Goal: Task Accomplishment & Management: Manage account settings

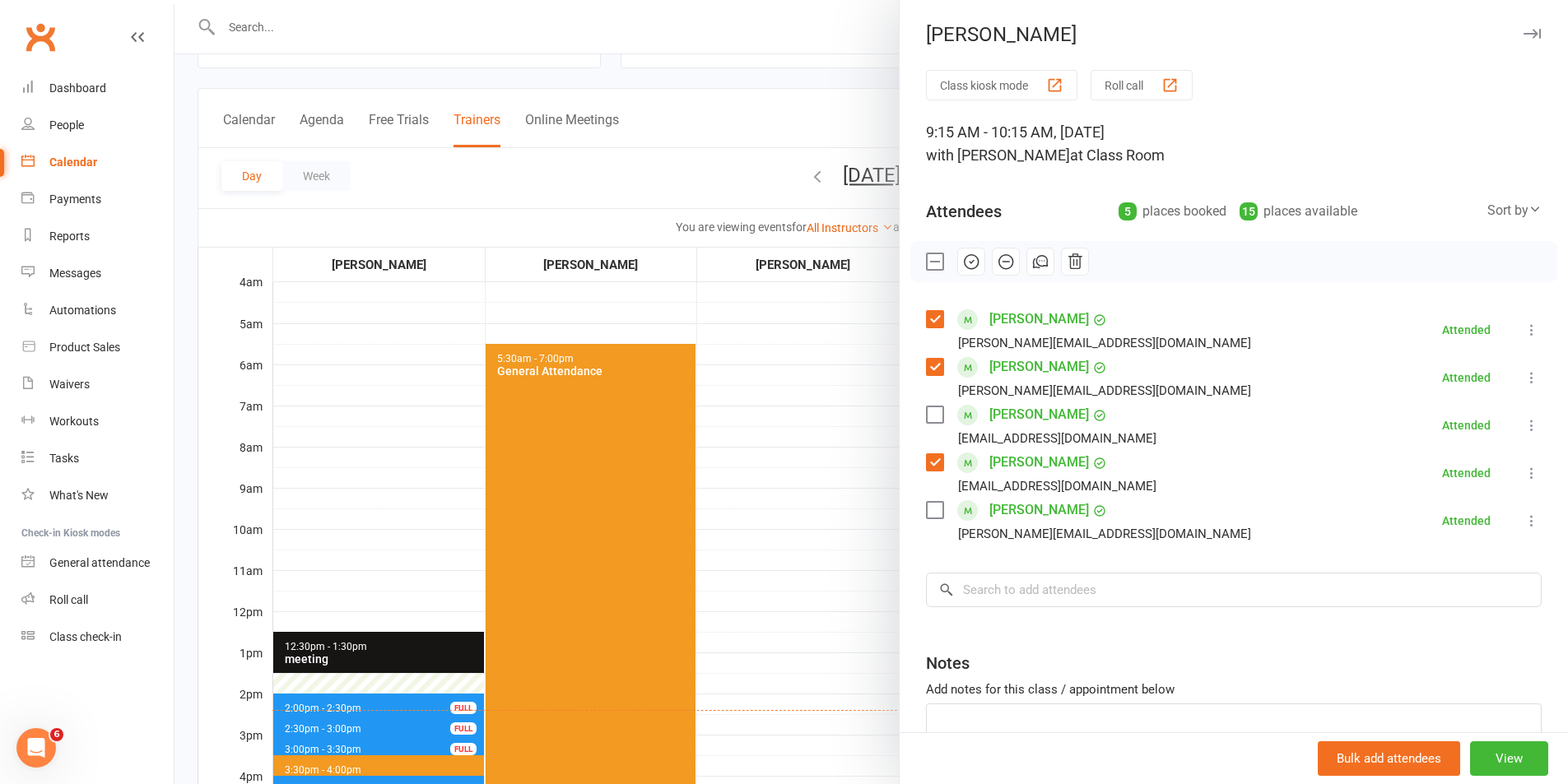
drag, startPoint x: 809, startPoint y: 470, endPoint x: 823, endPoint y: 467, distance: 14.3
click at [809, 470] on div at bounding box center [870, 392] width 1393 height 784
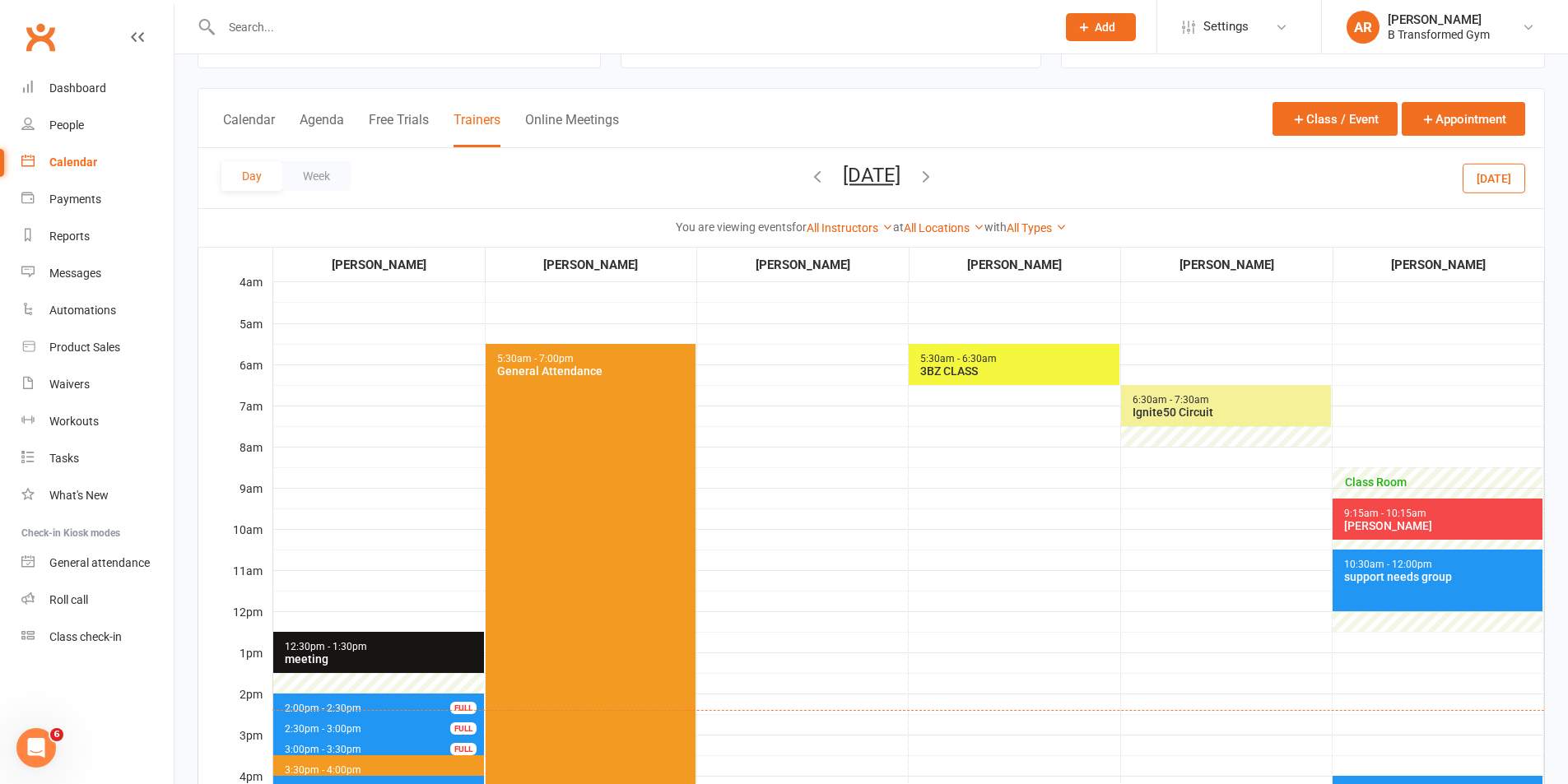
scroll to position [411, 0]
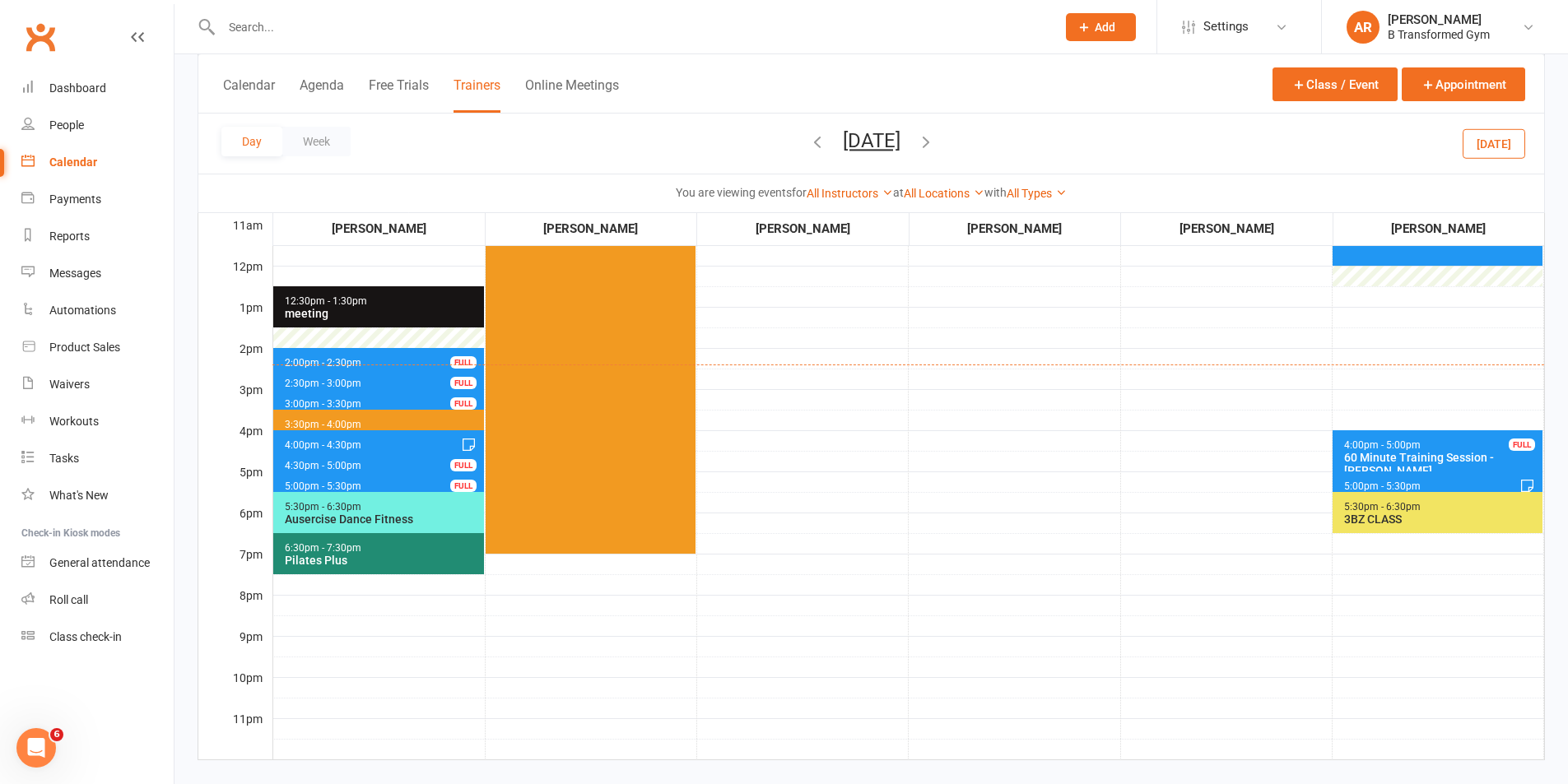
click at [429, 517] on div "Ausercise Dance Fitness" at bounding box center [382, 519] width 197 height 13
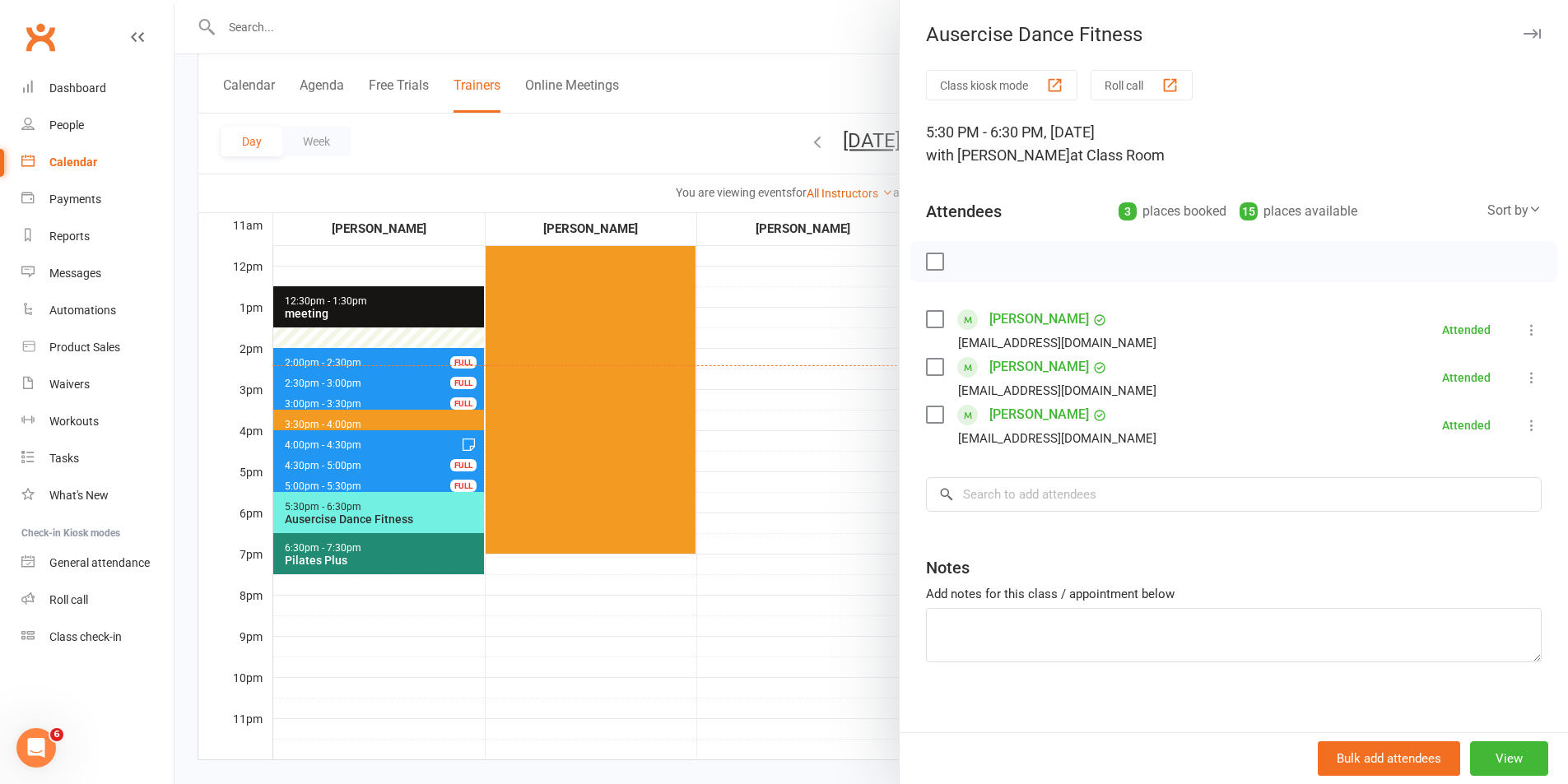
drag, startPoint x: 820, startPoint y: 486, endPoint x: 831, endPoint y: 479, distance: 13.0
click at [820, 486] on div at bounding box center [870, 392] width 1393 height 784
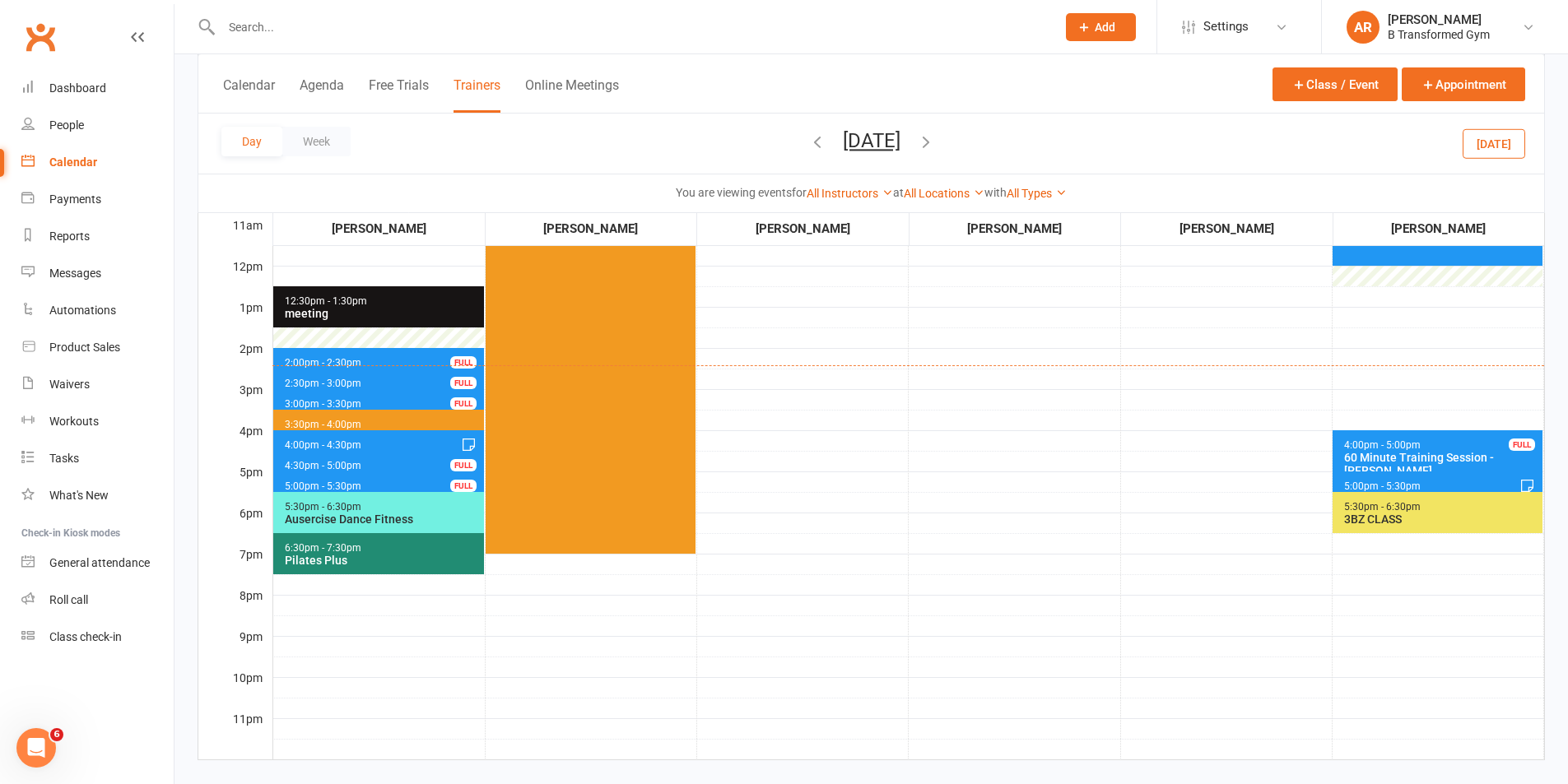
click at [1378, 520] on div "3BZ CLASS" at bounding box center [1441, 519] width 196 height 13
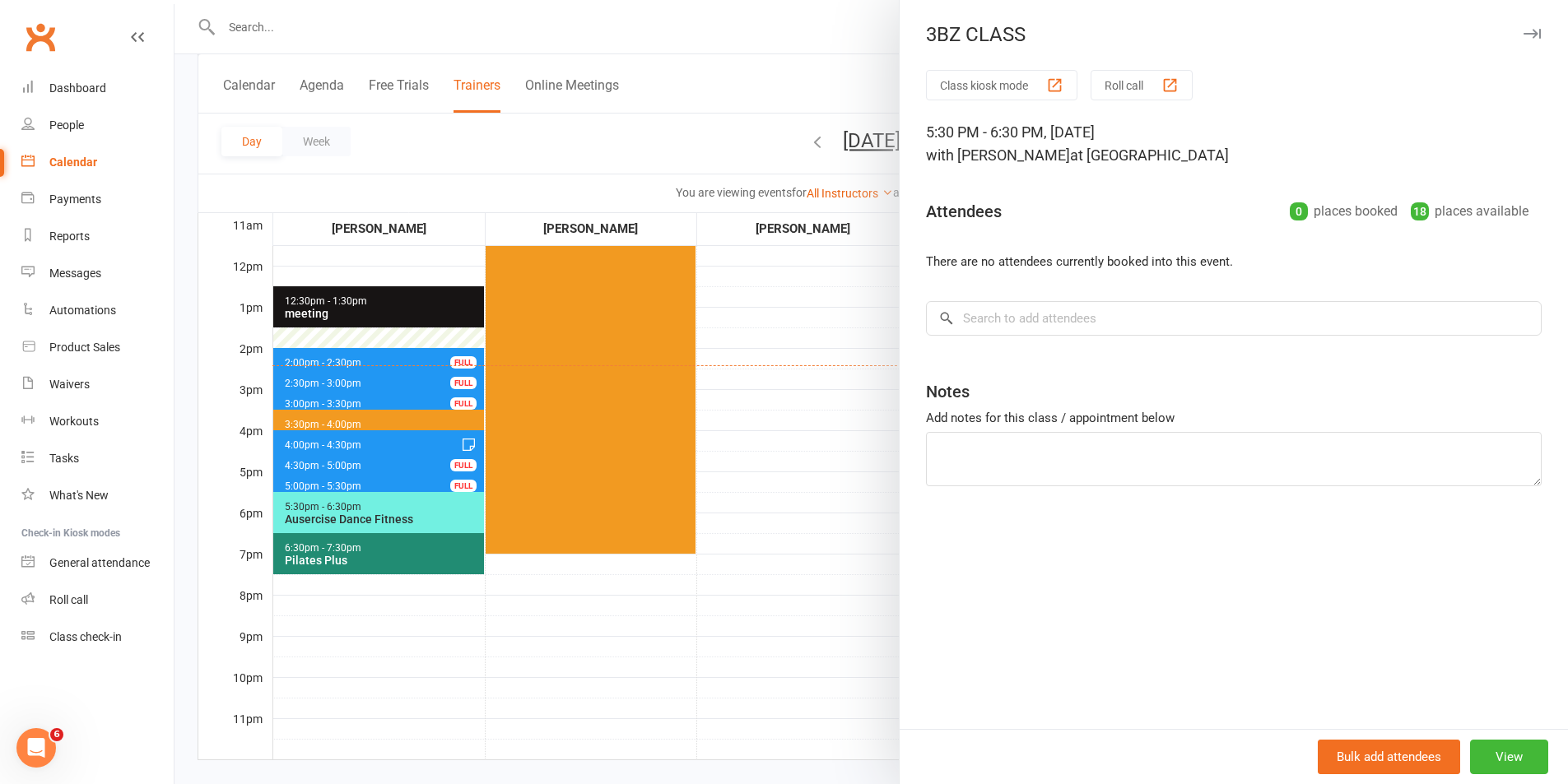
click at [826, 462] on div at bounding box center [870, 392] width 1393 height 784
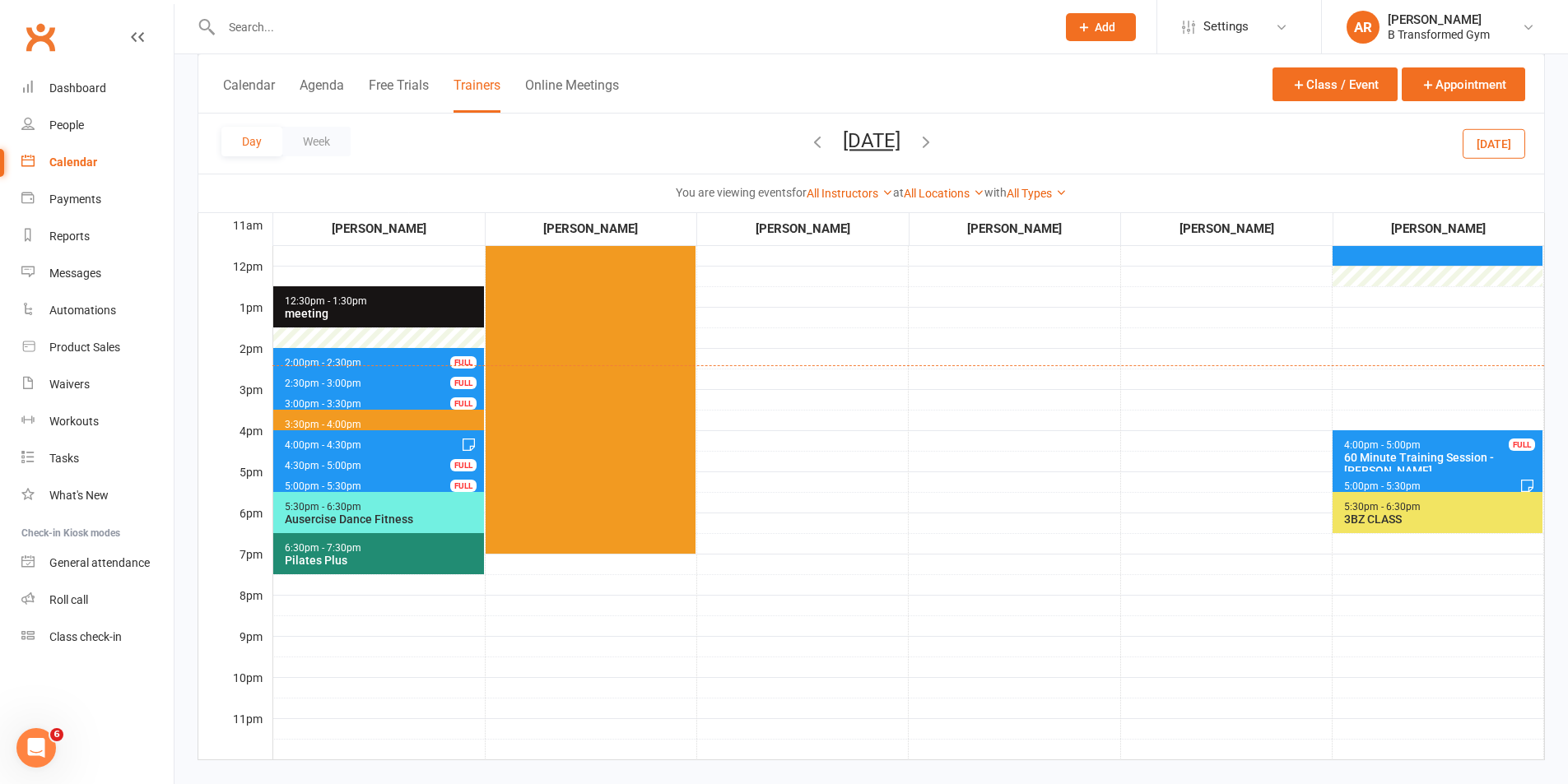
click at [384, 557] on div "Pilates Plus" at bounding box center [382, 560] width 197 height 13
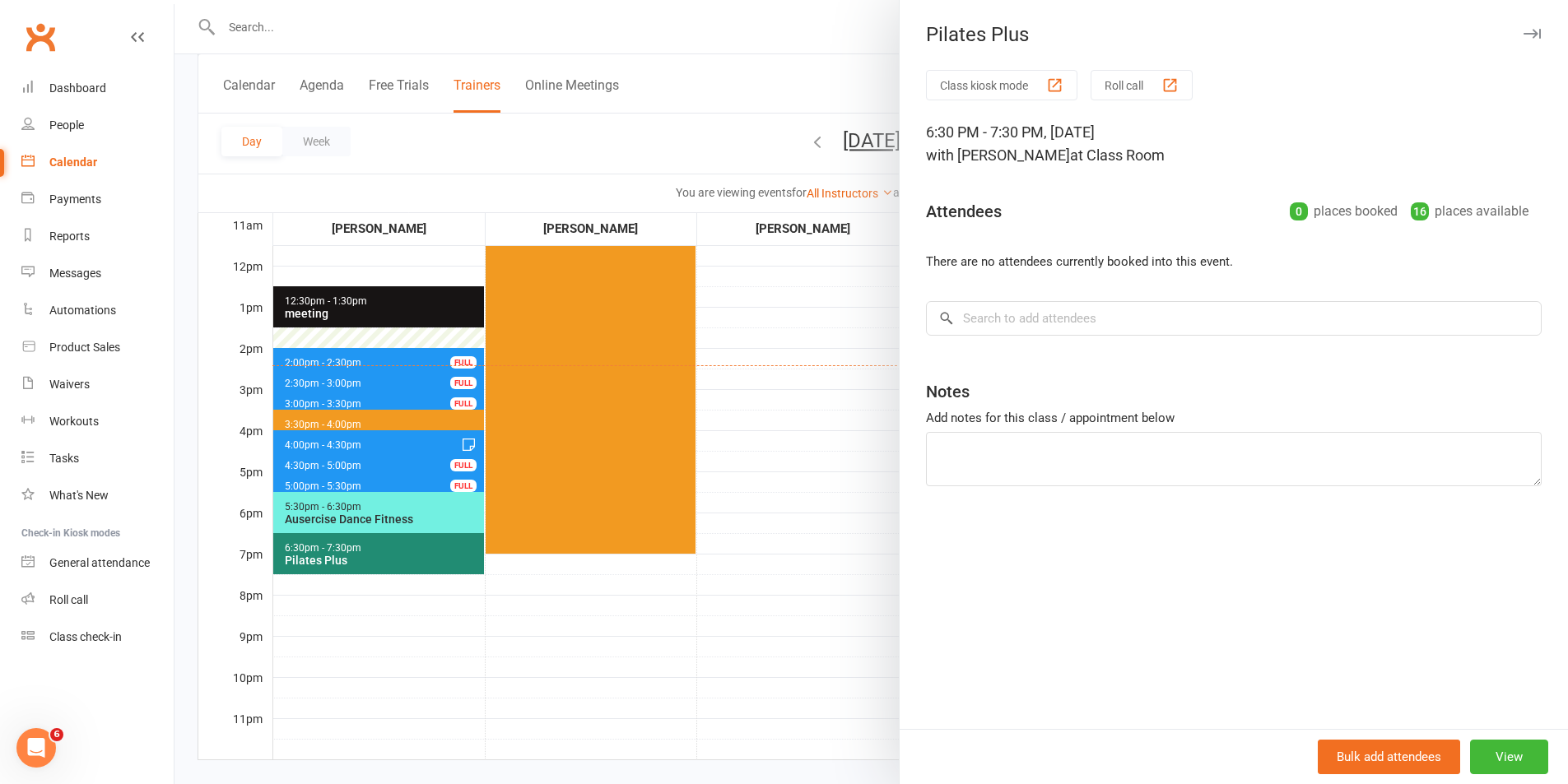
click at [844, 536] on div at bounding box center [870, 392] width 1393 height 784
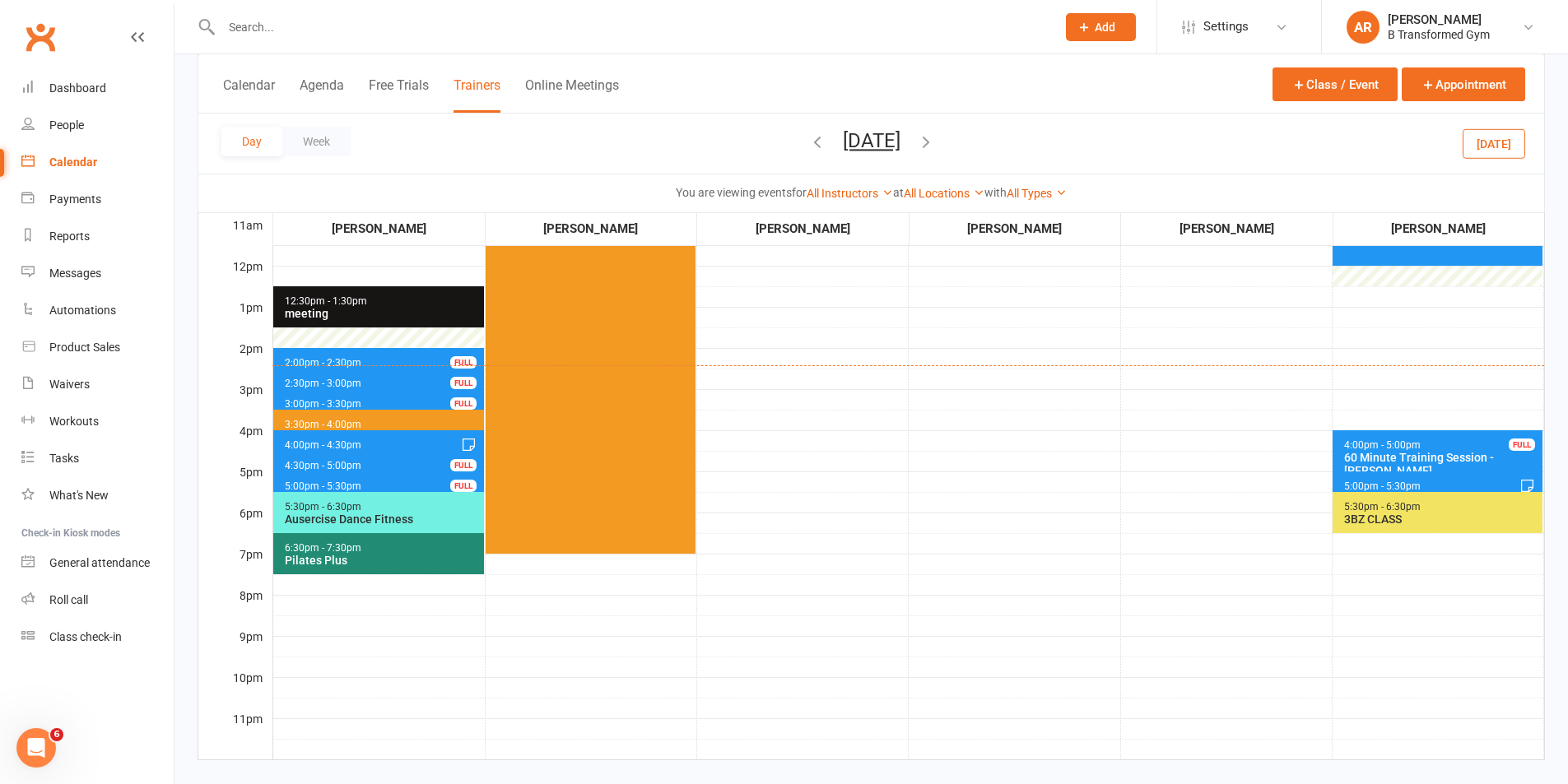
click at [935, 142] on icon "button" at bounding box center [926, 141] width 18 height 18
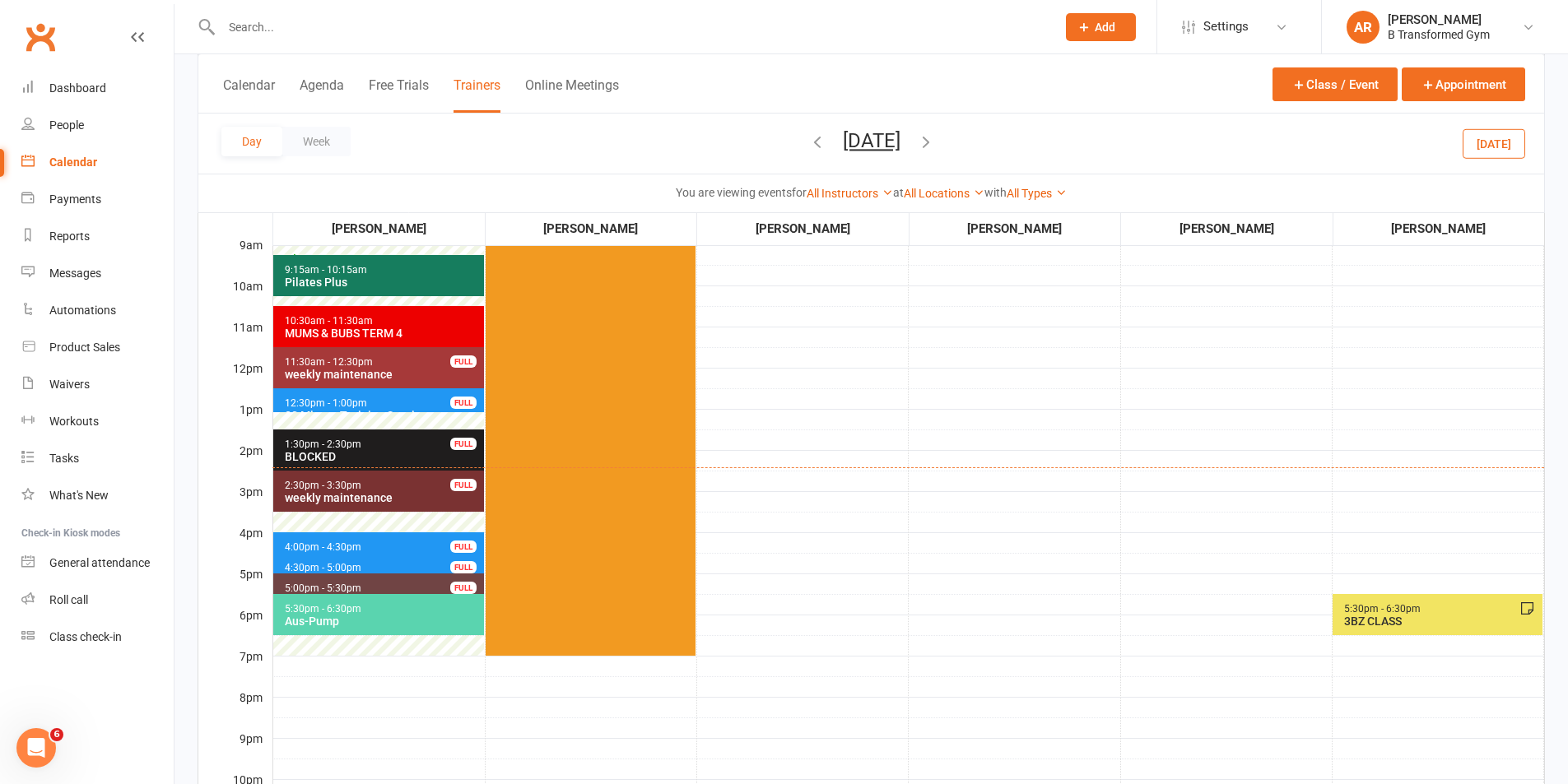
scroll to position [0, 0]
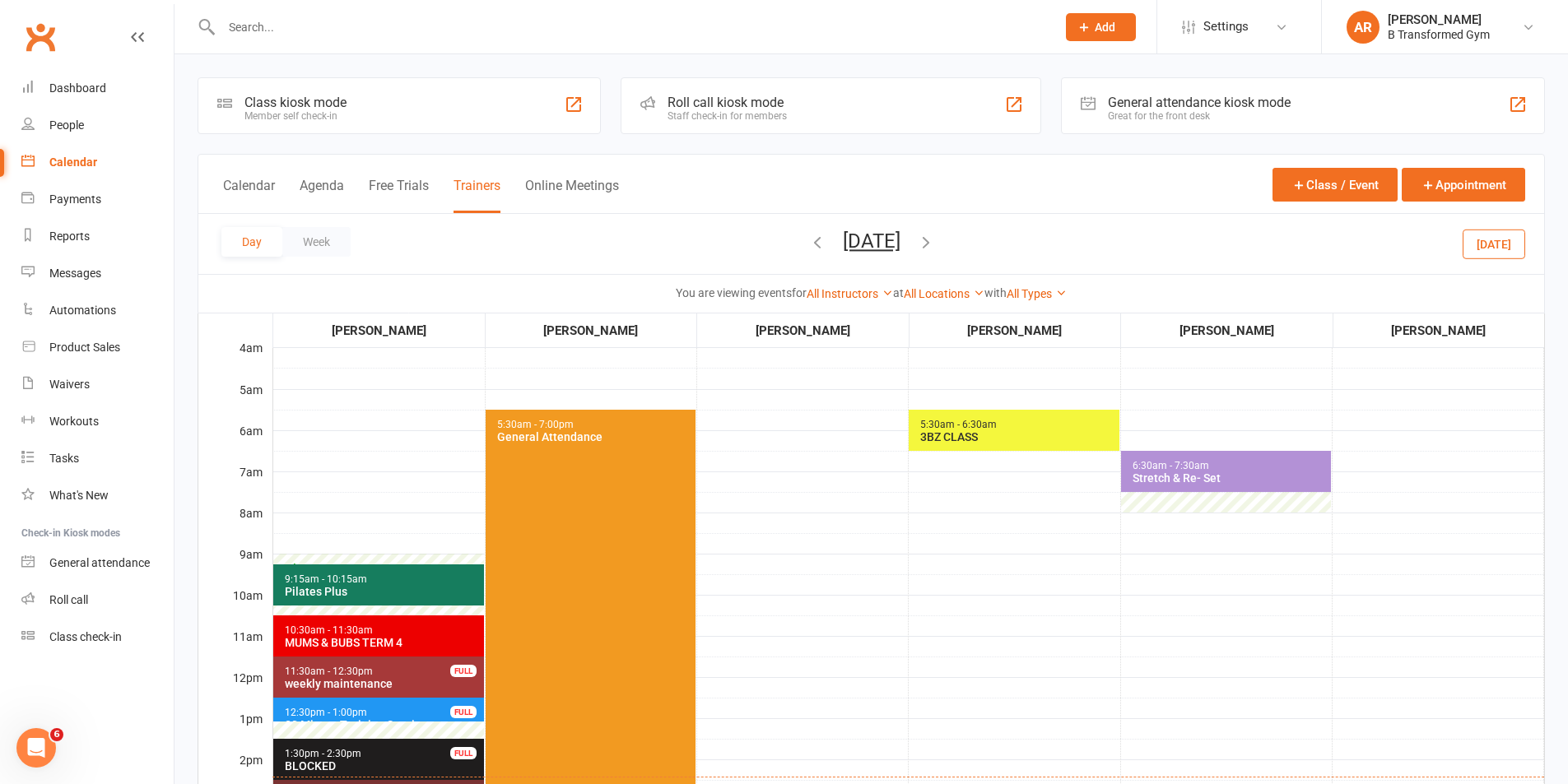
click at [1003, 433] on div "3BZ CLASS" at bounding box center [1016, 437] width 196 height 13
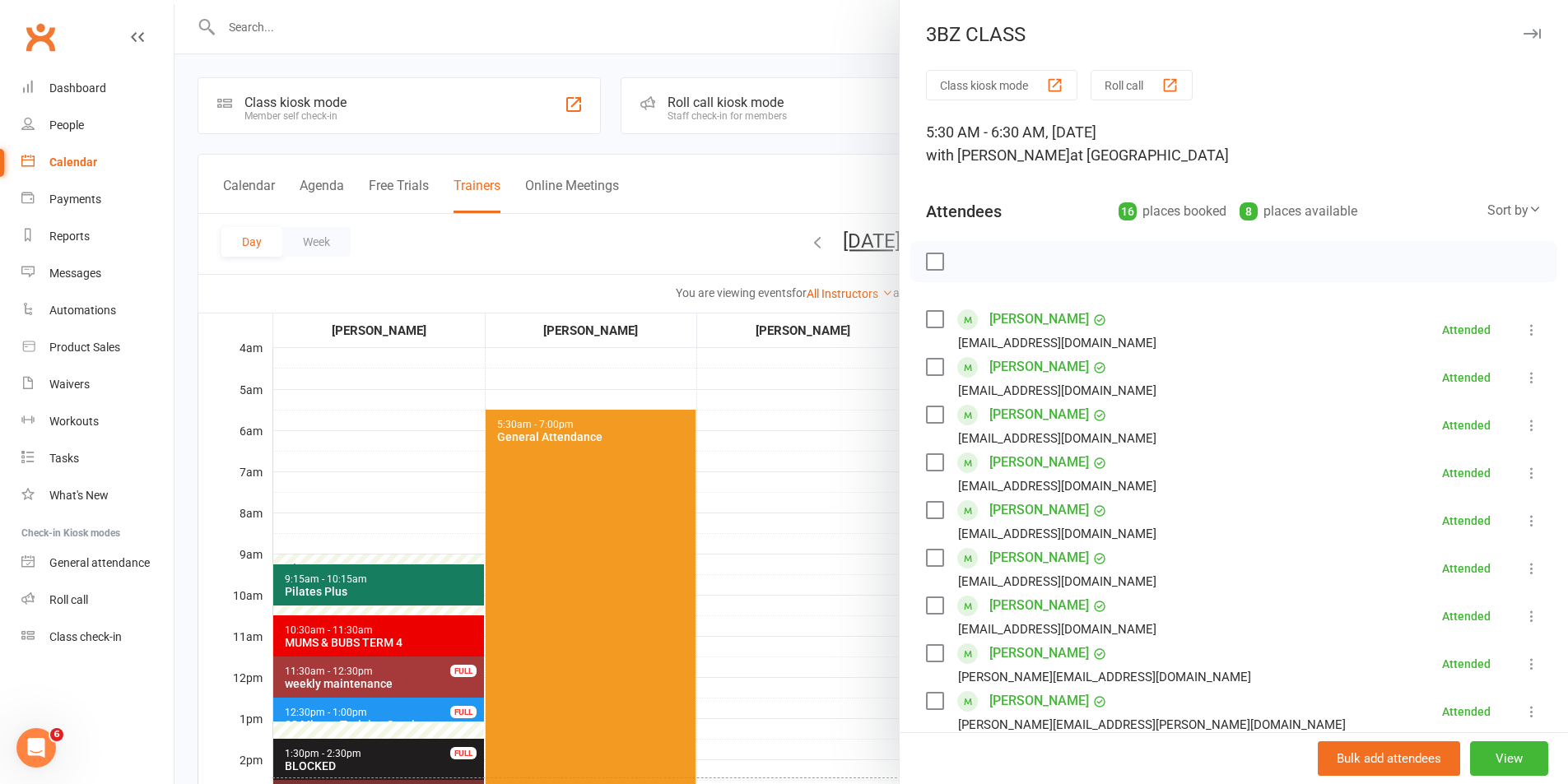
click at [929, 315] on label at bounding box center [934, 319] width 17 height 17
click at [929, 365] on label at bounding box center [934, 367] width 17 height 17
click at [926, 416] on label at bounding box center [934, 414] width 17 height 17
click at [930, 462] on label at bounding box center [934, 462] width 17 height 17
drag, startPoint x: 930, startPoint y: 507, endPoint x: 933, endPoint y: 534, distance: 27.2
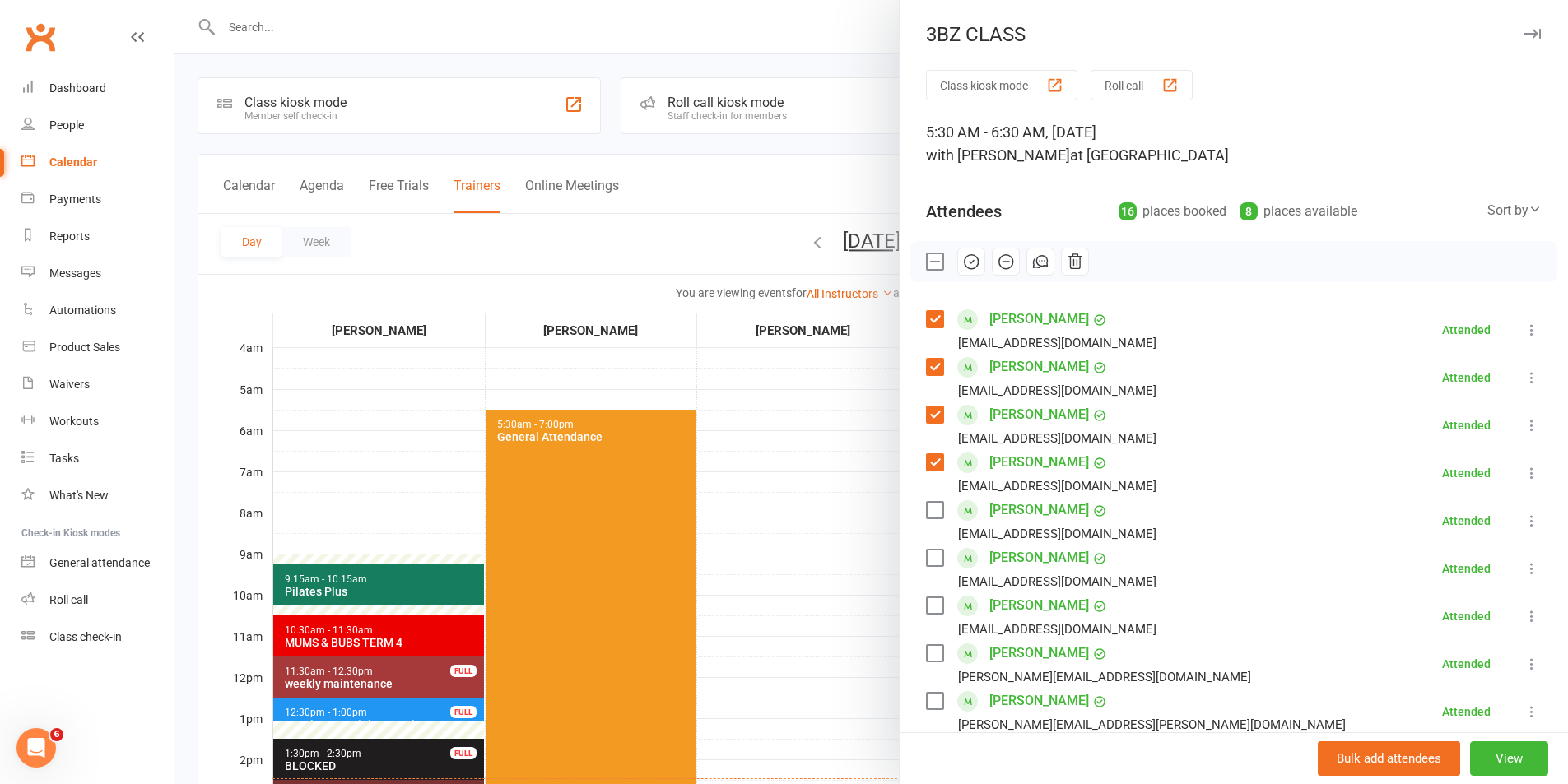
click at [930, 508] on label at bounding box center [934, 510] width 17 height 17
click at [931, 603] on label at bounding box center [934, 606] width 17 height 17
click at [928, 652] on label at bounding box center [934, 653] width 17 height 17
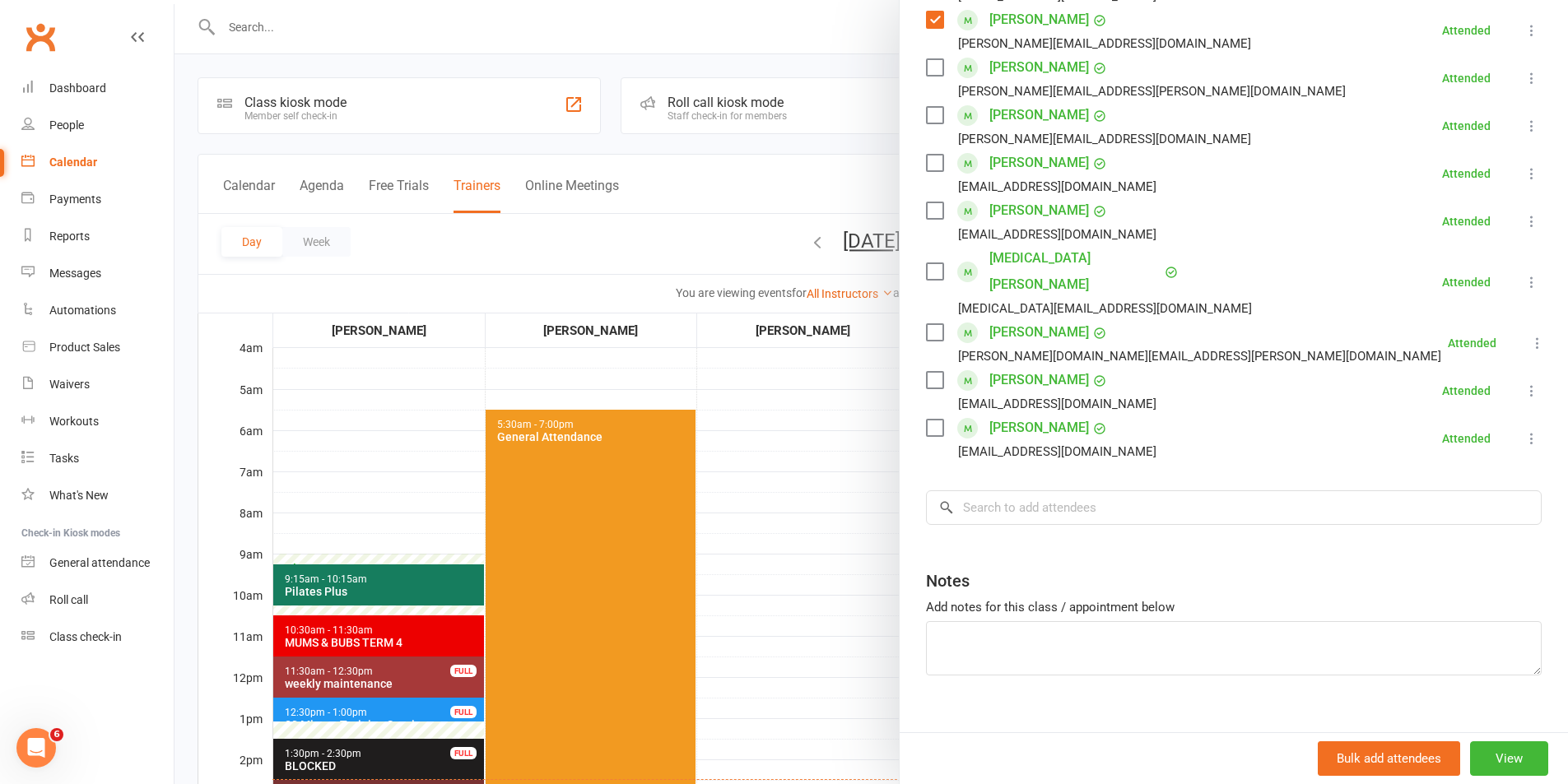
click at [926, 161] on label at bounding box center [934, 163] width 17 height 17
click at [931, 371] on label at bounding box center [934, 380] width 17 height 17
drag, startPoint x: 933, startPoint y: 62, endPoint x: 931, endPoint y: 77, distance: 15.1
click at [933, 62] on label at bounding box center [934, 68] width 17 height 17
click at [926, 263] on label at bounding box center [934, 272] width 17 height 17
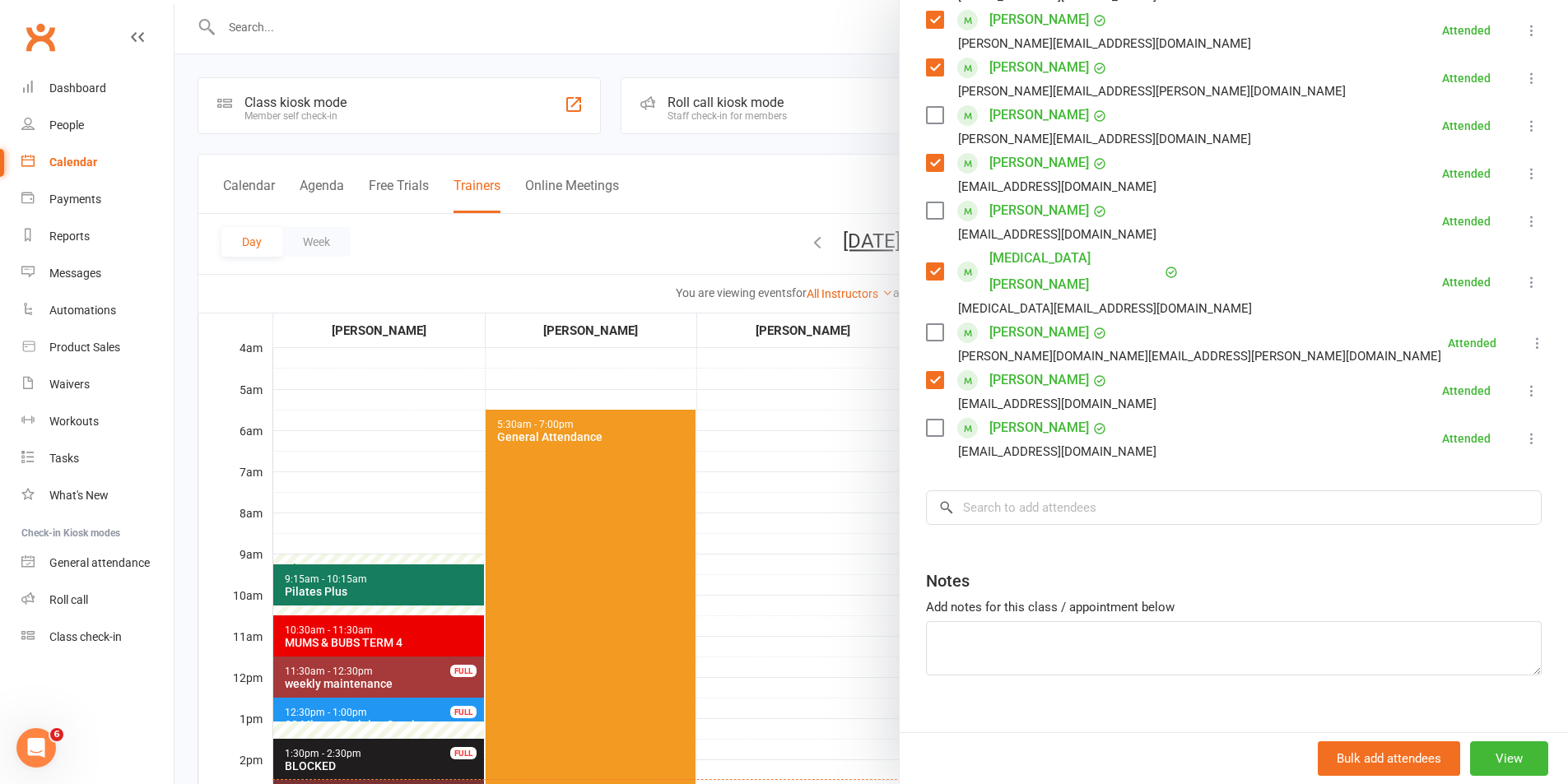
click at [926, 116] on label at bounding box center [934, 116] width 17 height 17
click at [935, 319] on div "[PERSON_NAME] [PERSON_NAME][DOMAIN_NAME][EMAIL_ADDRESS][PERSON_NAME][DOMAIN_NAM…" at bounding box center [1187, 343] width 522 height 48
click at [934, 324] on label at bounding box center [934, 333] width 17 height 17
drag, startPoint x: 804, startPoint y: 507, endPoint x: 876, endPoint y: 493, distance: 73.3
click at [804, 506] on div at bounding box center [870, 392] width 1393 height 784
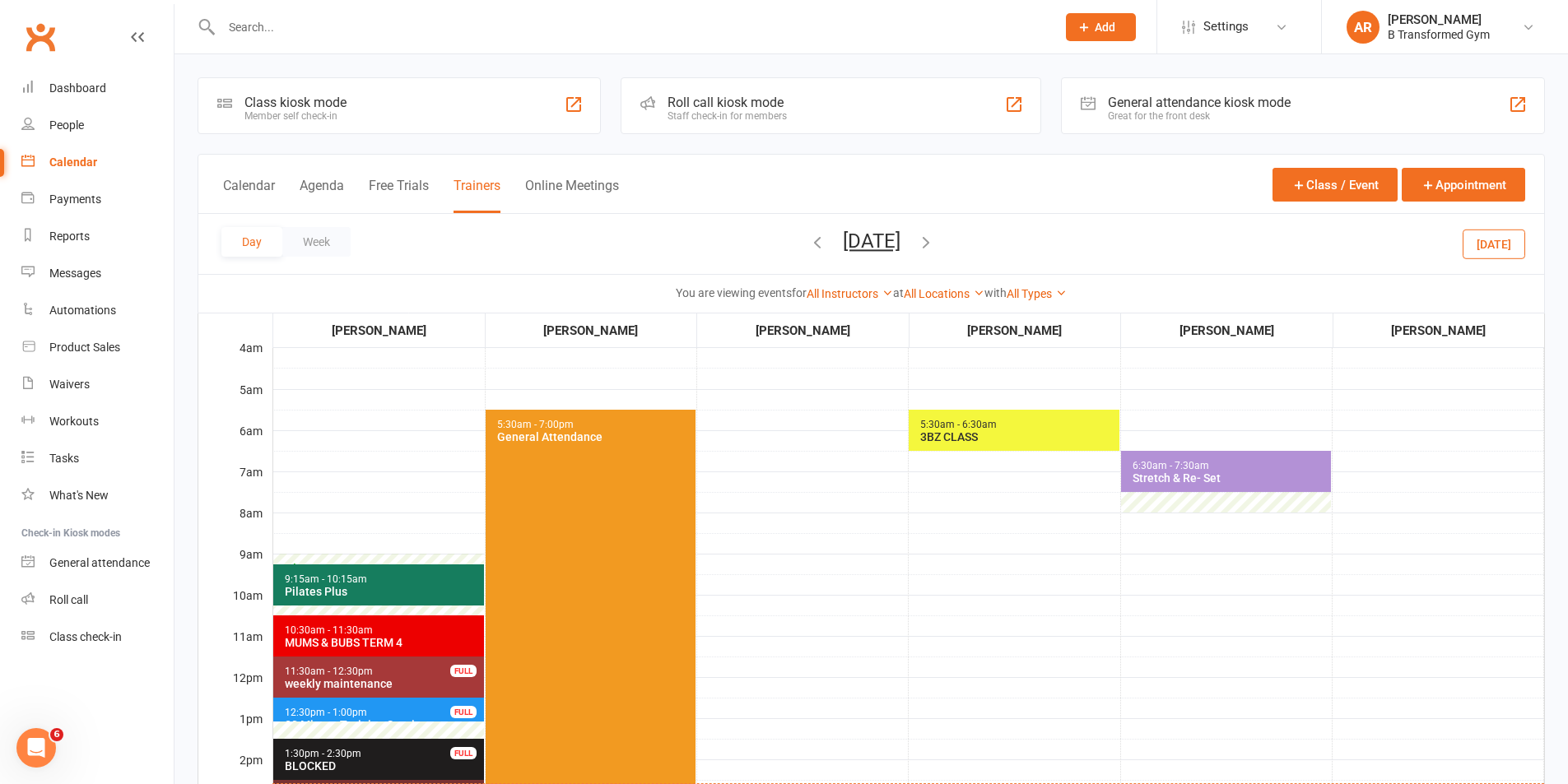
click at [1173, 463] on span "6:30am - 7:30am" at bounding box center [1170, 465] width 78 height 12
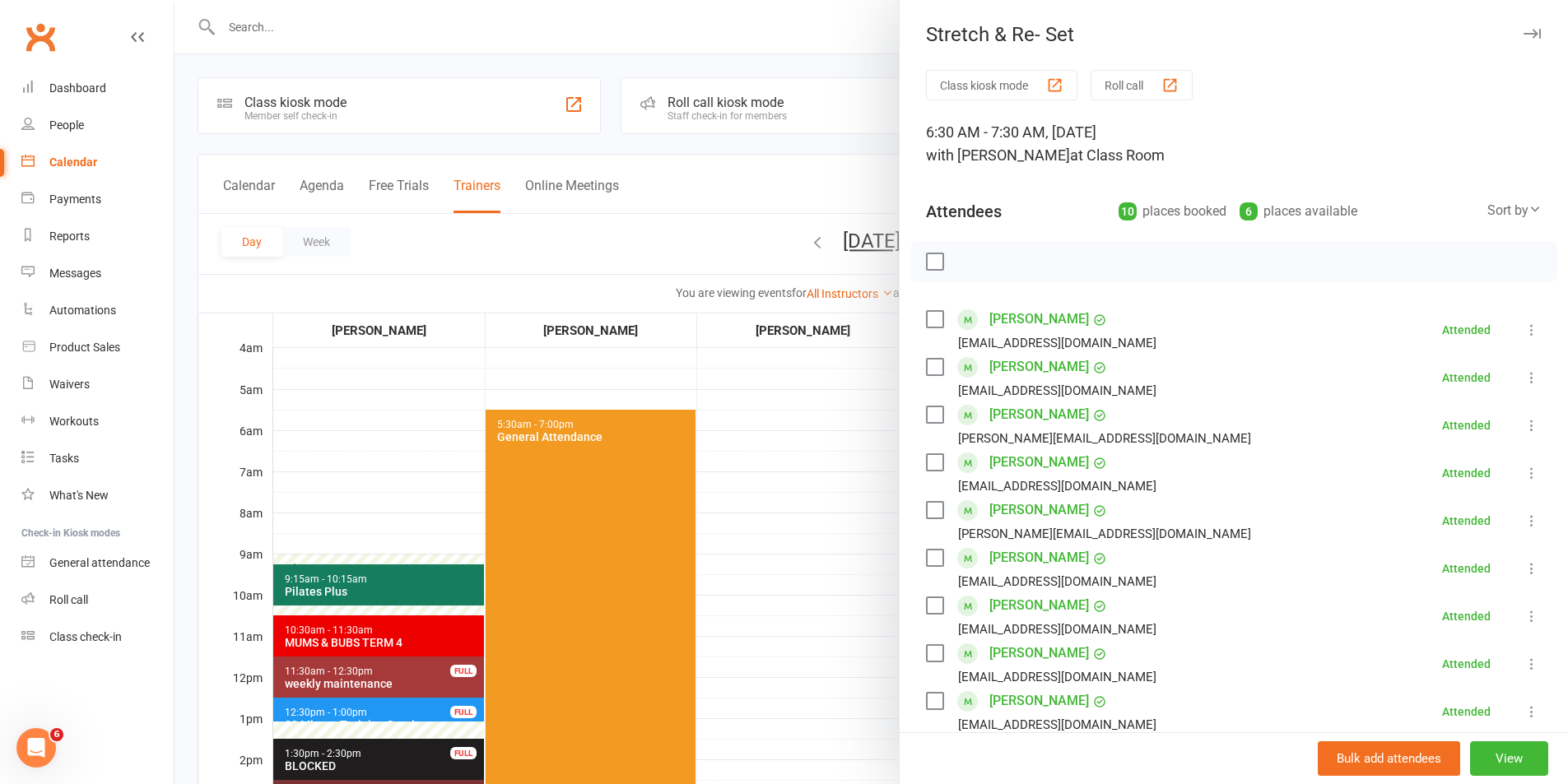
click at [931, 314] on label at bounding box center [934, 319] width 17 height 17
click at [928, 360] on label at bounding box center [934, 367] width 17 height 17
drag, startPoint x: 932, startPoint y: 414, endPoint x: 929, endPoint y: 435, distance: 21.2
click at [931, 415] on label at bounding box center [934, 414] width 17 height 17
click at [926, 462] on label at bounding box center [934, 462] width 17 height 17
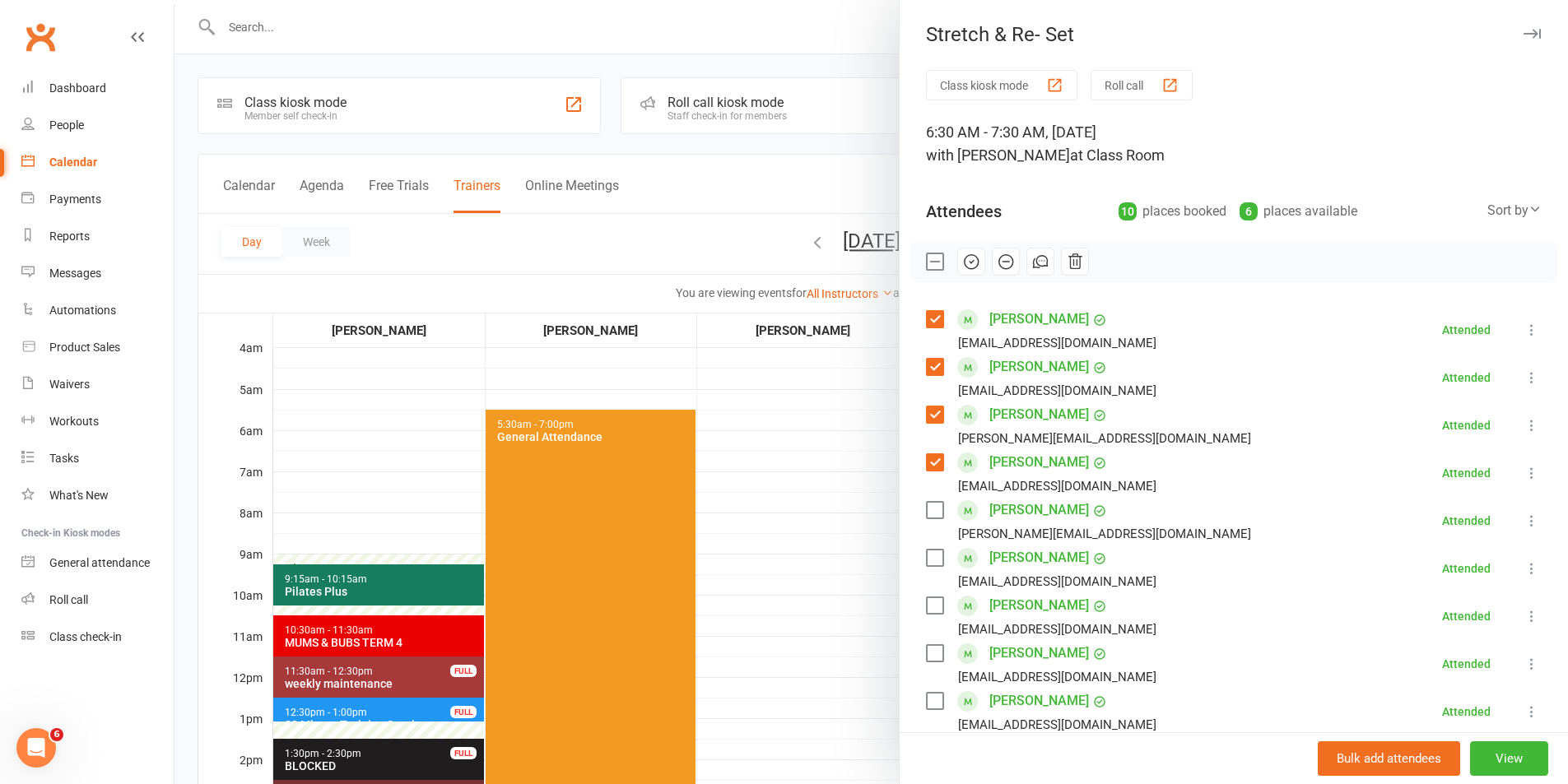
click at [928, 601] on label at bounding box center [934, 606] width 17 height 17
click at [927, 697] on label at bounding box center [934, 701] width 17 height 17
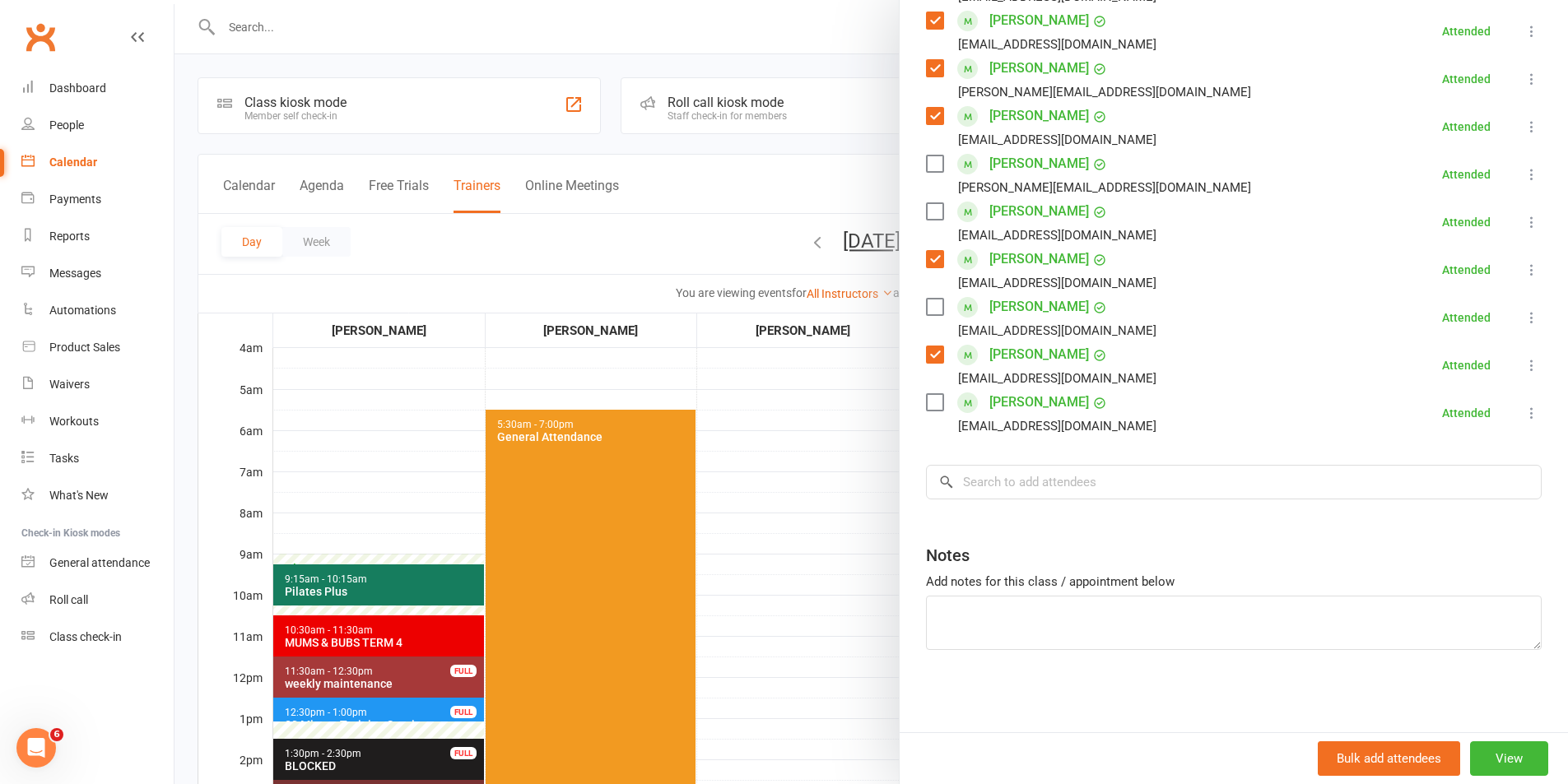
click at [827, 567] on div at bounding box center [870, 392] width 1393 height 784
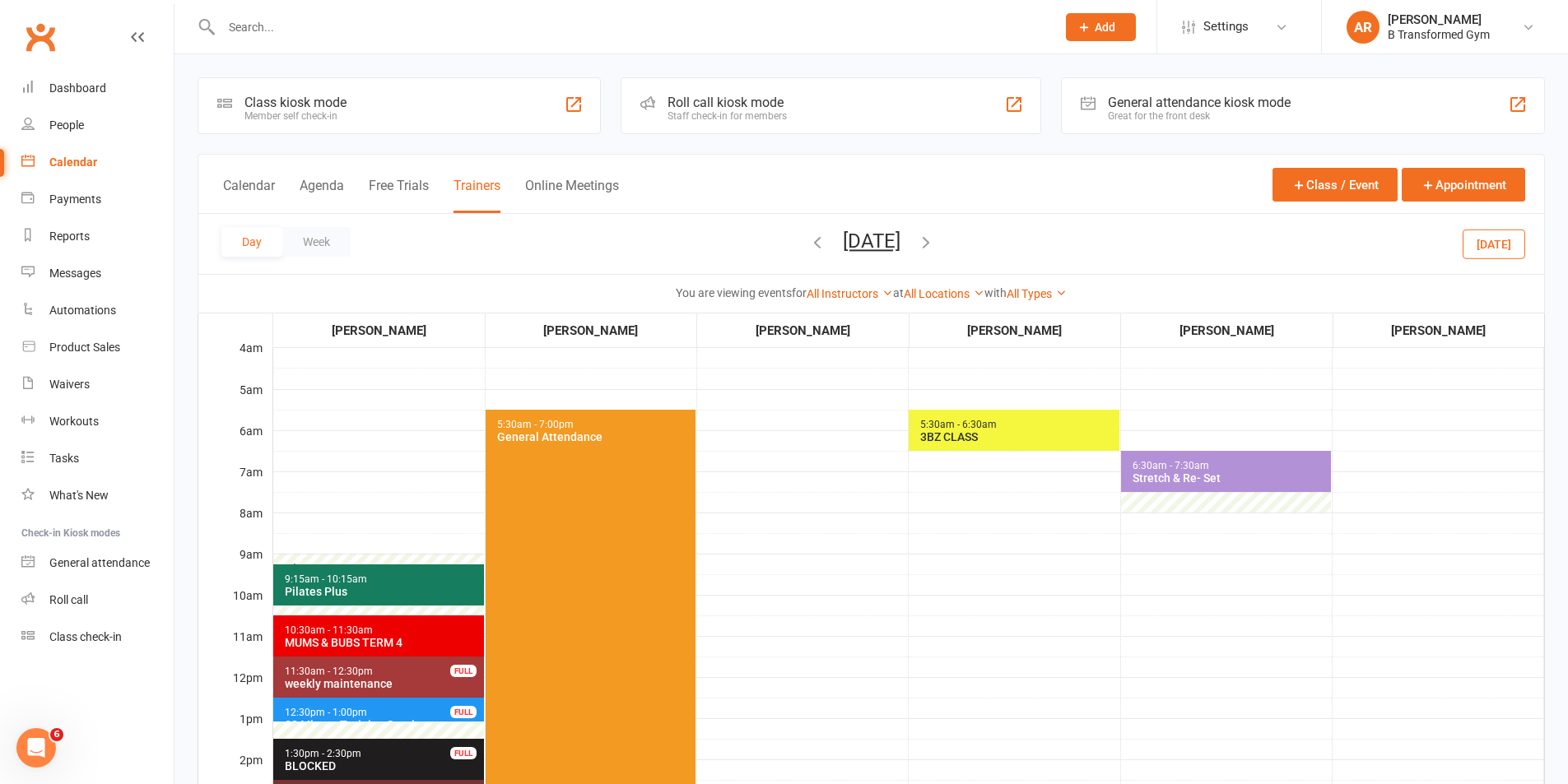
click at [447, 579] on span "9:15am - 10:15am Pilates Plus" at bounding box center [378, 585] width 211 height 41
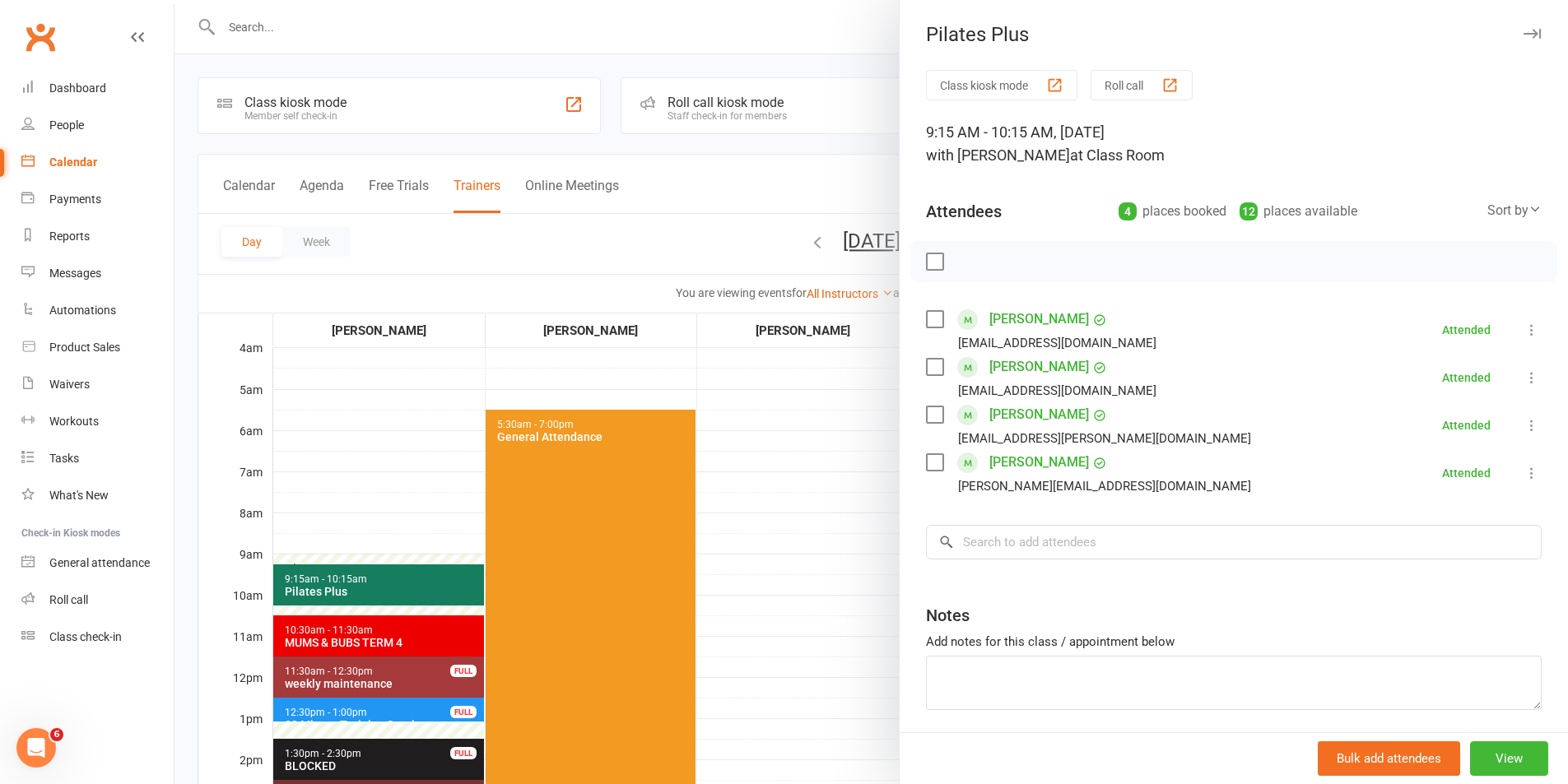
drag, startPoint x: 775, startPoint y: 583, endPoint x: 836, endPoint y: 583, distance: 61.0
click at [775, 583] on div at bounding box center [870, 392] width 1393 height 784
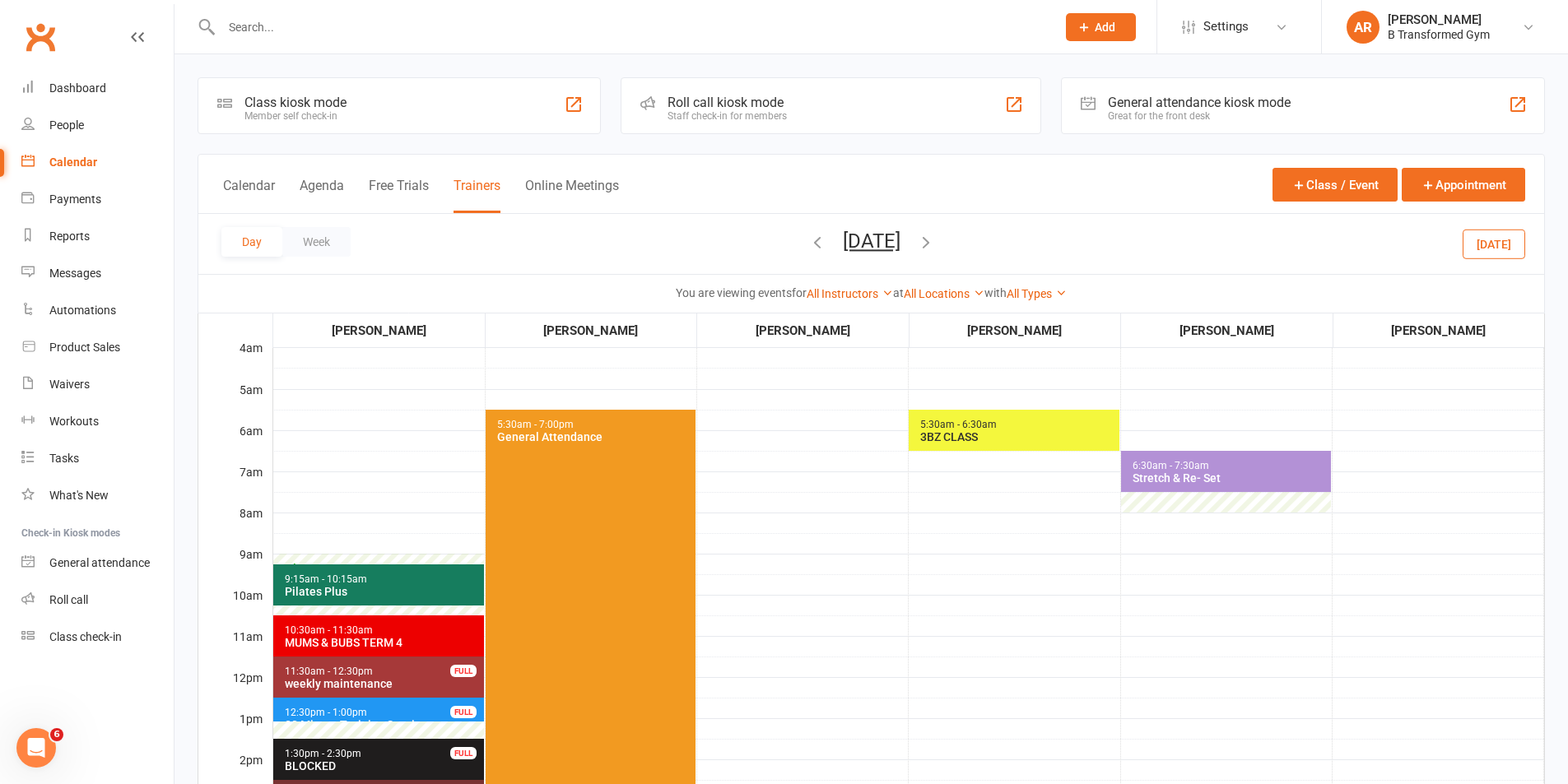
scroll to position [411, 0]
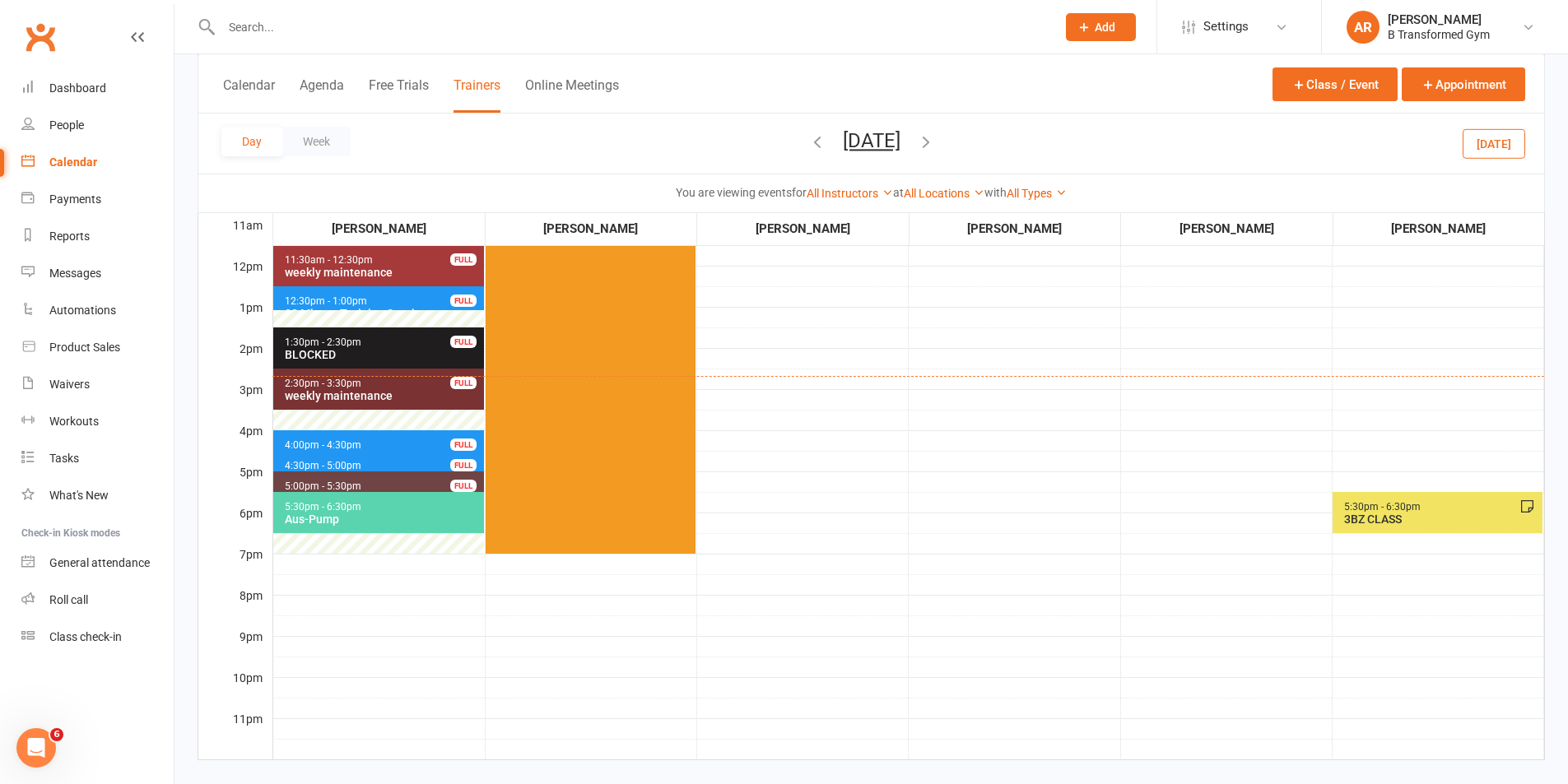
click at [434, 512] on span "5:30pm - 6:30pm Aus-Pump" at bounding box center [378, 512] width 211 height 41
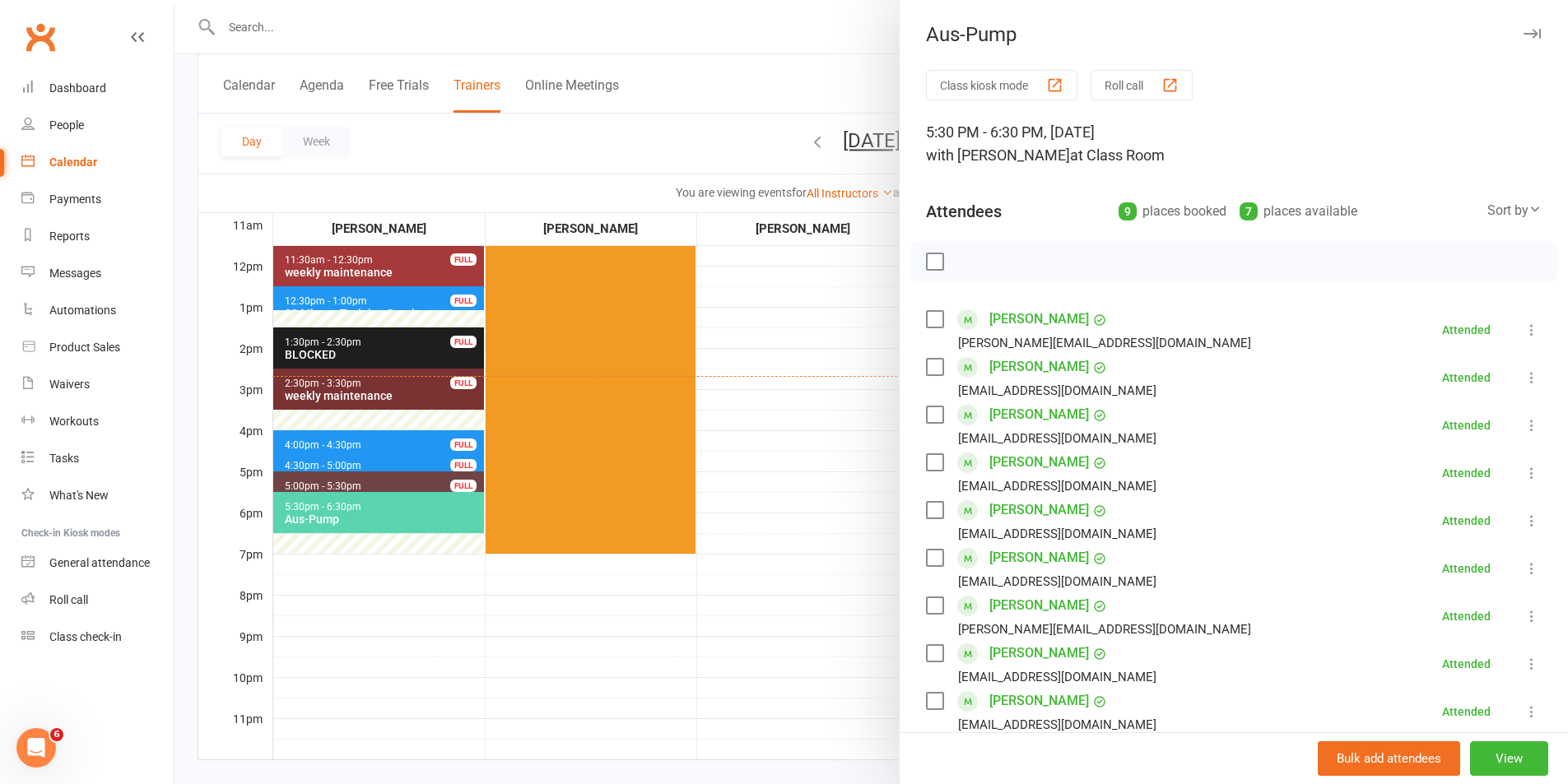
click at [931, 597] on label at bounding box center [934, 606] width 17 height 17
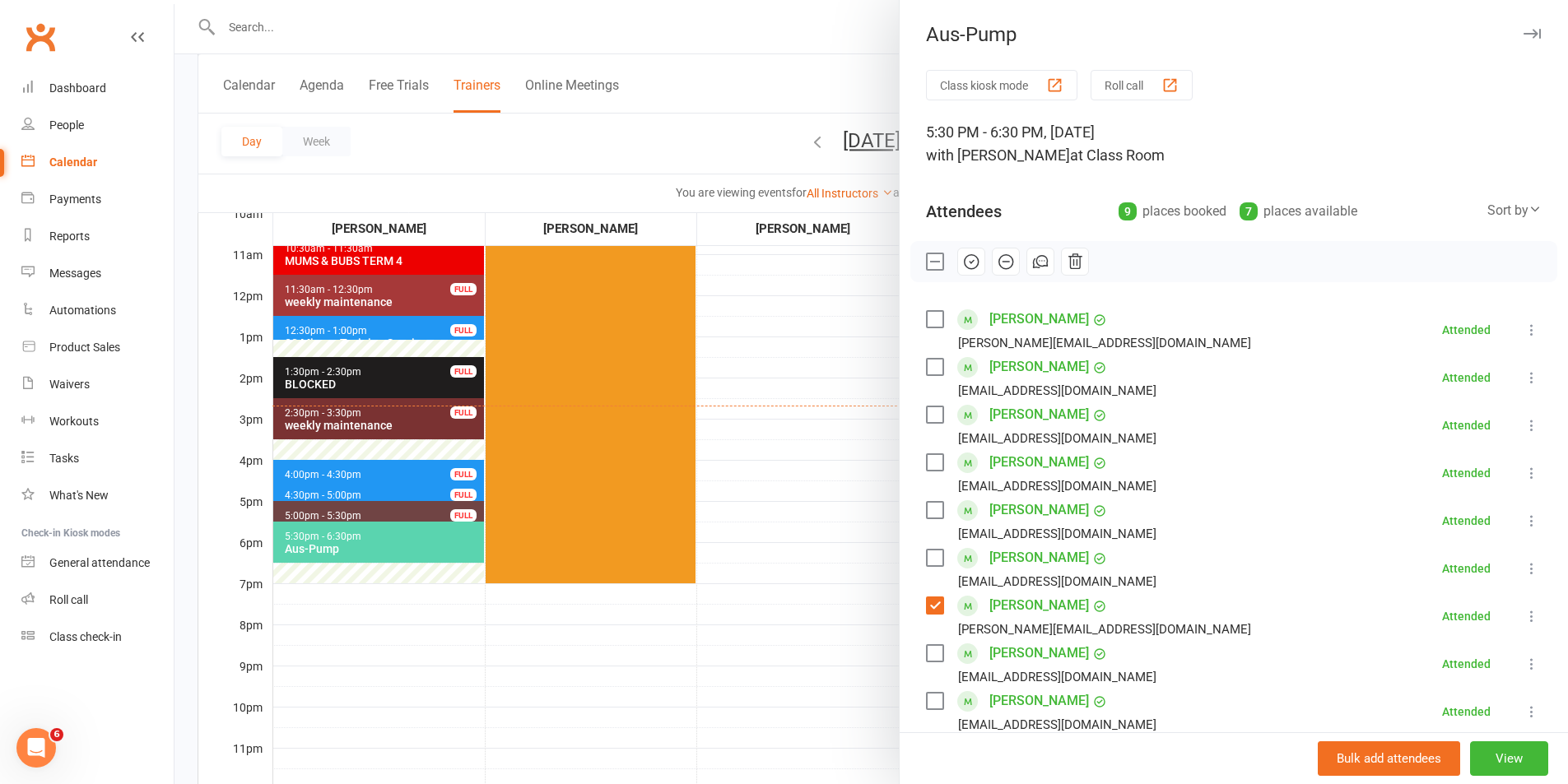
scroll to position [378, 0]
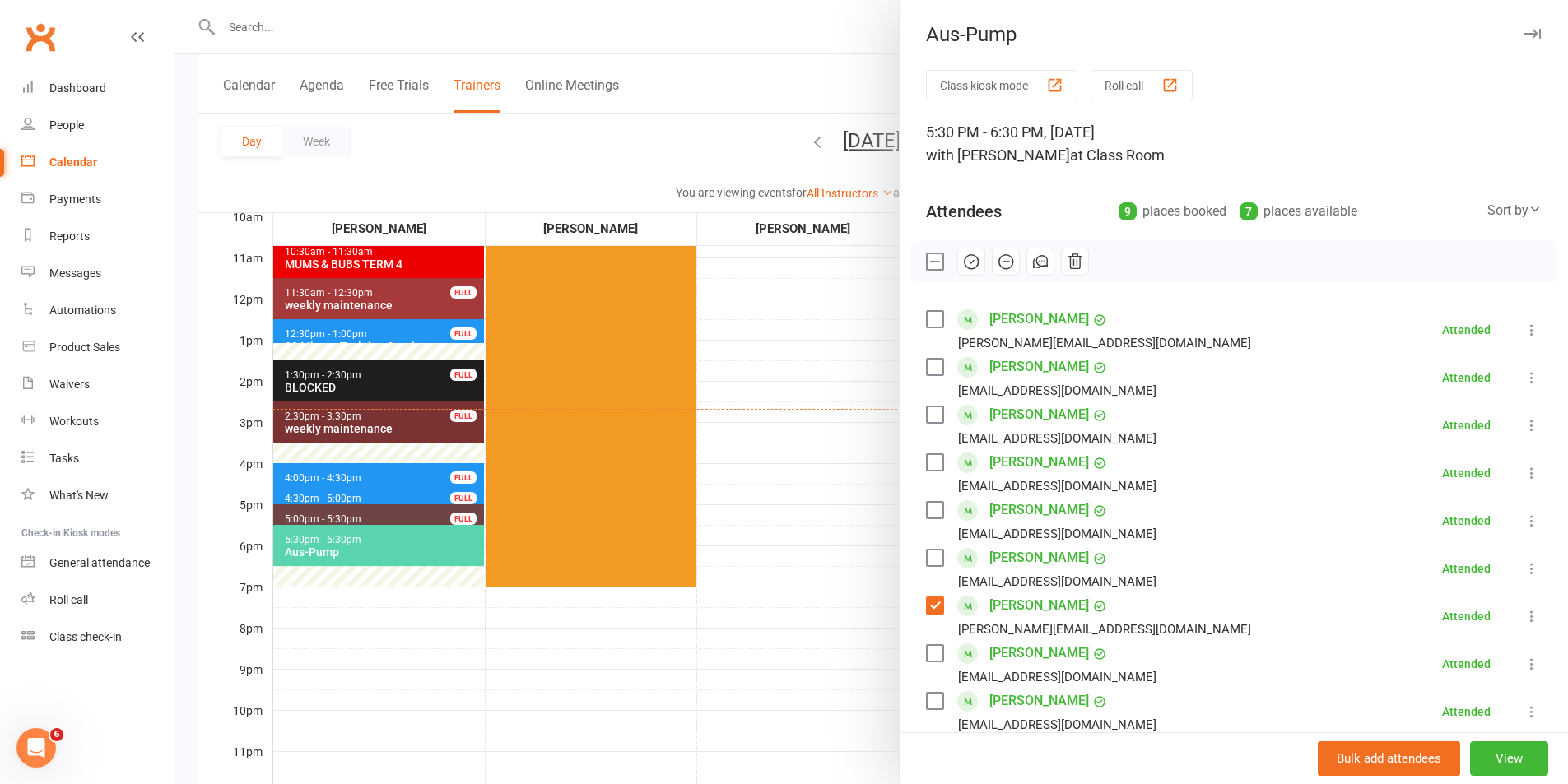
click at [930, 705] on label at bounding box center [934, 701] width 17 height 17
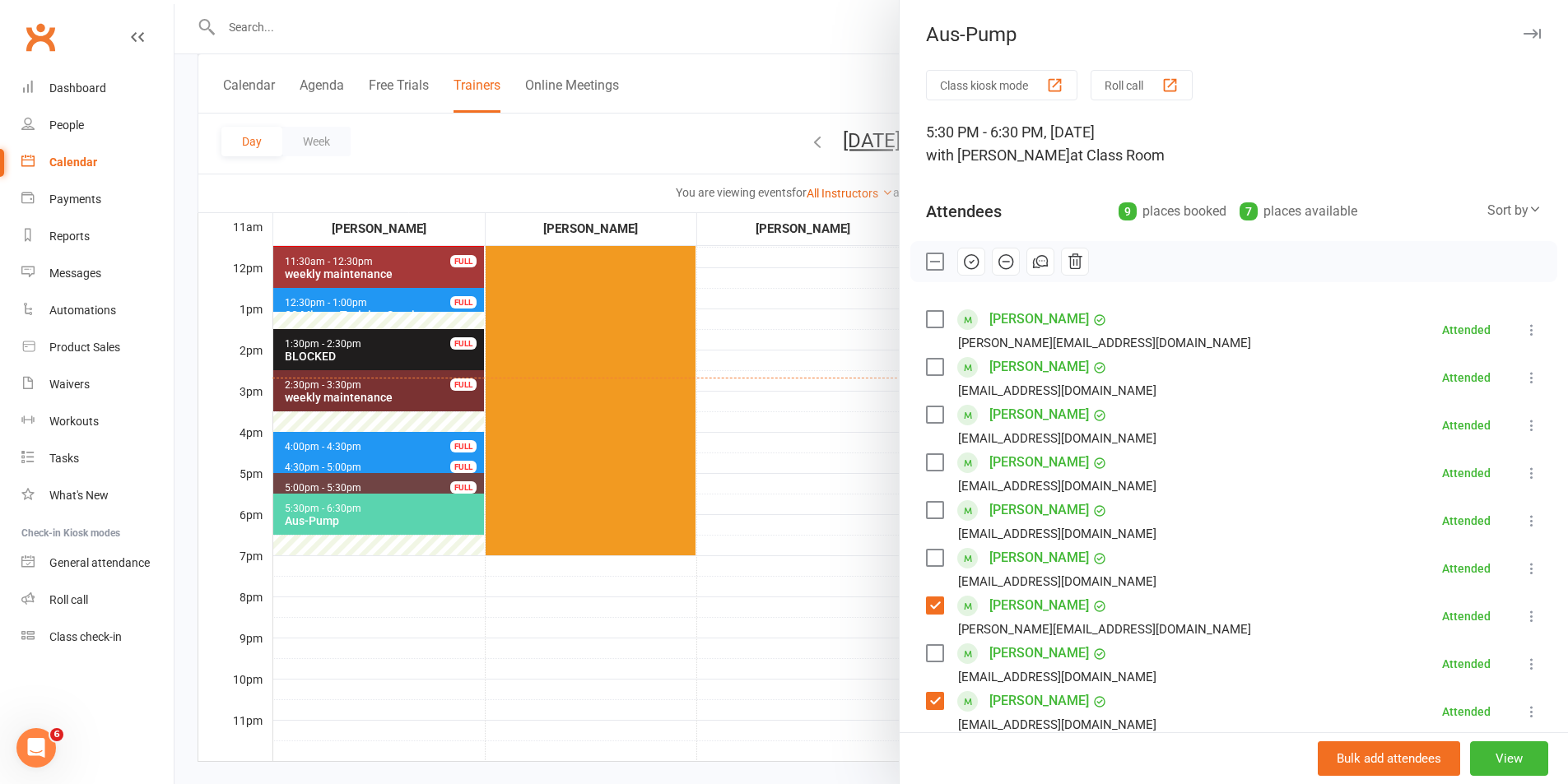
scroll to position [411, 0]
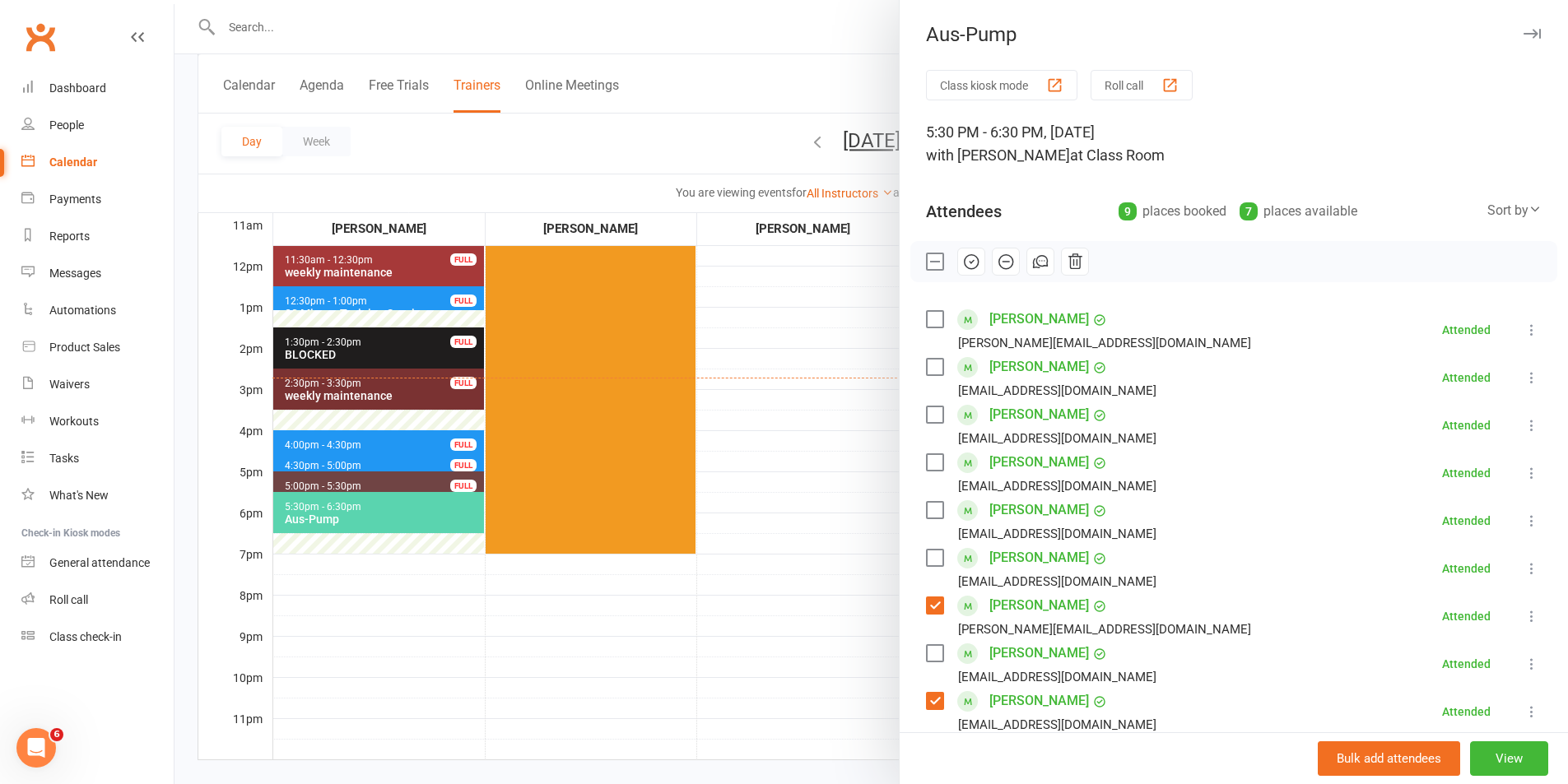
click at [926, 406] on label at bounding box center [934, 414] width 17 height 17
click at [929, 653] on label at bounding box center [934, 653] width 17 height 17
click at [931, 366] on label at bounding box center [934, 367] width 17 height 17
click at [787, 493] on div at bounding box center [870, 392] width 1393 height 784
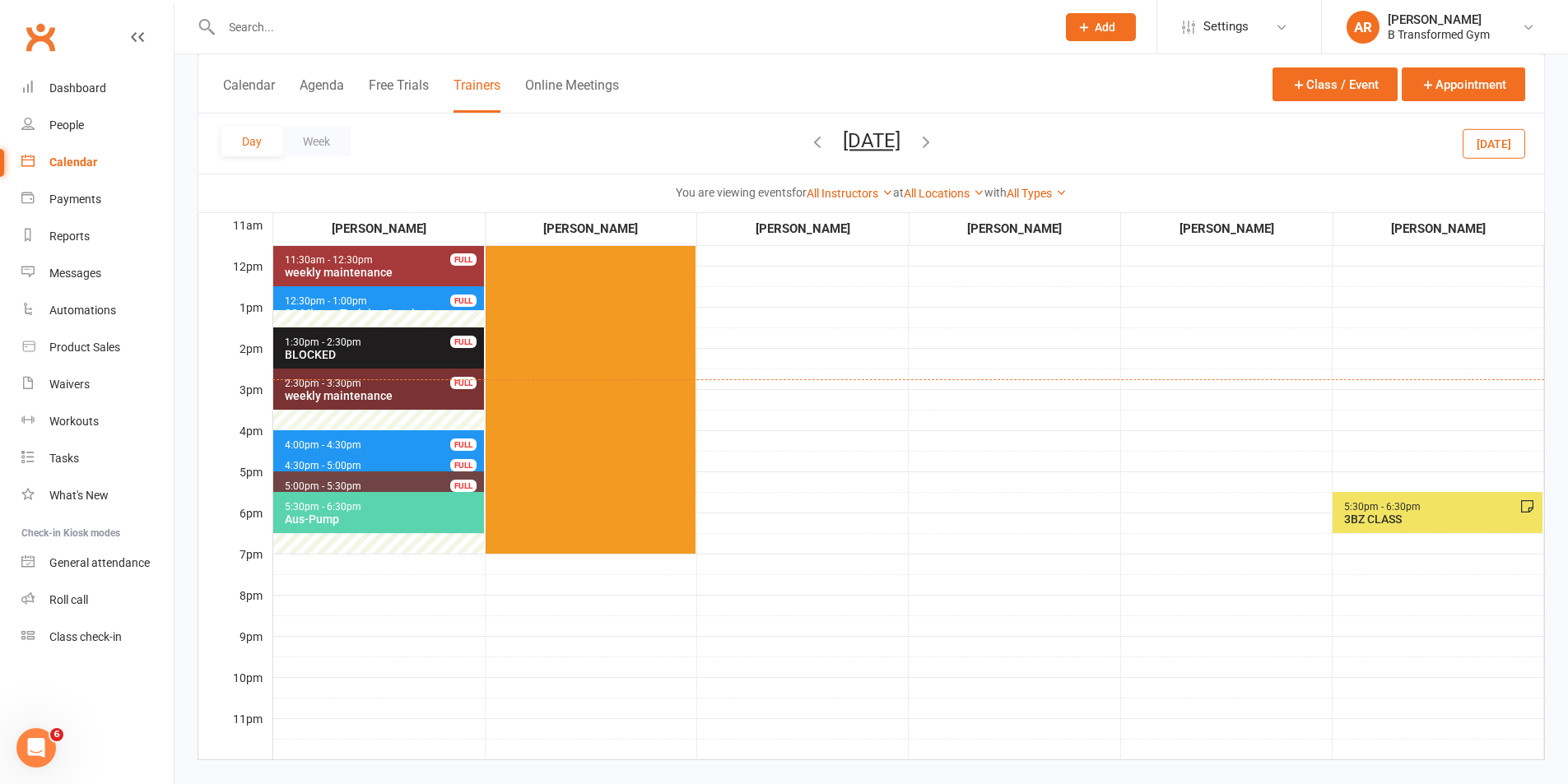
click at [1370, 514] on div "3BZ CLASS" at bounding box center [1441, 519] width 196 height 13
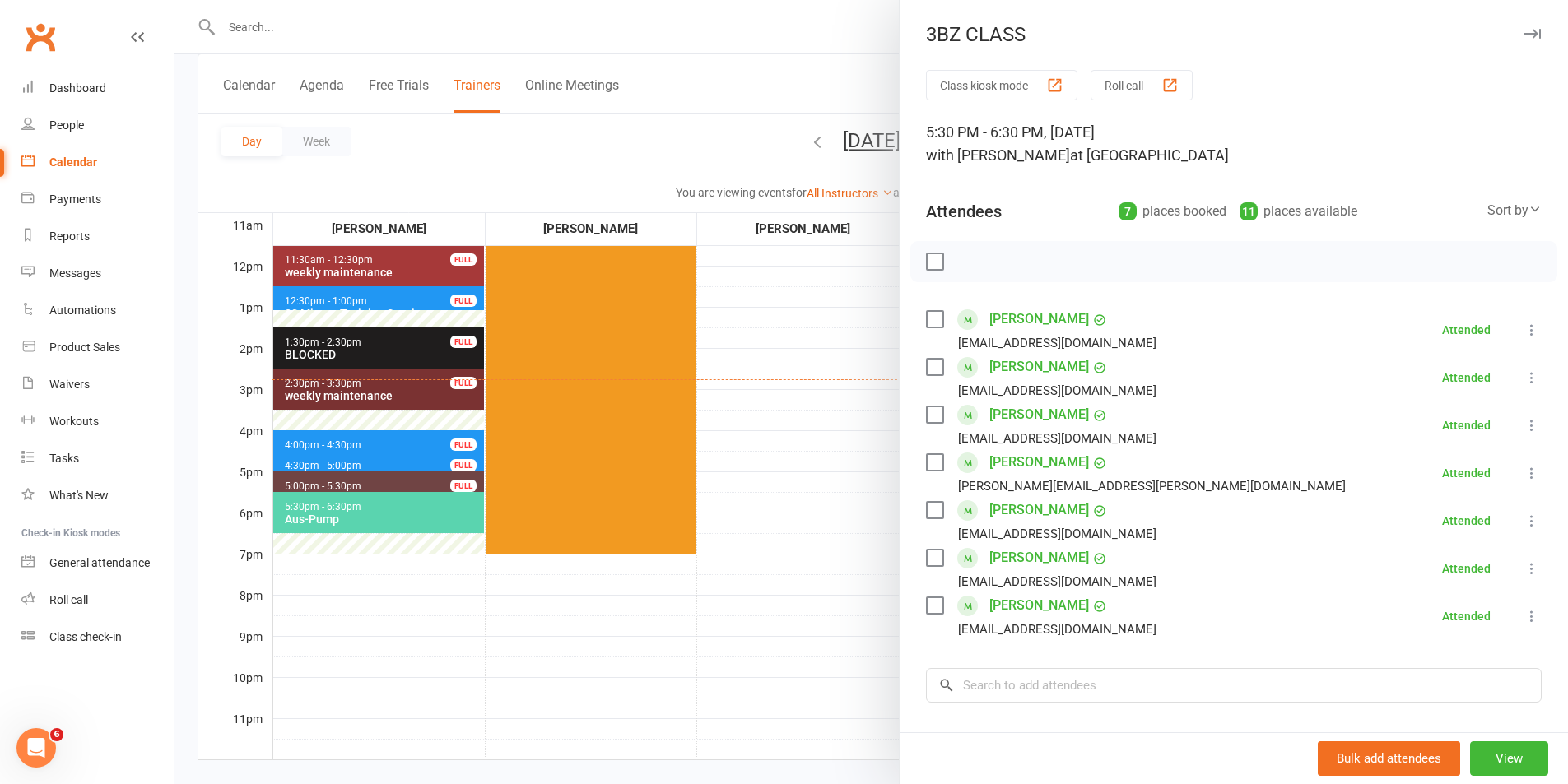
click at [775, 627] on div at bounding box center [870, 392] width 1393 height 784
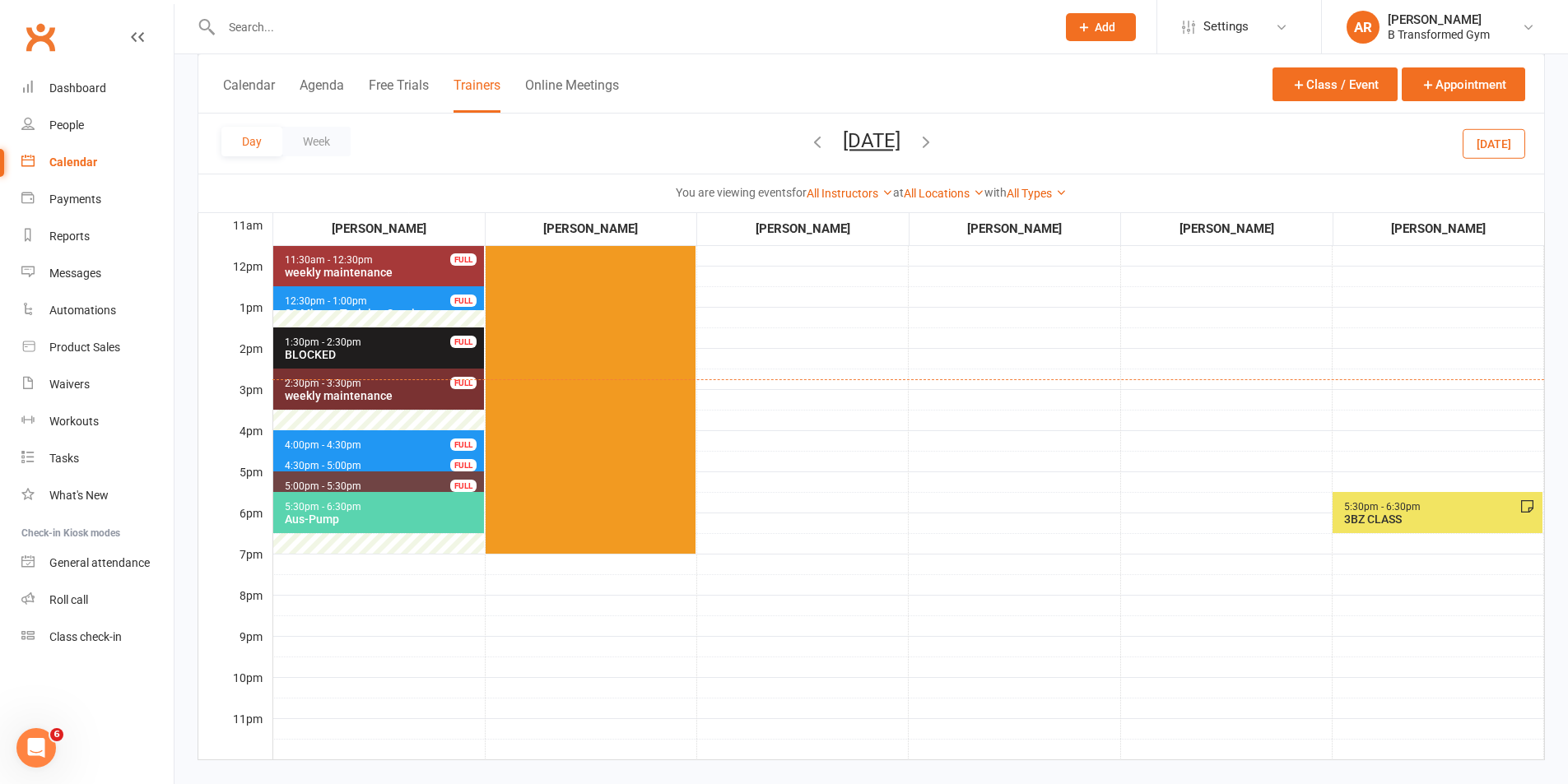
click at [935, 139] on icon "button" at bounding box center [926, 141] width 18 height 18
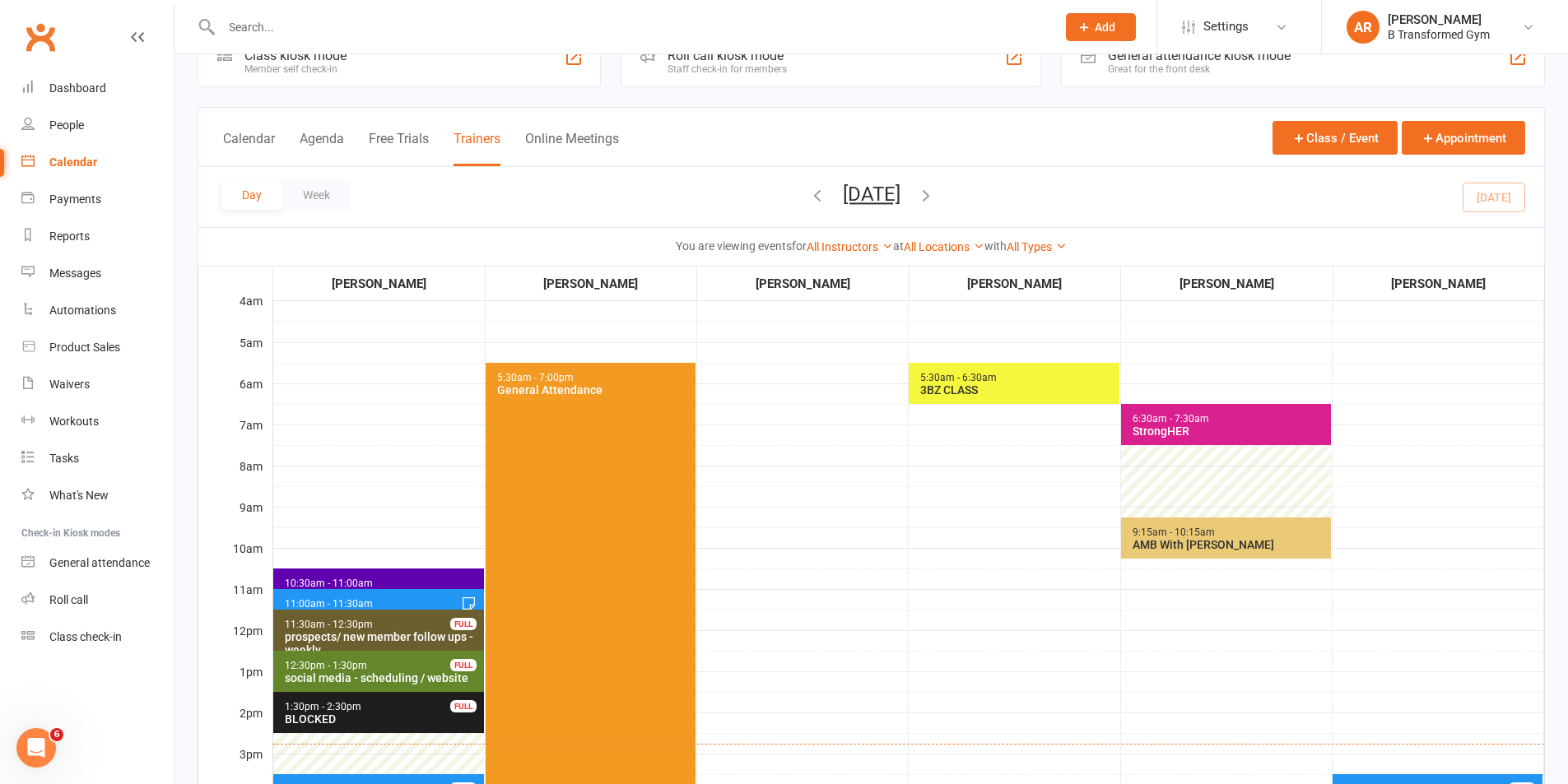
scroll to position [42, 0]
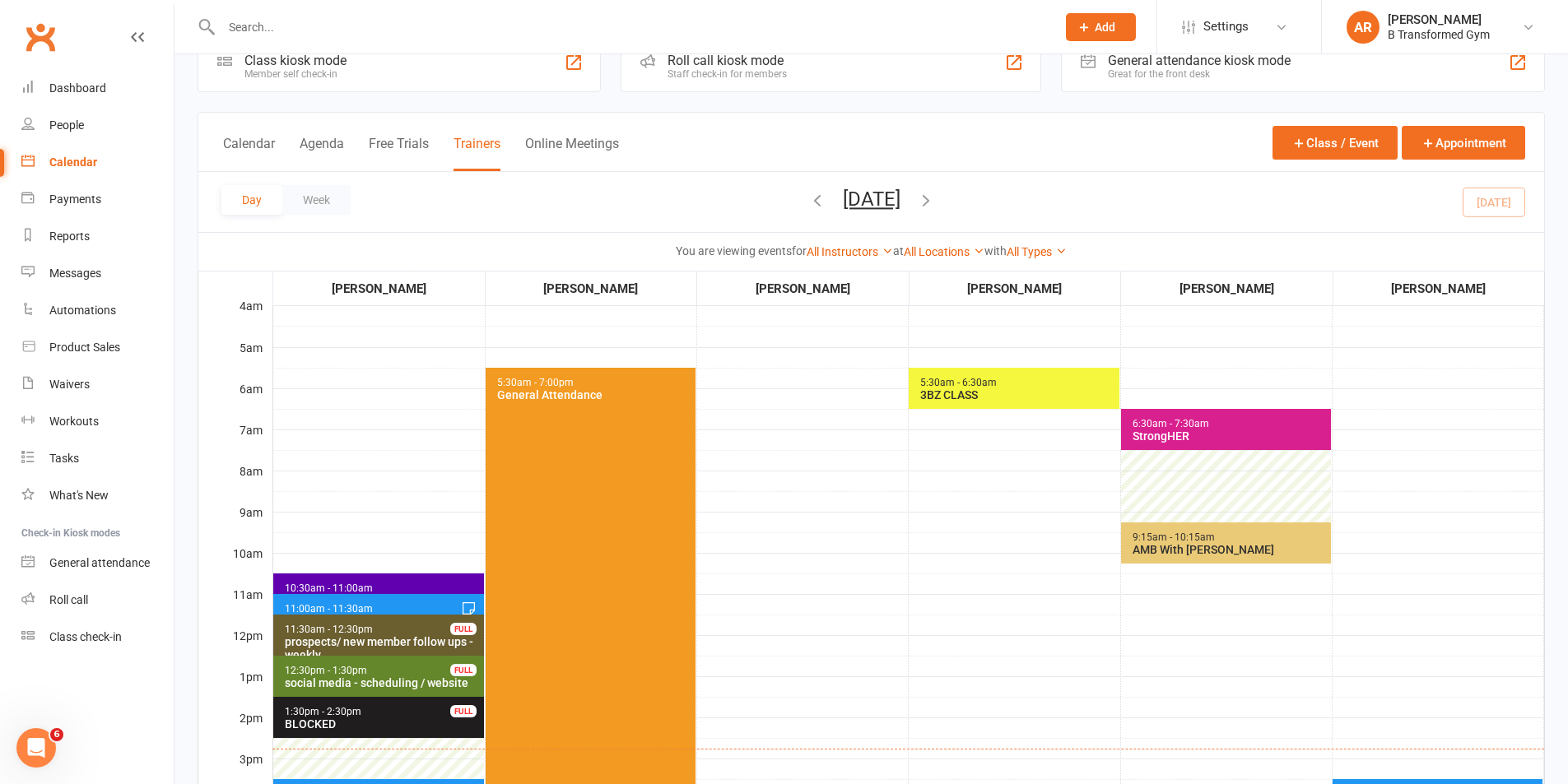
click at [1023, 390] on div "3BZ CLASS" at bounding box center [1016, 394] width 196 height 13
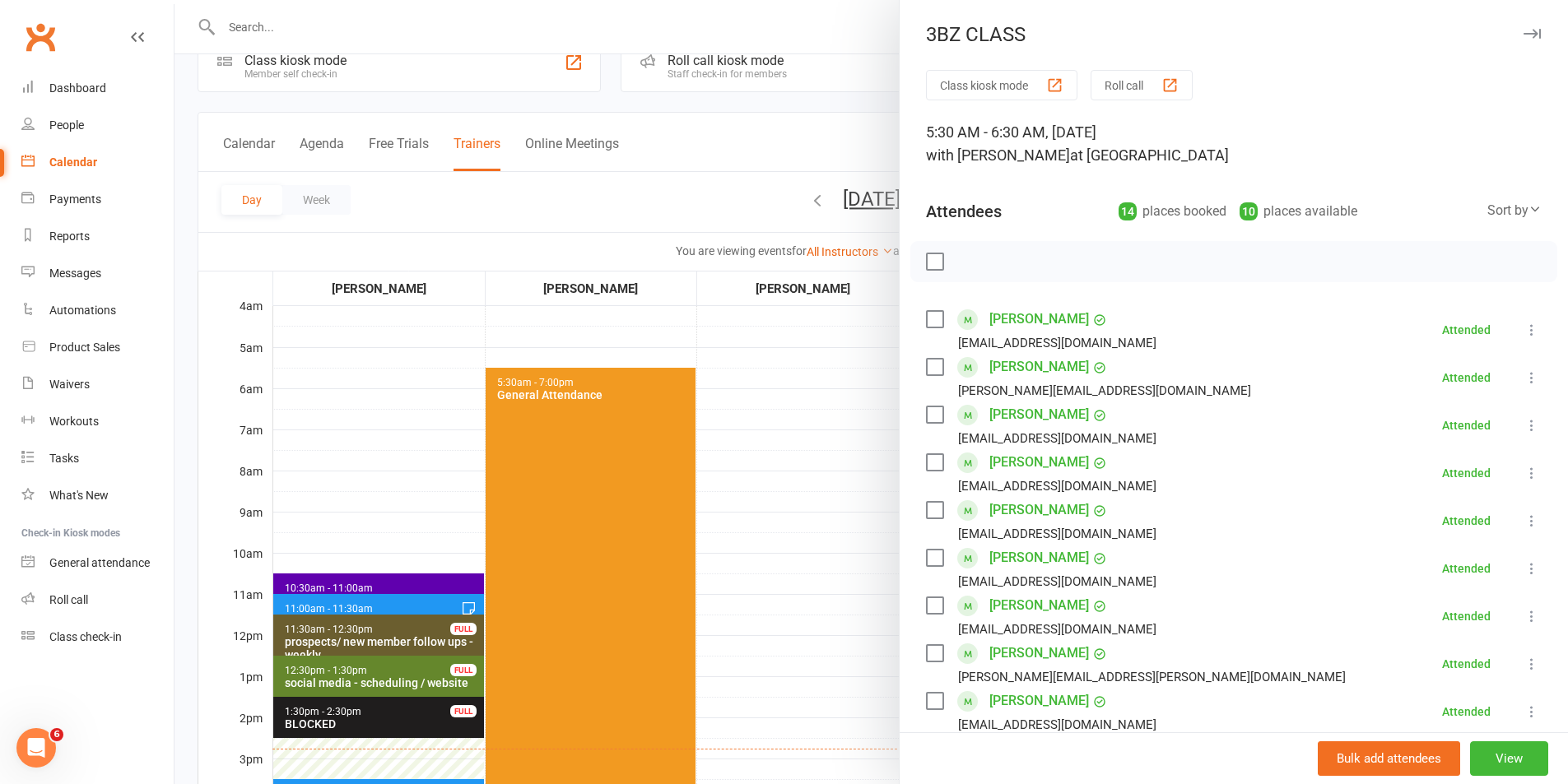
click at [926, 412] on label at bounding box center [934, 414] width 17 height 17
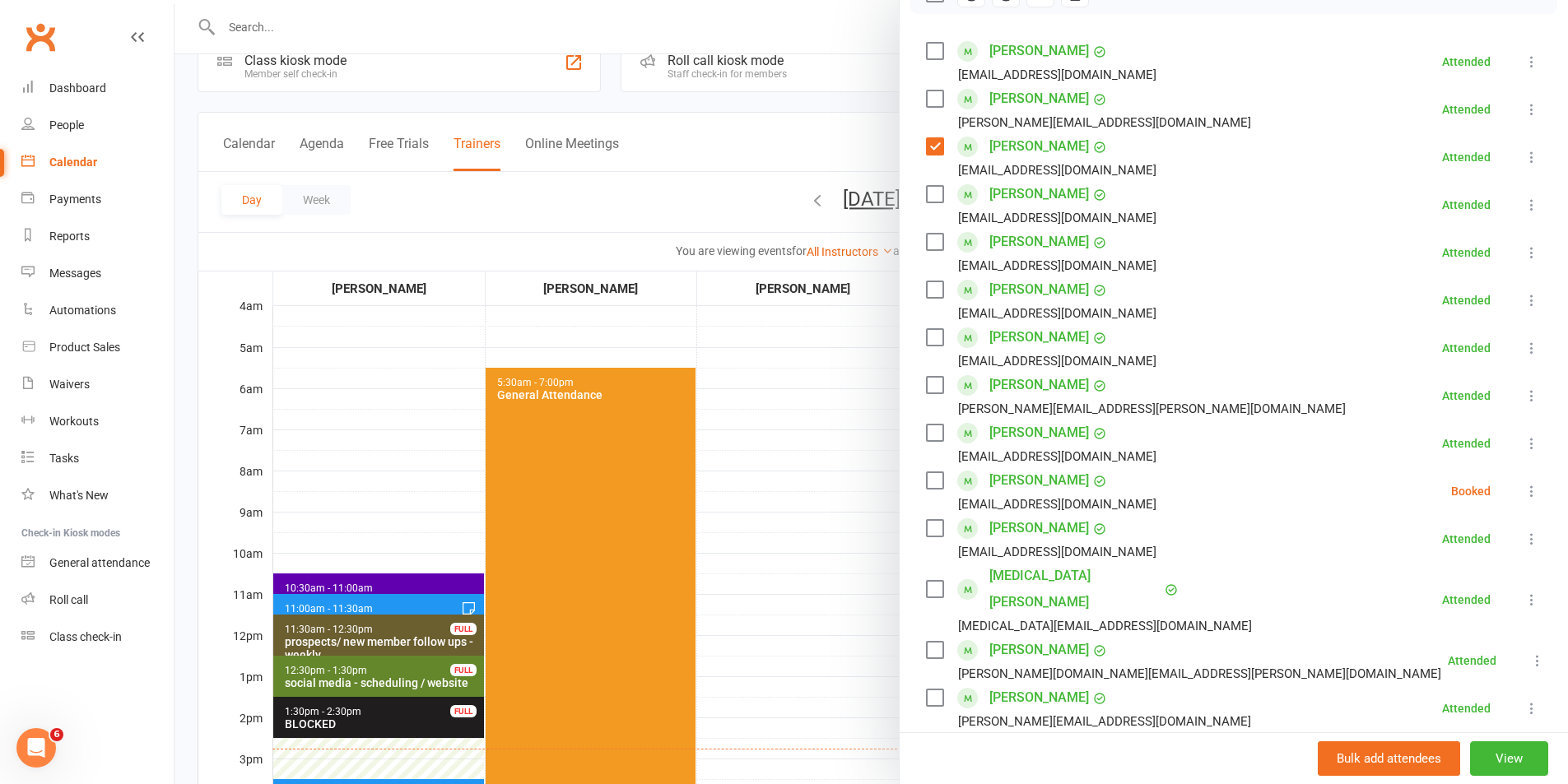
scroll to position [255, 0]
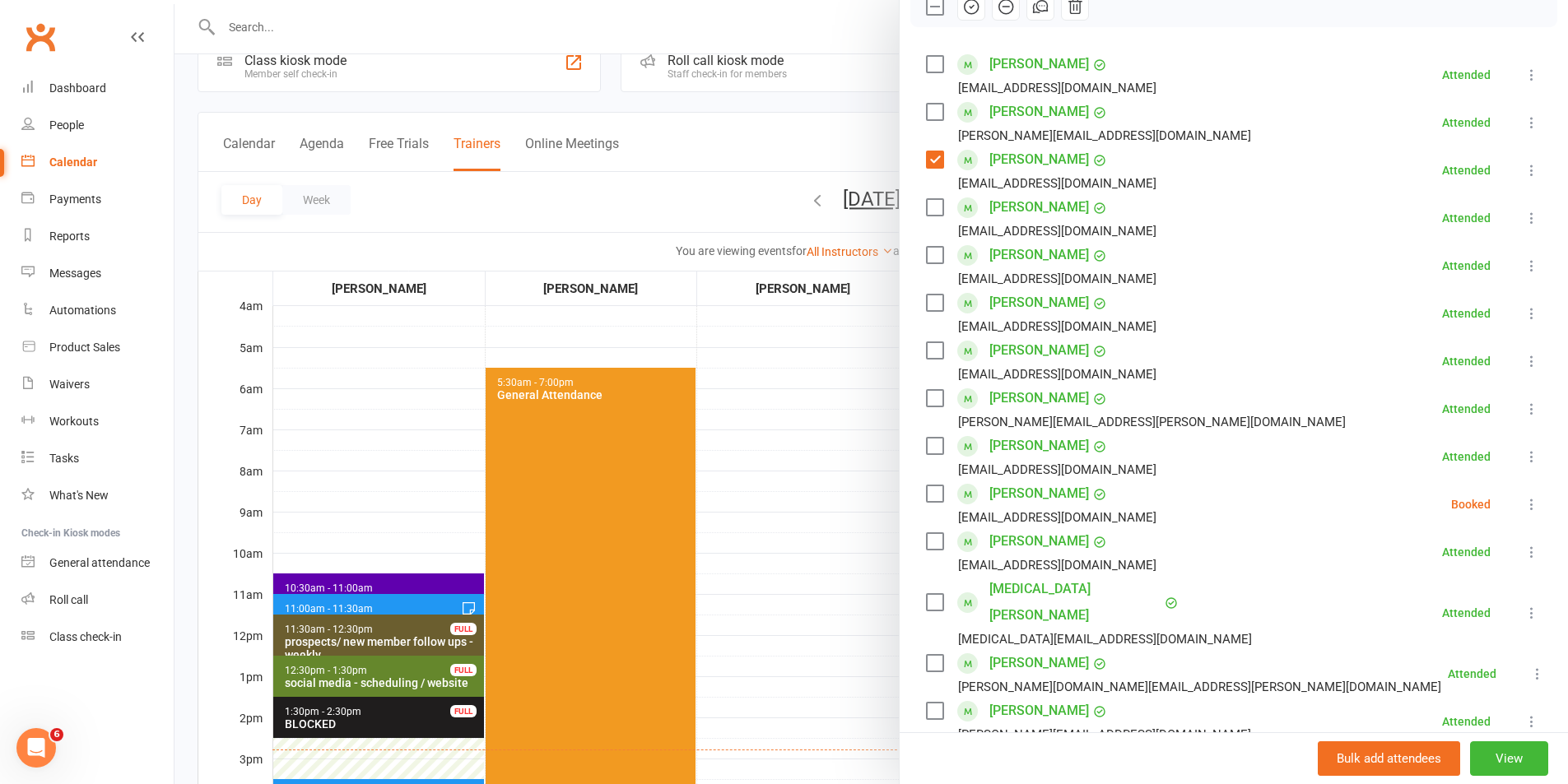
click at [932, 205] on label at bounding box center [934, 207] width 17 height 17
click at [936, 57] on label at bounding box center [934, 64] width 17 height 17
click at [932, 351] on label at bounding box center [934, 351] width 17 height 17
click at [929, 539] on label at bounding box center [934, 541] width 17 height 17
click at [931, 702] on label at bounding box center [934, 711] width 17 height 17
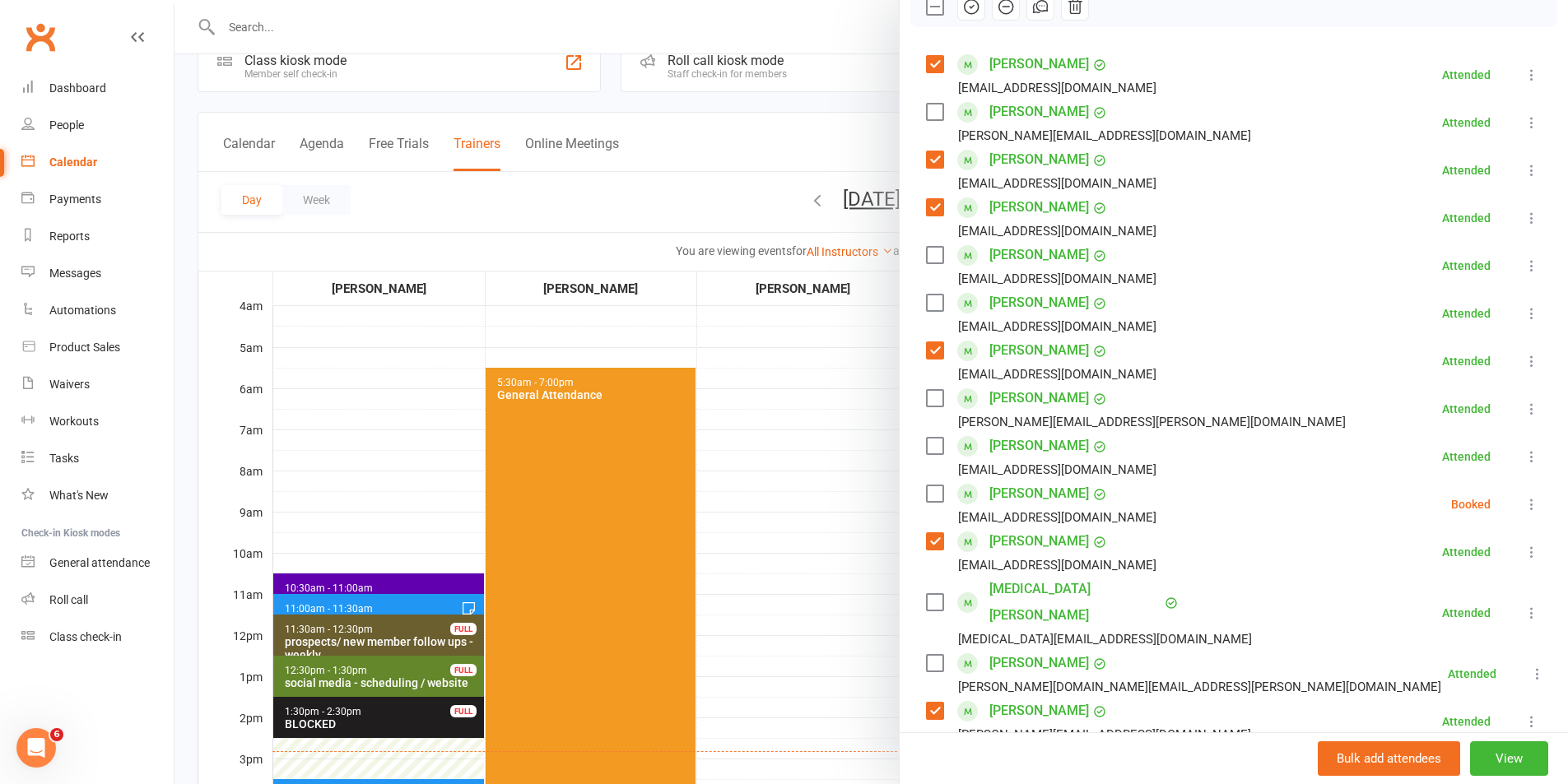
click at [928, 594] on label at bounding box center [934, 602] width 17 height 17
click at [926, 395] on label at bounding box center [934, 398] width 17 height 17
click at [926, 110] on label at bounding box center [934, 112] width 17 height 17
click at [926, 250] on label at bounding box center [934, 255] width 17 height 17
click at [926, 301] on label at bounding box center [934, 303] width 17 height 17
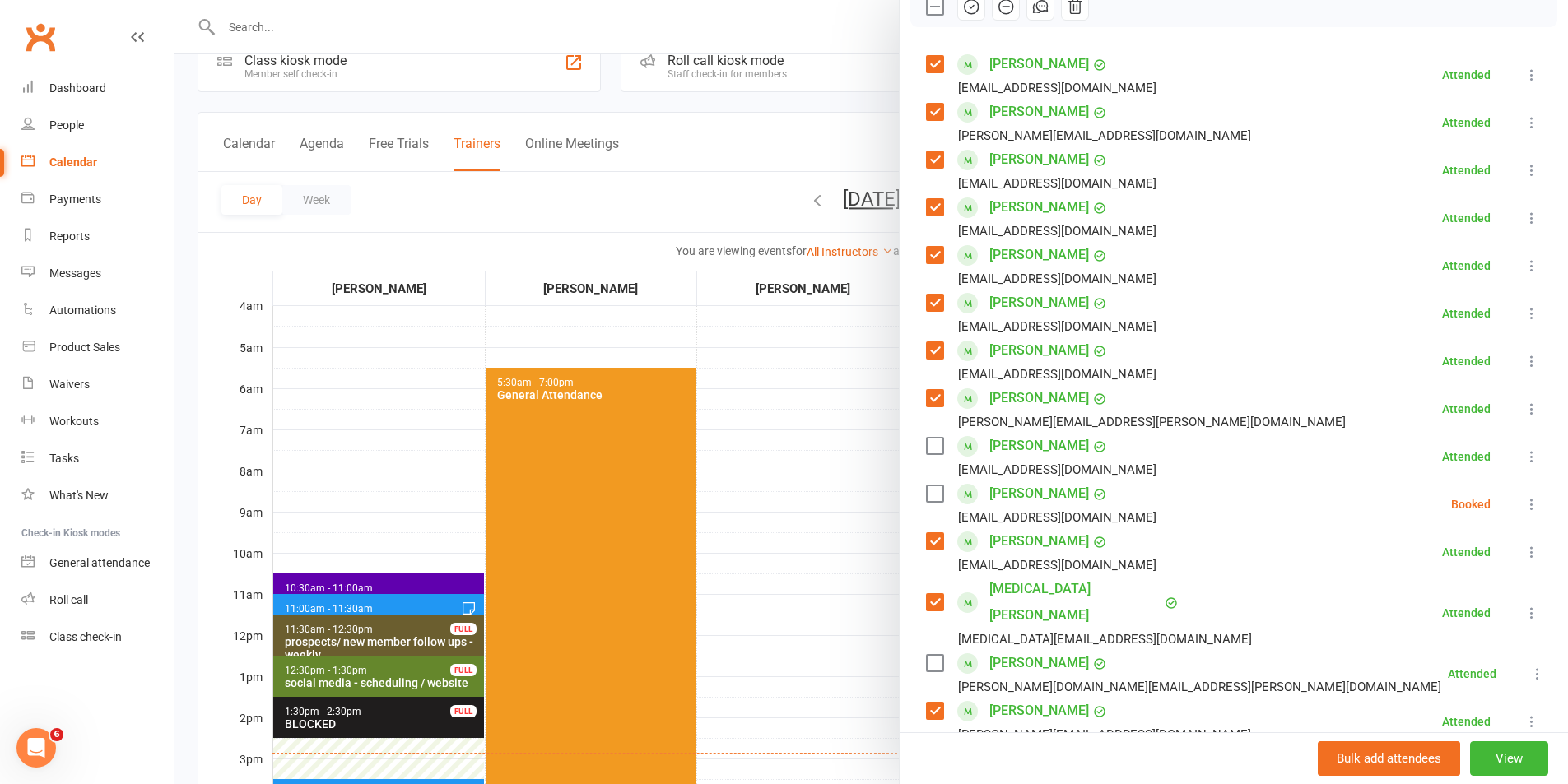
click at [927, 494] on label at bounding box center [934, 494] width 17 height 17
click at [929, 654] on label at bounding box center [934, 663] width 17 height 17
click at [810, 418] on div at bounding box center [870, 392] width 1393 height 784
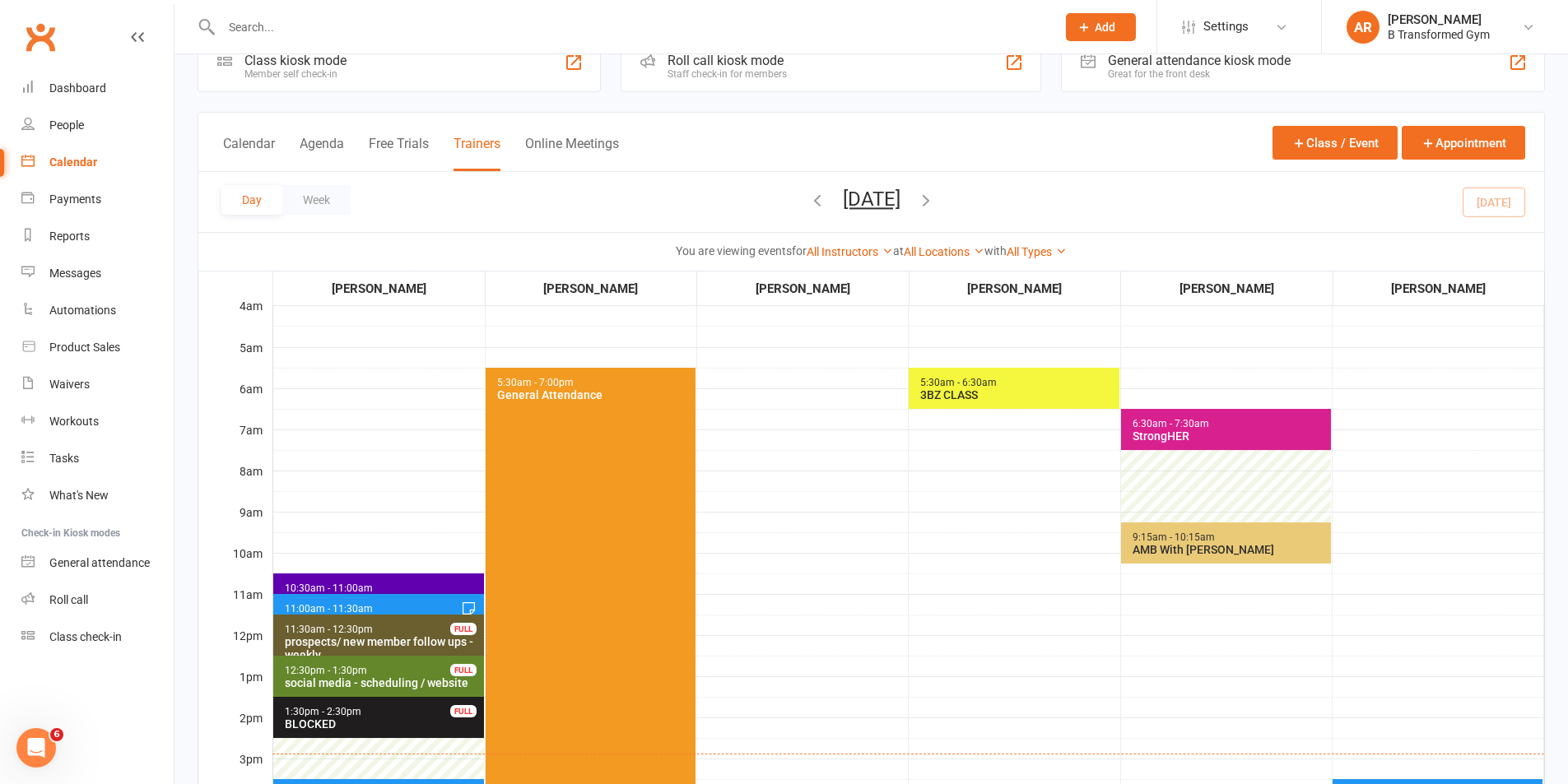
click at [1156, 432] on div "StrongHER" at bounding box center [1229, 436] width 196 height 13
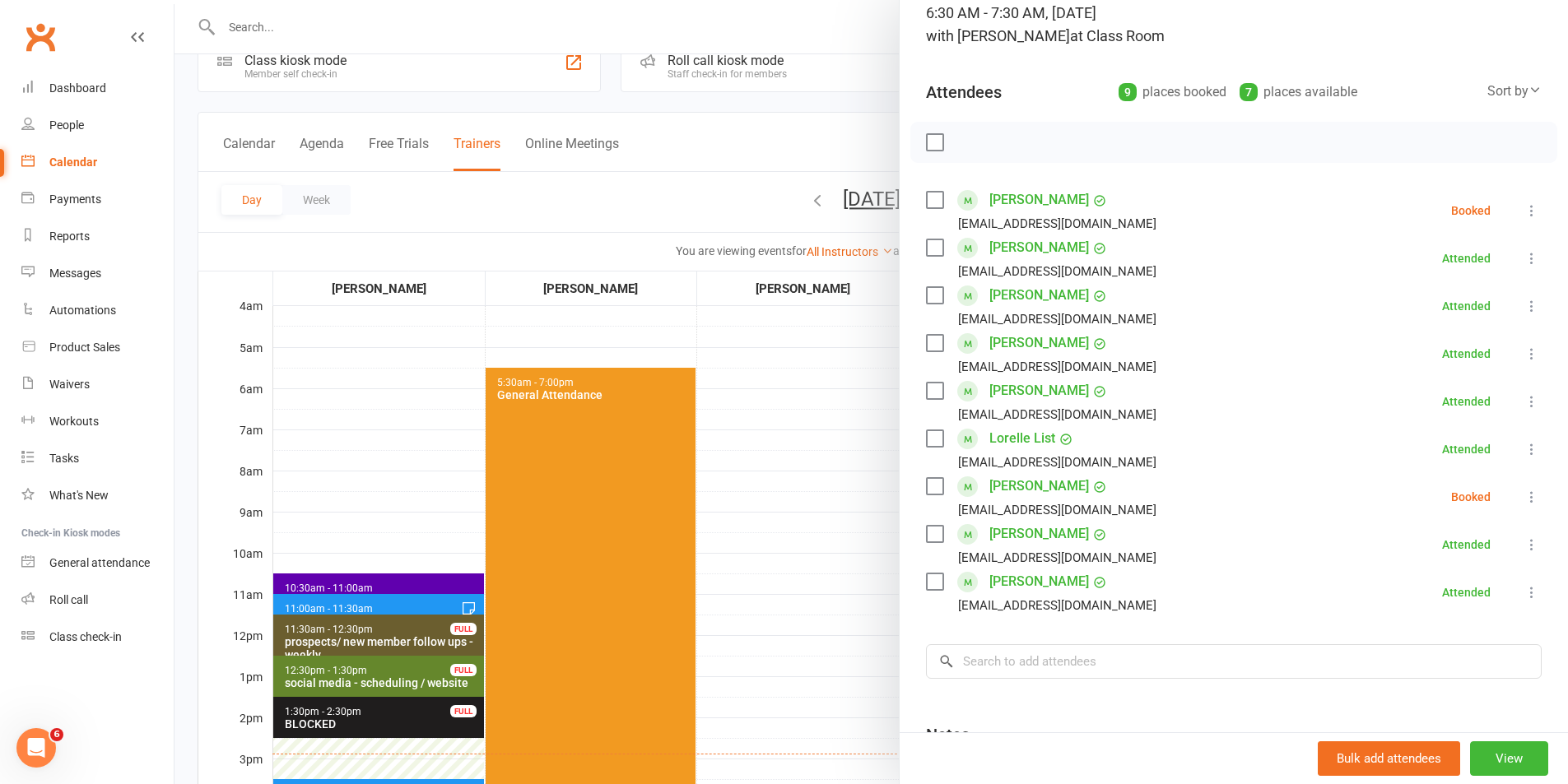
scroll to position [101, 0]
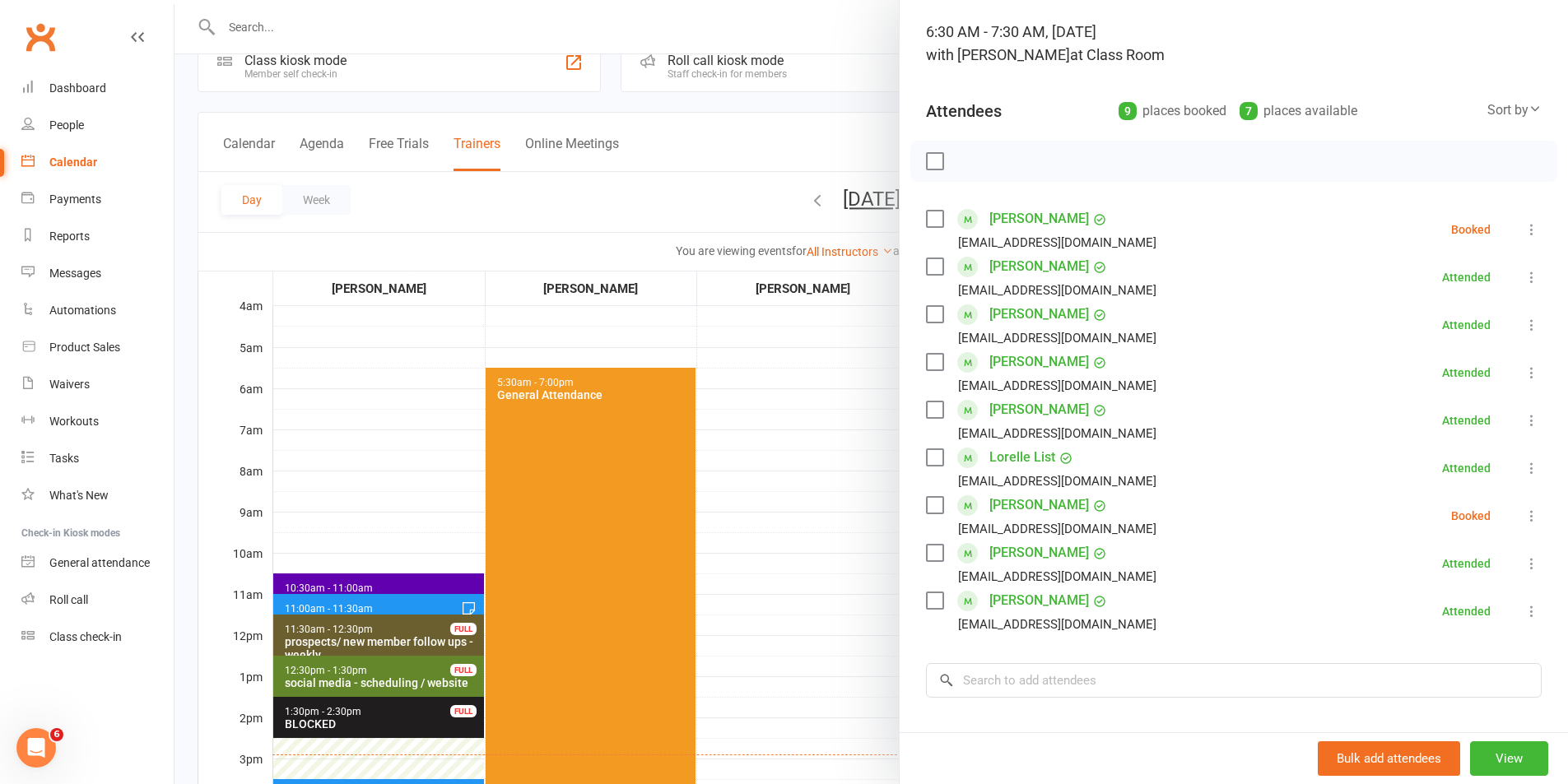
click at [927, 365] on label at bounding box center [934, 362] width 17 height 17
click at [927, 268] on label at bounding box center [934, 267] width 17 height 17
click at [926, 306] on label at bounding box center [934, 314] width 17 height 17
click at [926, 550] on label at bounding box center [934, 553] width 17 height 17
click at [931, 221] on label at bounding box center [934, 219] width 17 height 17
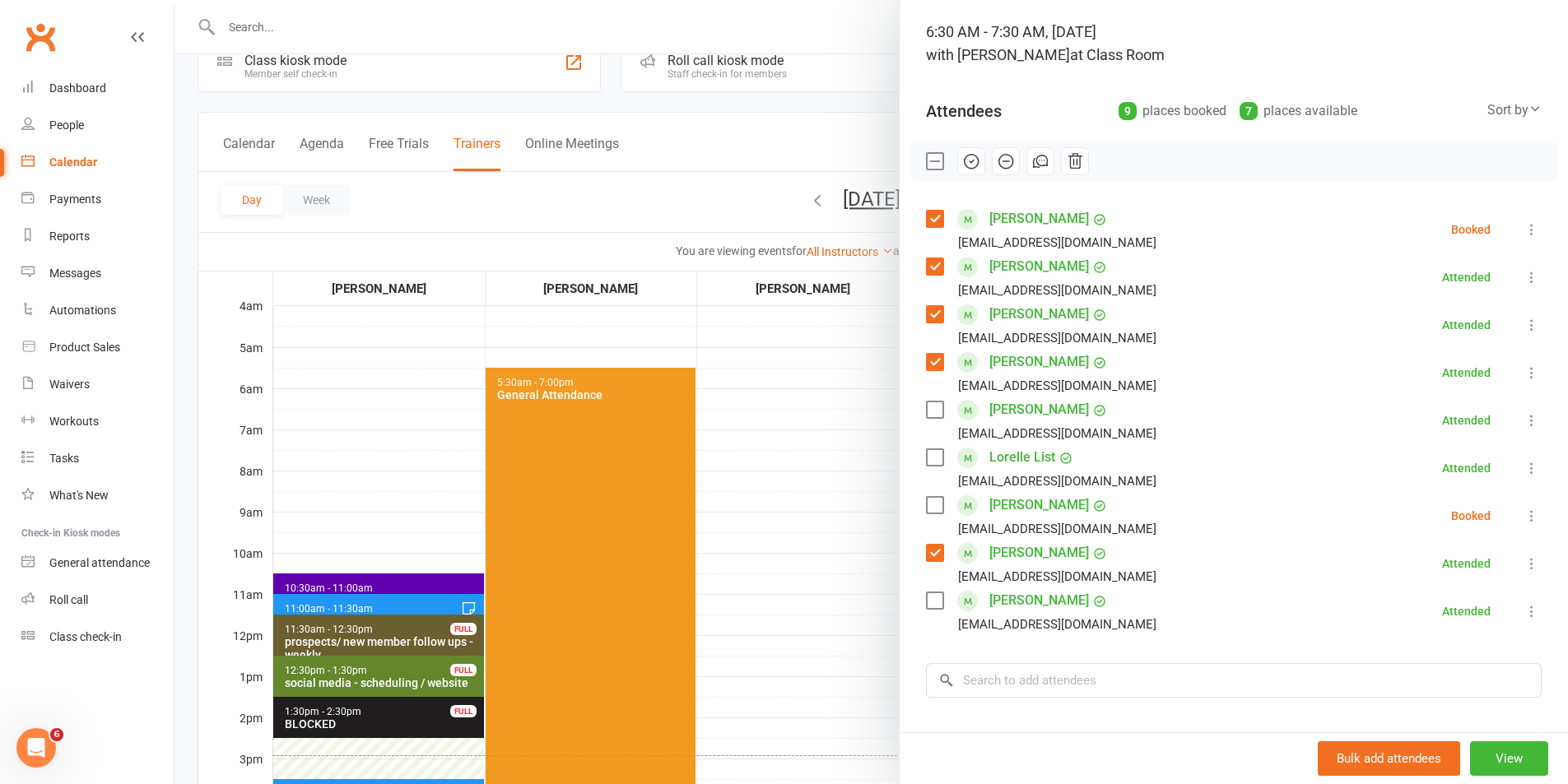
click at [930, 404] on label at bounding box center [934, 409] width 17 height 17
click at [761, 518] on div at bounding box center [870, 392] width 1393 height 784
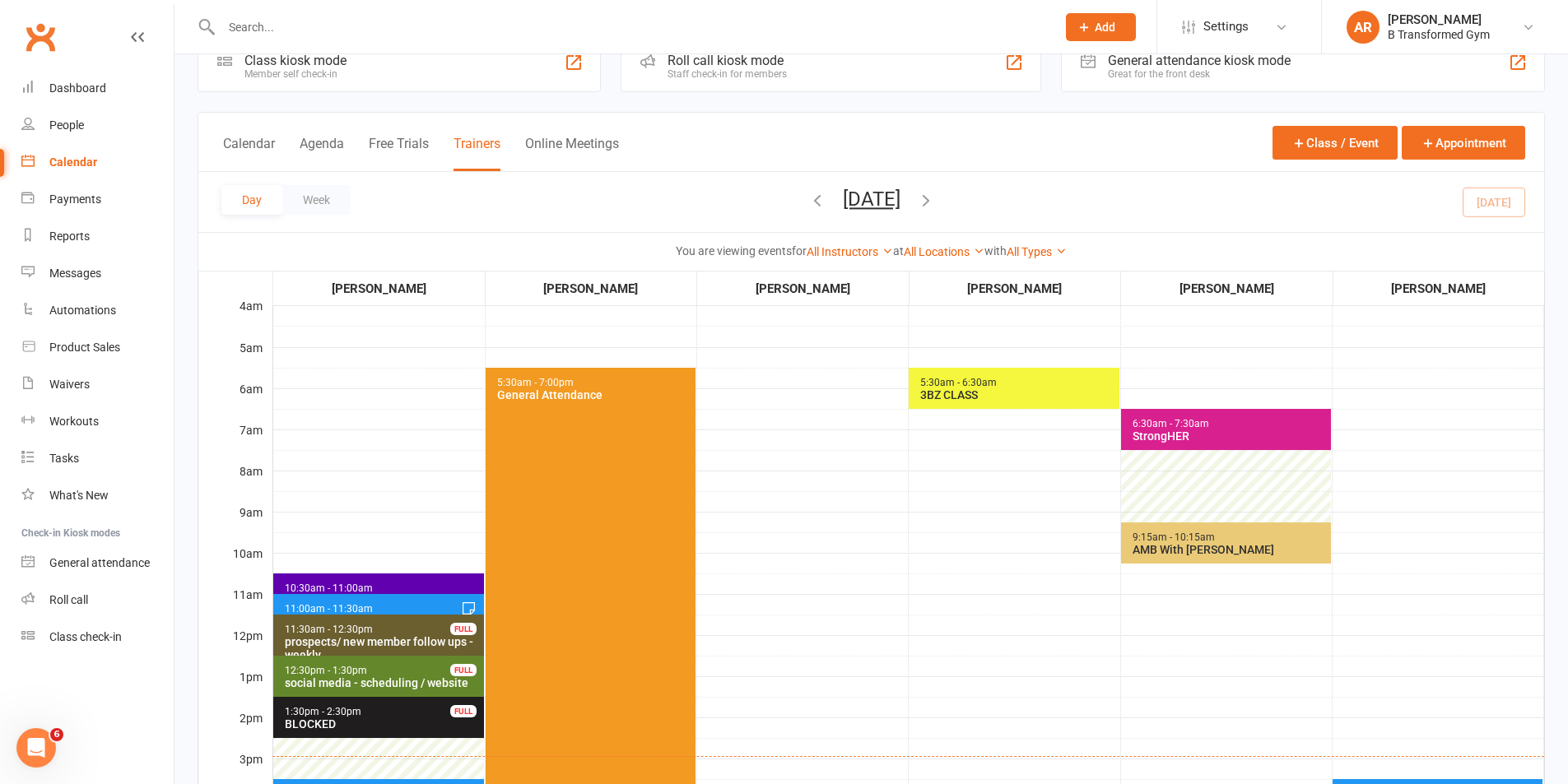
click at [1121, 548] on span "9:15am - 10:15am AMB With [PERSON_NAME]" at bounding box center [1225, 543] width 210 height 41
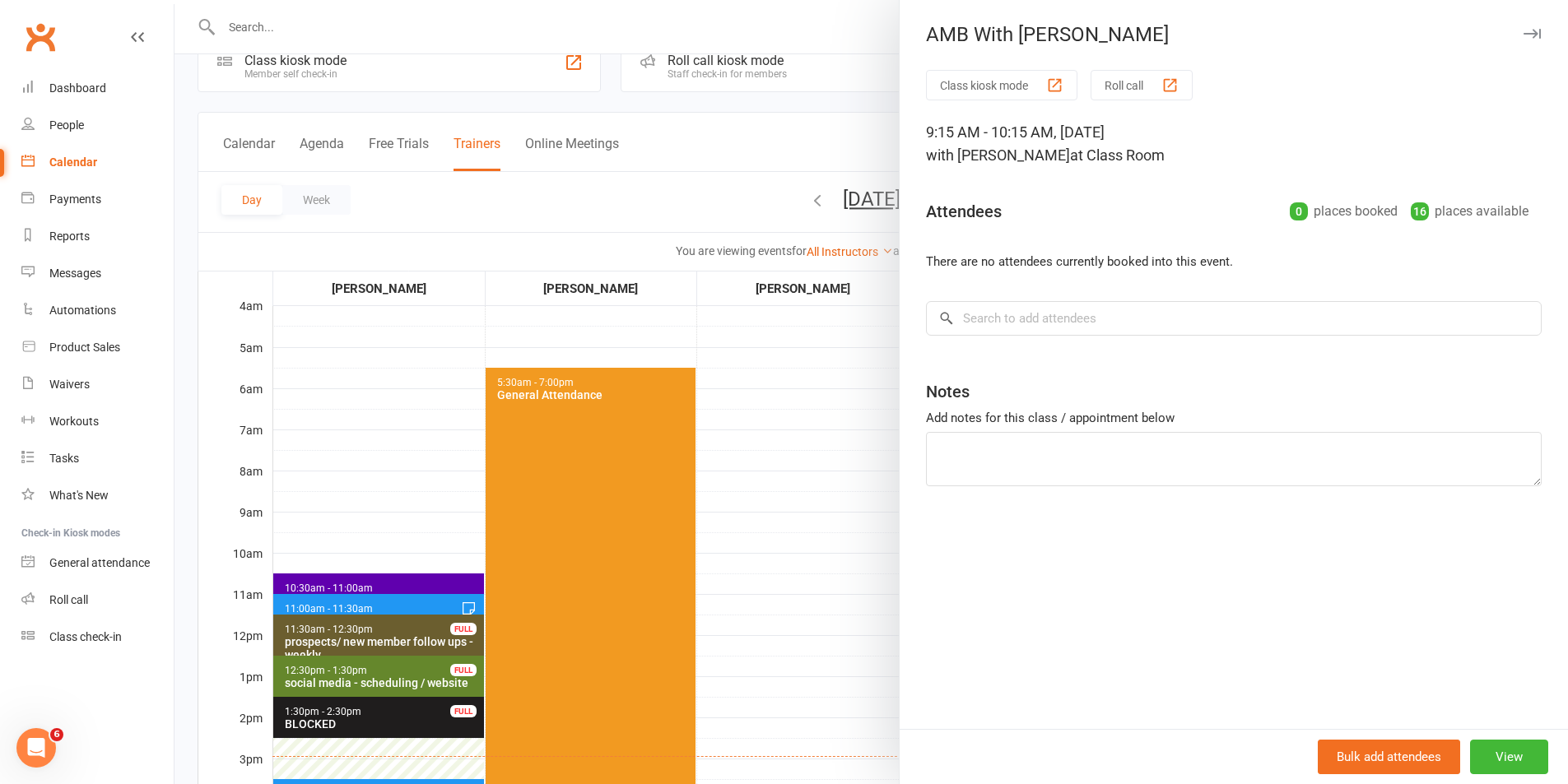
drag, startPoint x: 835, startPoint y: 550, endPoint x: 934, endPoint y: 548, distance: 99.0
click at [835, 550] on div at bounding box center [870, 392] width 1393 height 784
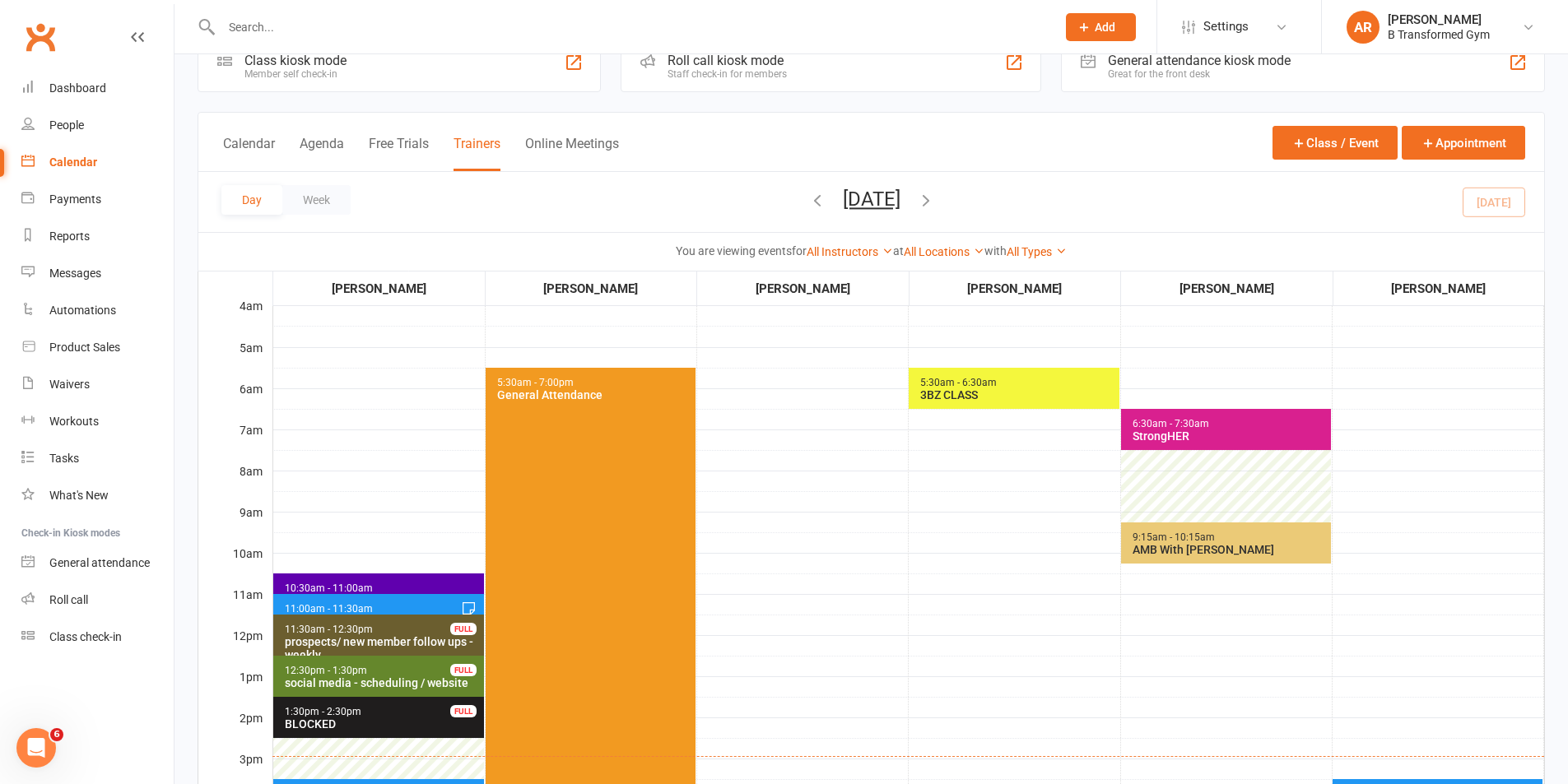
click at [1264, 550] on div "AMB With [PERSON_NAME]" at bounding box center [1229, 550] width 196 height 13
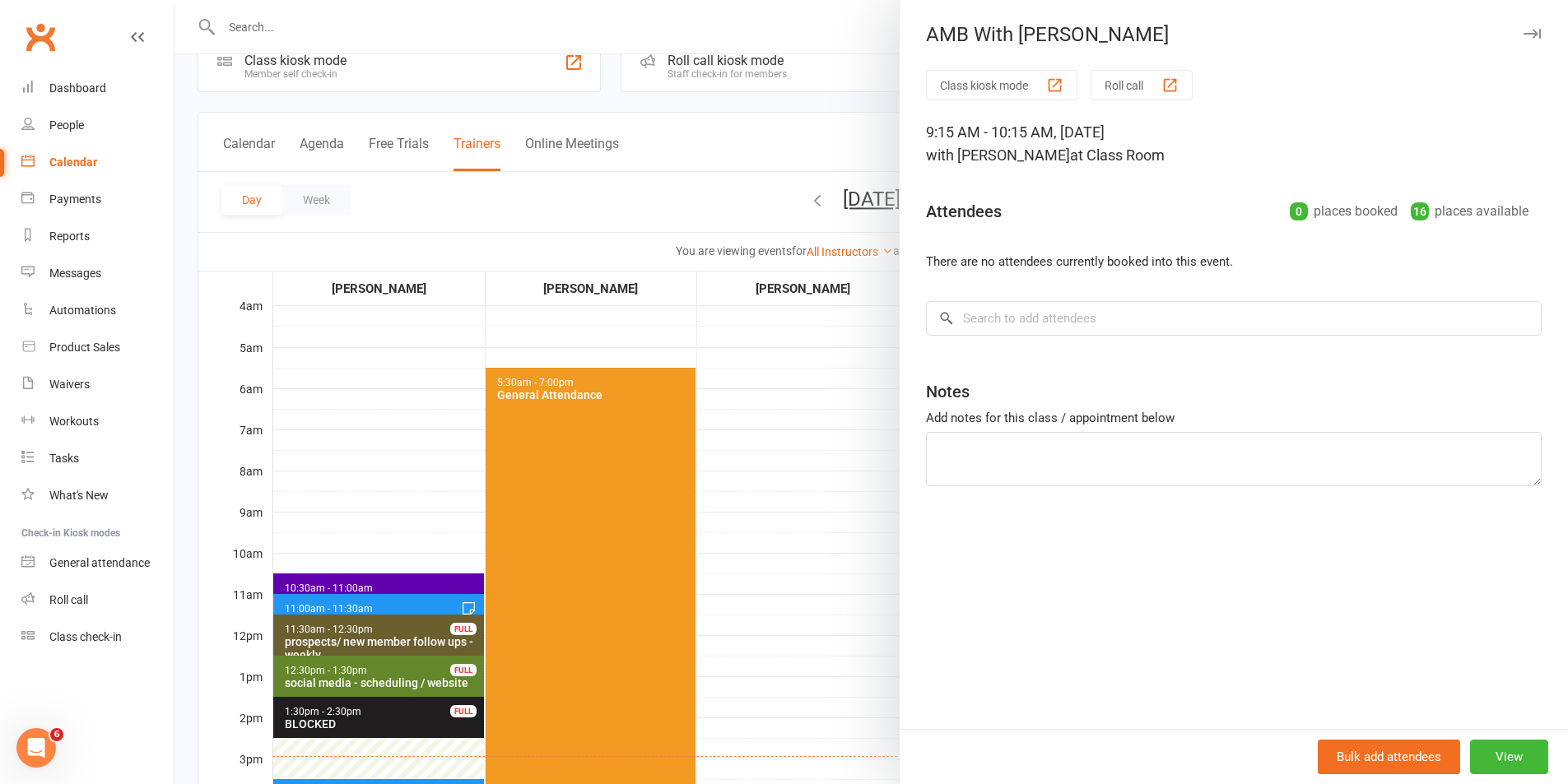
click at [705, 547] on div at bounding box center [870, 392] width 1393 height 784
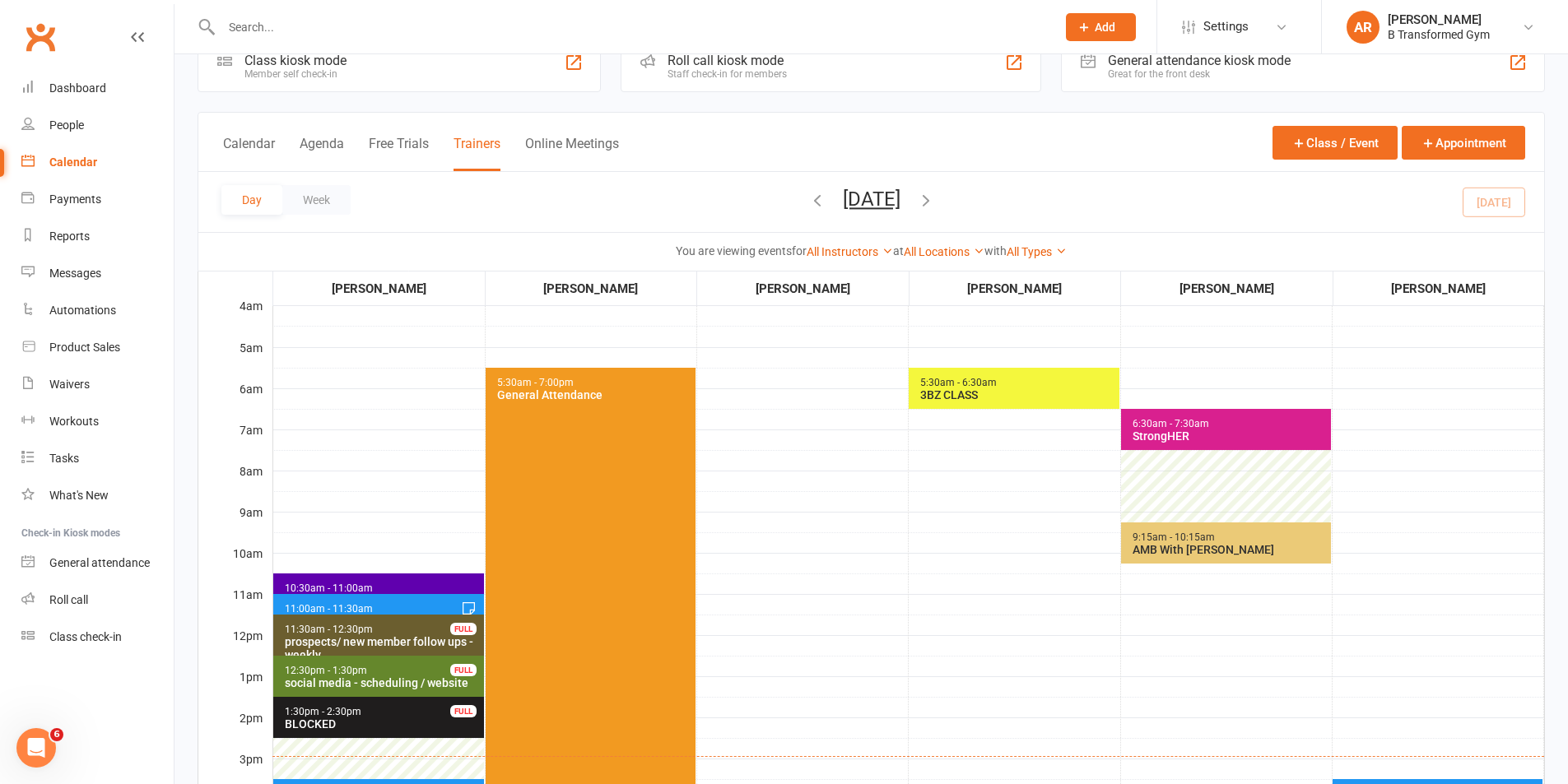
click at [669, 541] on span "5:30am - 7:00pm General Attendance" at bounding box center [590, 645] width 210 height 555
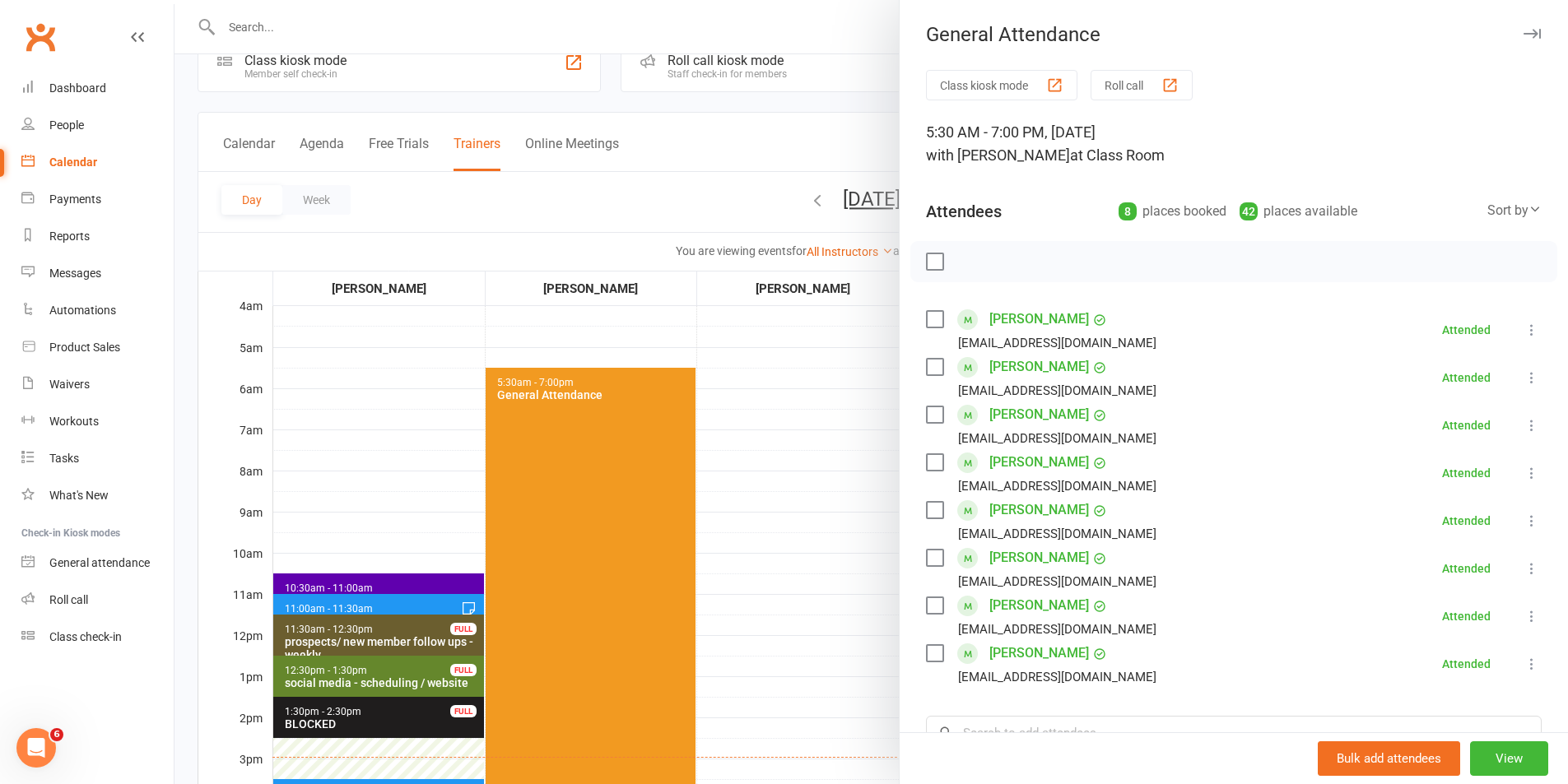
click at [844, 568] on div at bounding box center [870, 392] width 1393 height 784
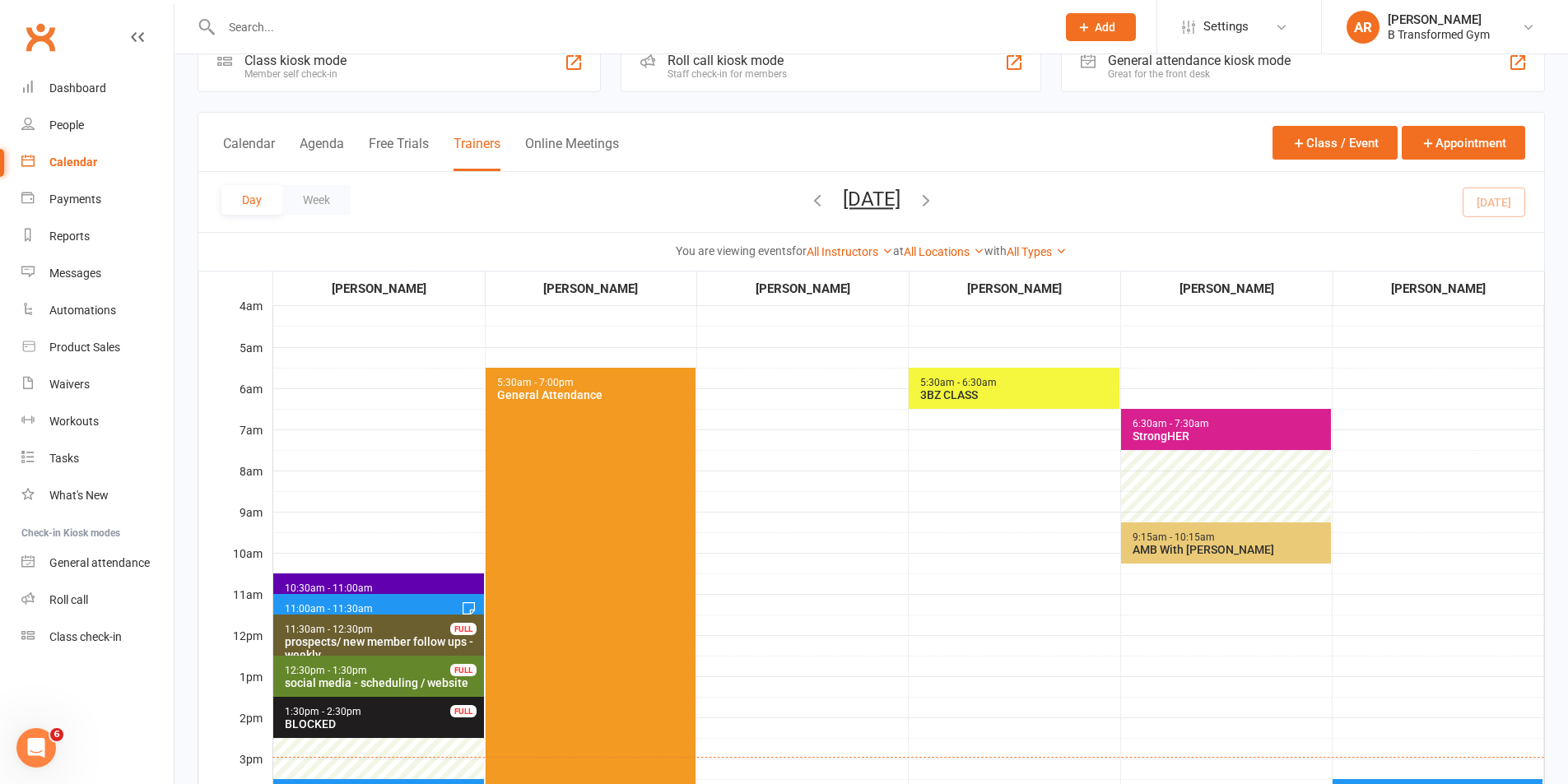
scroll to position [411, 0]
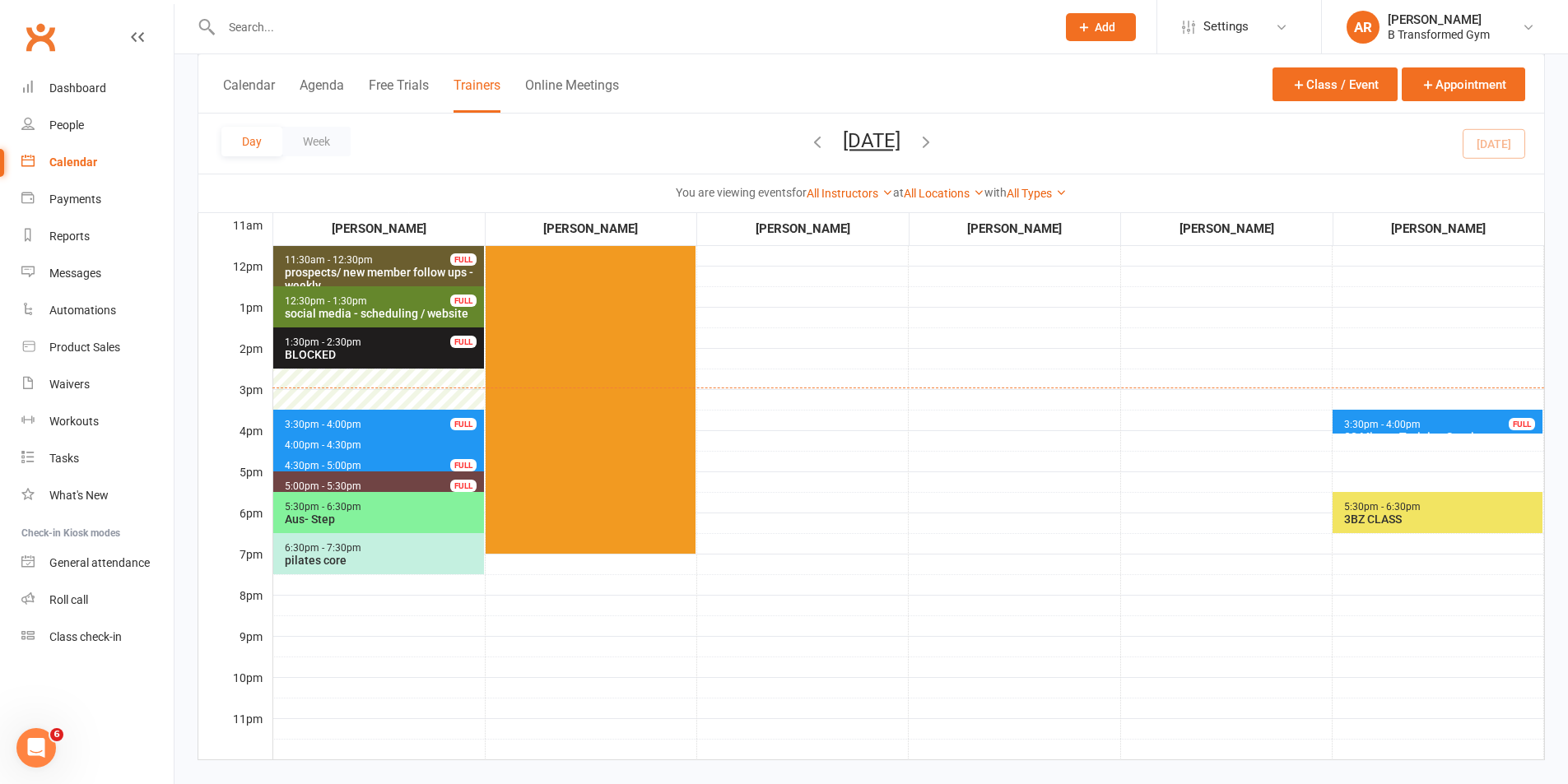
click at [890, 129] on button "[DATE]" at bounding box center [872, 140] width 58 height 23
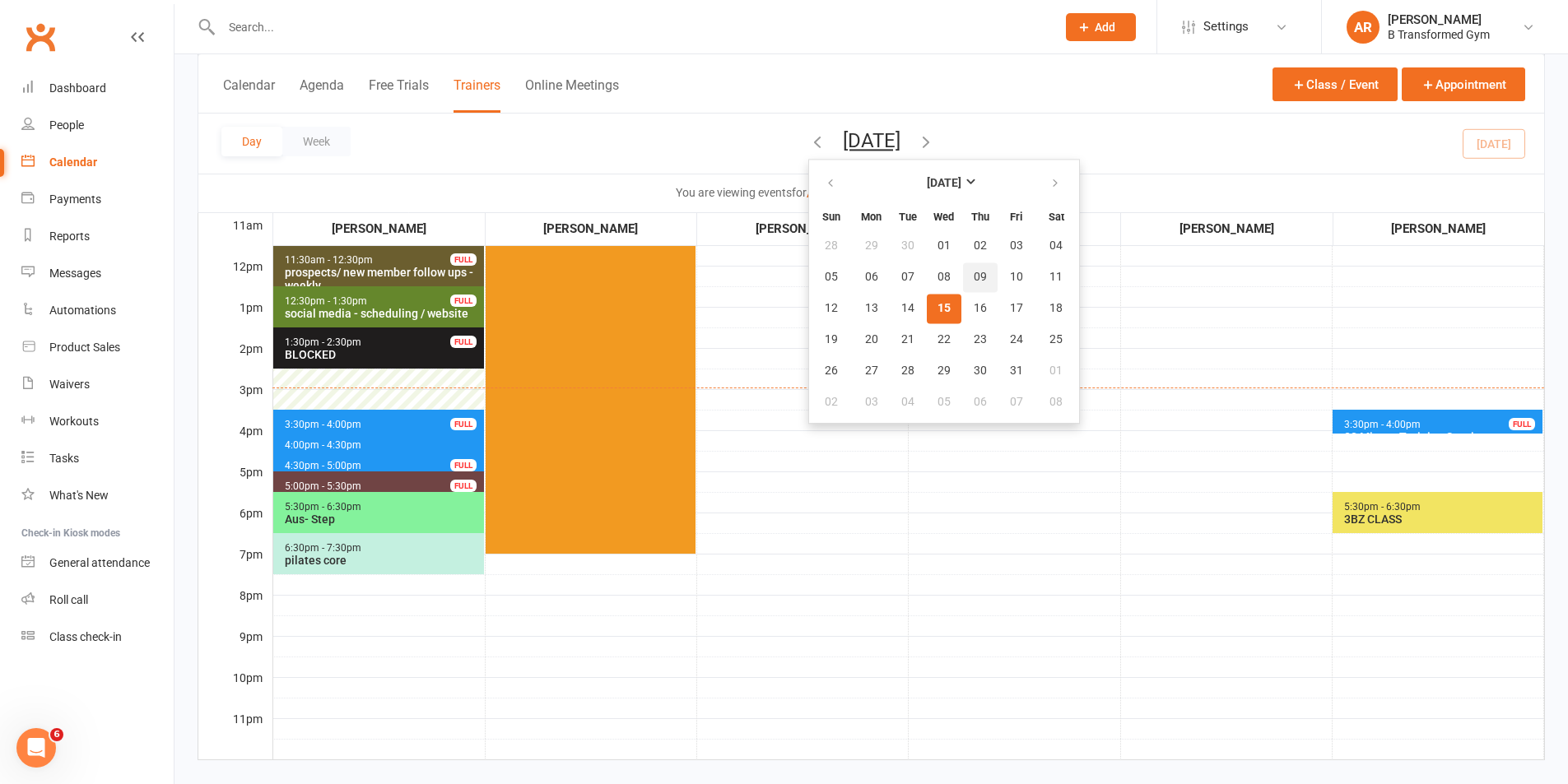
click at [973, 273] on span "09" at bounding box center [980, 277] width 13 height 13
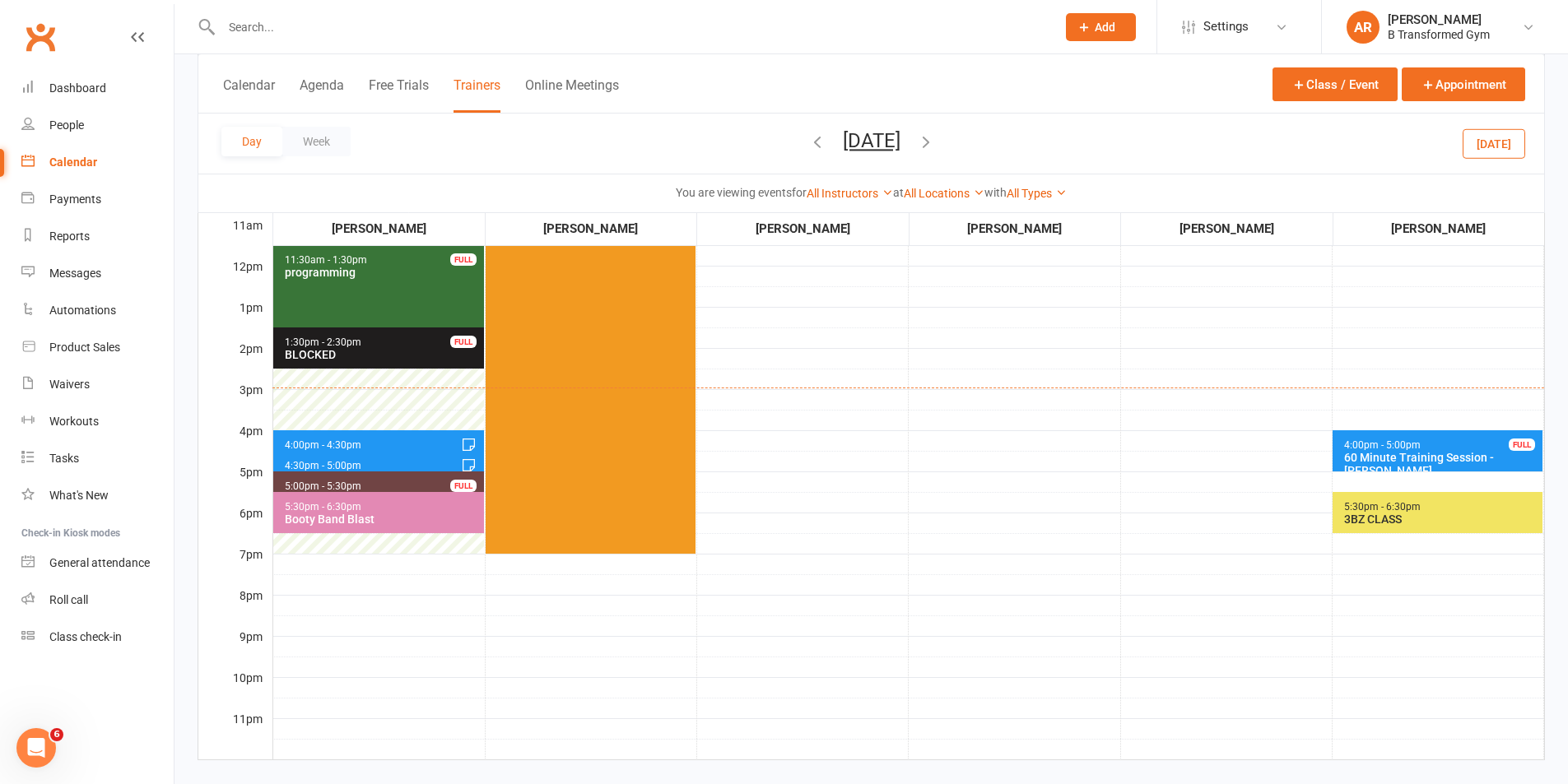
click at [621, 443] on span "5:30am - 7:00pm General Attendance" at bounding box center [590, 276] width 210 height 555
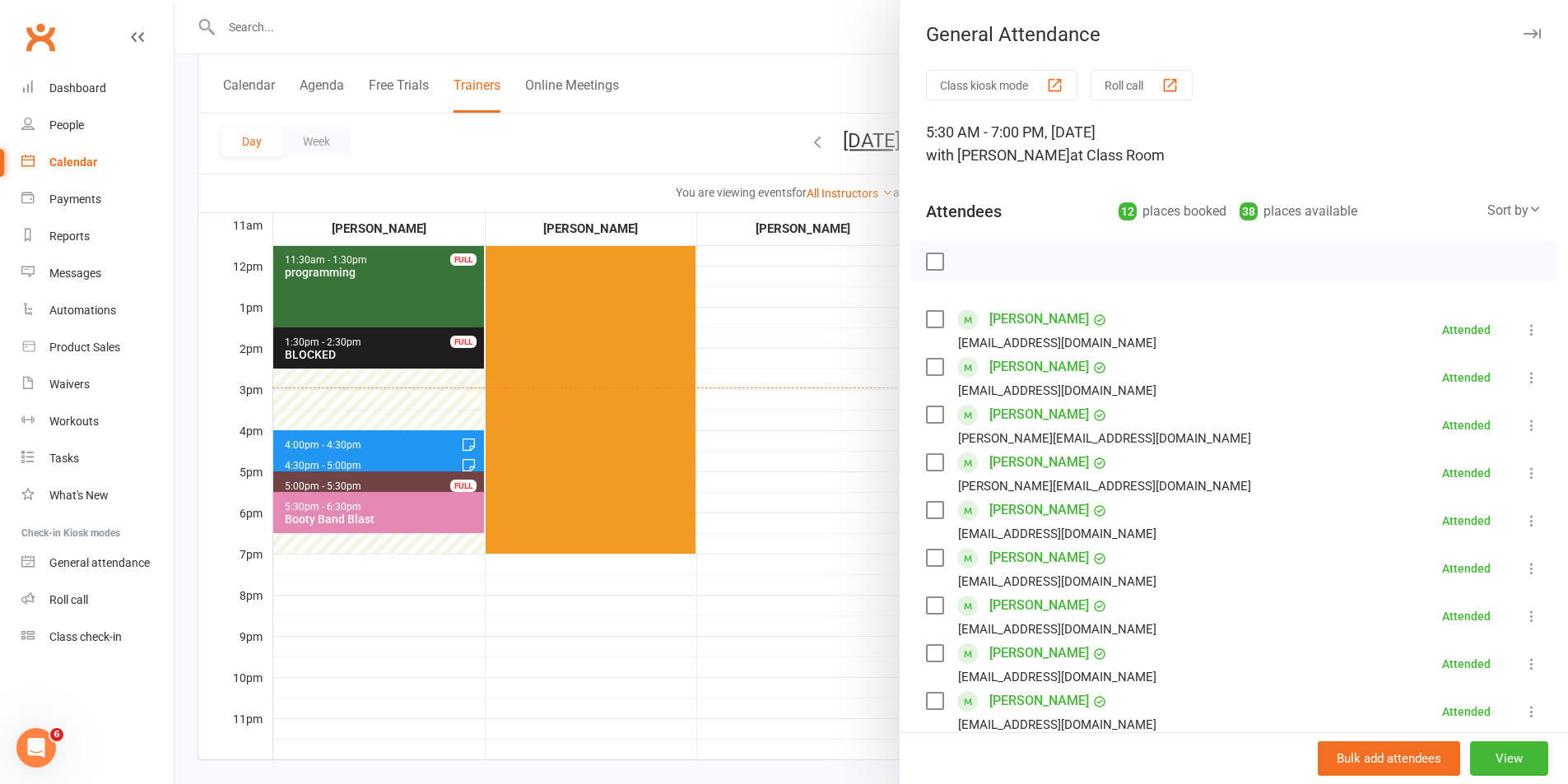
click at [926, 319] on label at bounding box center [934, 319] width 17 height 17
click at [926, 418] on label at bounding box center [934, 414] width 17 height 17
click at [930, 510] on label at bounding box center [934, 510] width 17 height 17
click at [799, 663] on div at bounding box center [870, 392] width 1393 height 784
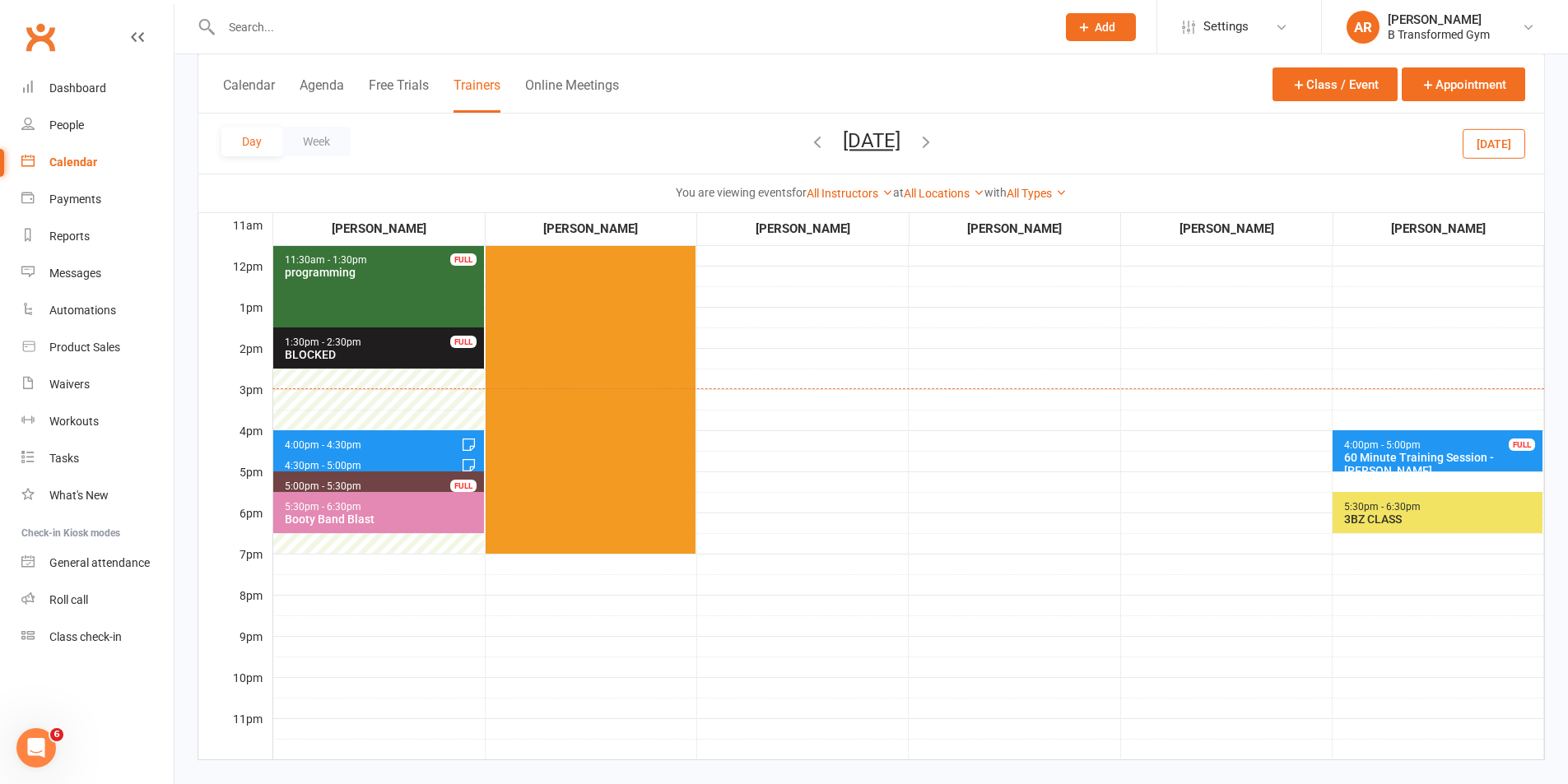
click at [935, 138] on icon "button" at bounding box center [926, 141] width 18 height 18
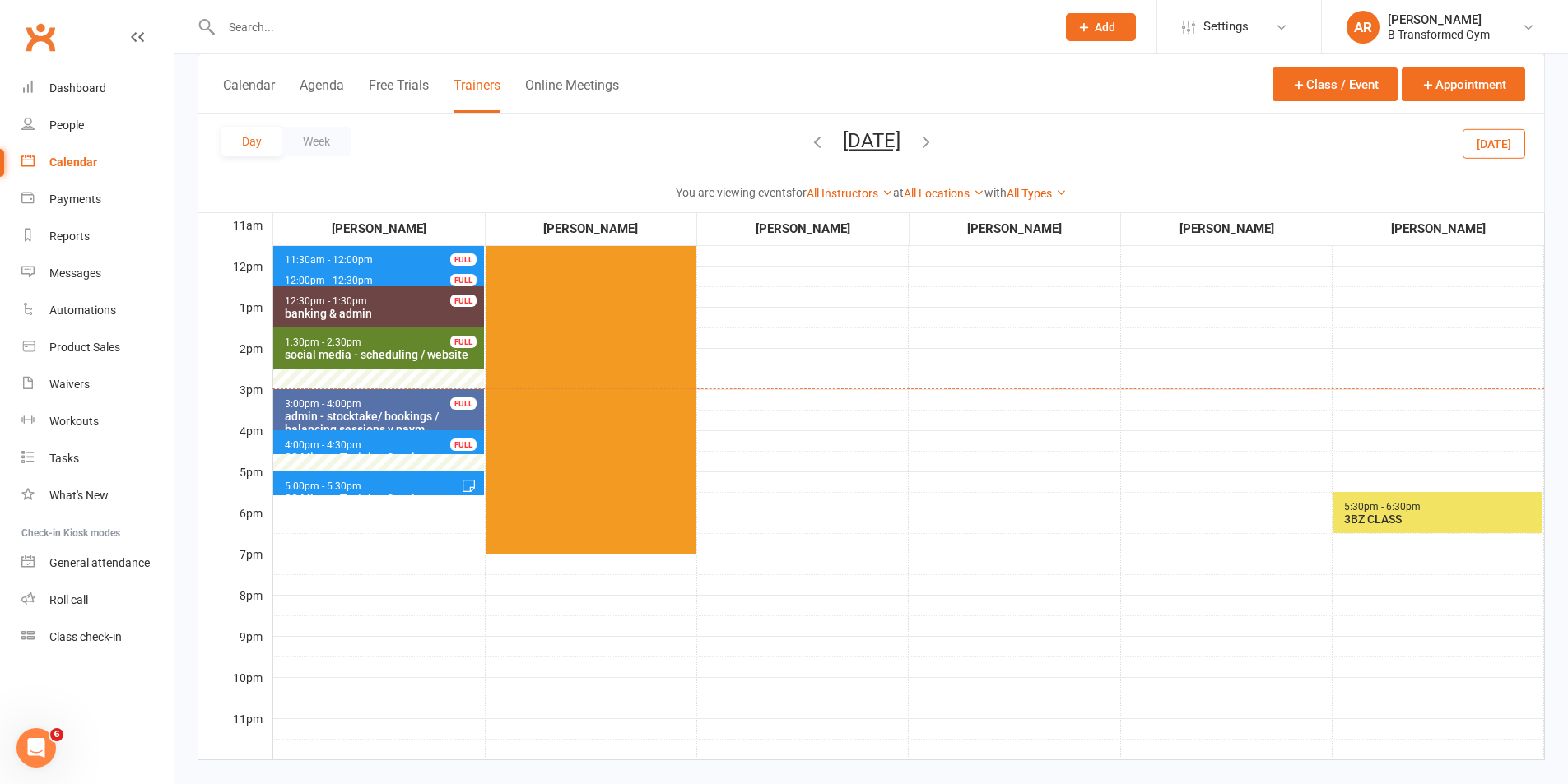
scroll to position [0, 0]
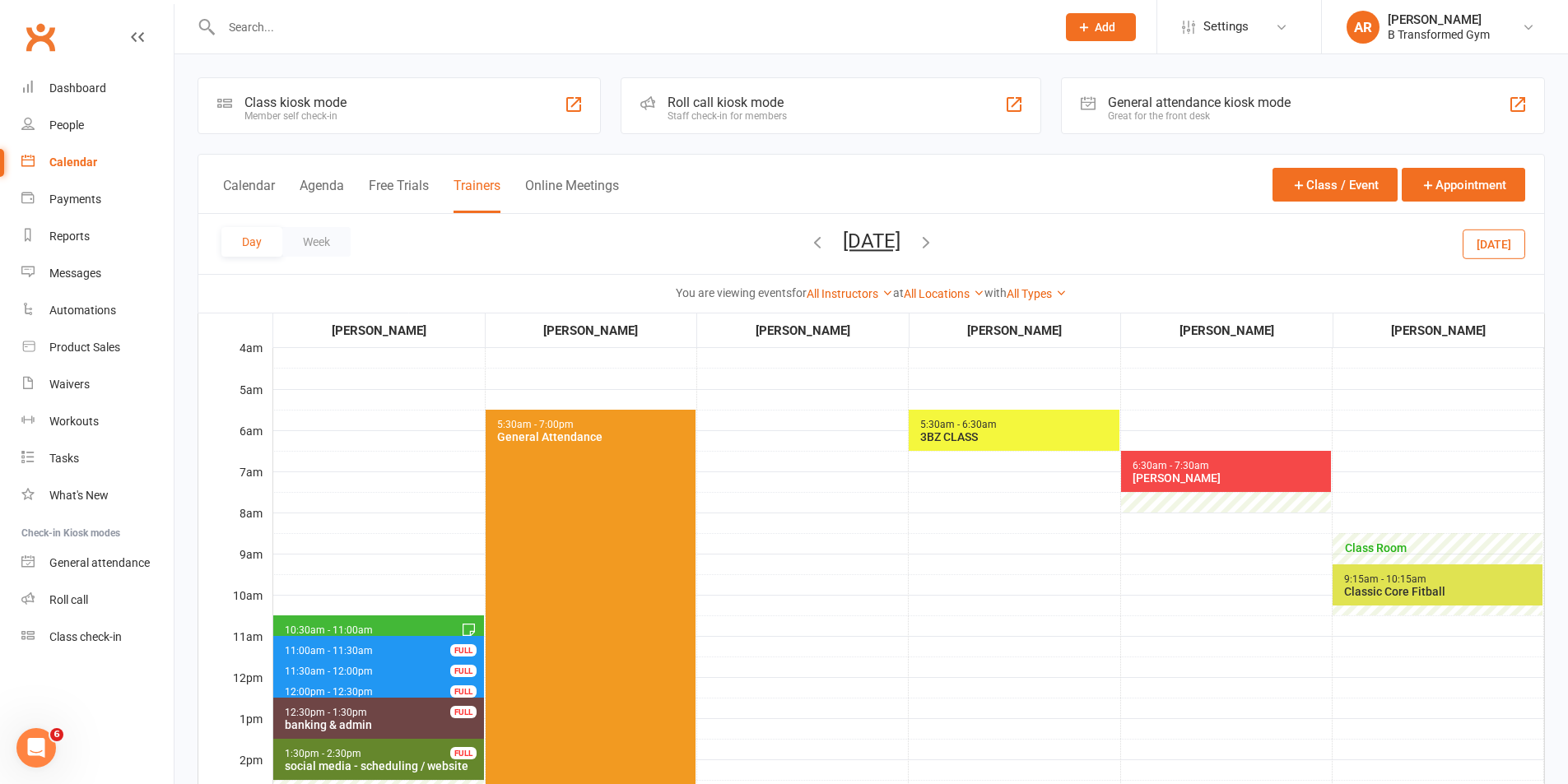
click at [547, 571] on span "5:30am - 7:00pm General Attendance" at bounding box center [590, 687] width 210 height 555
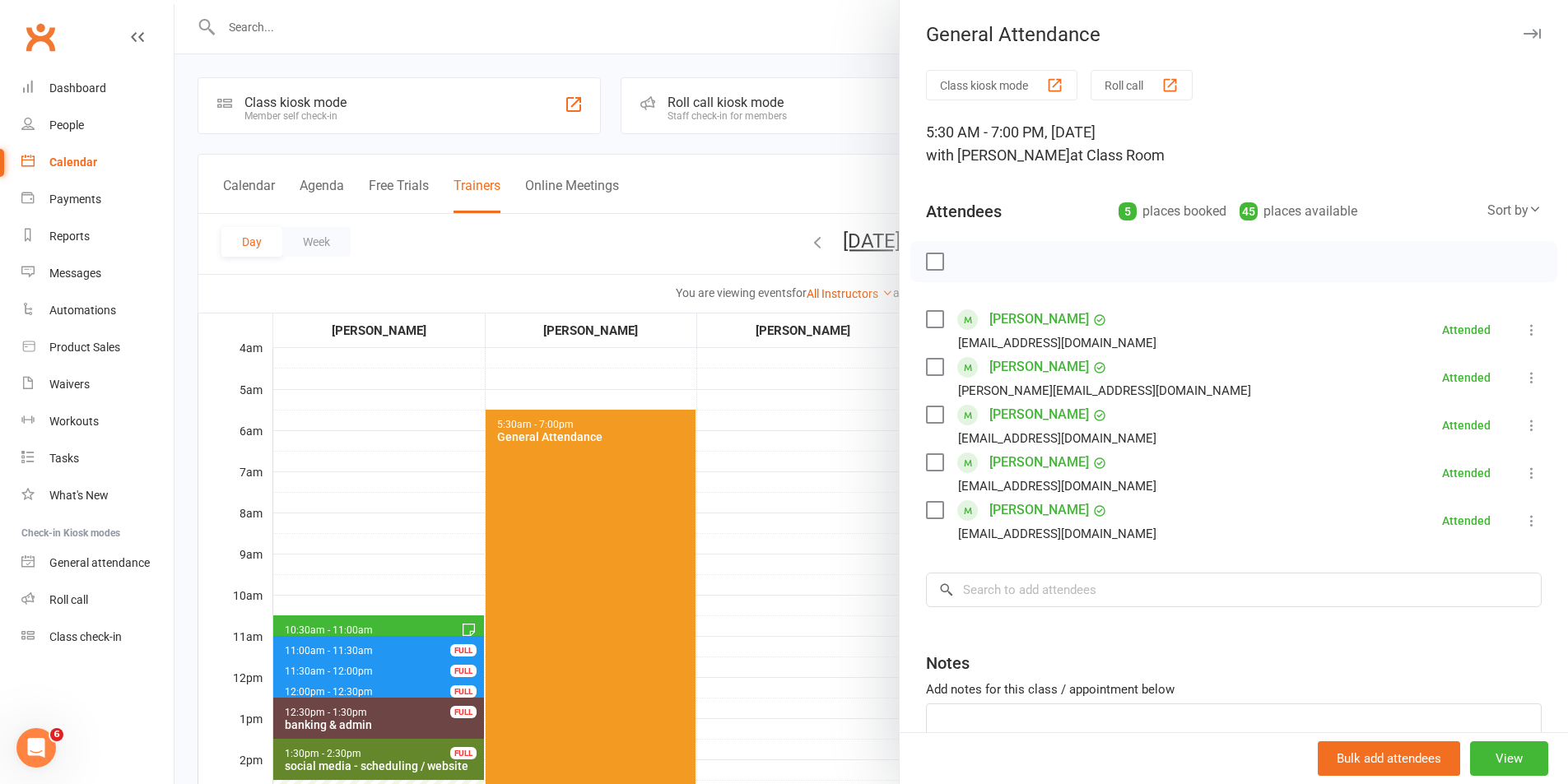
drag, startPoint x: 940, startPoint y: 463, endPoint x: 940, endPoint y: 483, distance: 20.0
click at [940, 463] on div "[PERSON_NAME] [EMAIL_ADDRESS][DOMAIN_NAME]" at bounding box center [1044, 473] width 237 height 48
click at [926, 457] on label at bounding box center [934, 462] width 17 height 17
click at [927, 508] on label at bounding box center [934, 510] width 17 height 17
click at [839, 569] on div at bounding box center [870, 392] width 1393 height 784
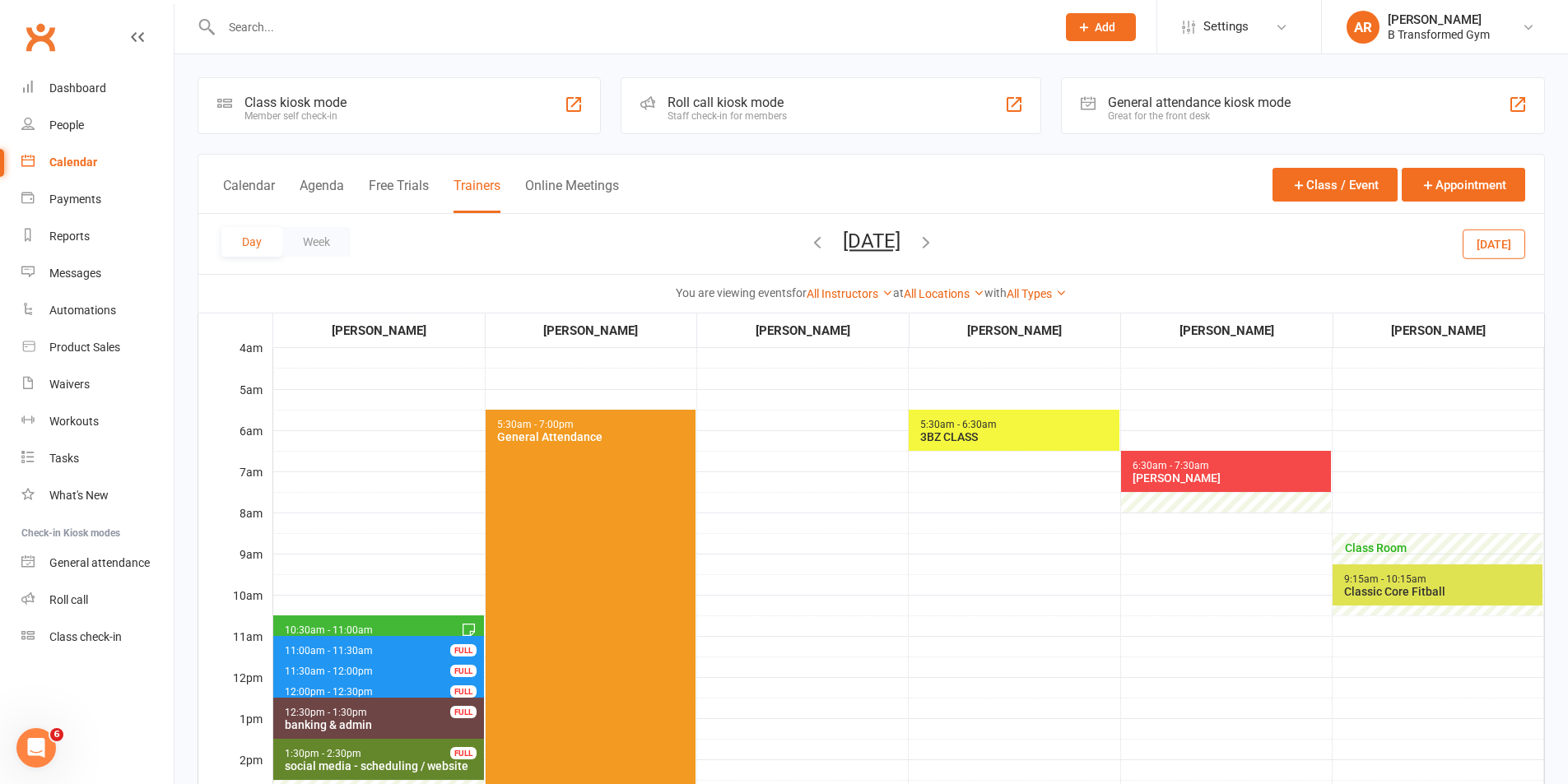
click at [448, 638] on span "11:00am - 11:30am 30 Minute Training Session - [PERSON_NAME] FULL" at bounding box center [378, 647] width 211 height 24
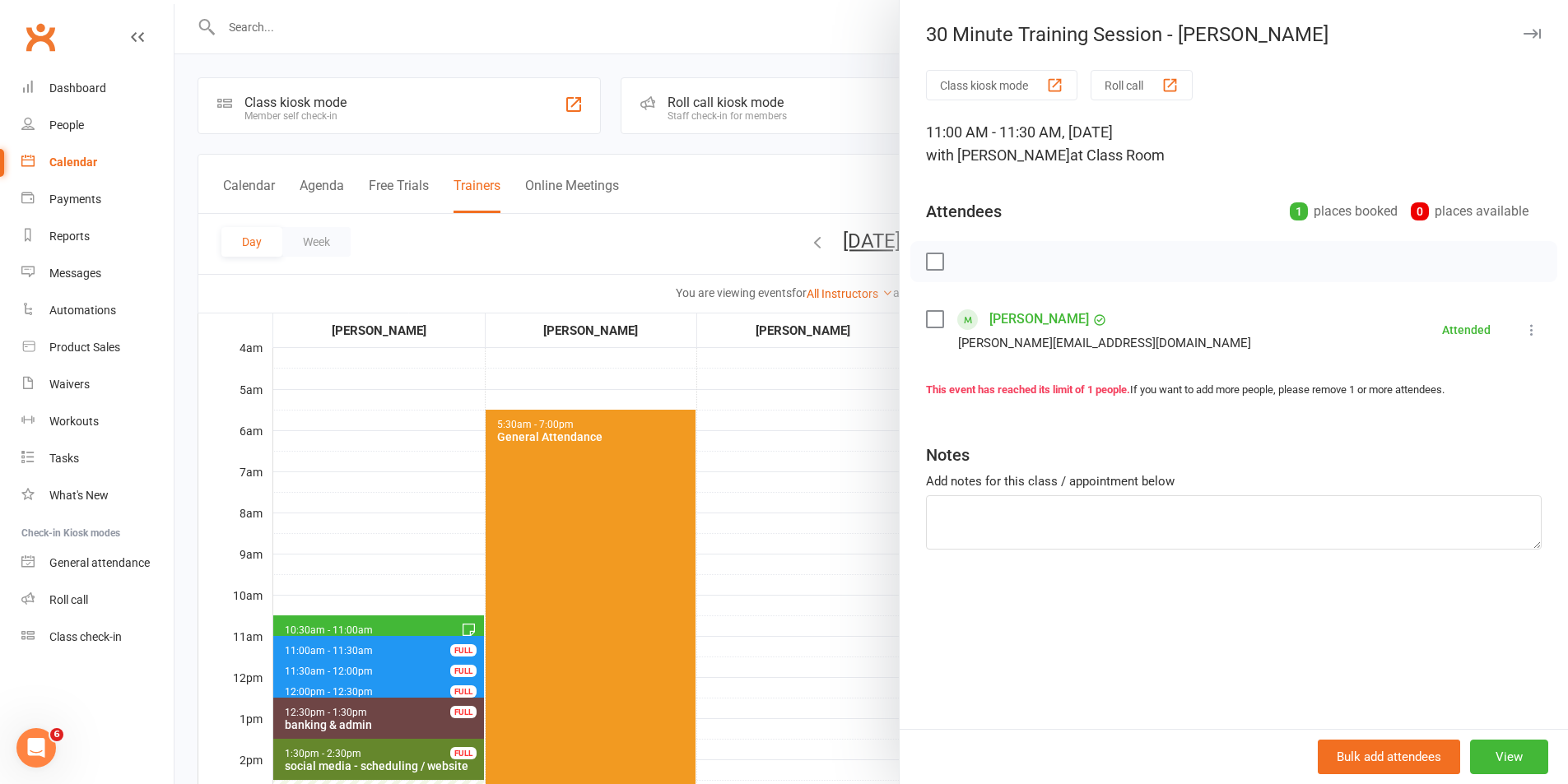
click at [816, 491] on div at bounding box center [870, 392] width 1393 height 784
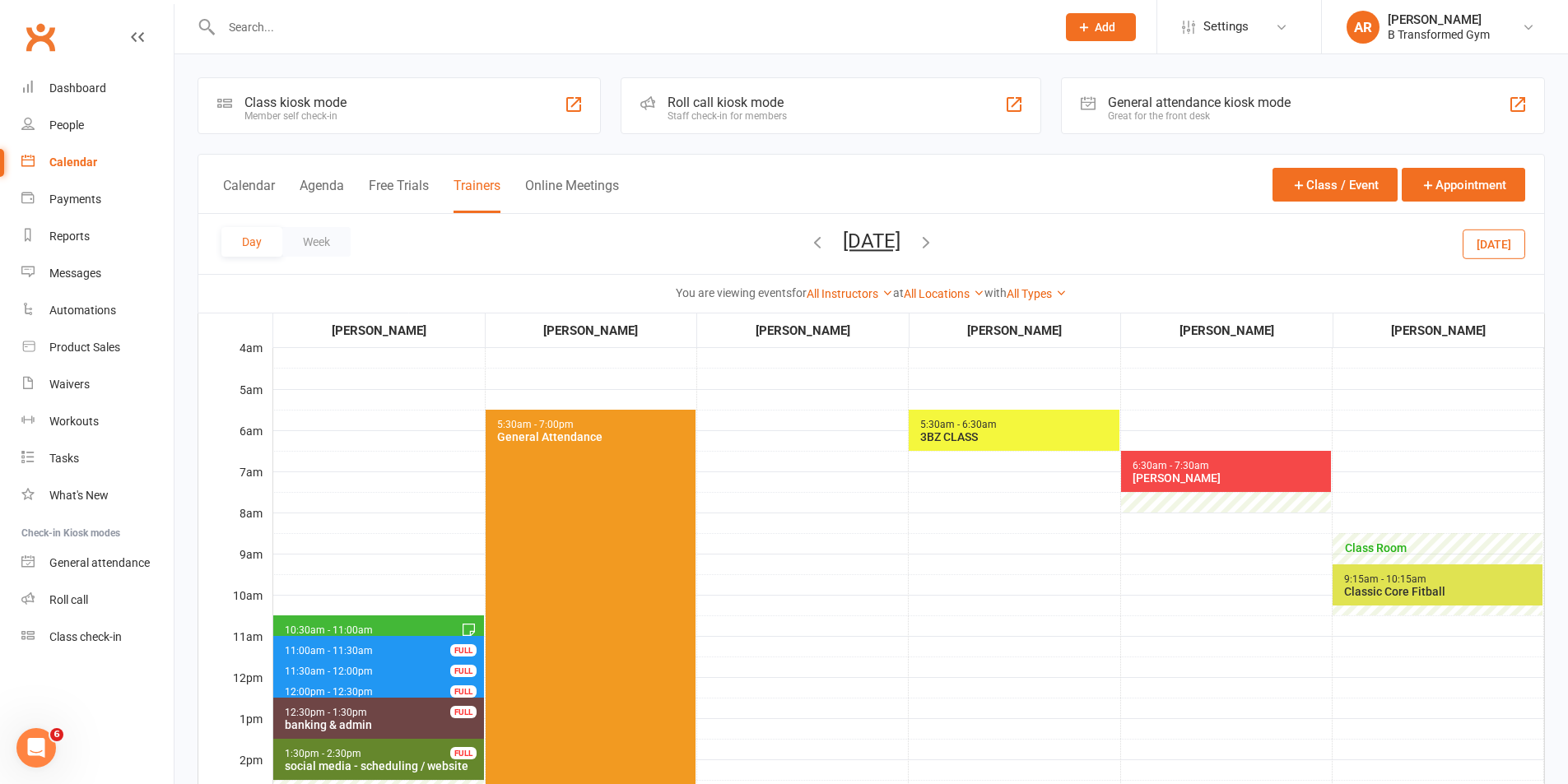
click at [955, 621] on td "5:30am - 6:30am 3BZ CLASS" at bounding box center [1014, 758] width 211 height 823
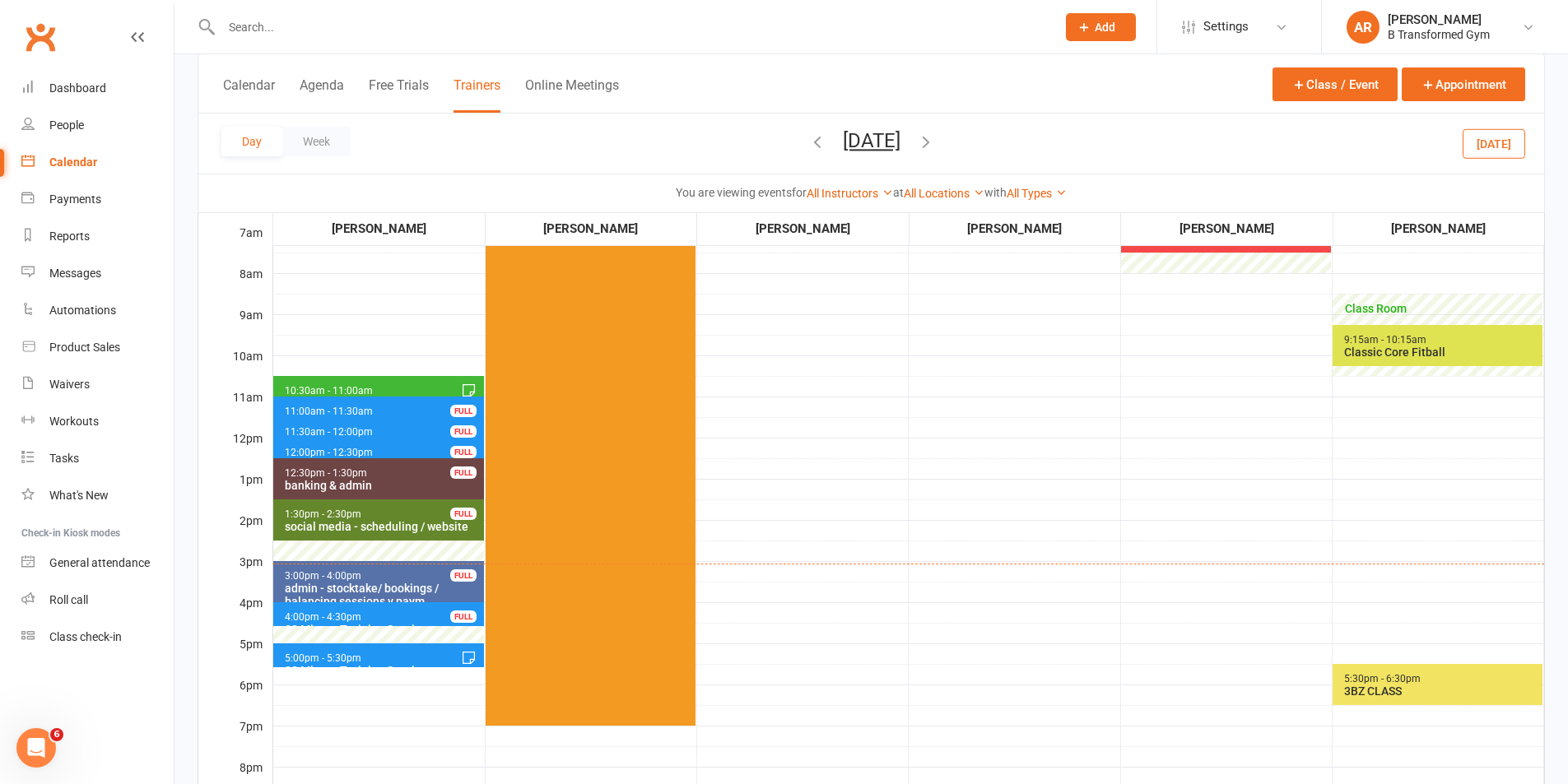
scroll to position [263, 0]
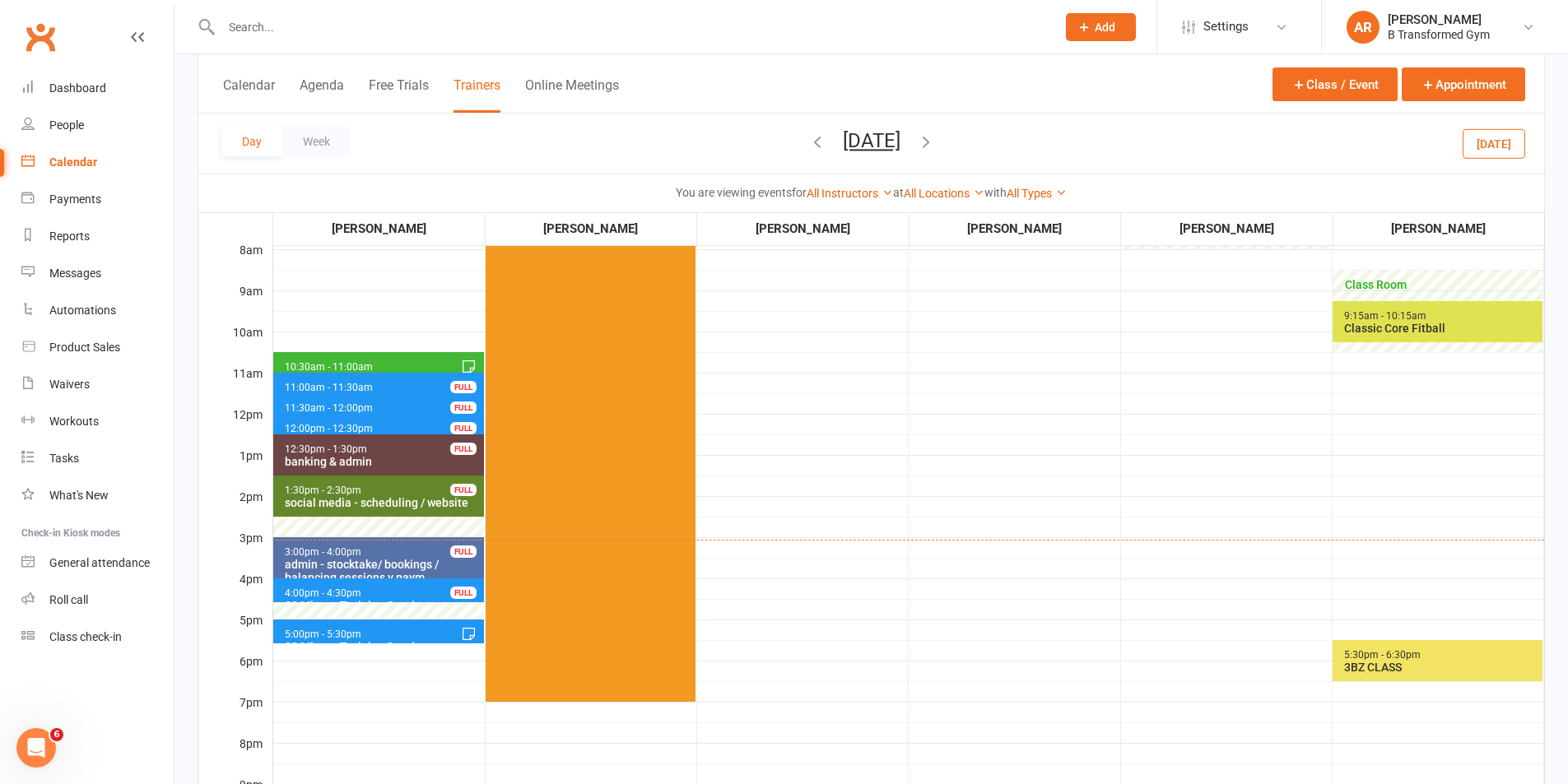
click at [427, 582] on span "4:00pm - 4:30pm 30 Minute Training Session - [PERSON_NAME] FULL" at bounding box center [378, 590] width 211 height 24
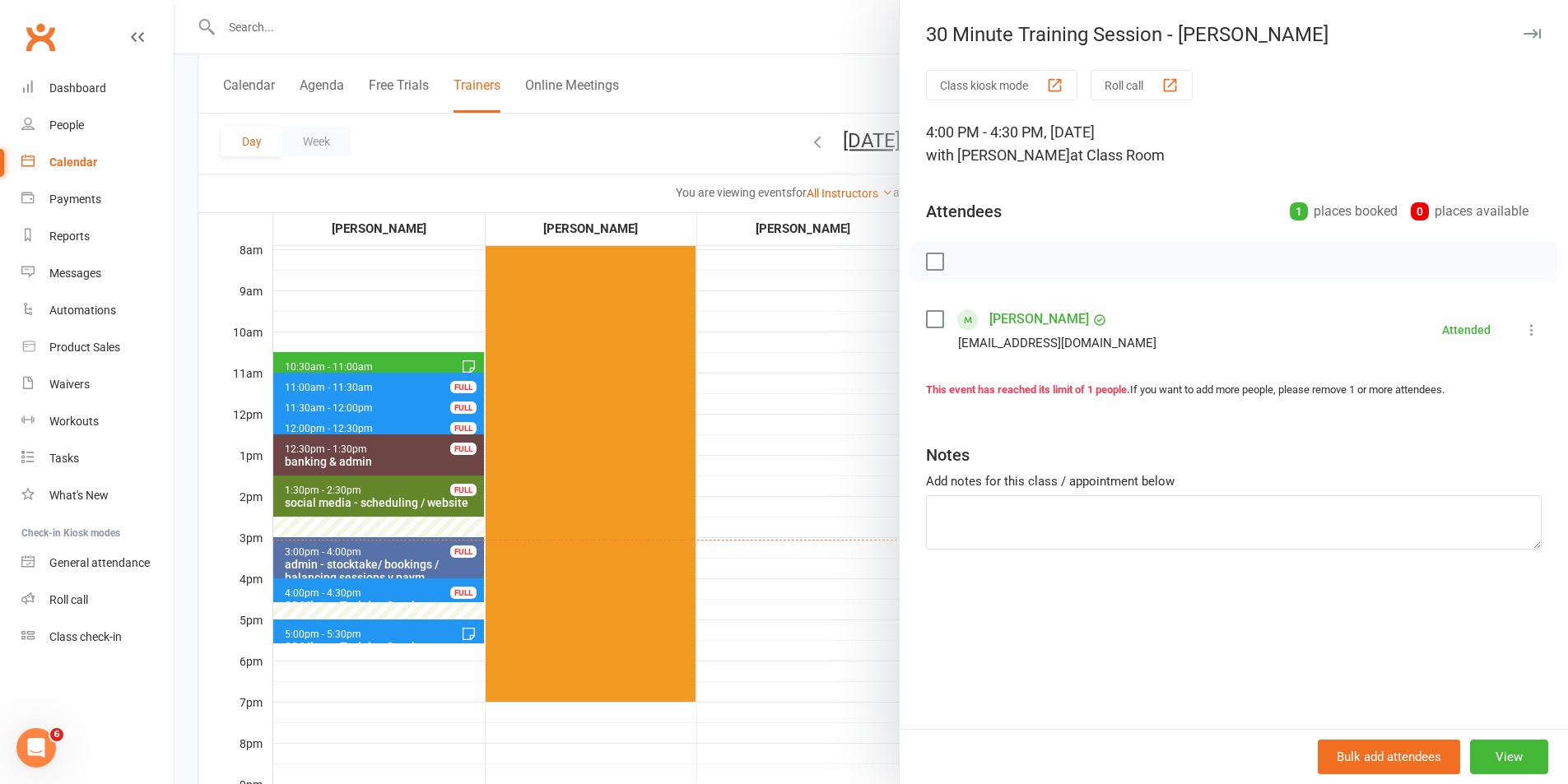
click at [808, 552] on div at bounding box center [870, 392] width 1393 height 784
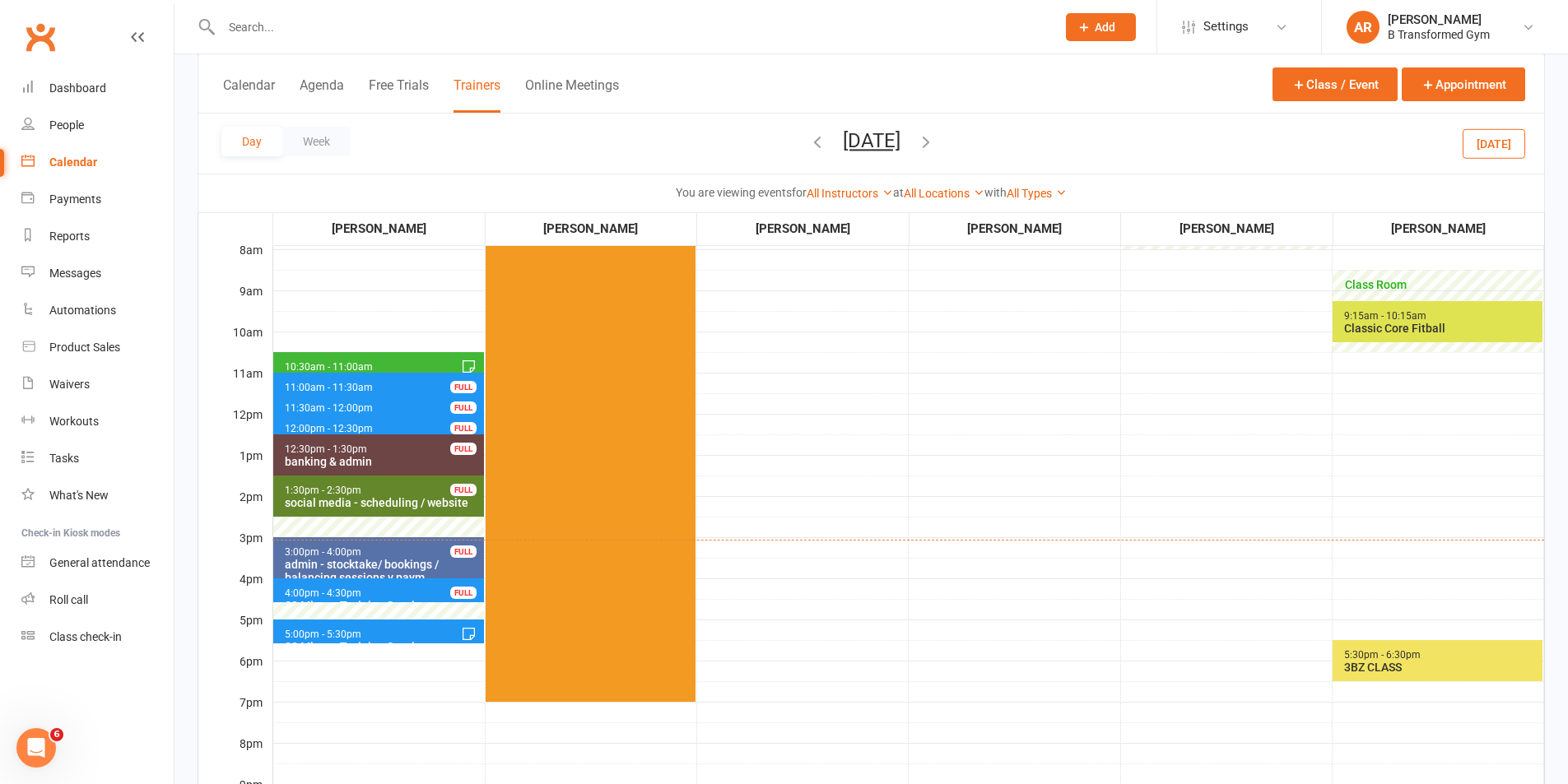
click at [393, 631] on span "5:00pm - 5:30pm 30 Minute Training Session - [PERSON_NAME] FULL" at bounding box center [378, 631] width 211 height 24
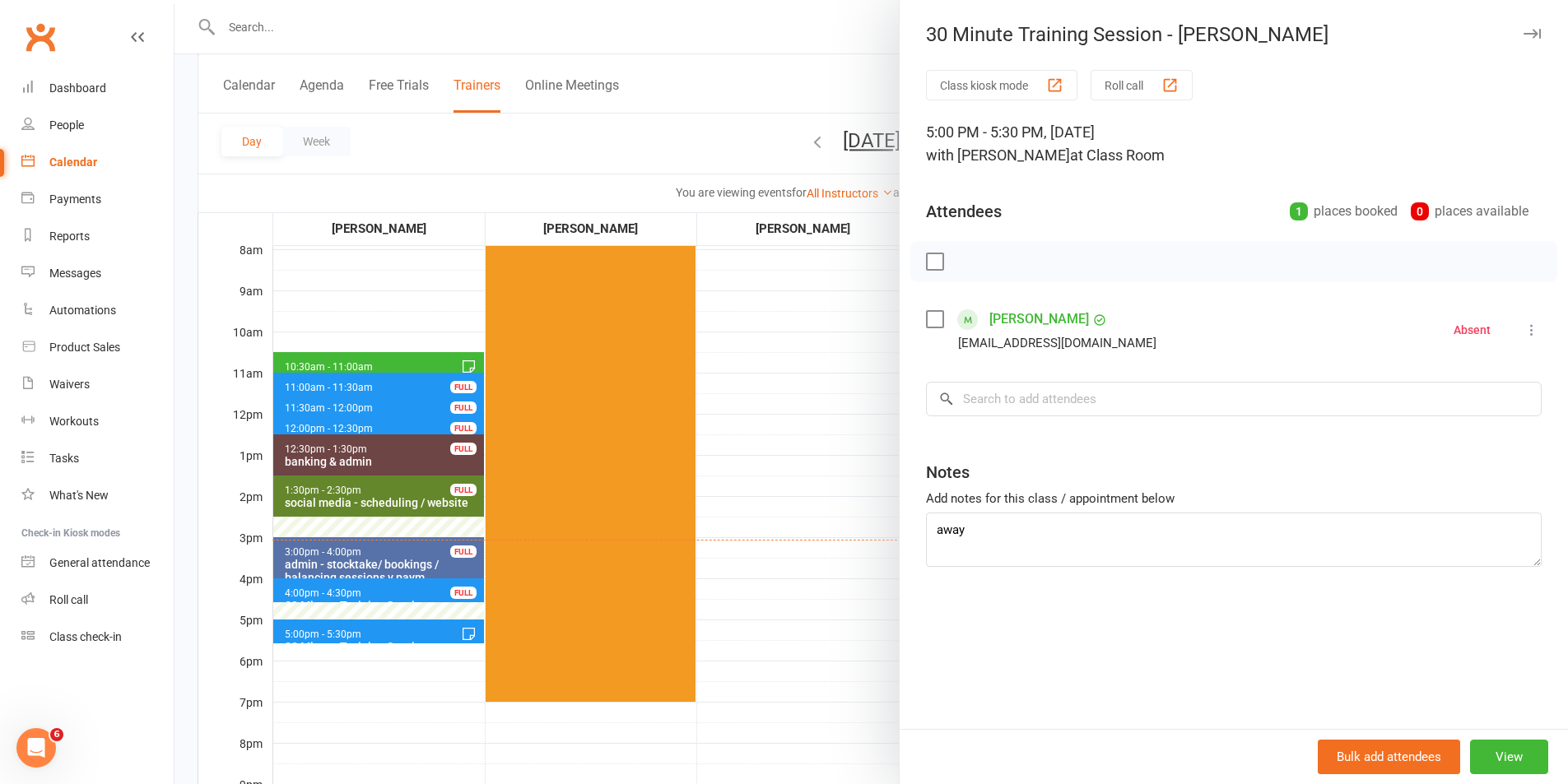
click at [815, 575] on div at bounding box center [870, 392] width 1393 height 784
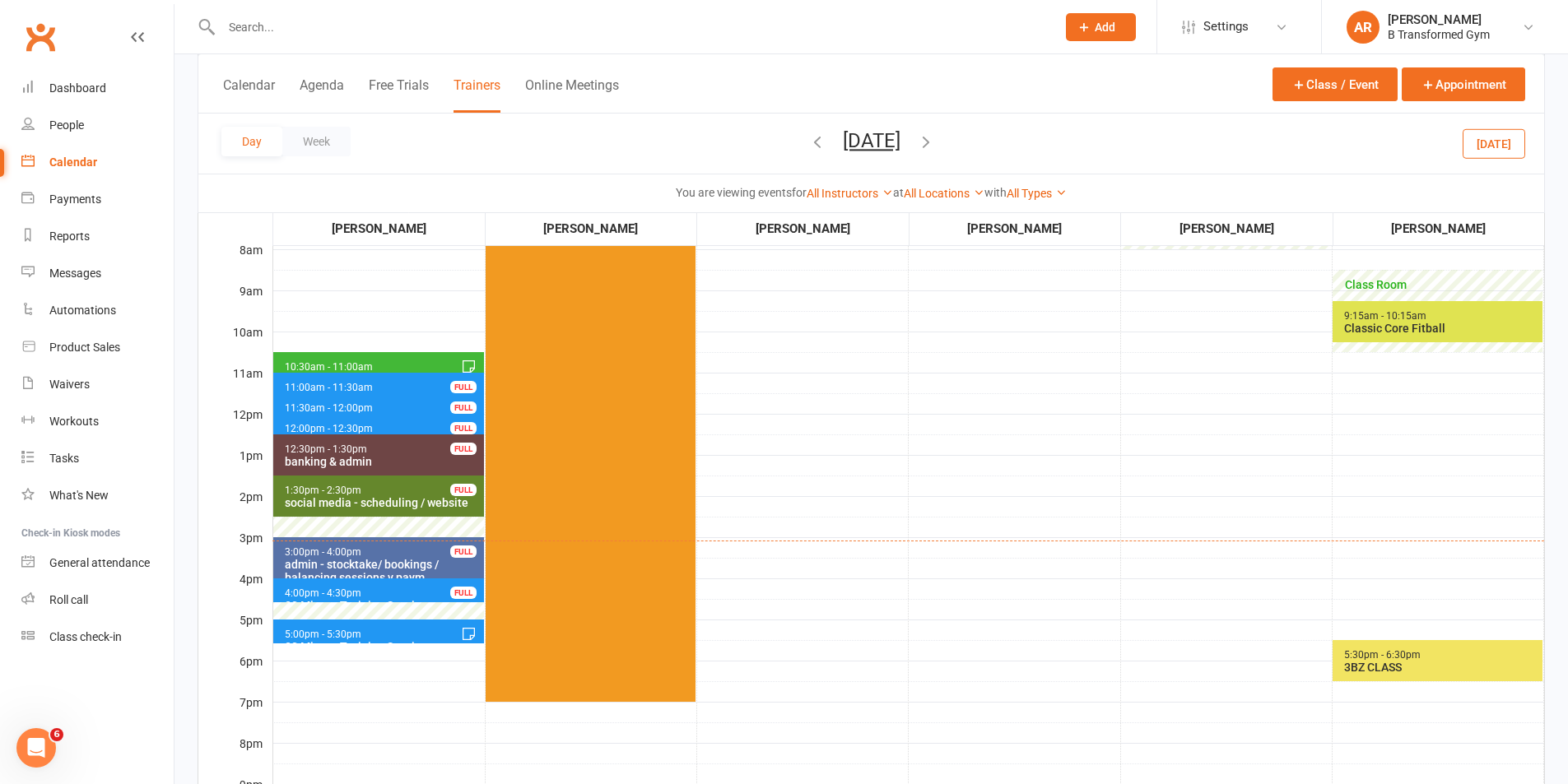
click at [849, 562] on td at bounding box center [803, 495] width 211 height 823
click at [935, 133] on icon "button" at bounding box center [926, 141] width 18 height 18
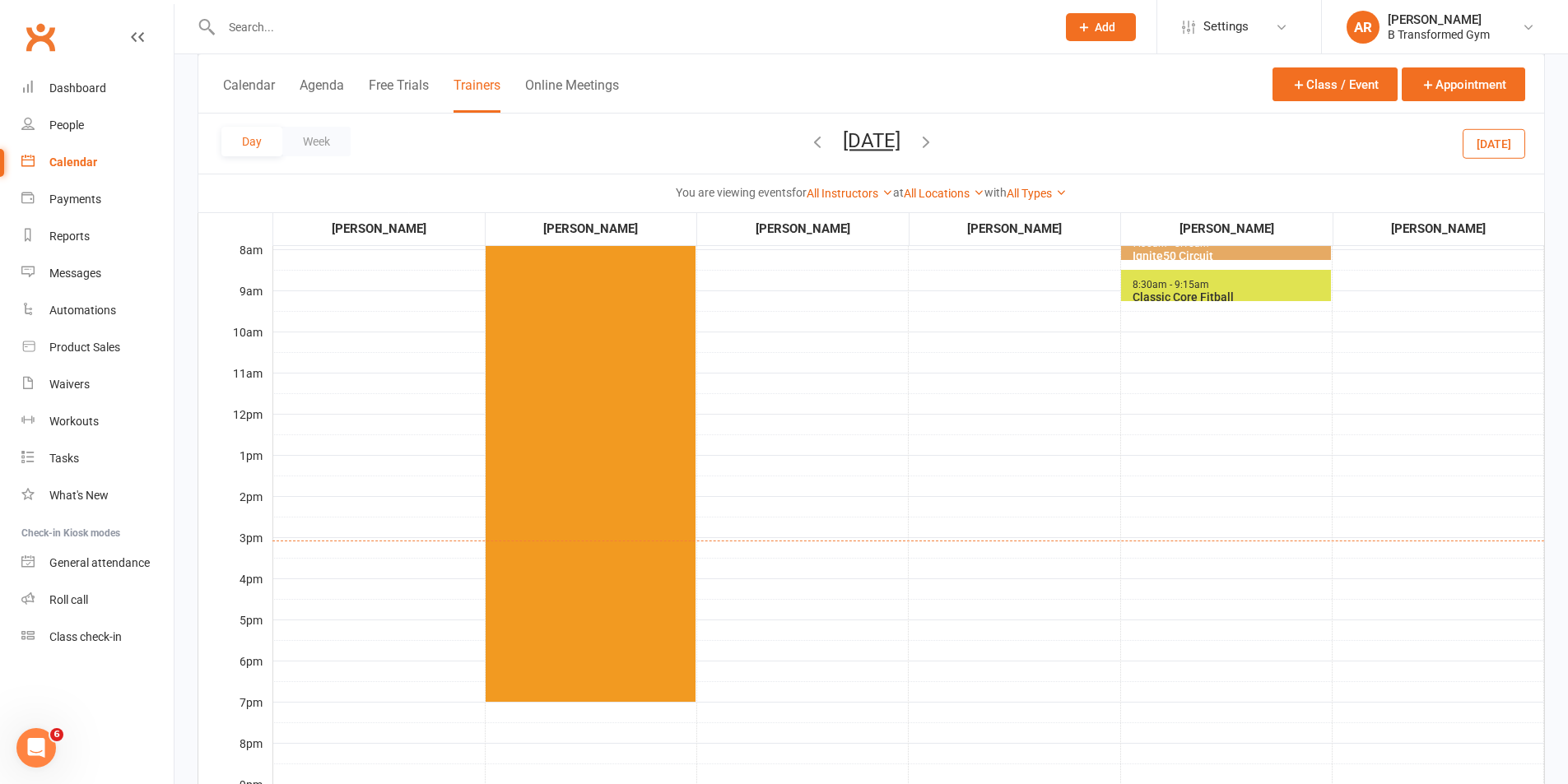
click at [623, 378] on span "5:30am - 7:00pm General Attendance" at bounding box center [590, 423] width 210 height 555
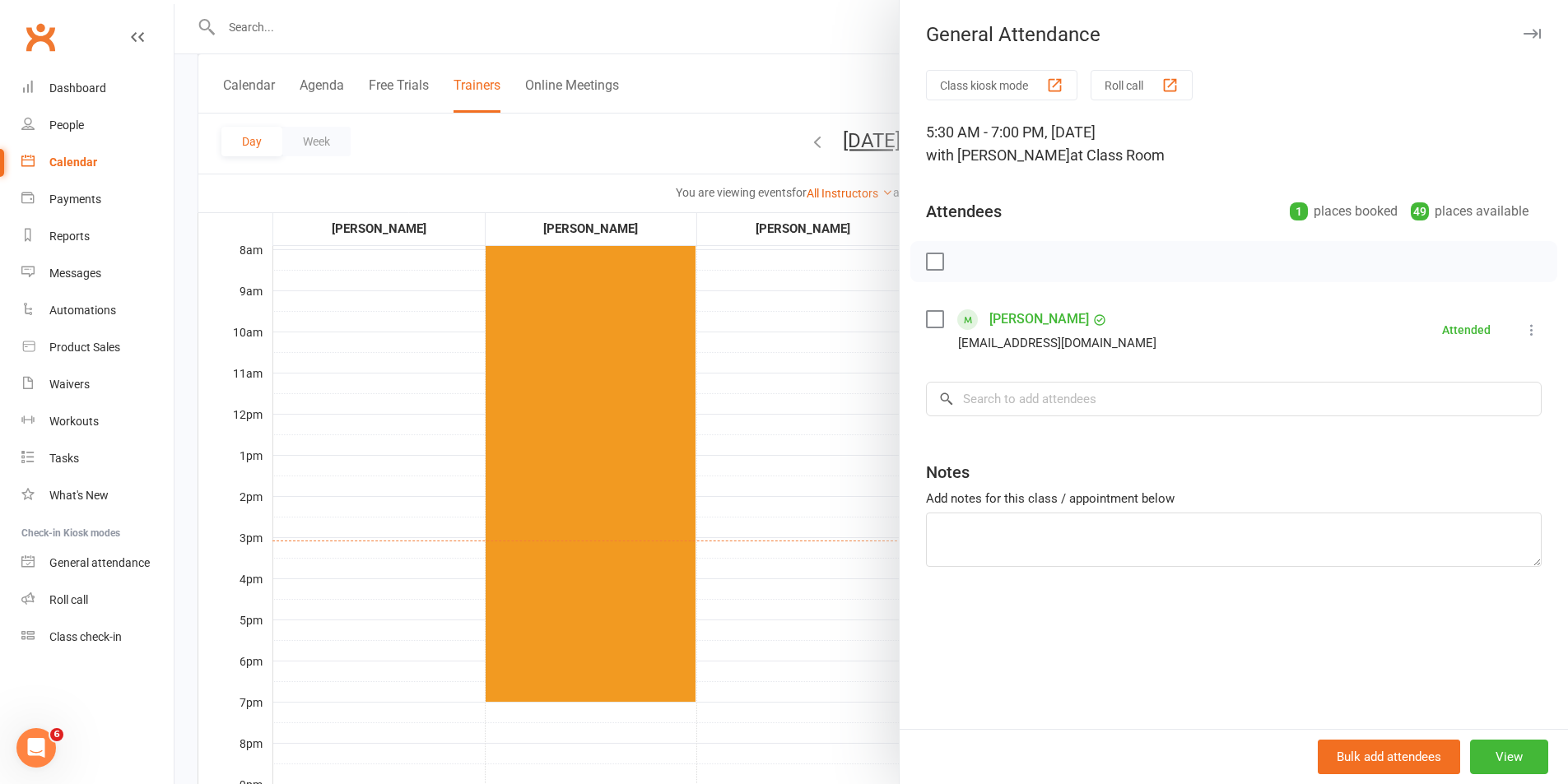
click at [832, 382] on div at bounding box center [870, 392] width 1393 height 784
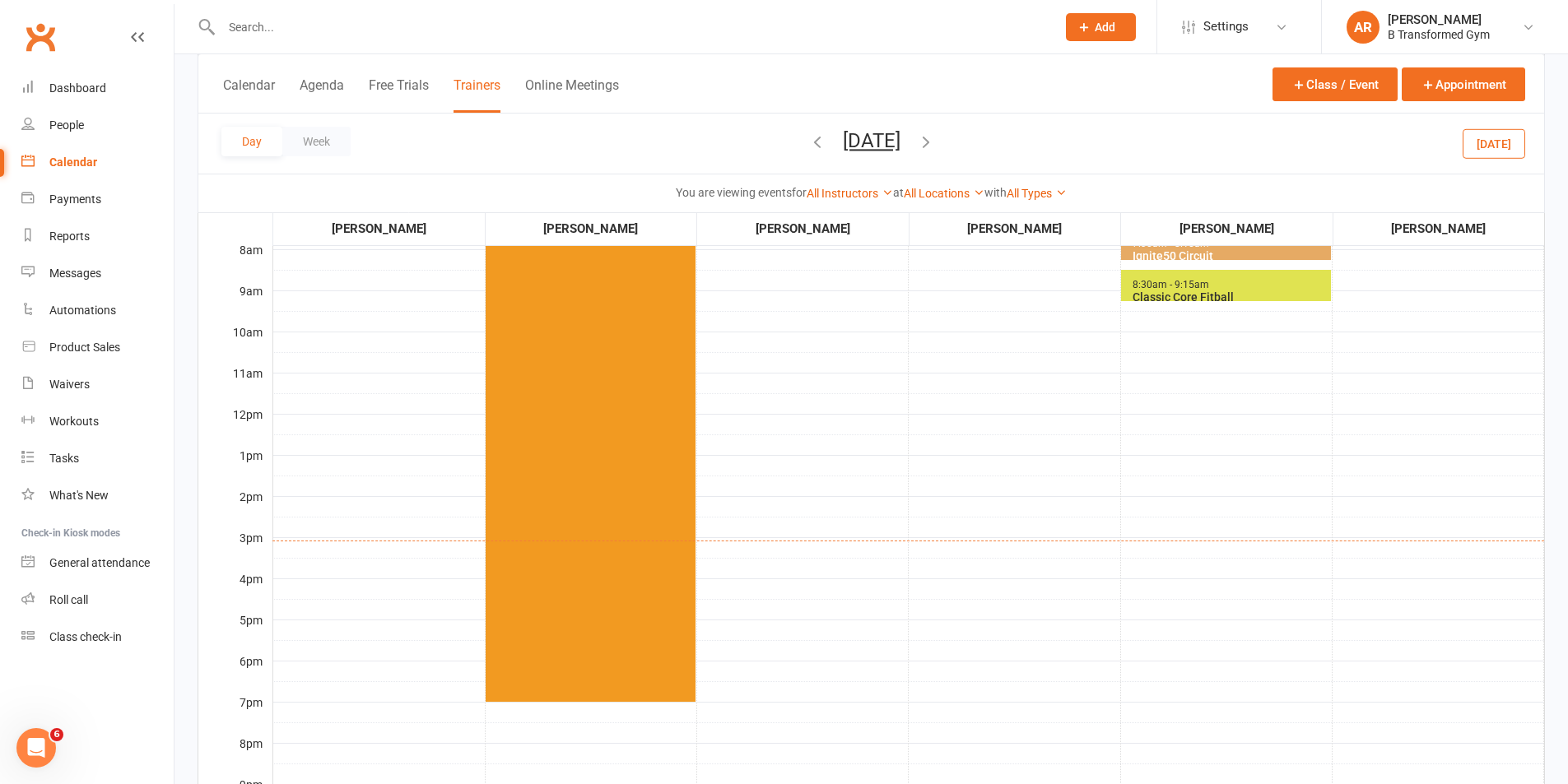
click at [935, 136] on icon "button" at bounding box center [926, 141] width 18 height 18
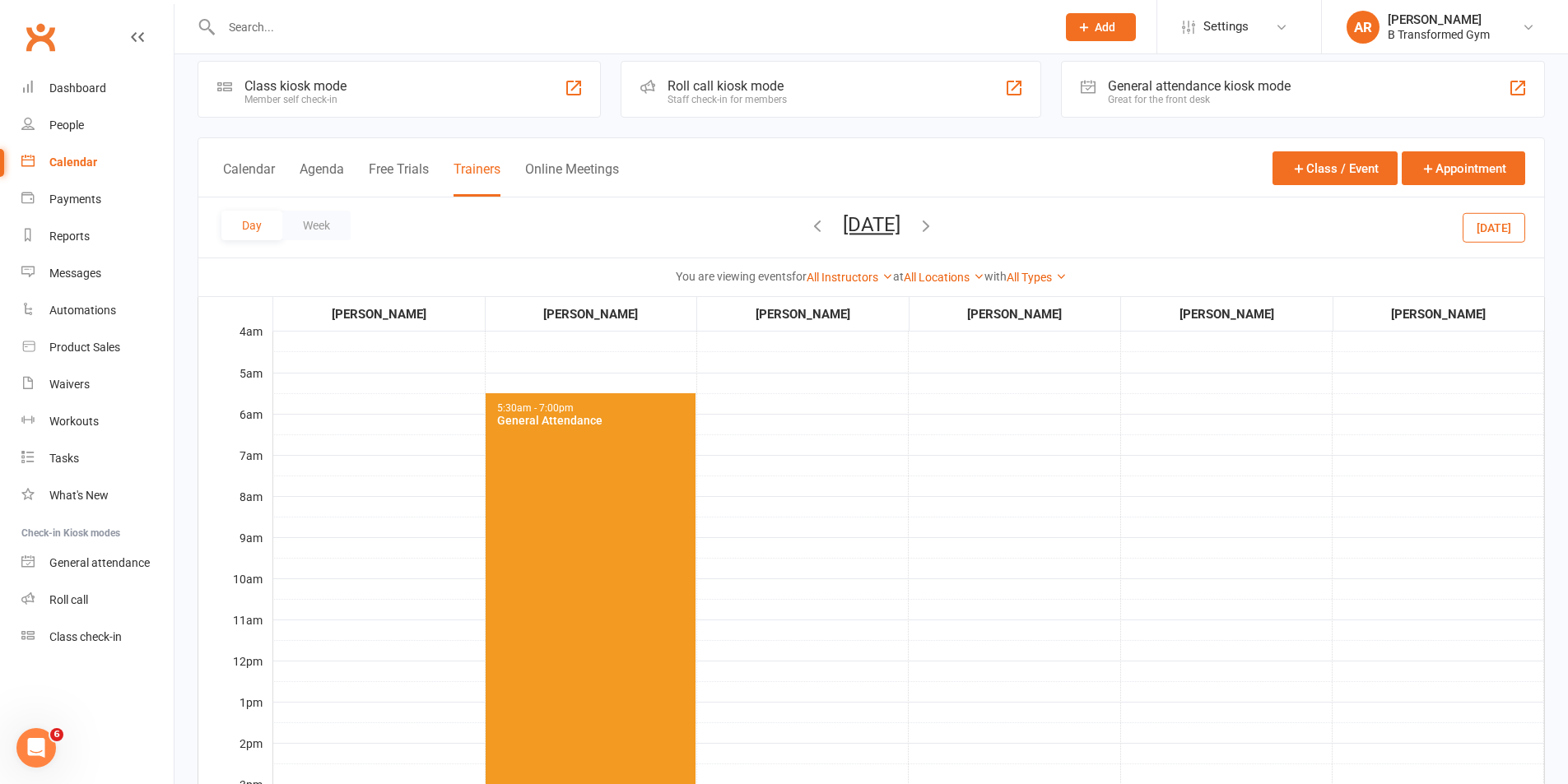
scroll to position [0, 0]
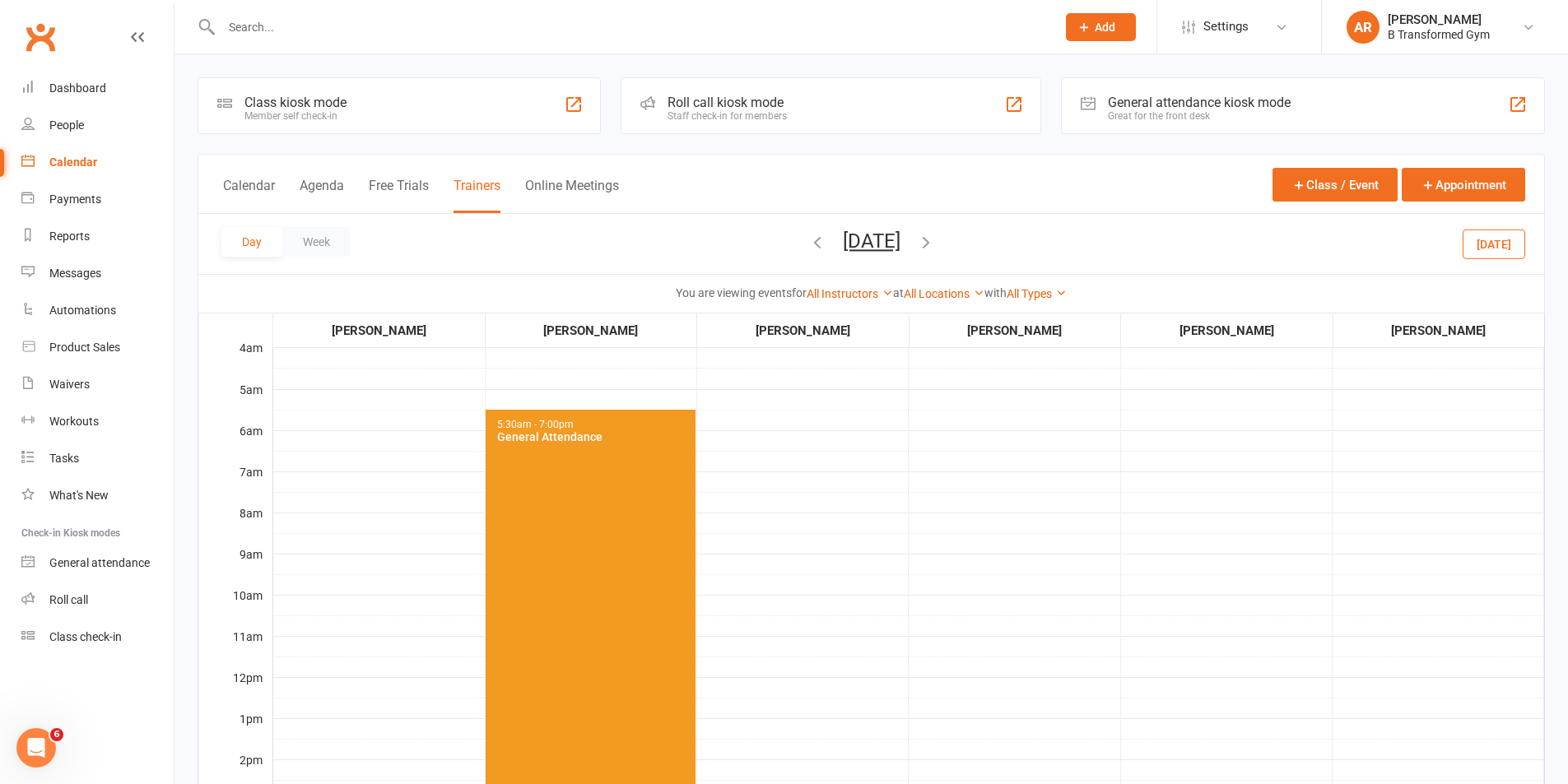
click at [935, 233] on icon "button" at bounding box center [926, 242] width 18 height 18
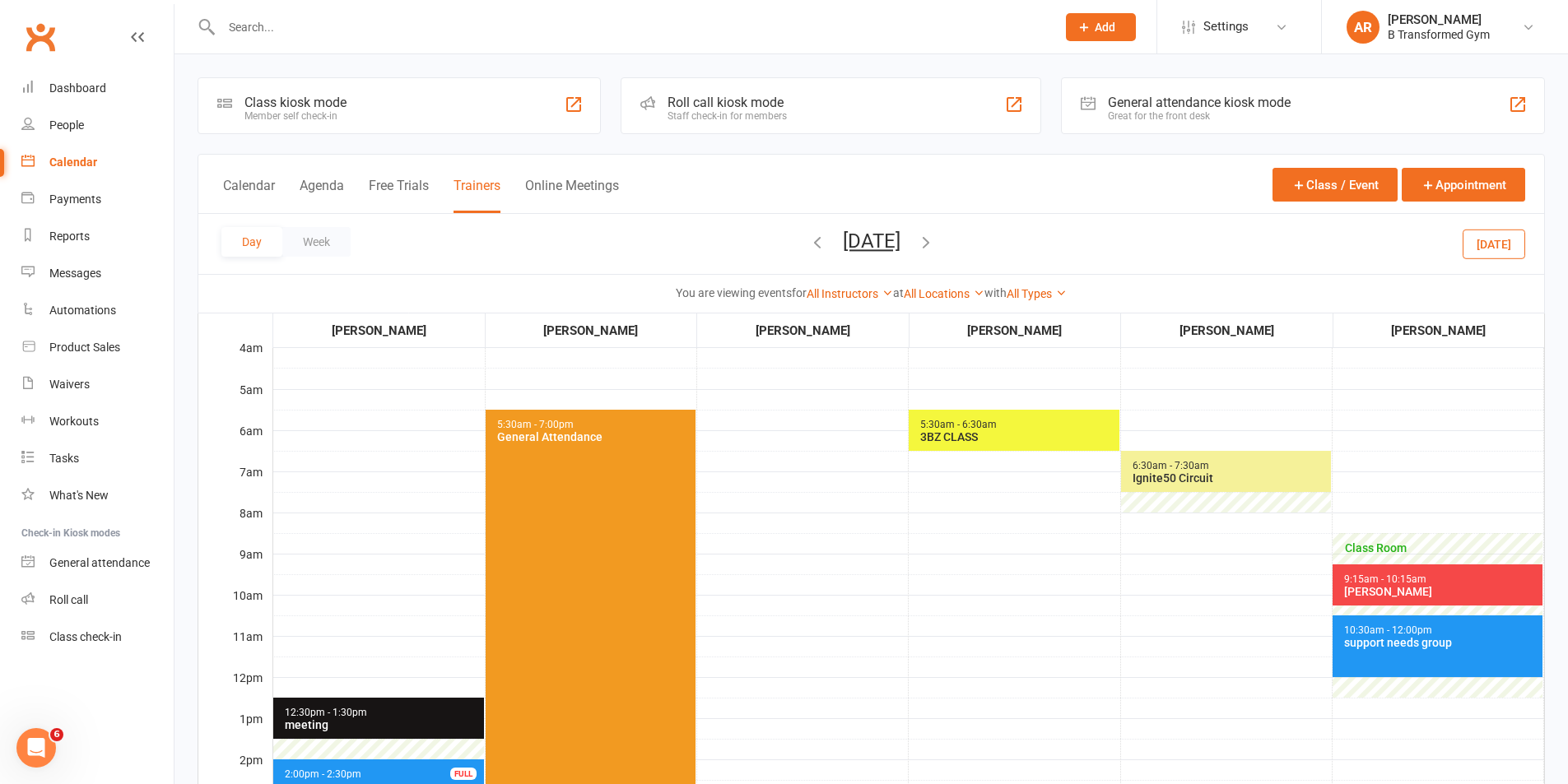
click at [658, 480] on span "5:30am - 7:00pm General Attendance" at bounding box center [590, 687] width 210 height 555
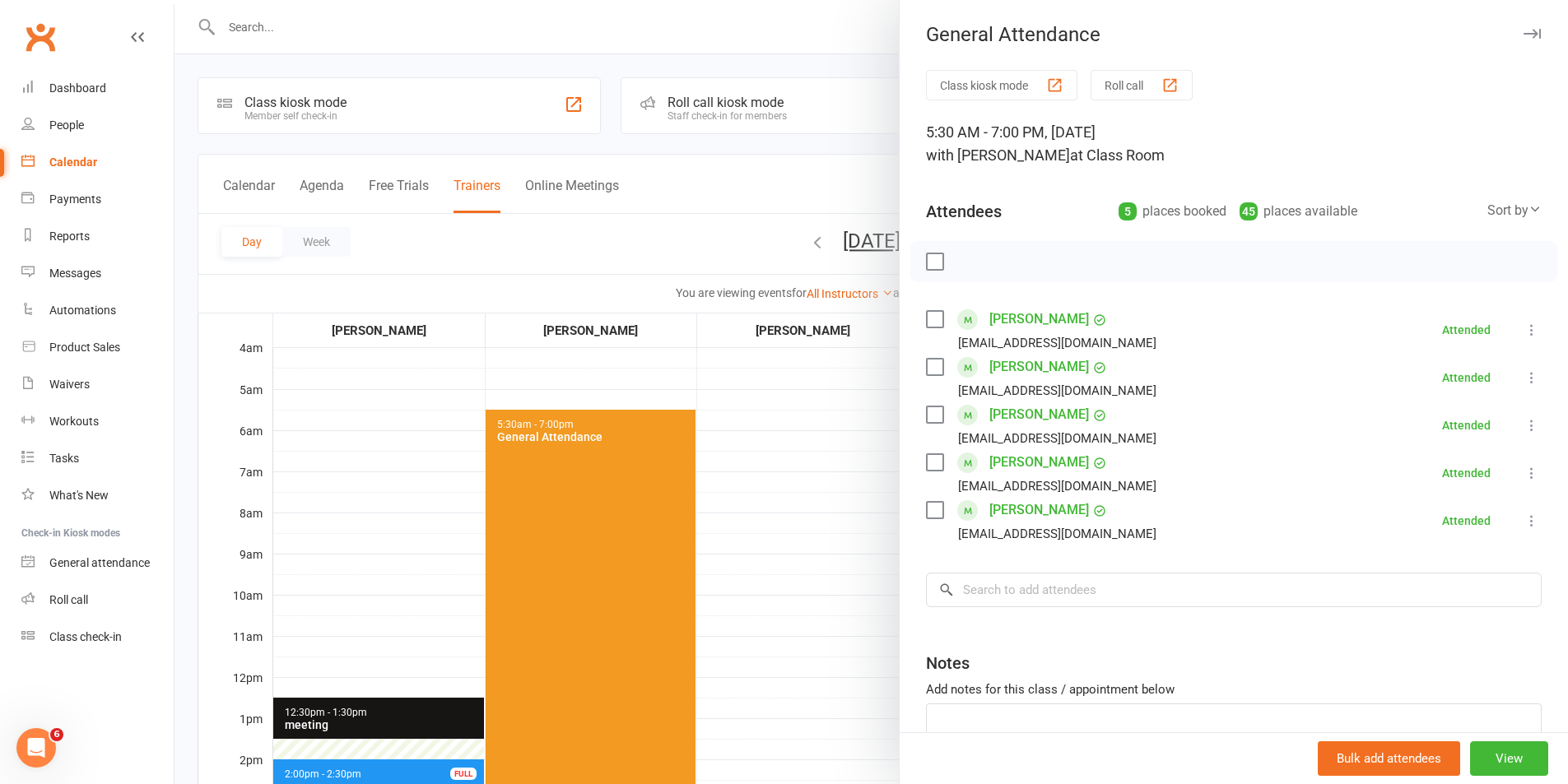
click at [928, 367] on label at bounding box center [934, 367] width 17 height 17
drag, startPoint x: 793, startPoint y: 484, endPoint x: 825, endPoint y: 437, distance: 56.9
click at [793, 484] on div at bounding box center [870, 392] width 1393 height 784
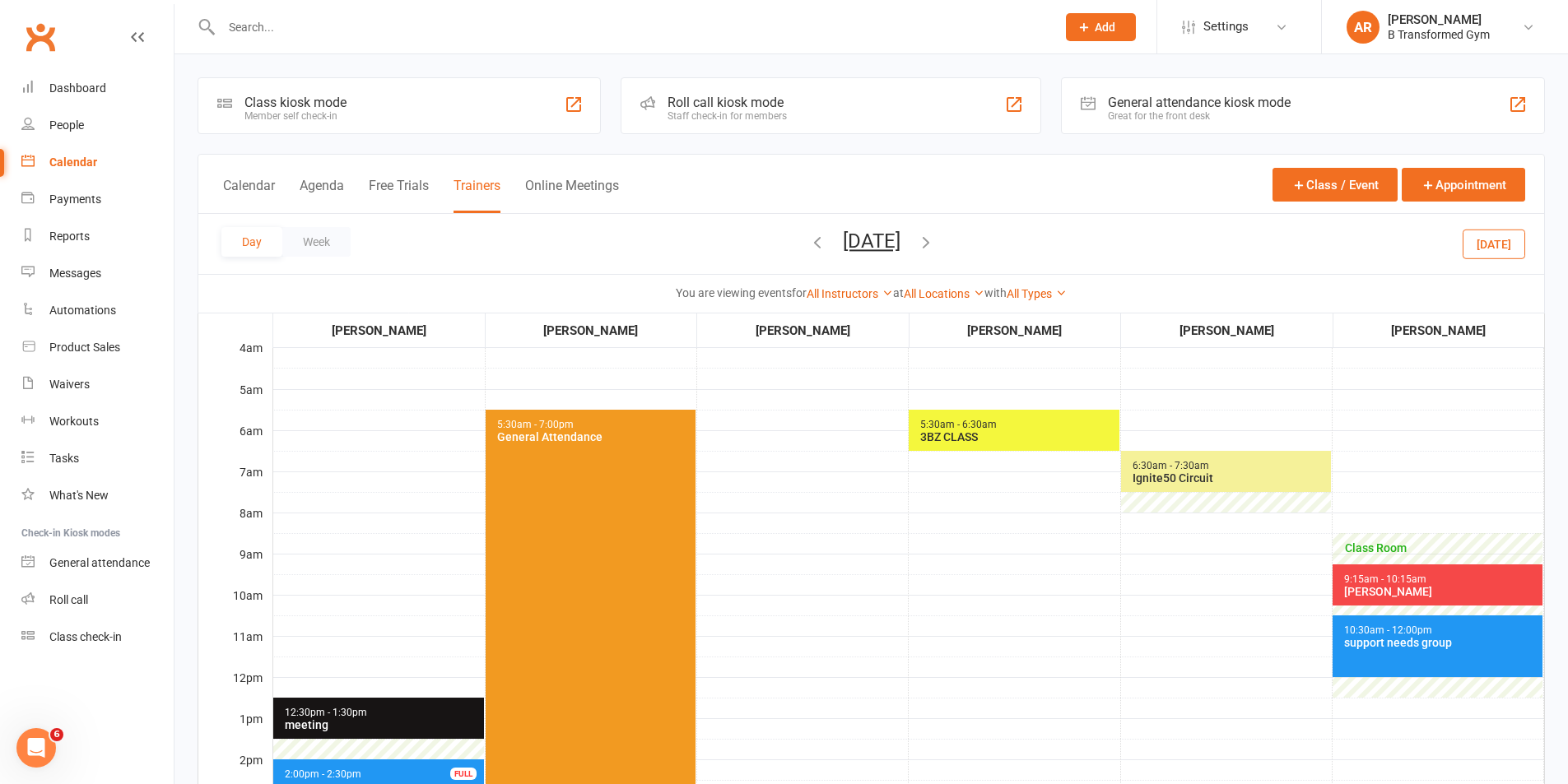
click at [935, 231] on button "button" at bounding box center [926, 243] width 18 height 29
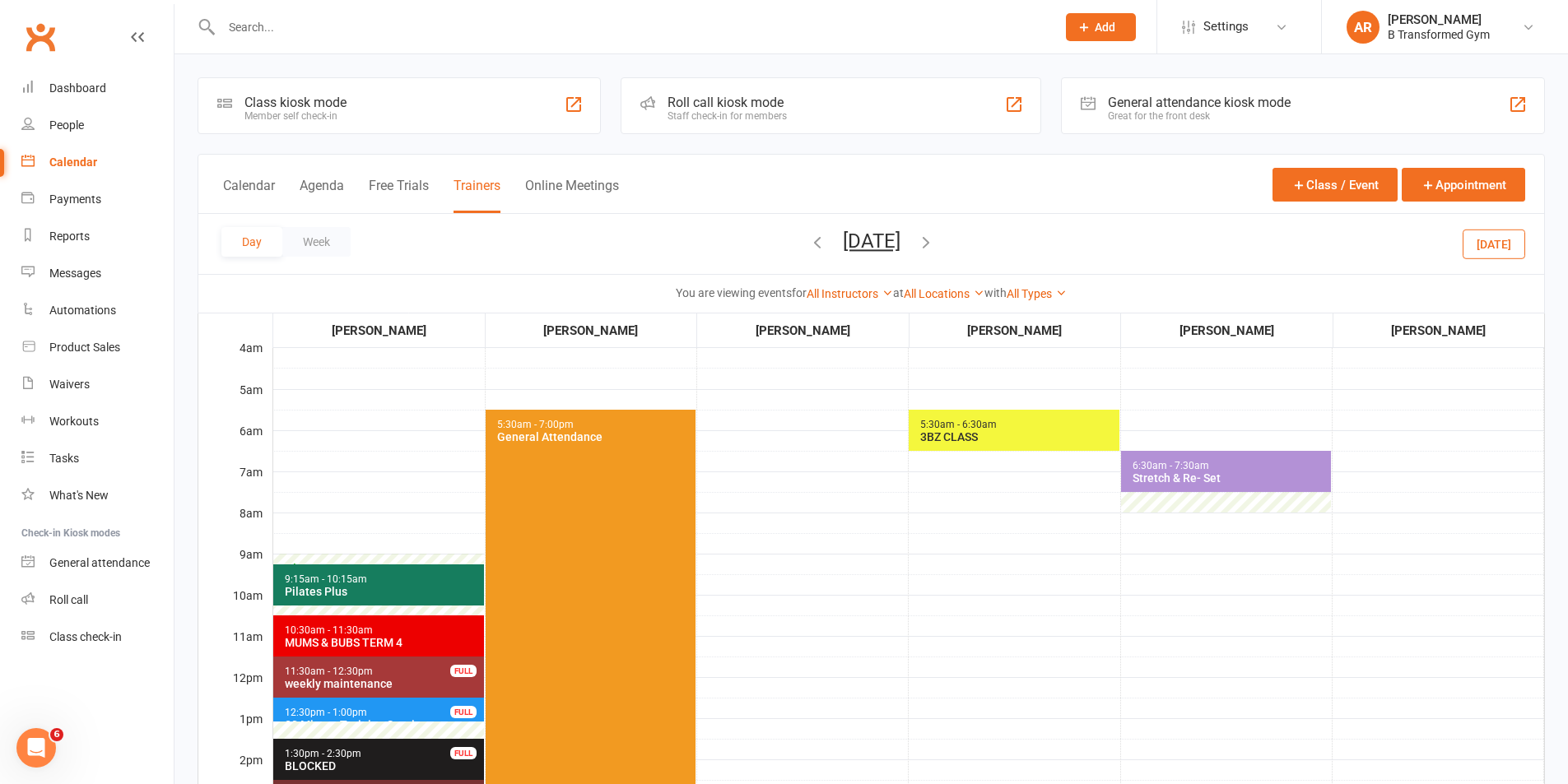
click at [662, 479] on span "5:30am - 7:00pm General Attendance" at bounding box center [590, 687] width 210 height 555
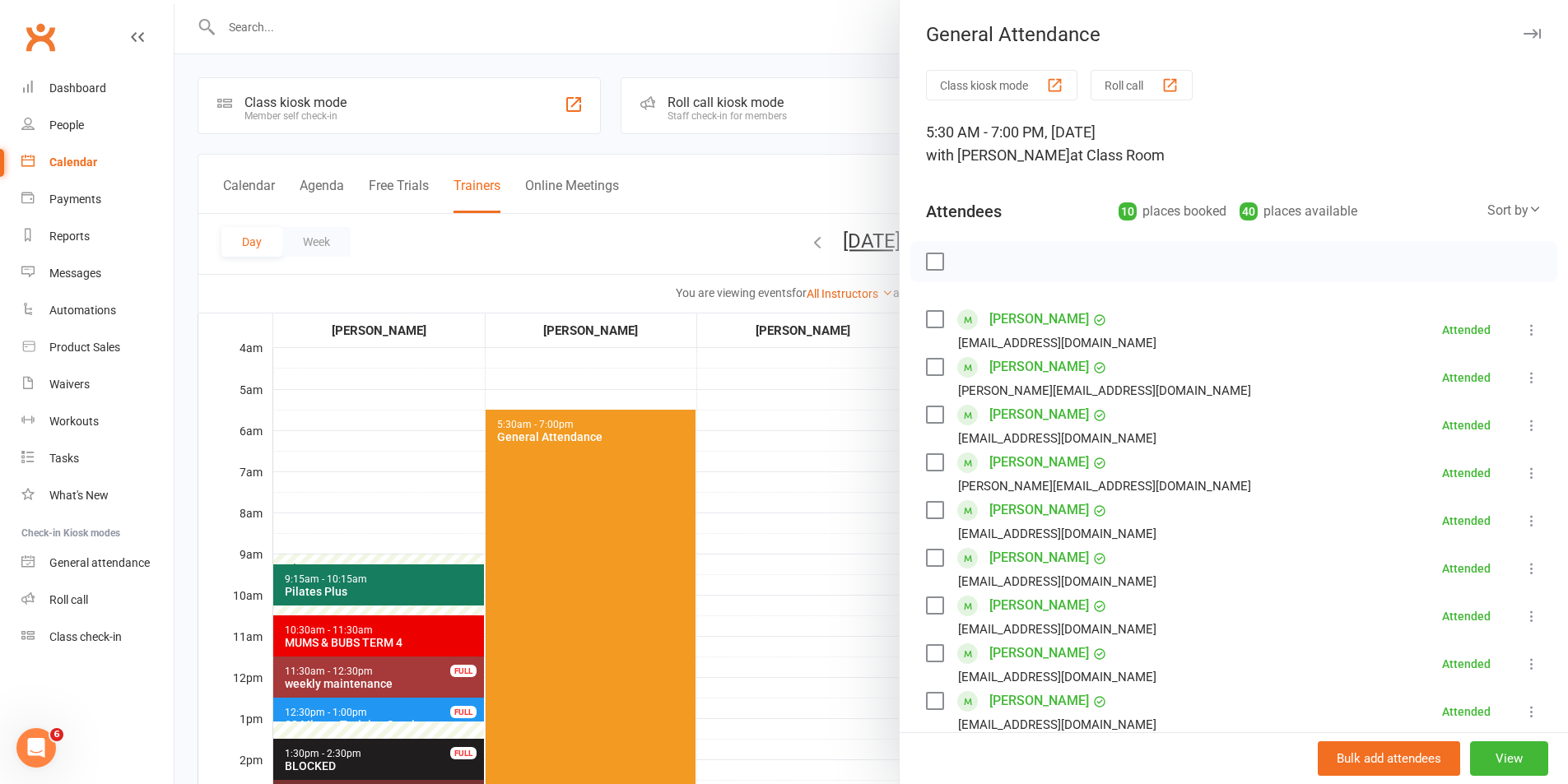
click at [761, 600] on div at bounding box center [870, 392] width 1393 height 784
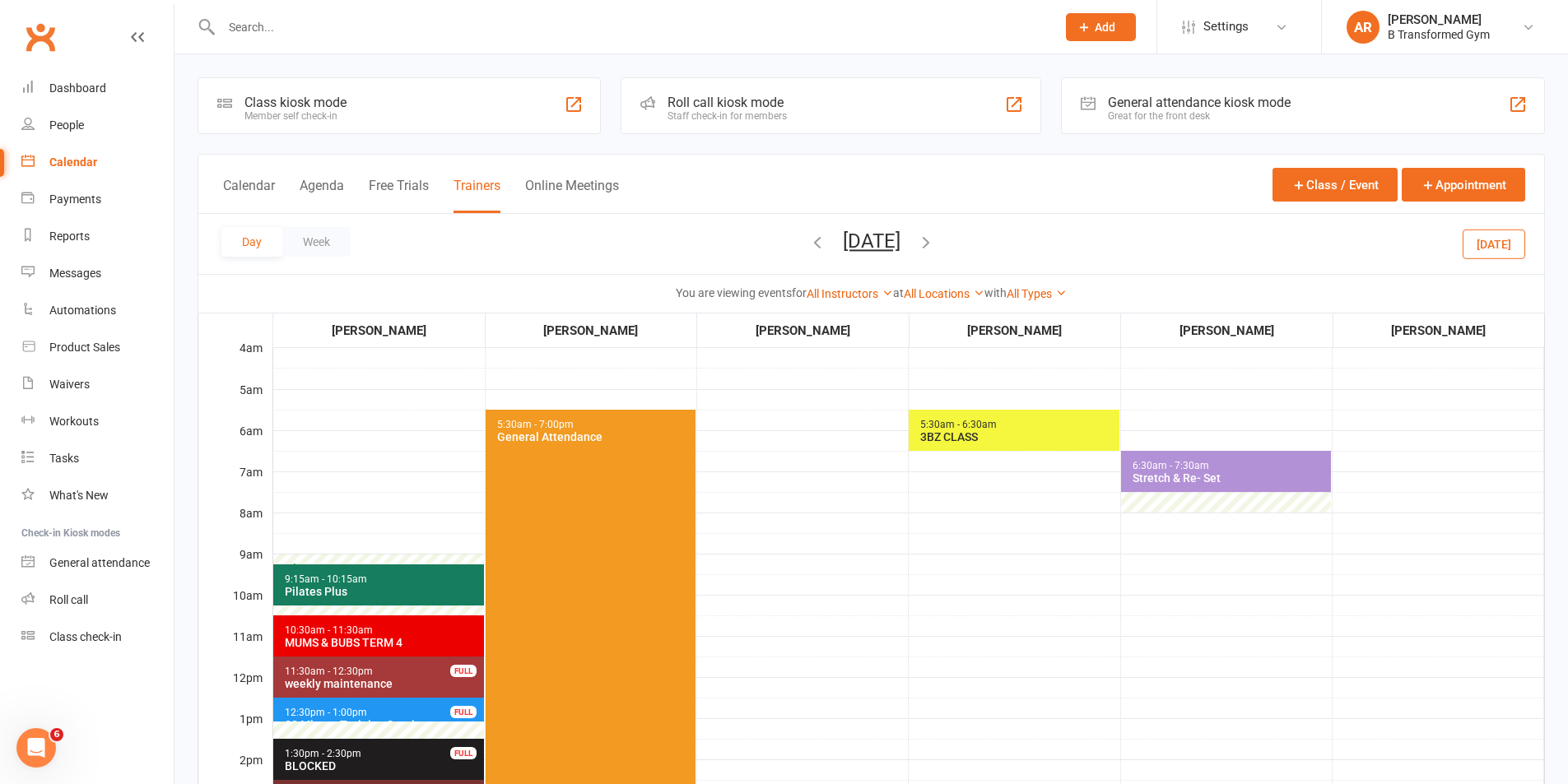
scroll to position [411, 0]
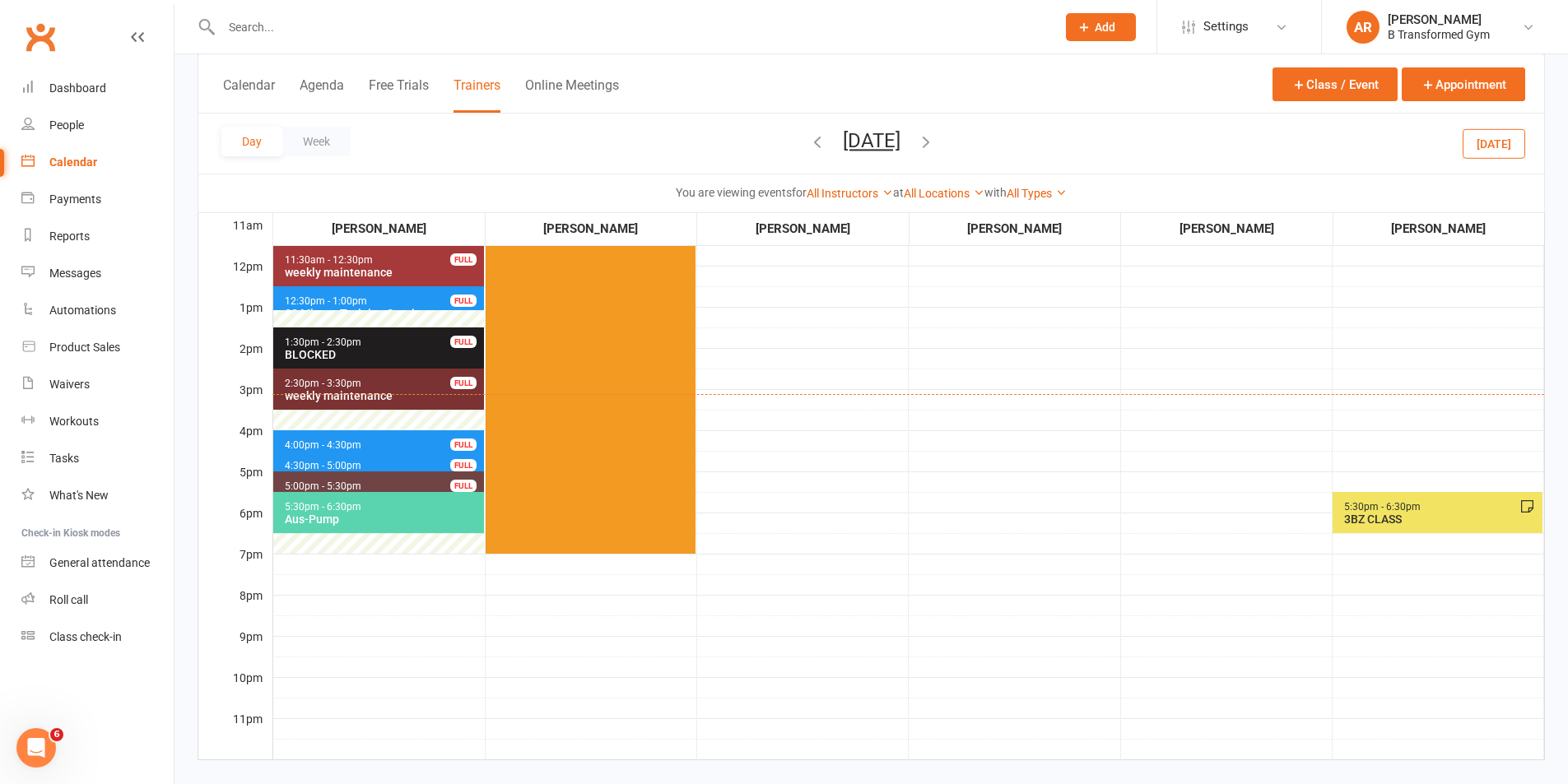
click at [808, 136] on icon "button" at bounding box center [817, 141] width 18 height 18
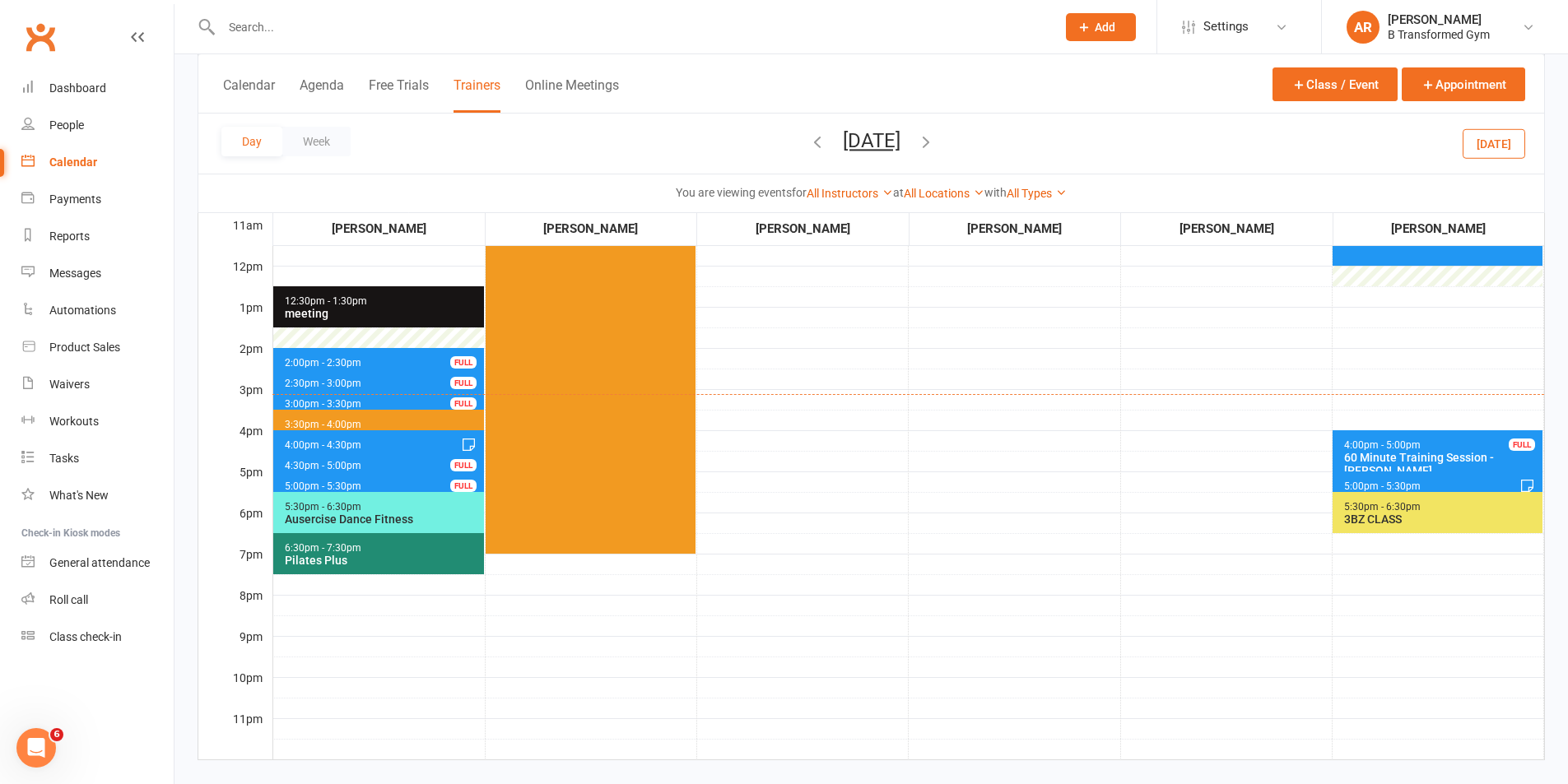
click at [1374, 445] on span "4:00pm - 5:00pm" at bounding box center [1382, 445] width 78 height 12
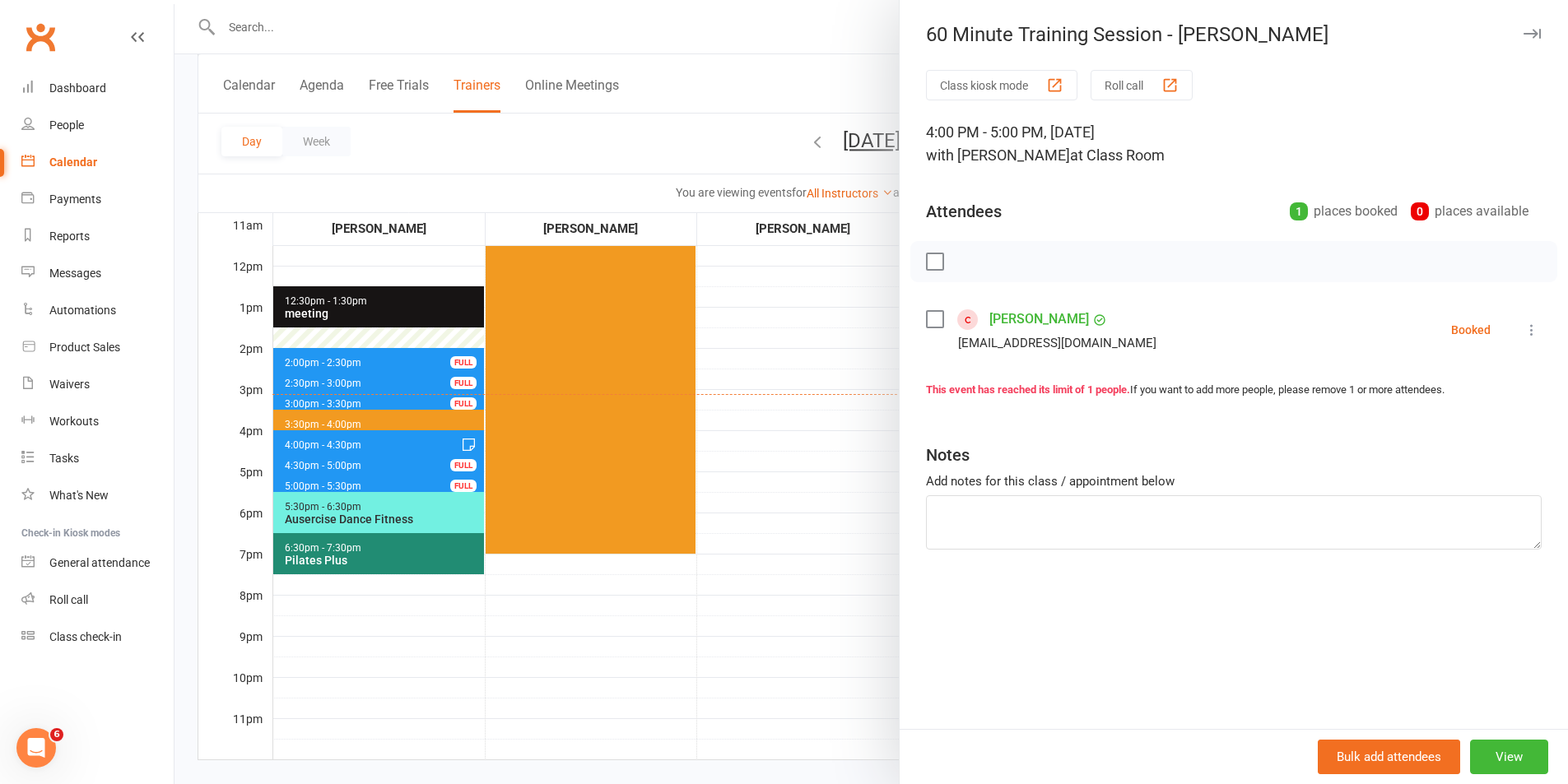
click at [756, 634] on div at bounding box center [870, 392] width 1393 height 784
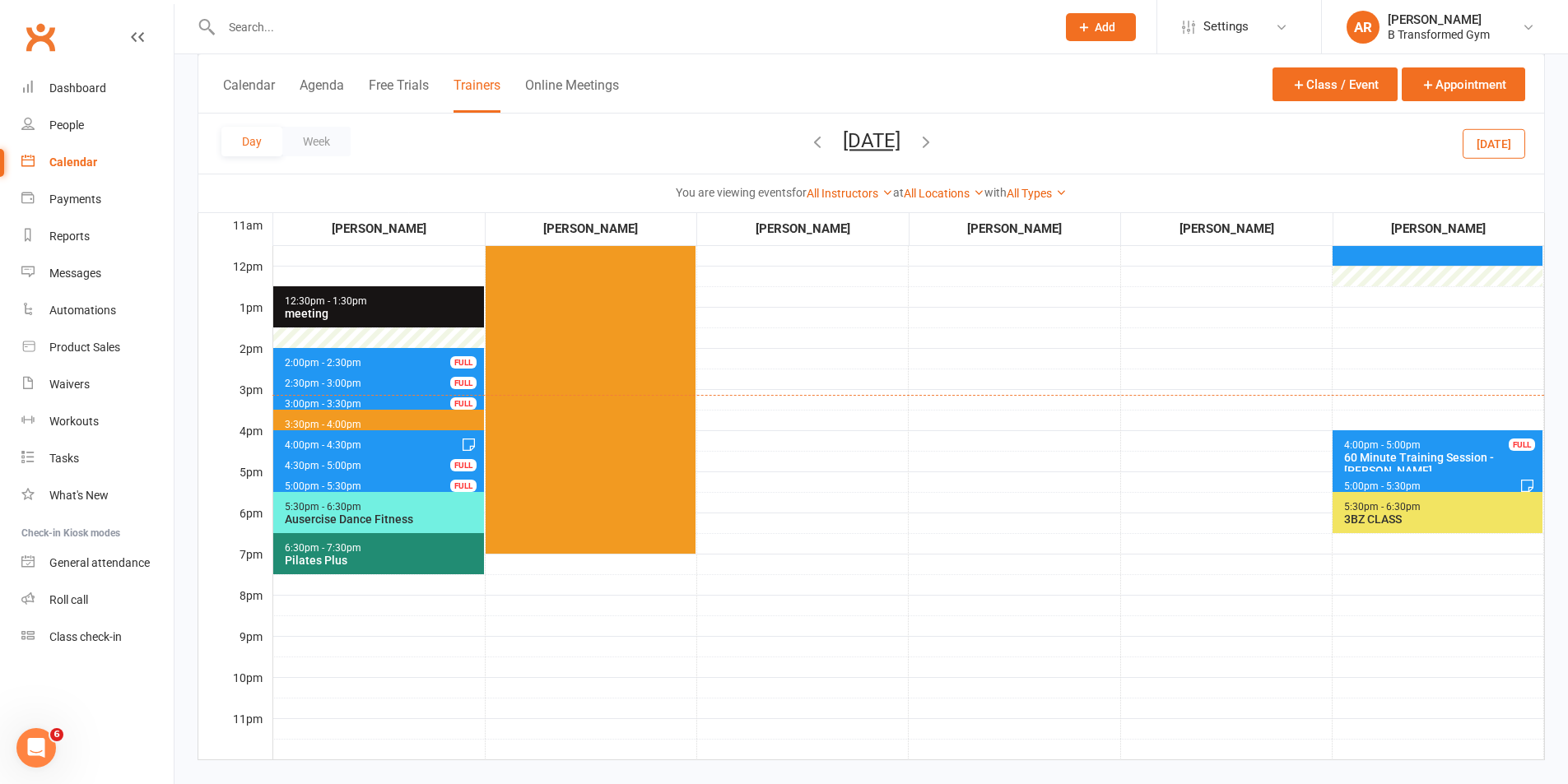
click at [421, 484] on span "5:00pm - 5:30pm 30 Minute Training Session - [PERSON_NAME] FULL" at bounding box center [378, 483] width 211 height 24
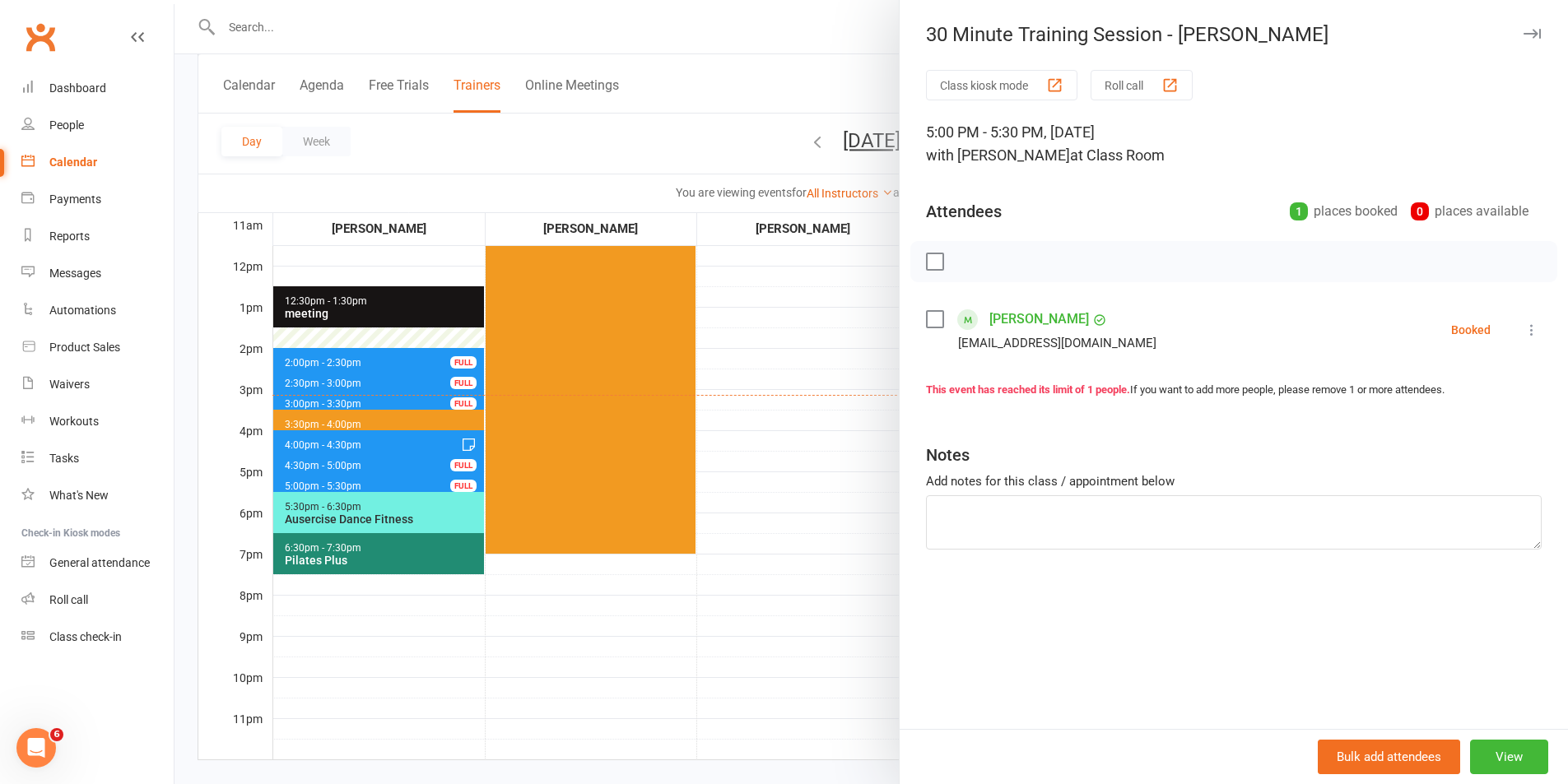
click at [410, 460] on div at bounding box center [870, 392] width 1393 height 784
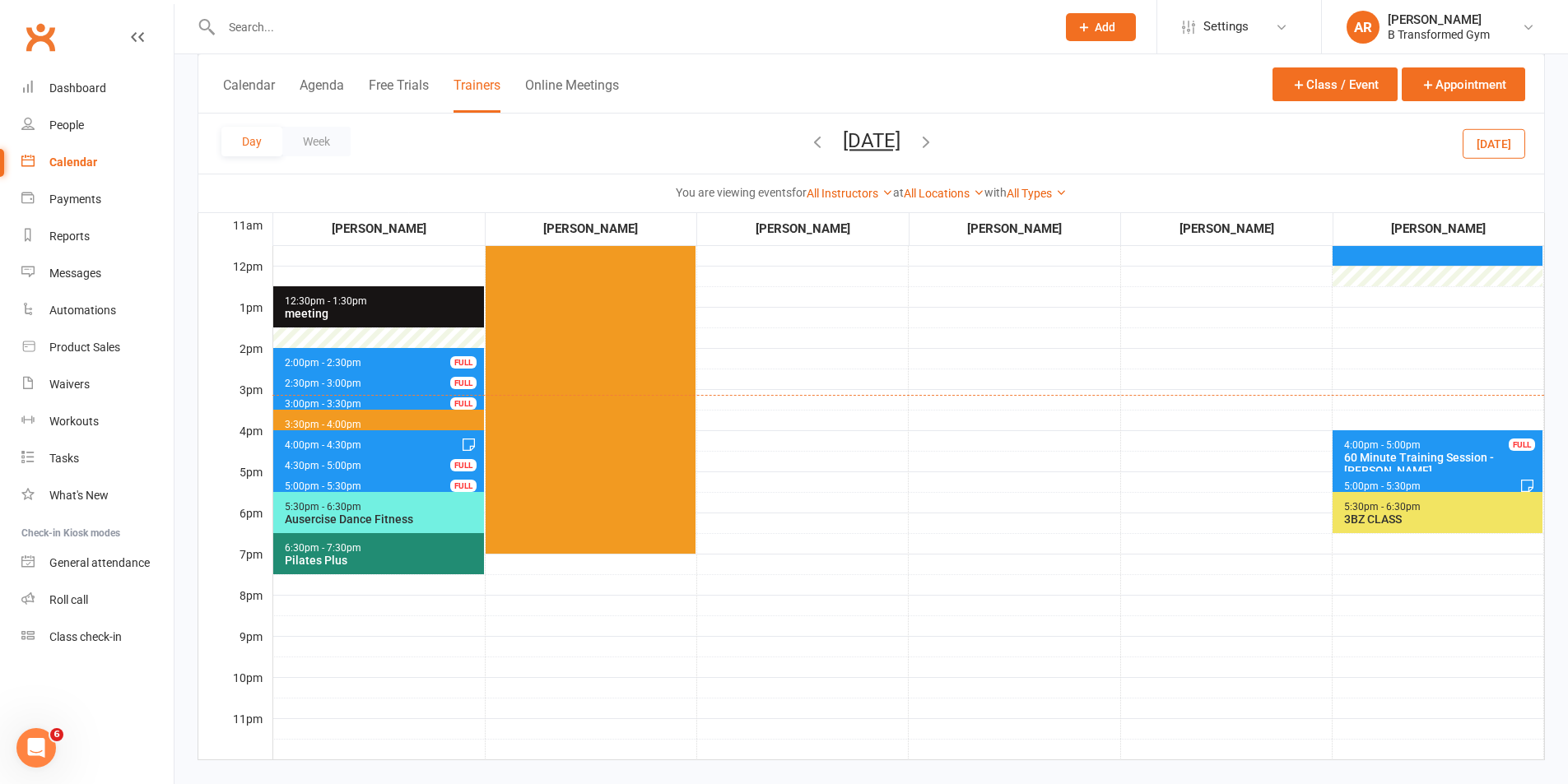
click at [405, 462] on span "4:30pm - 5:00pm 30 Minute Training Session - [PERSON_NAME] FULL" at bounding box center [378, 462] width 211 height 24
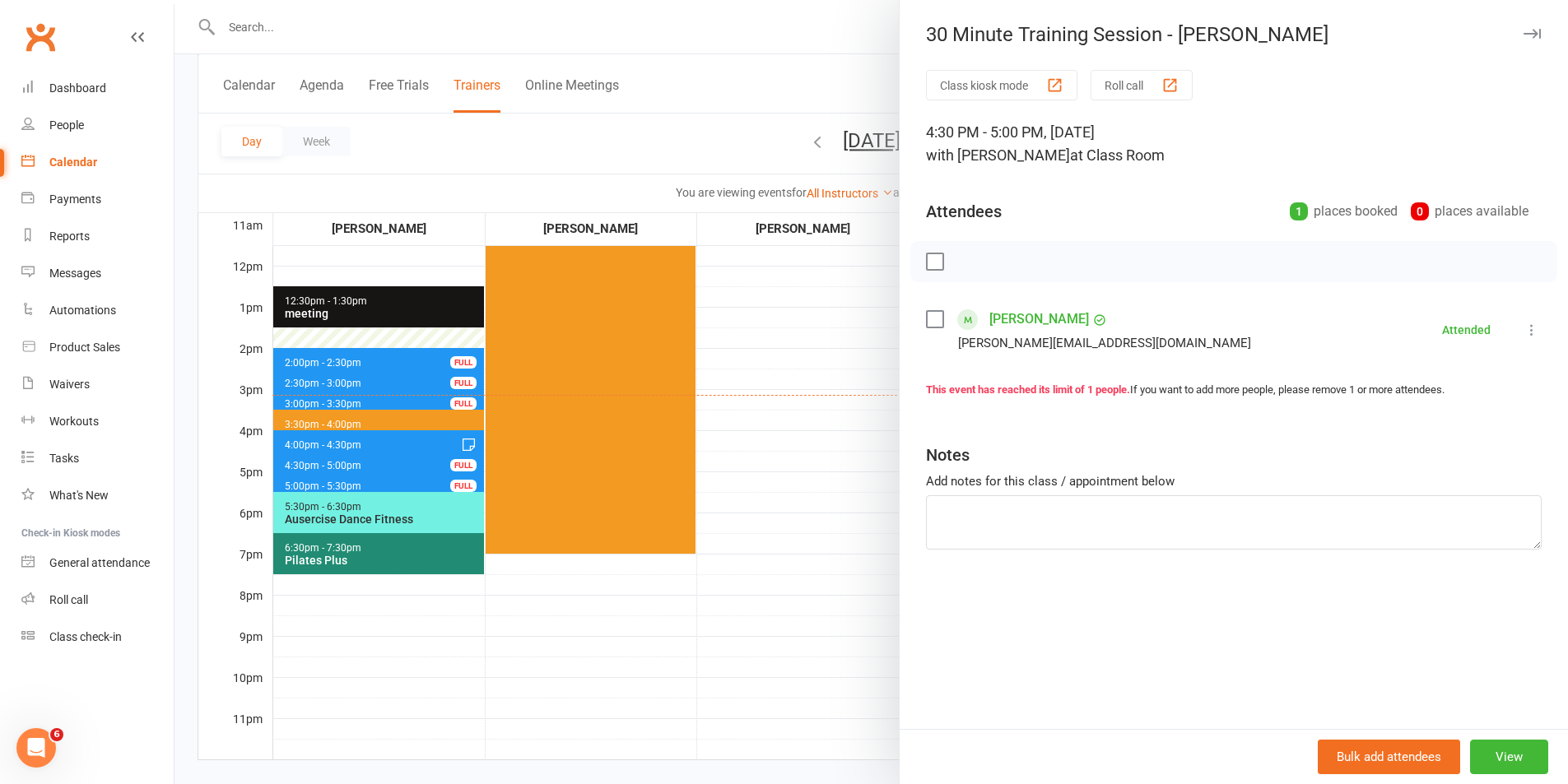
click at [405, 442] on div at bounding box center [870, 392] width 1393 height 784
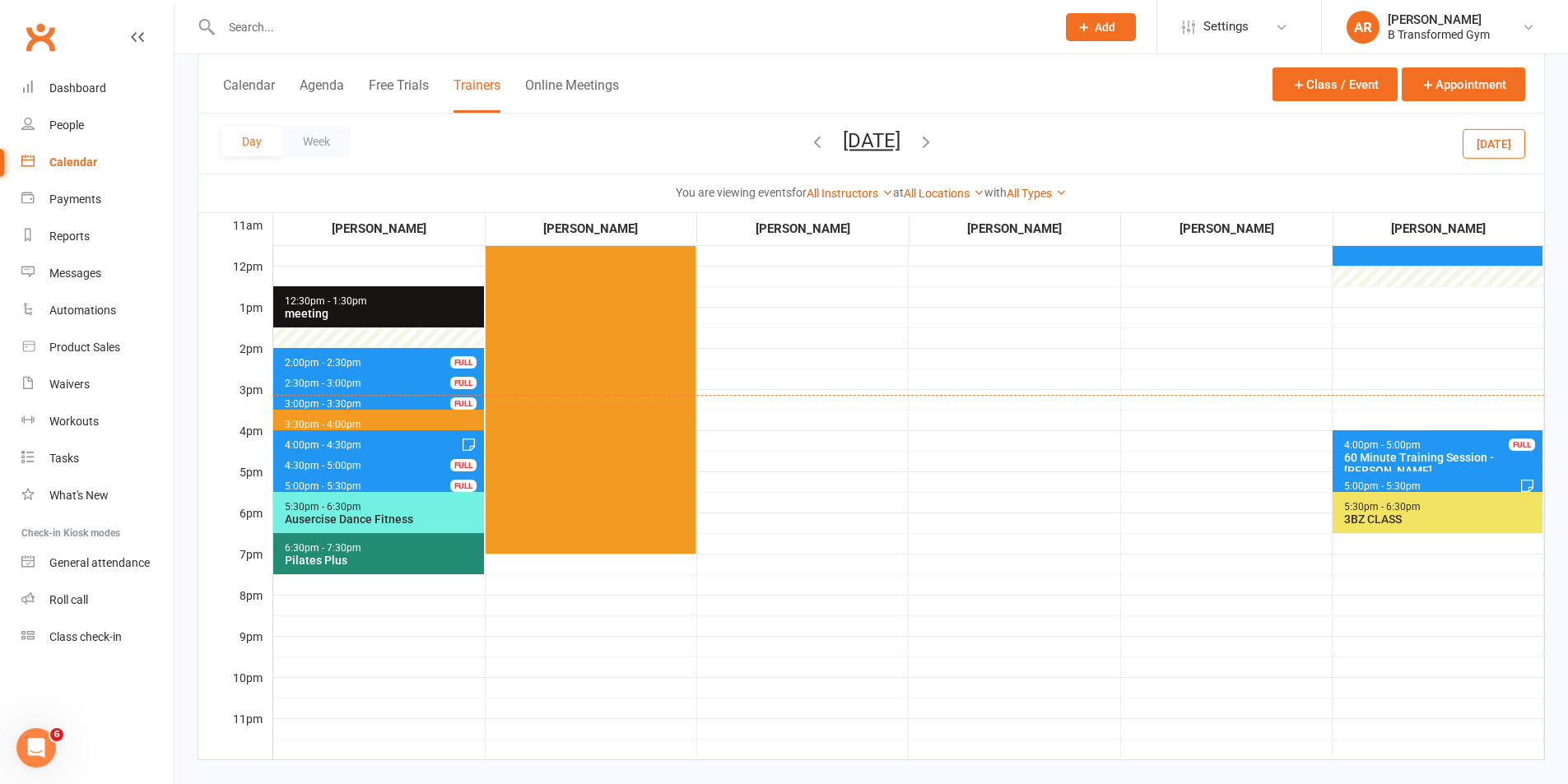
click at [406, 440] on span "4:00pm - 4:30pm 30 Minute Training Session - [PERSON_NAME] FULL" at bounding box center [378, 442] width 211 height 24
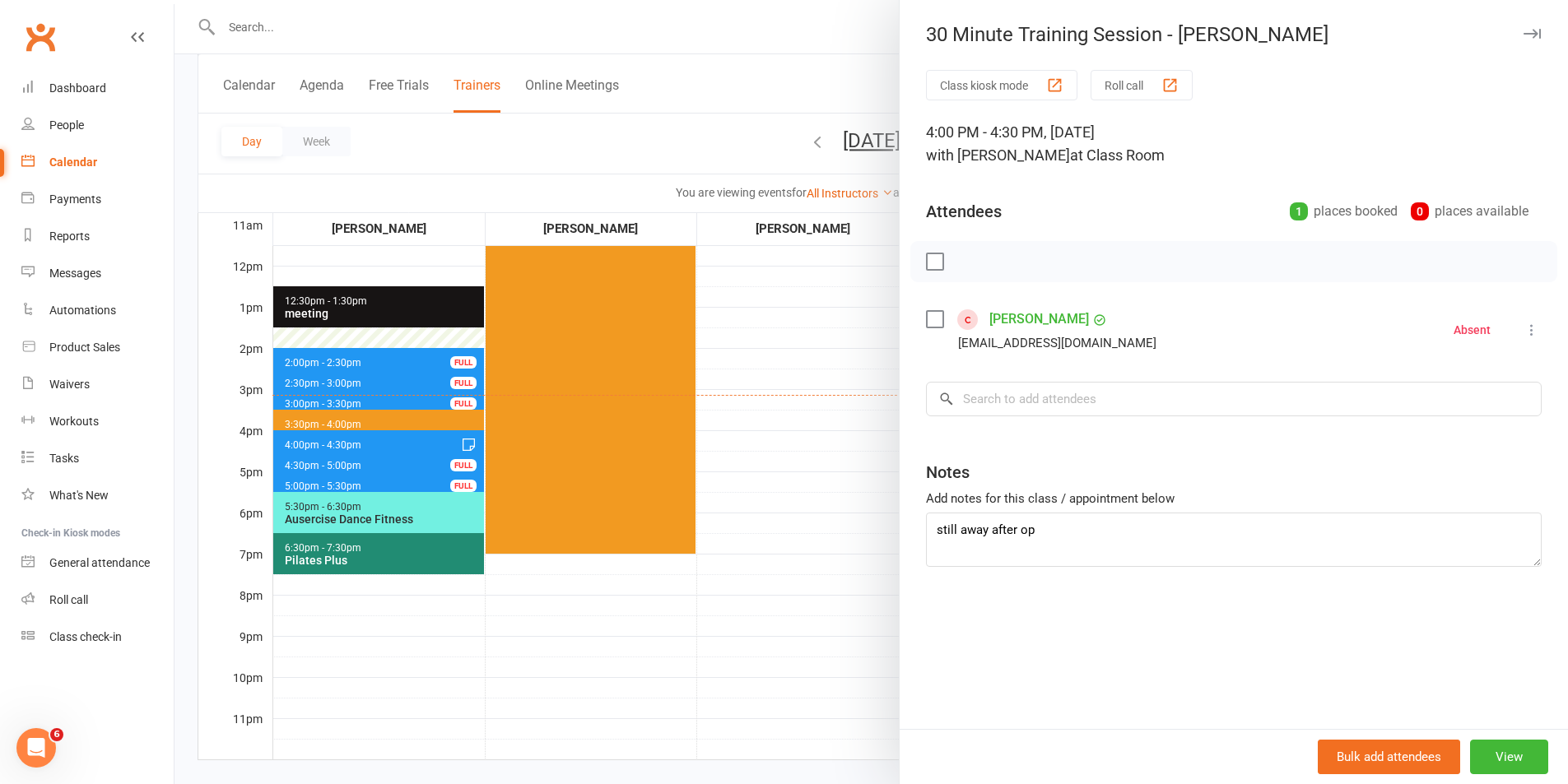
click at [406, 439] on div at bounding box center [870, 392] width 1393 height 784
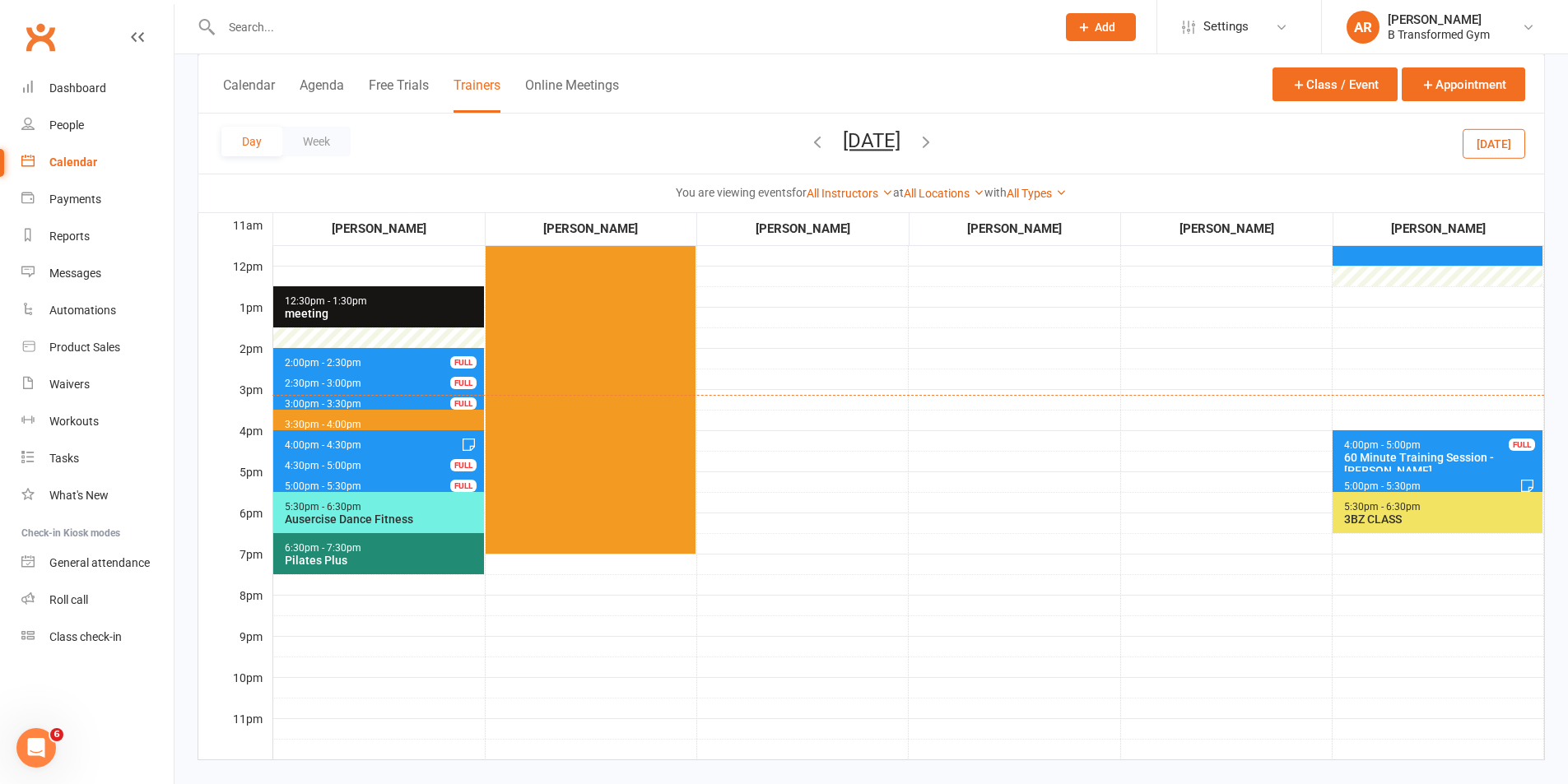
click at [385, 390] on span "3:00pm - 3:30pm 30 Minute Training Session - [PERSON_NAME] FULL" at bounding box center [378, 400] width 211 height 24
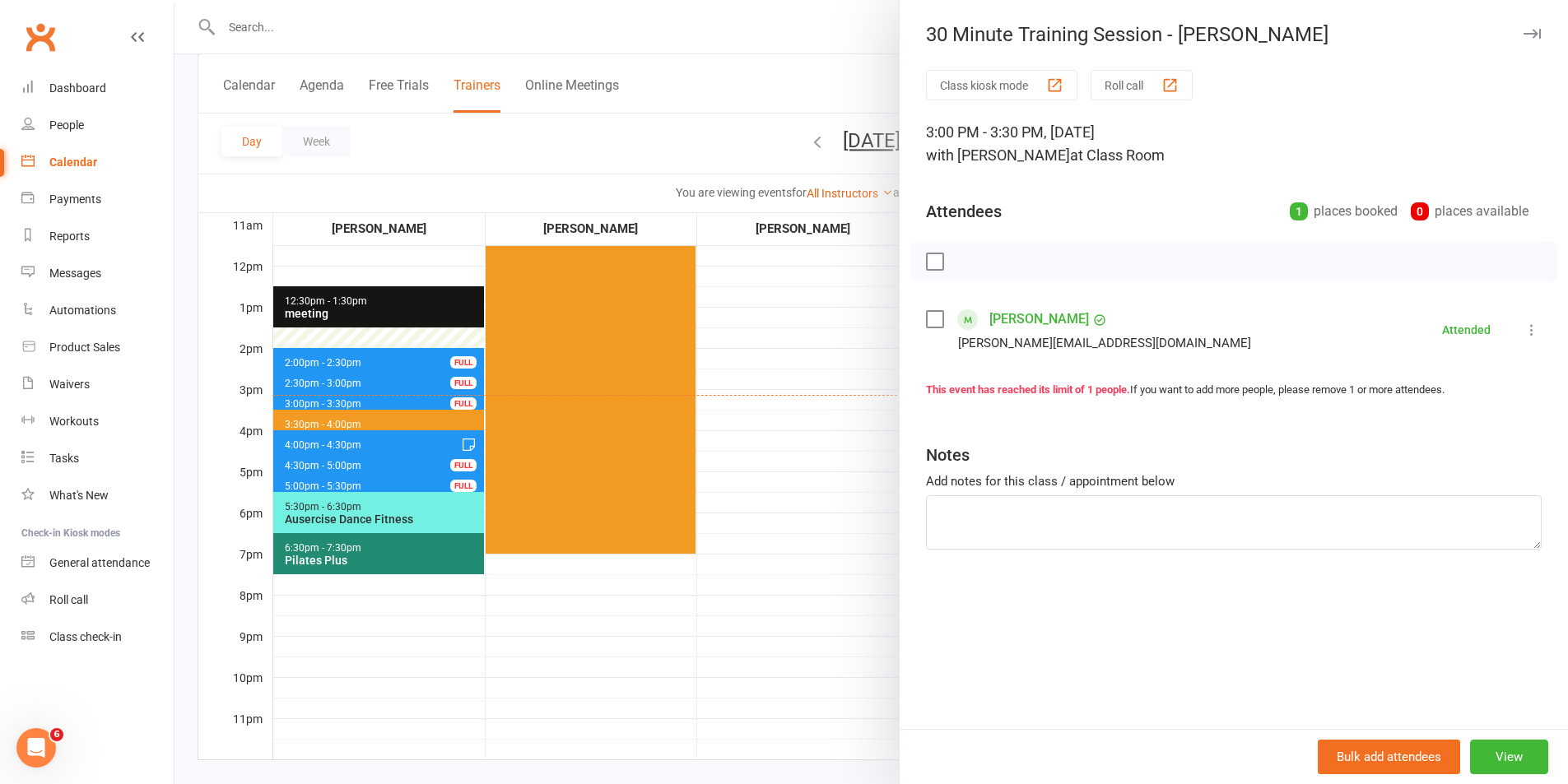
click at [385, 390] on div at bounding box center [870, 392] width 1393 height 784
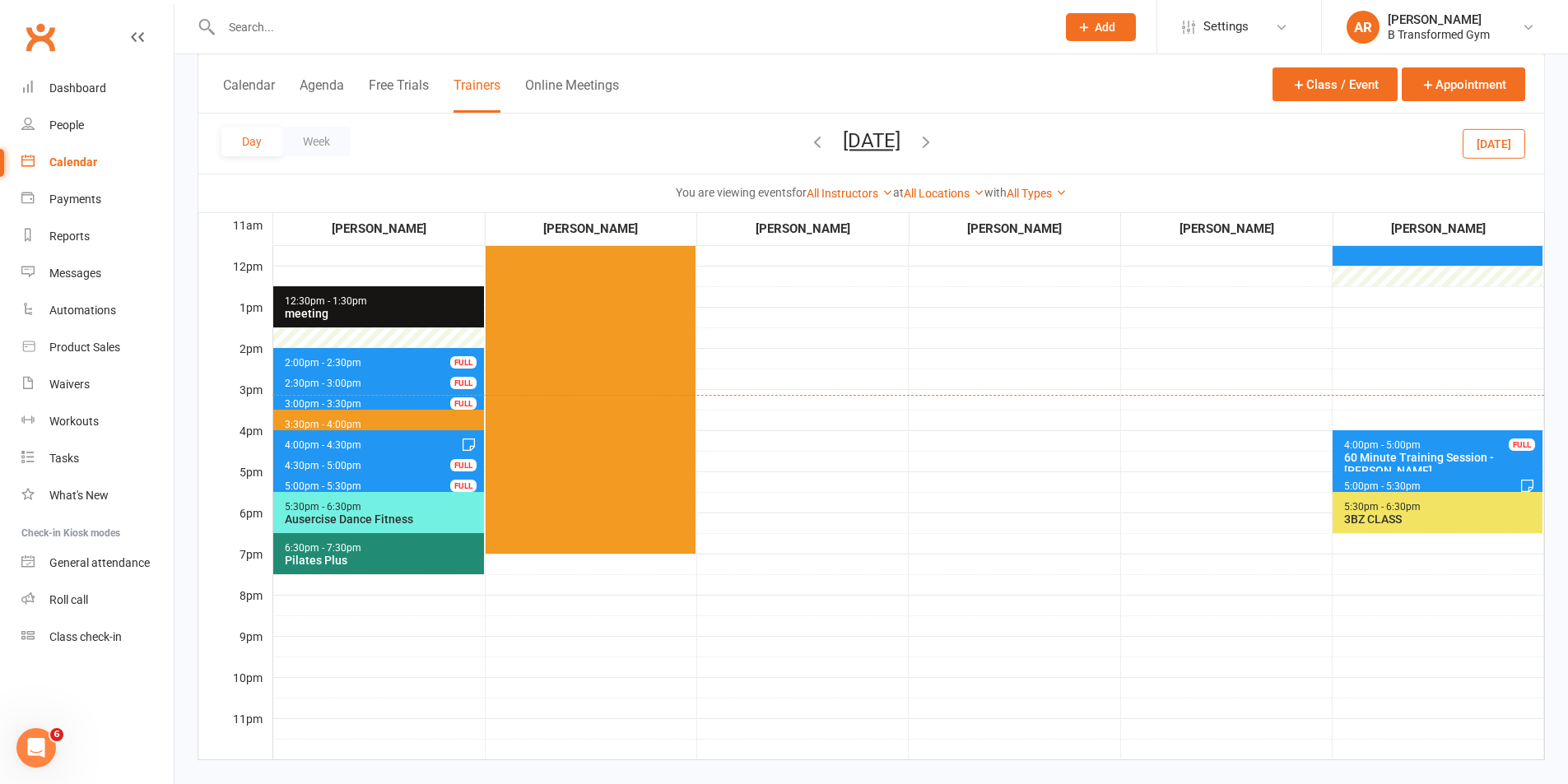
click at [935, 134] on icon "button" at bounding box center [926, 141] width 18 height 18
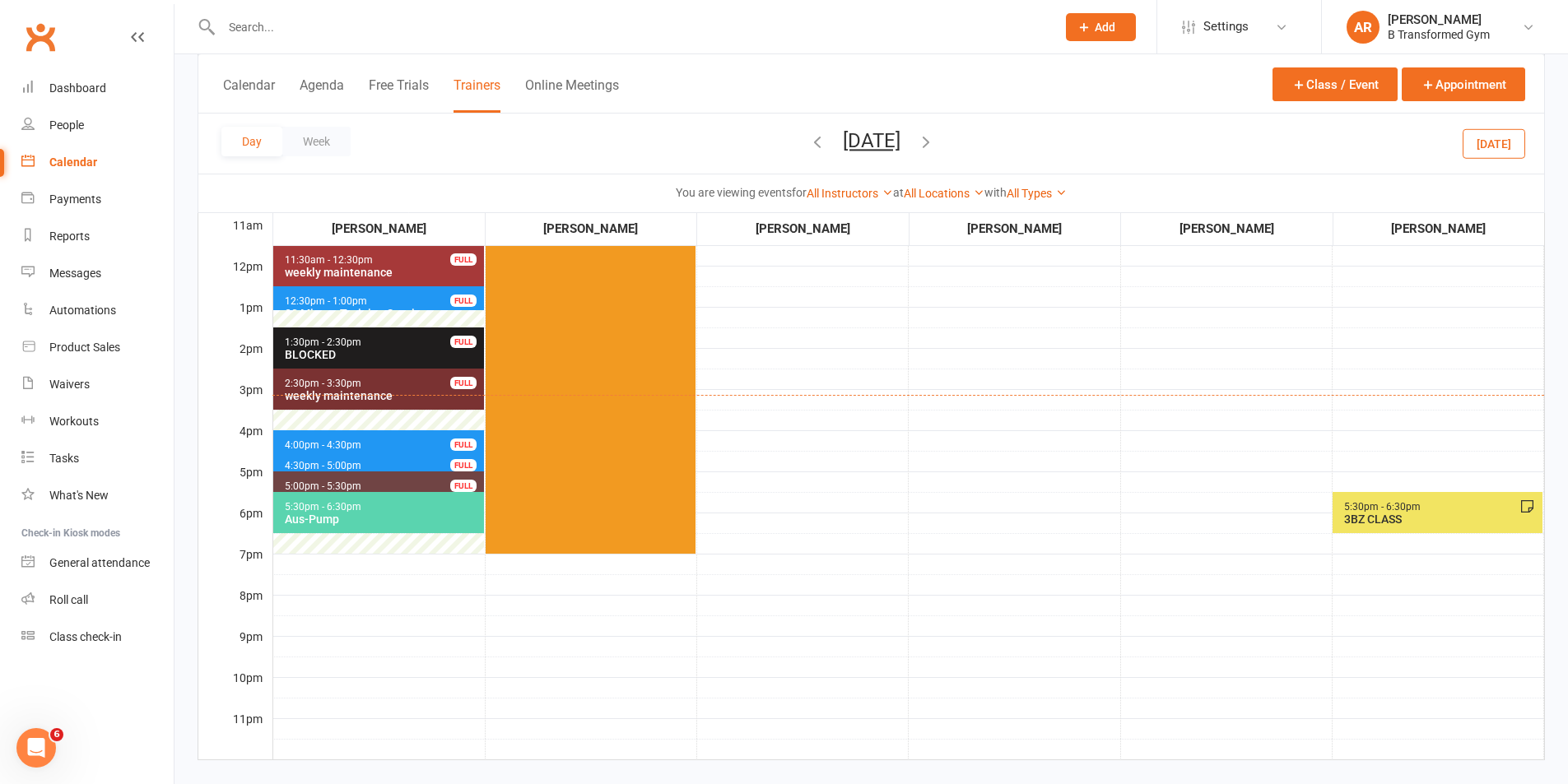
click at [405, 442] on span "4:00pm - 4:30pm 30 Minute Training Session - [PERSON_NAME] FULL" at bounding box center [378, 442] width 211 height 24
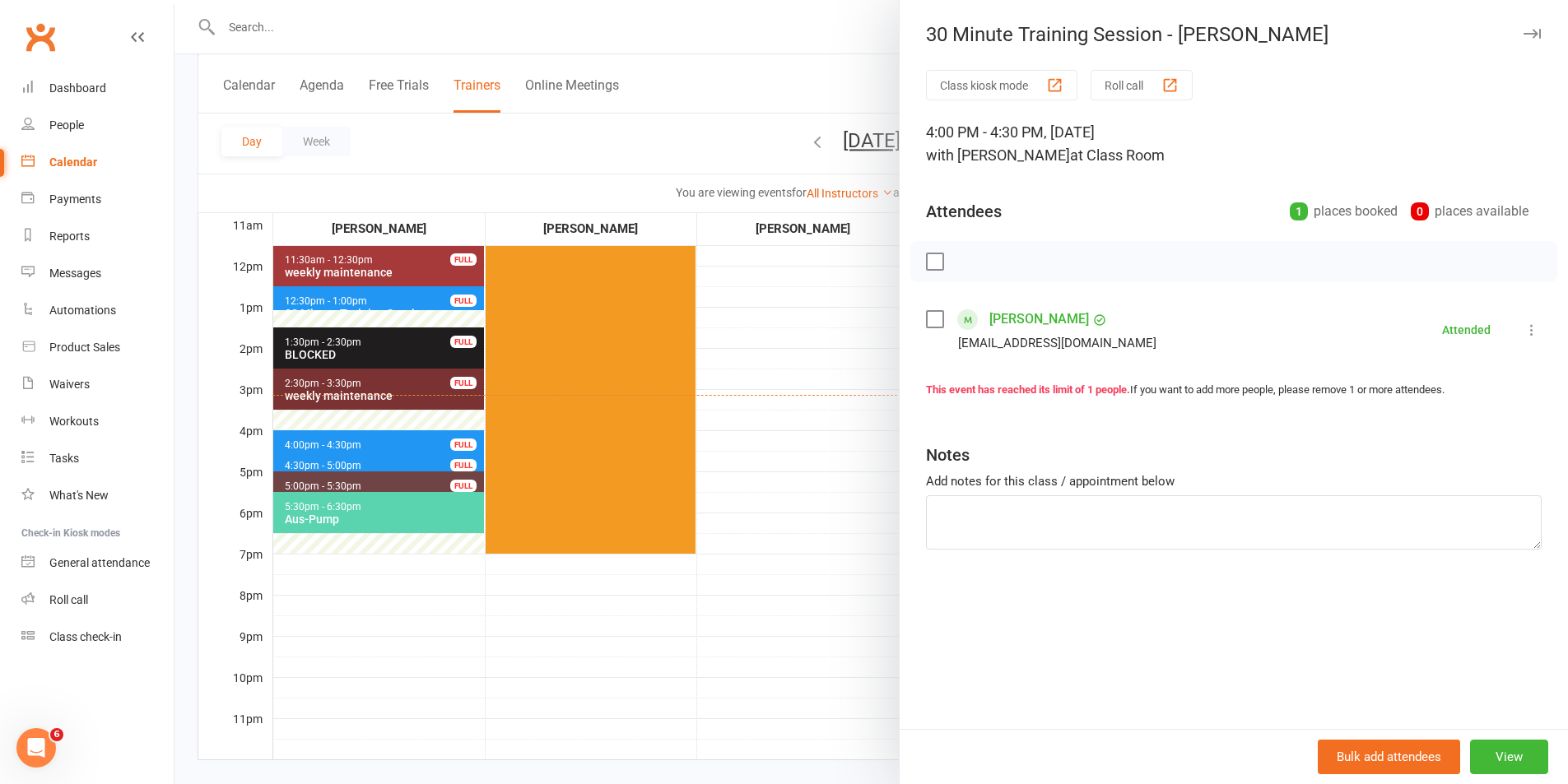
click at [789, 465] on div at bounding box center [870, 392] width 1393 height 784
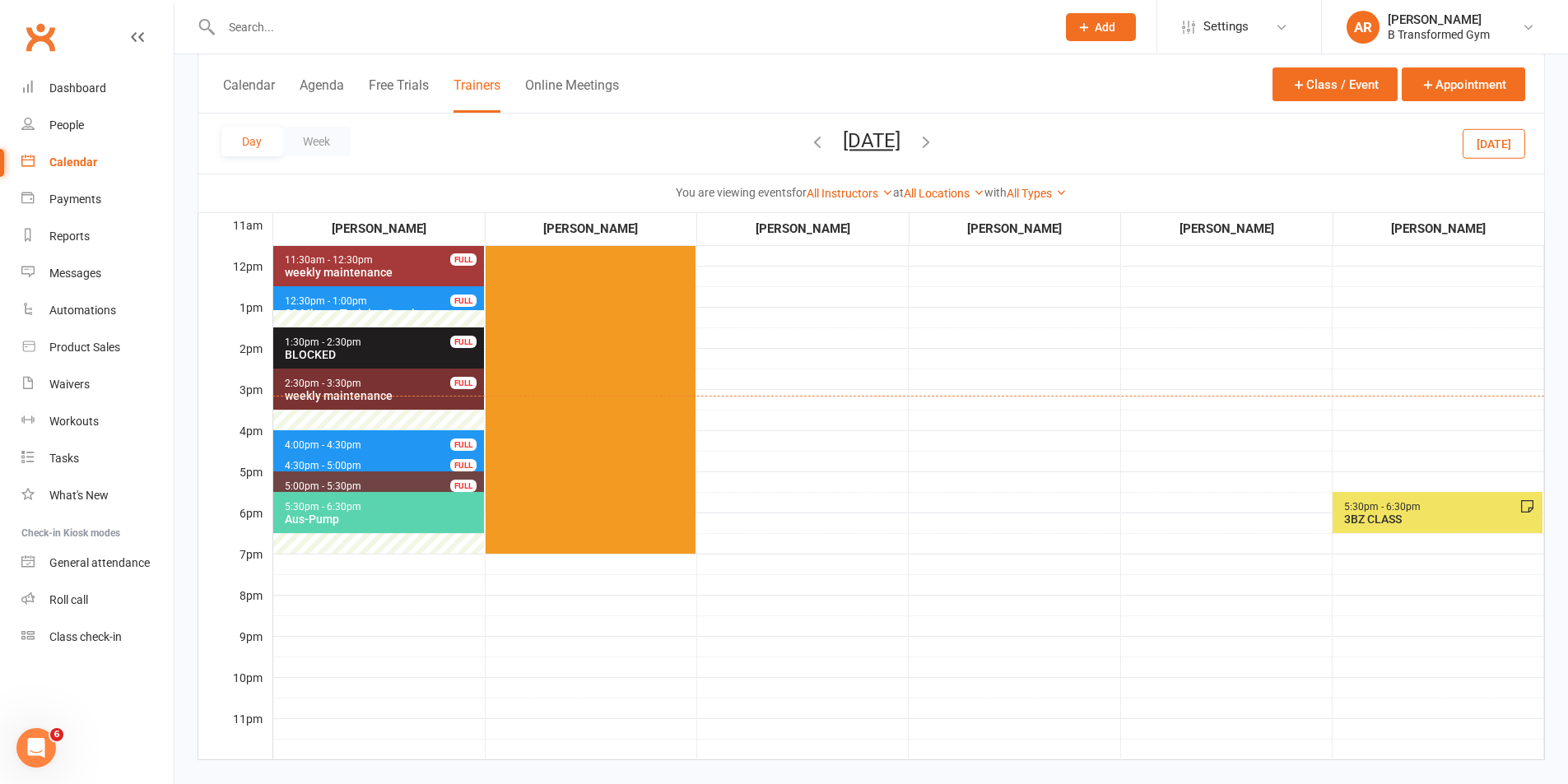
click at [918, 519] on td "5:30am - 6:30am 3BZ CLASS" at bounding box center [1014, 347] width 211 height 823
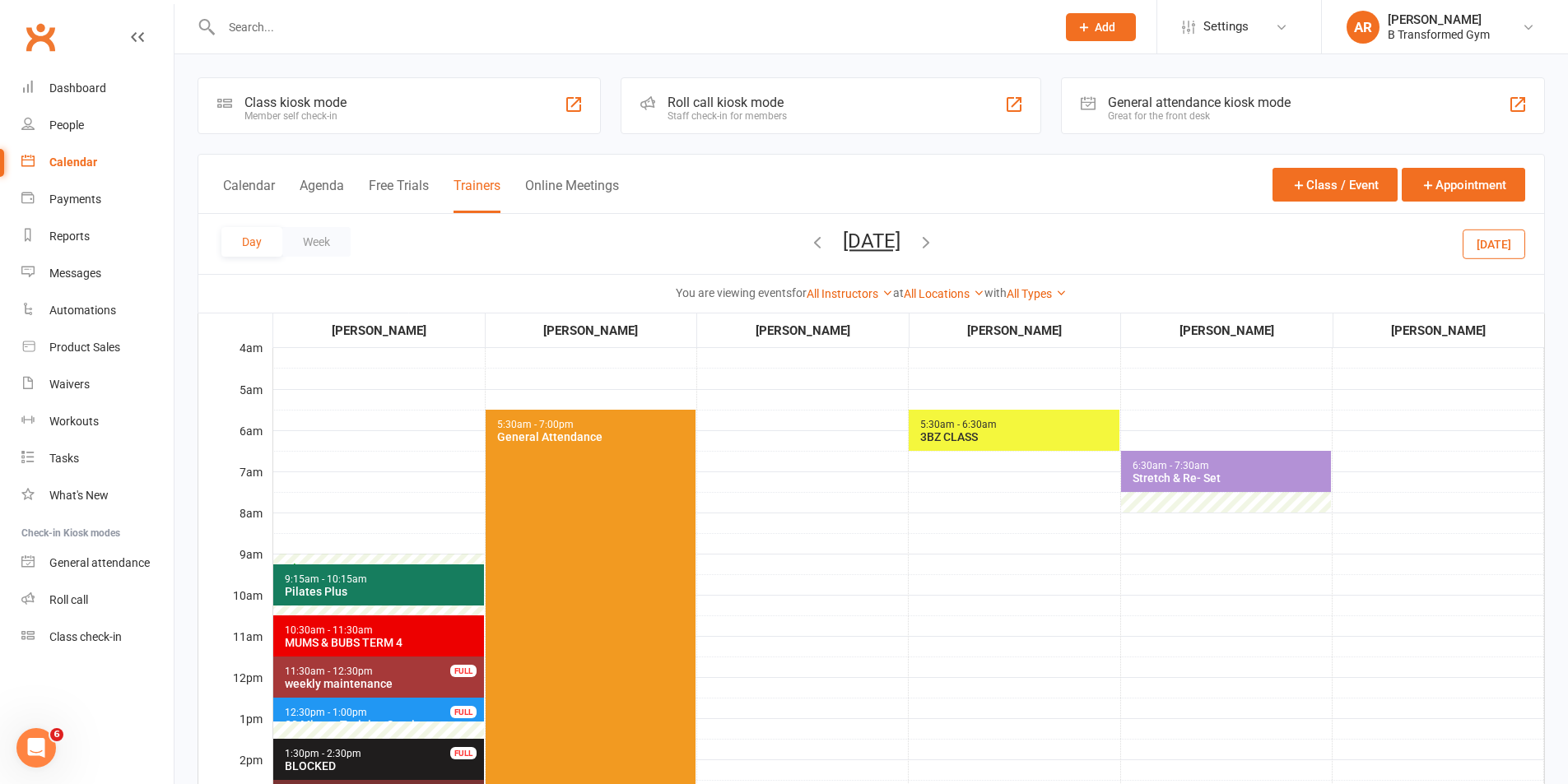
click at [935, 236] on icon "button" at bounding box center [926, 242] width 18 height 18
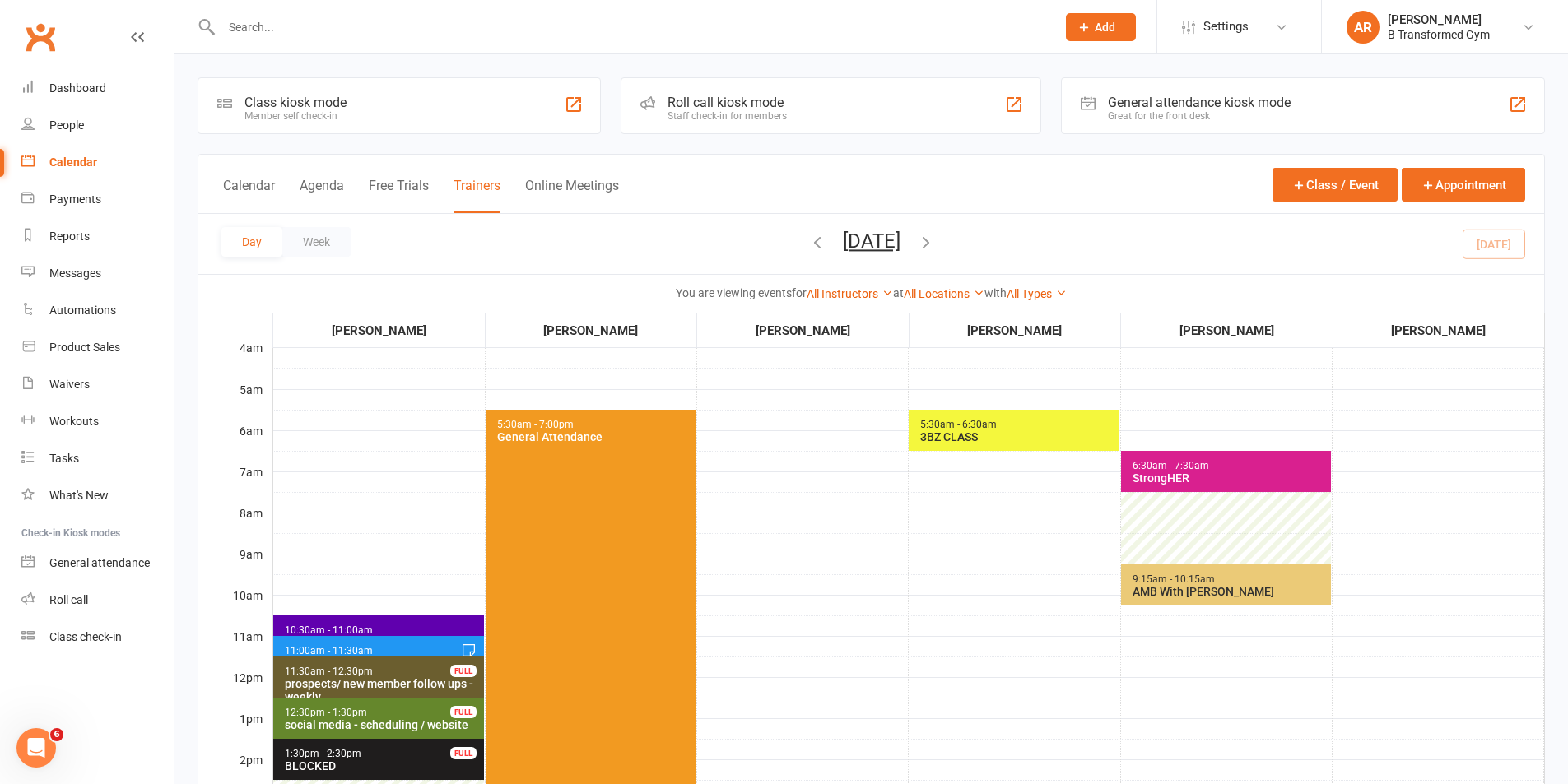
click at [1204, 593] on div "AMB With [PERSON_NAME]" at bounding box center [1229, 592] width 196 height 13
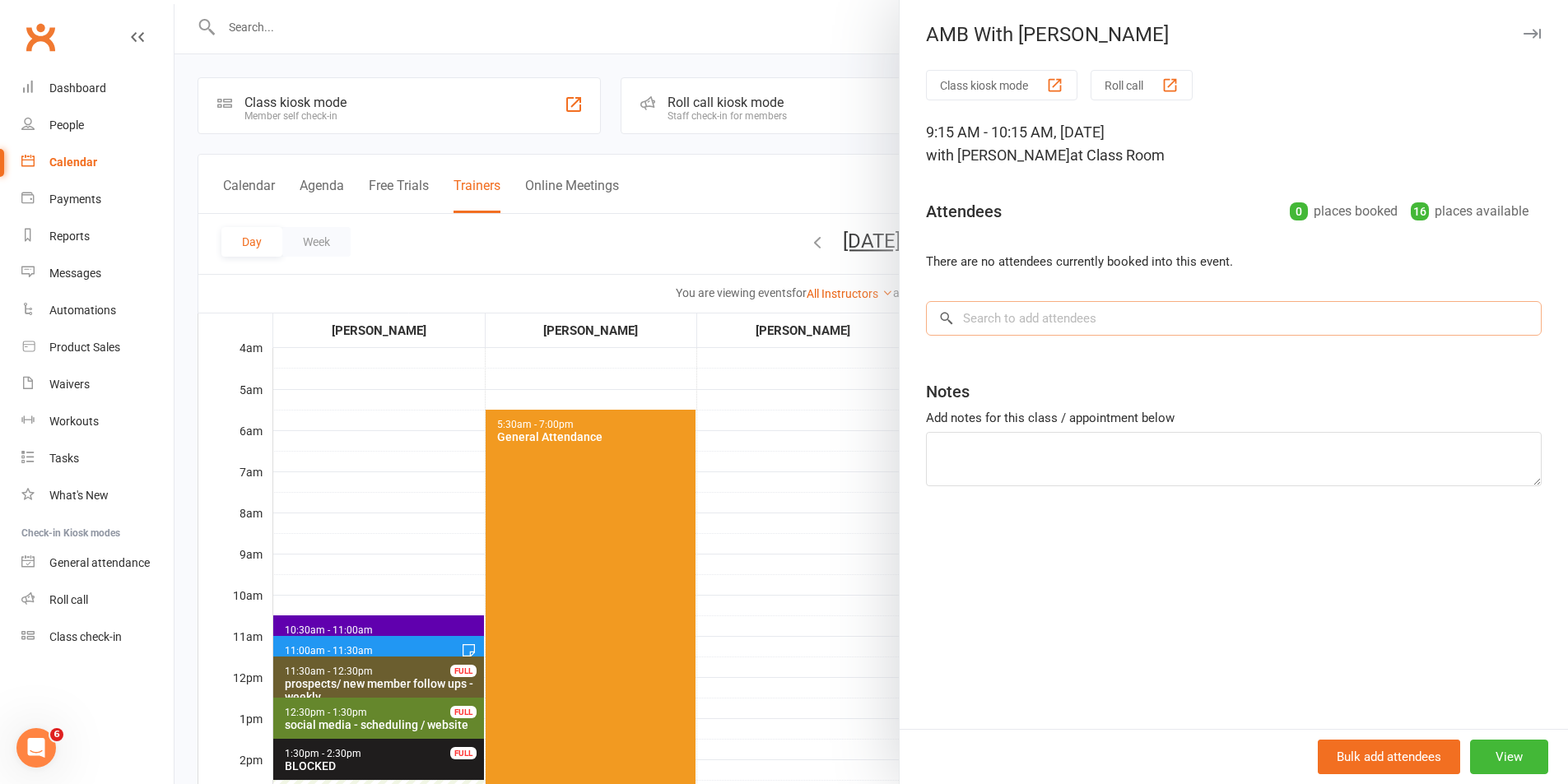
click at [1101, 318] on input "search" at bounding box center [1233, 319] width 615 height 35
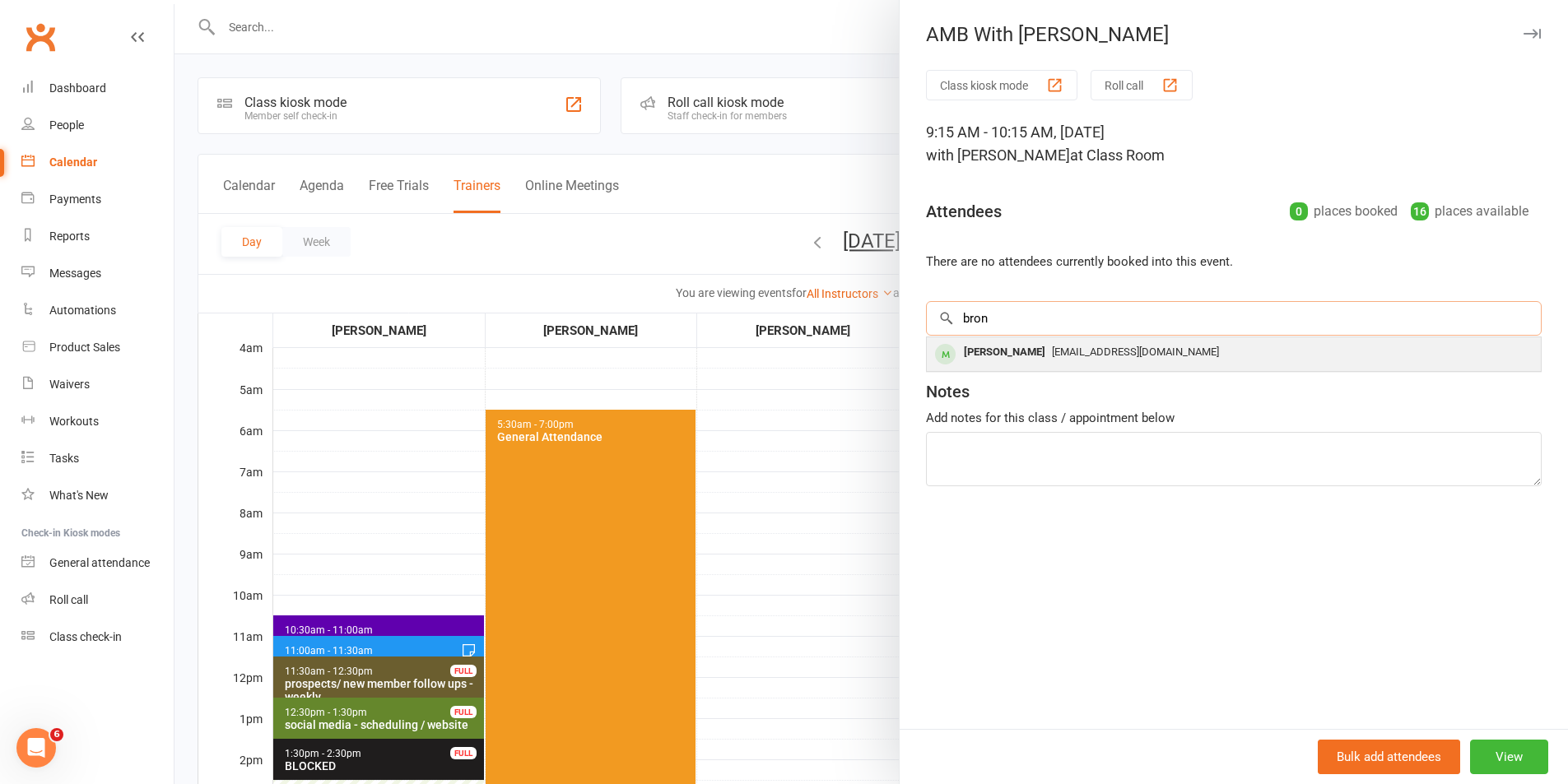
type input "bron"
click at [1245, 344] on div "[EMAIL_ADDRESS][DOMAIN_NAME]" at bounding box center [1234, 352] width 601 height 24
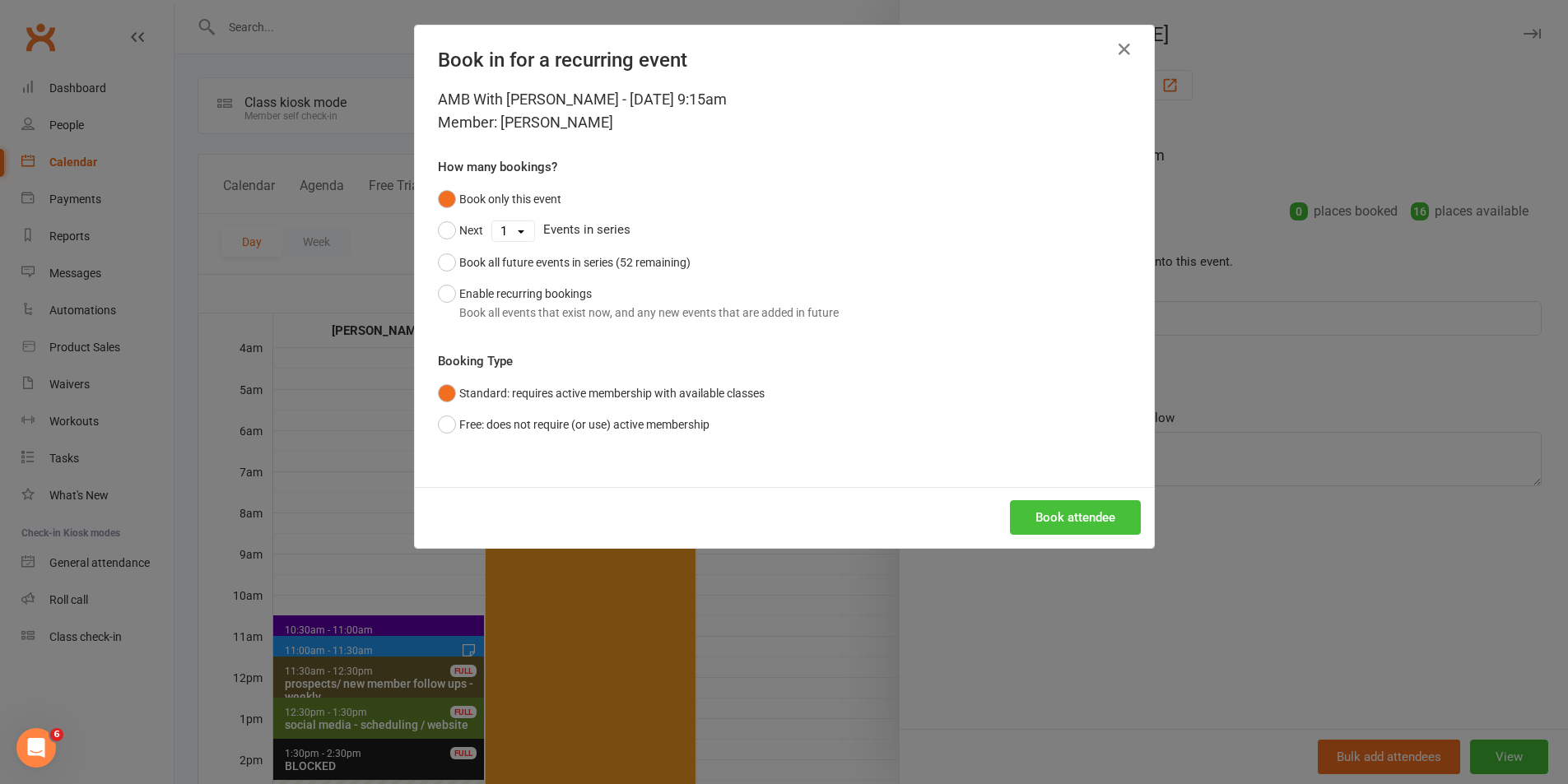
click at [1016, 515] on button "Book attendee" at bounding box center [1075, 517] width 130 height 35
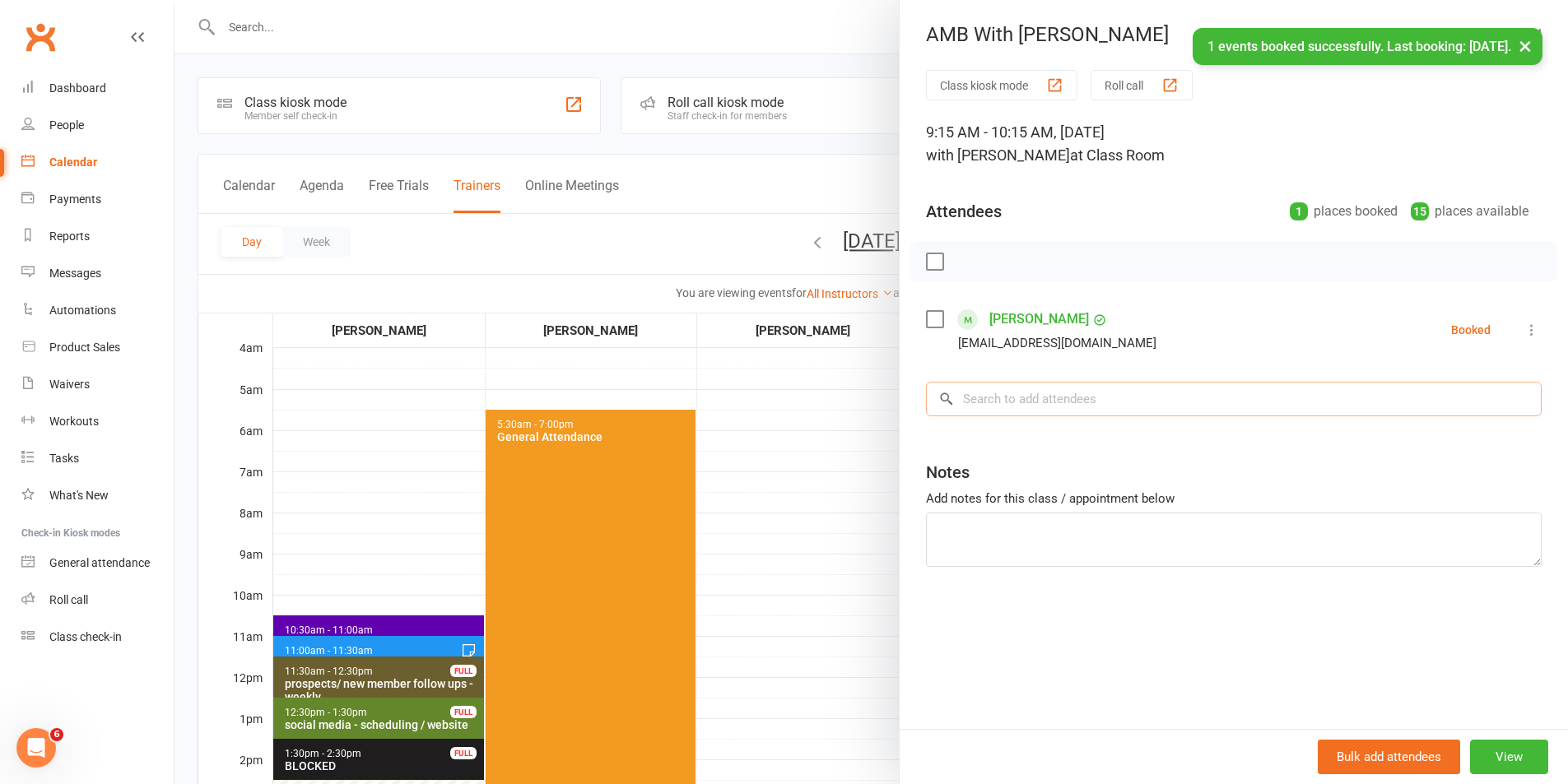
click at [1075, 385] on input "search" at bounding box center [1233, 399] width 615 height 35
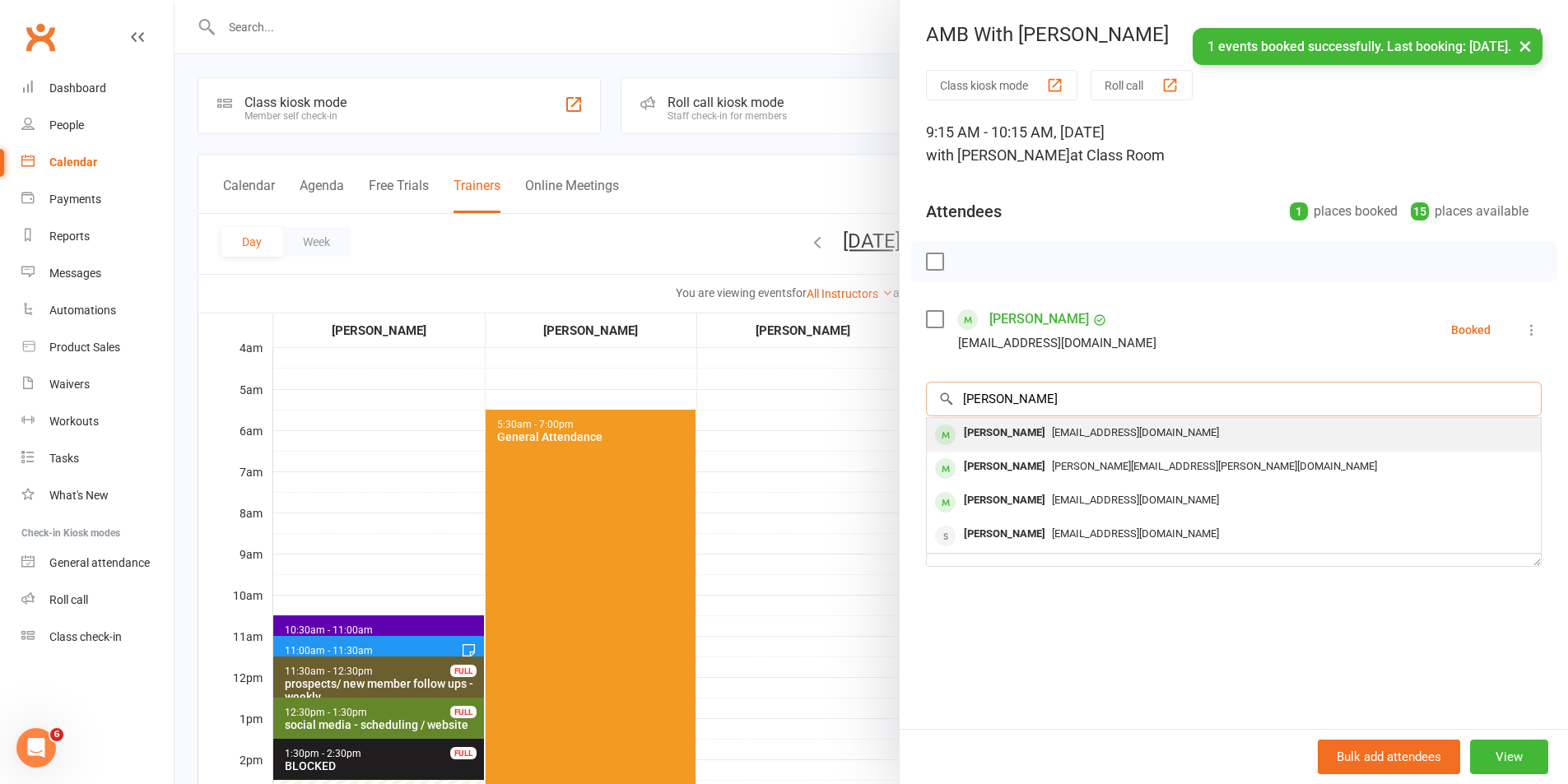
type input "[PERSON_NAME]"
click at [1078, 424] on div "[EMAIL_ADDRESS][DOMAIN_NAME]" at bounding box center [1234, 432] width 601 height 24
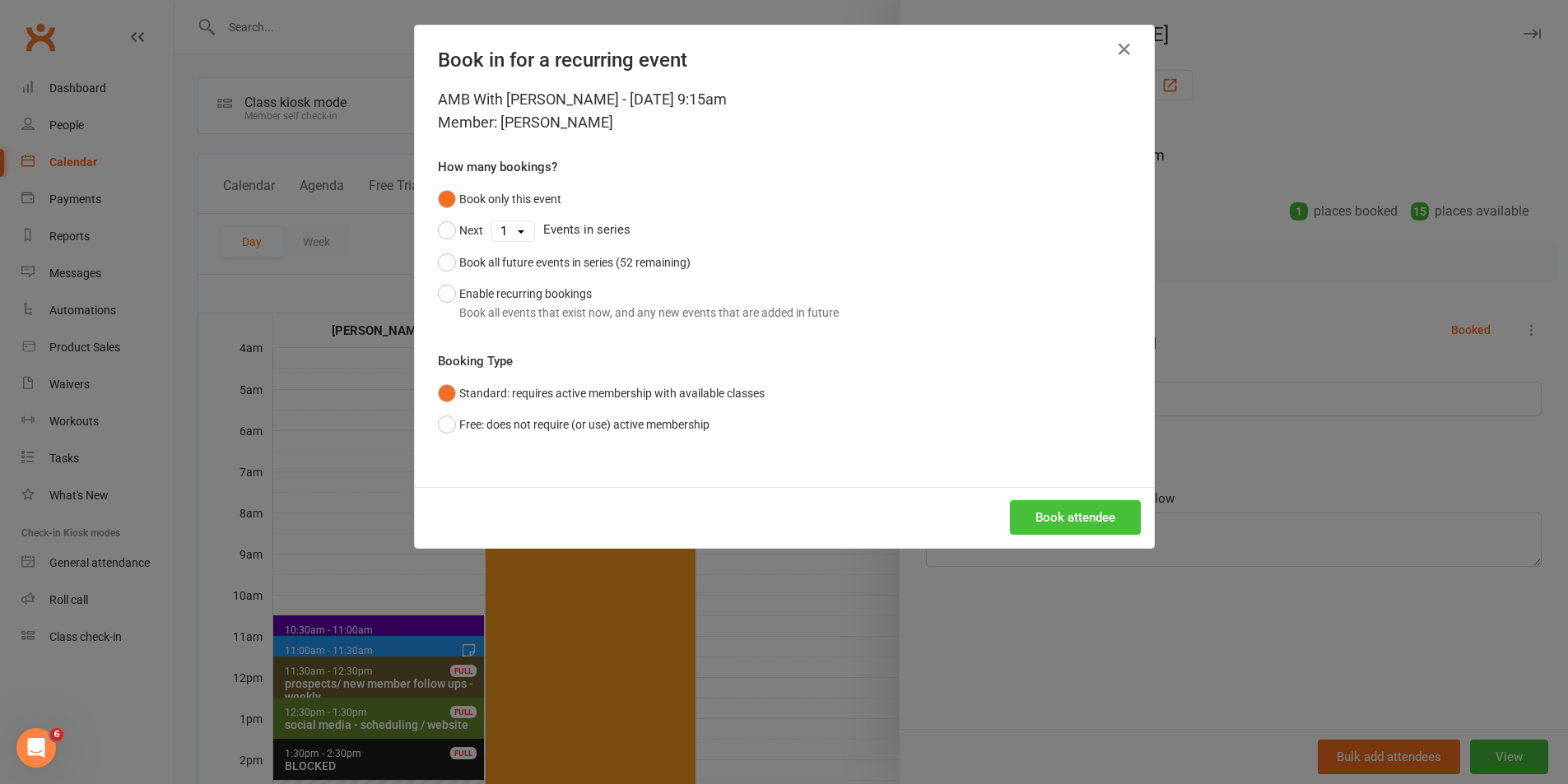
click at [1087, 521] on button "Book attendee" at bounding box center [1075, 517] width 130 height 35
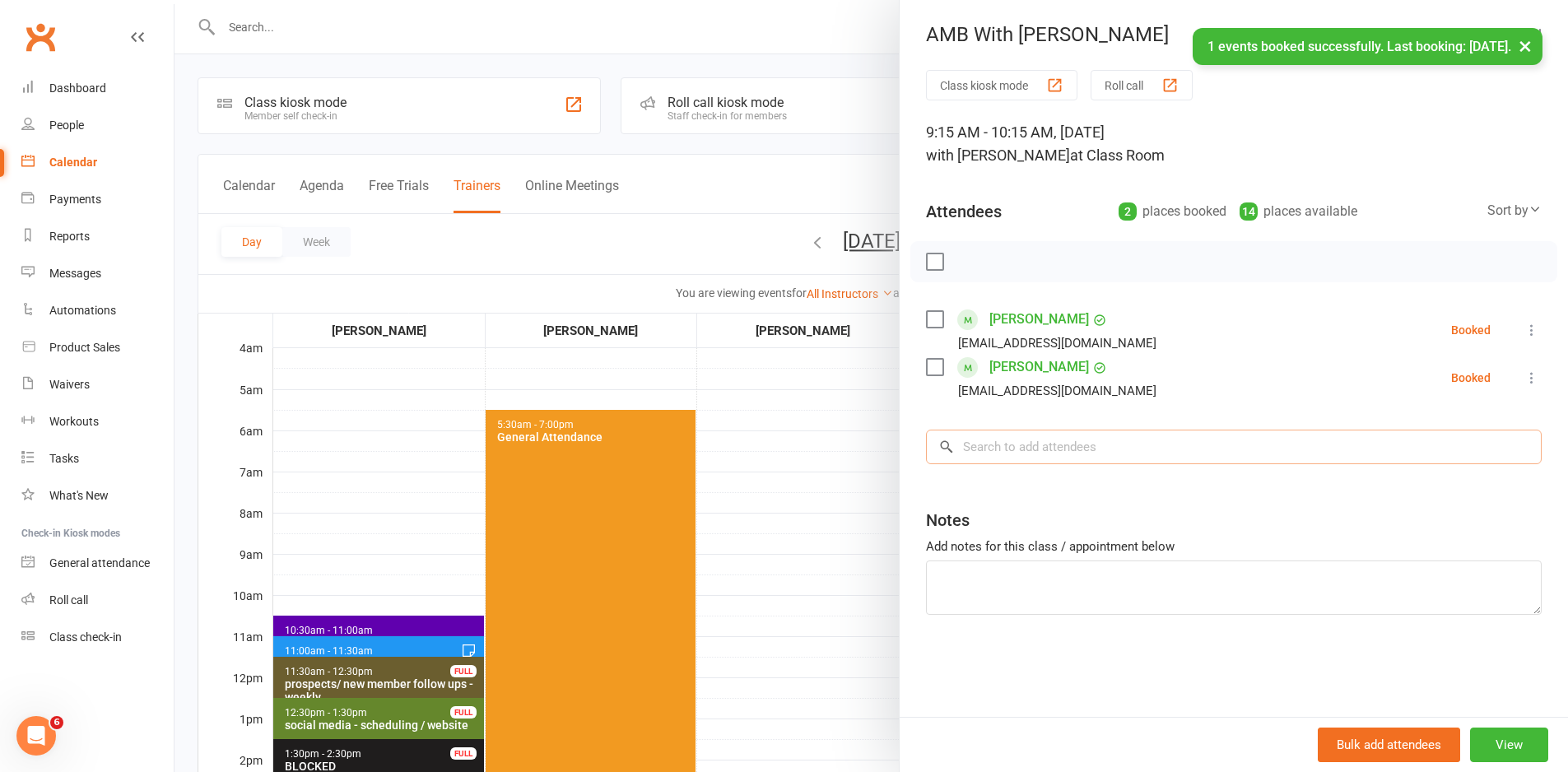
click at [1078, 440] on input "search" at bounding box center [1233, 447] width 615 height 35
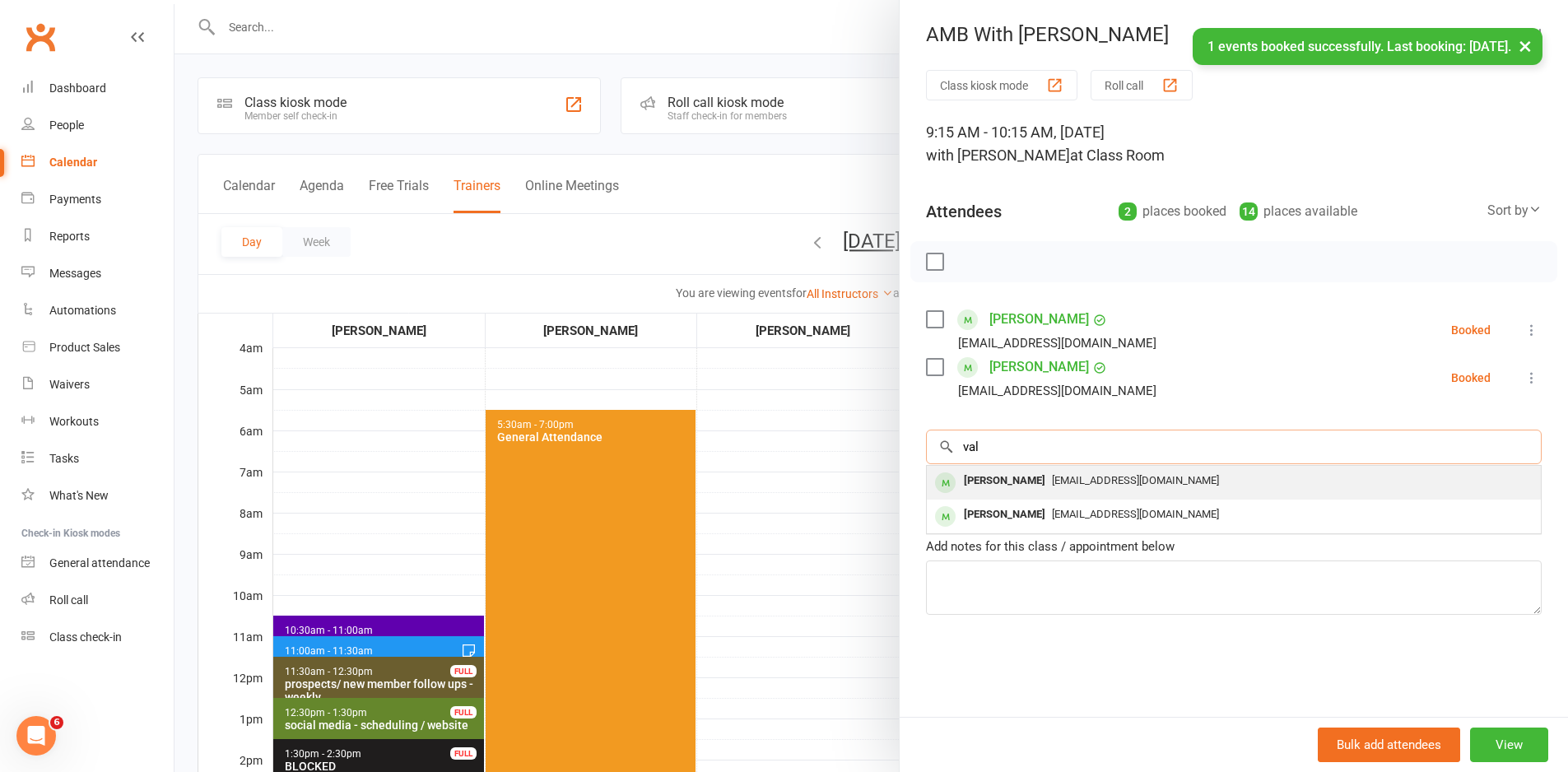
type input "val"
click at [1088, 472] on div "[EMAIL_ADDRESS][DOMAIN_NAME]" at bounding box center [1234, 481] width 601 height 24
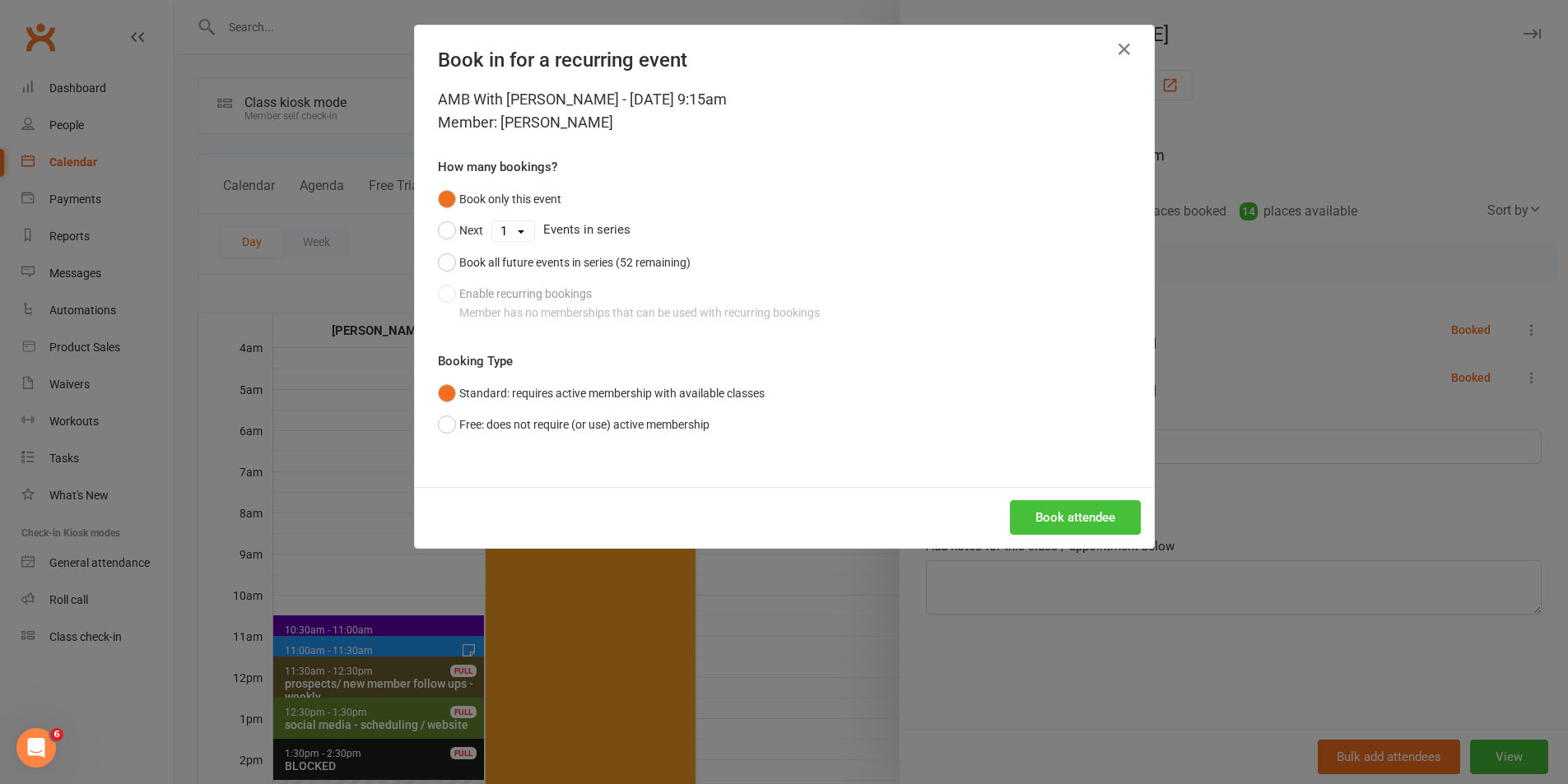
click at [1093, 509] on button "Book attendee" at bounding box center [1075, 517] width 130 height 35
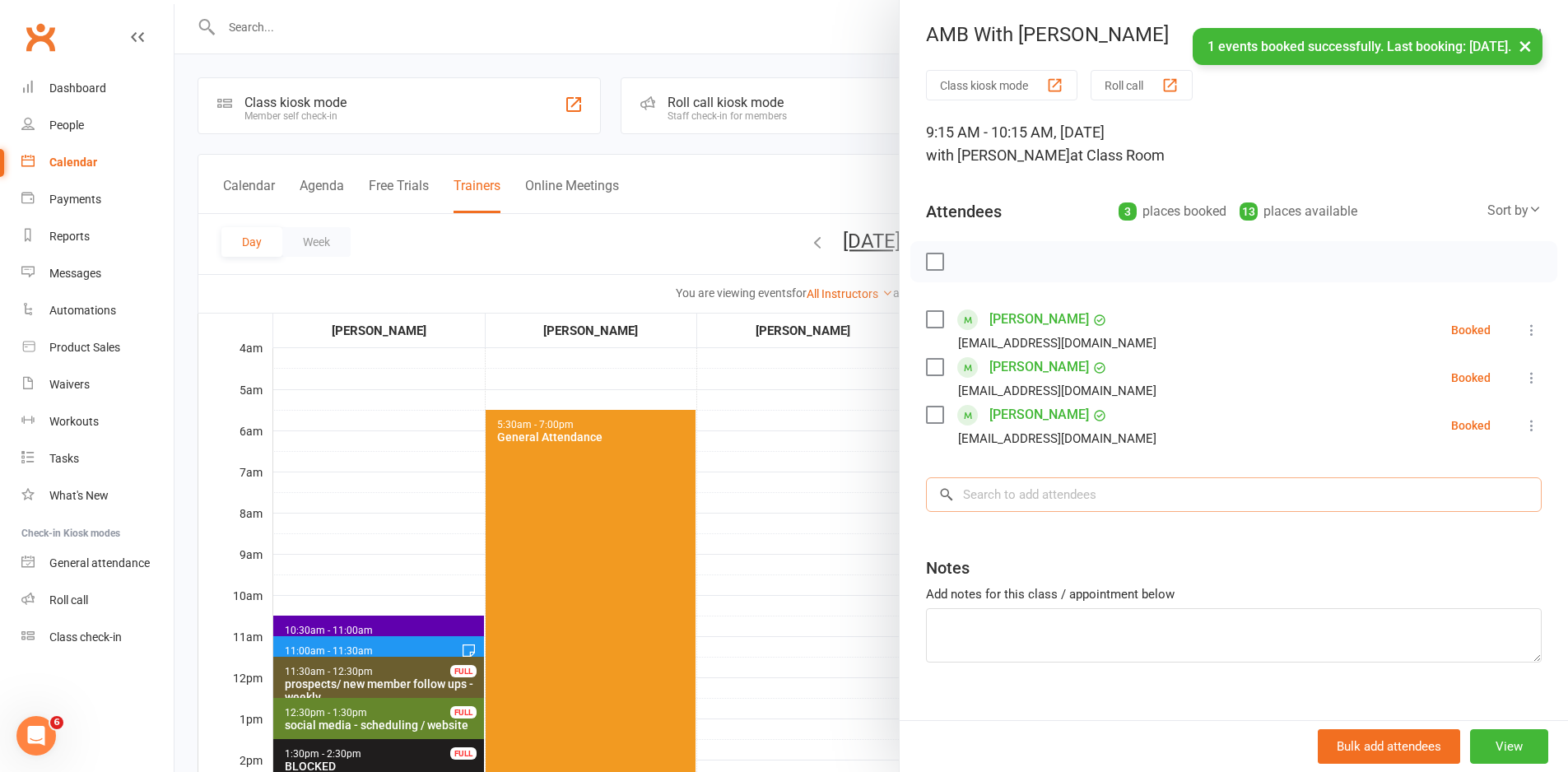
click at [1093, 509] on input "search" at bounding box center [1233, 495] width 615 height 35
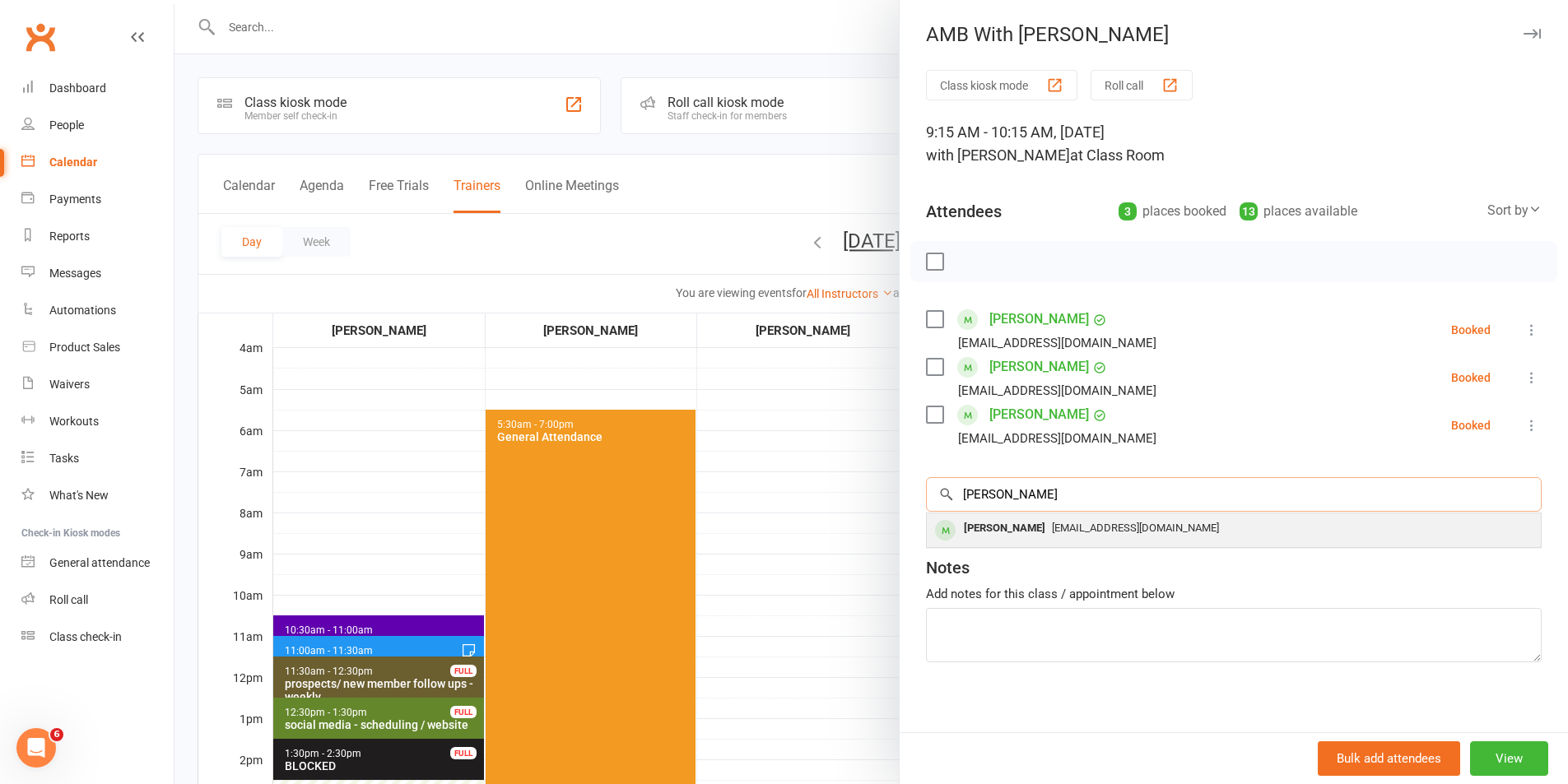
type input "[PERSON_NAME]"
click at [1093, 527] on span "[EMAIL_ADDRESS][DOMAIN_NAME]" at bounding box center [1135, 527] width 167 height 12
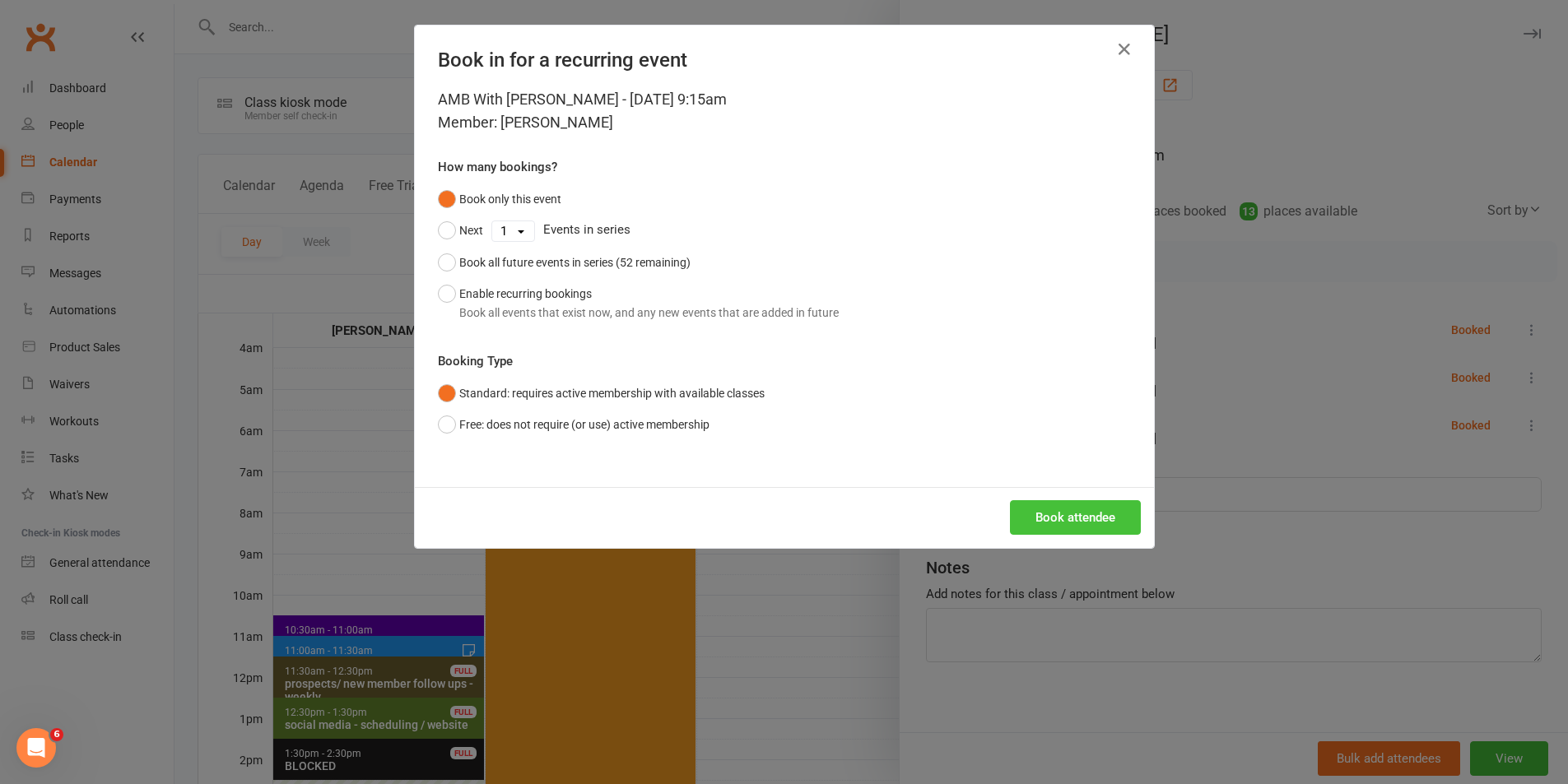
click at [1097, 527] on button "Book attendee" at bounding box center [1075, 517] width 130 height 35
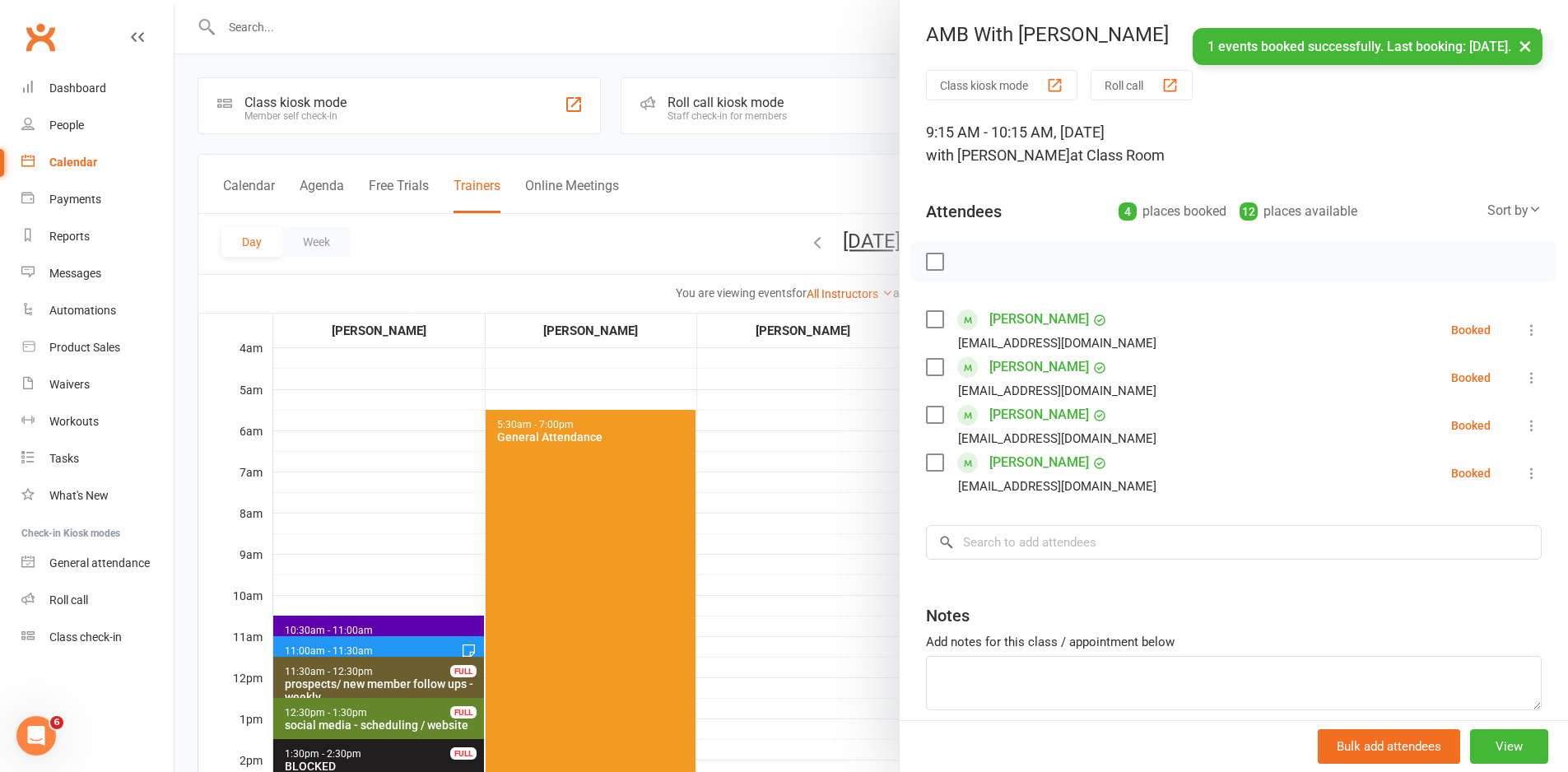
click at [1103, 524] on div "Class kiosk mode Roll call 9:15 AM - 10:15 AM, [DATE] with [PERSON_NAME] at Cla…" at bounding box center [1233, 431] width 668 height 722
click at [1096, 544] on input "search" at bounding box center [1233, 542] width 615 height 35
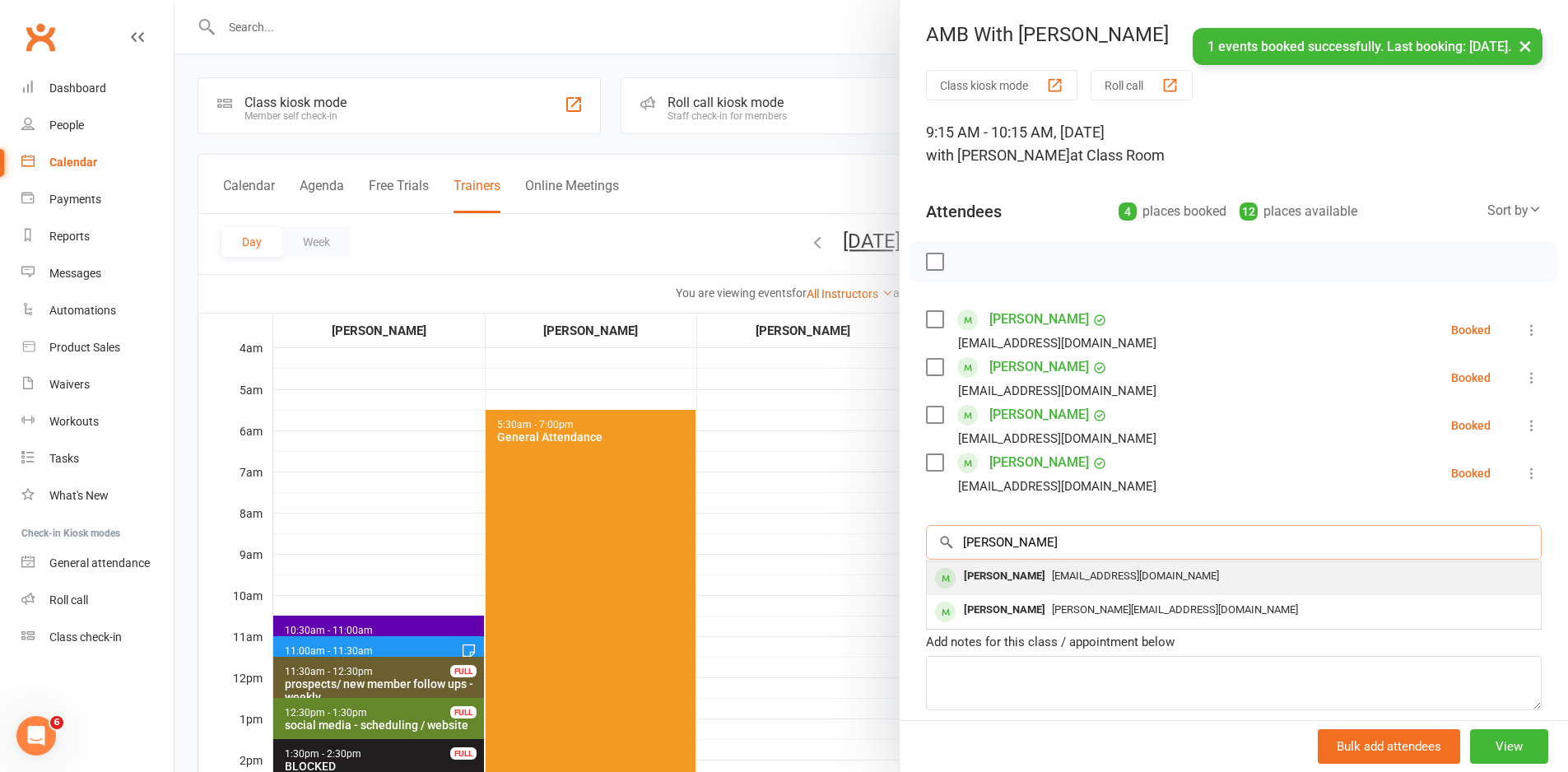
type input "[PERSON_NAME]"
click at [1091, 565] on div "[EMAIL_ADDRESS][DOMAIN_NAME]" at bounding box center [1234, 576] width 601 height 24
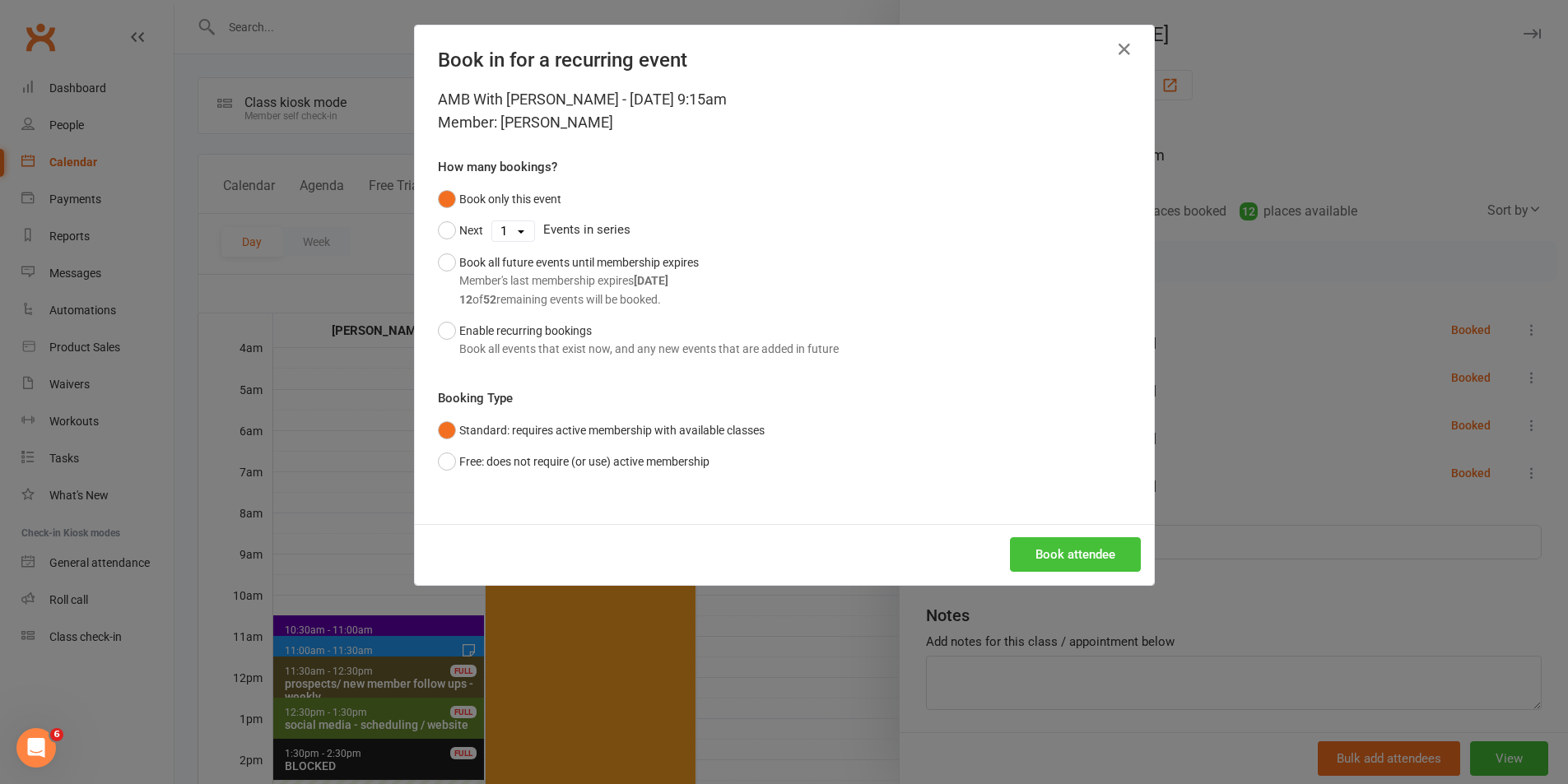
click at [1066, 550] on button "Book attendee" at bounding box center [1075, 555] width 130 height 35
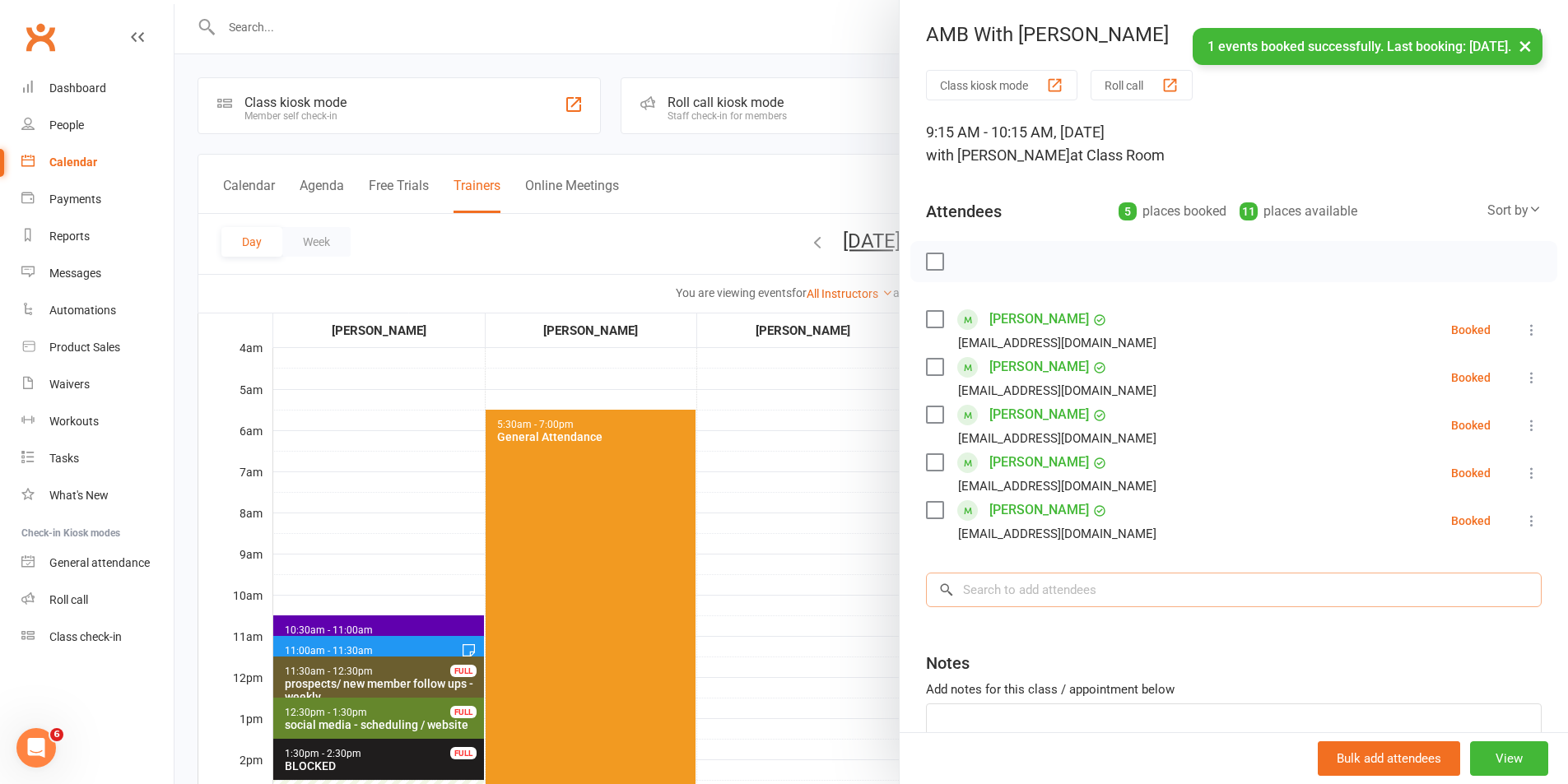
click at [1063, 587] on input "search" at bounding box center [1233, 590] width 615 height 35
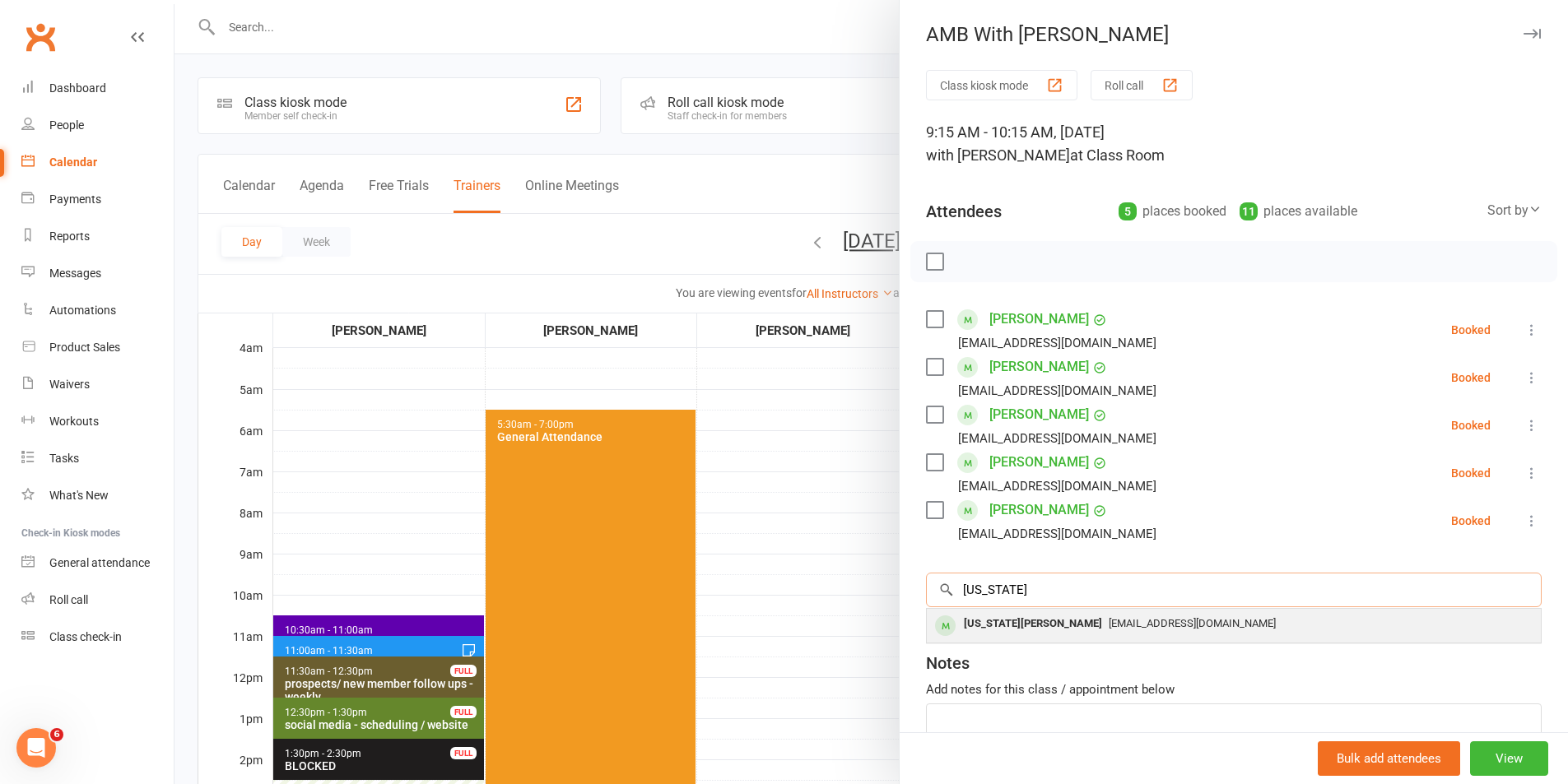
type input "[US_STATE]"
click at [1108, 617] on span "[EMAIL_ADDRESS][DOMAIN_NAME]" at bounding box center [1191, 622] width 167 height 12
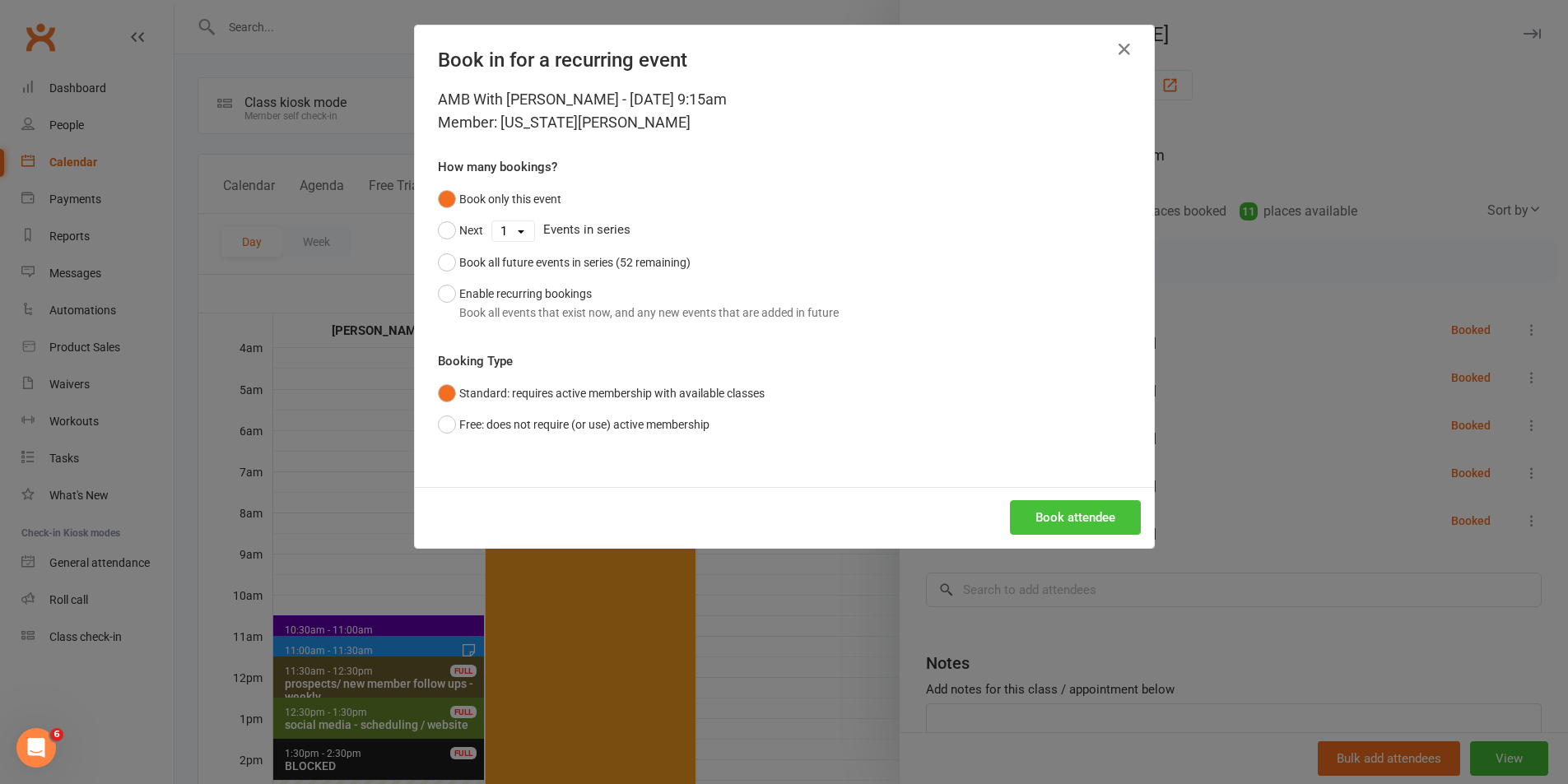
click at [1078, 518] on button "Book attendee" at bounding box center [1075, 517] width 130 height 35
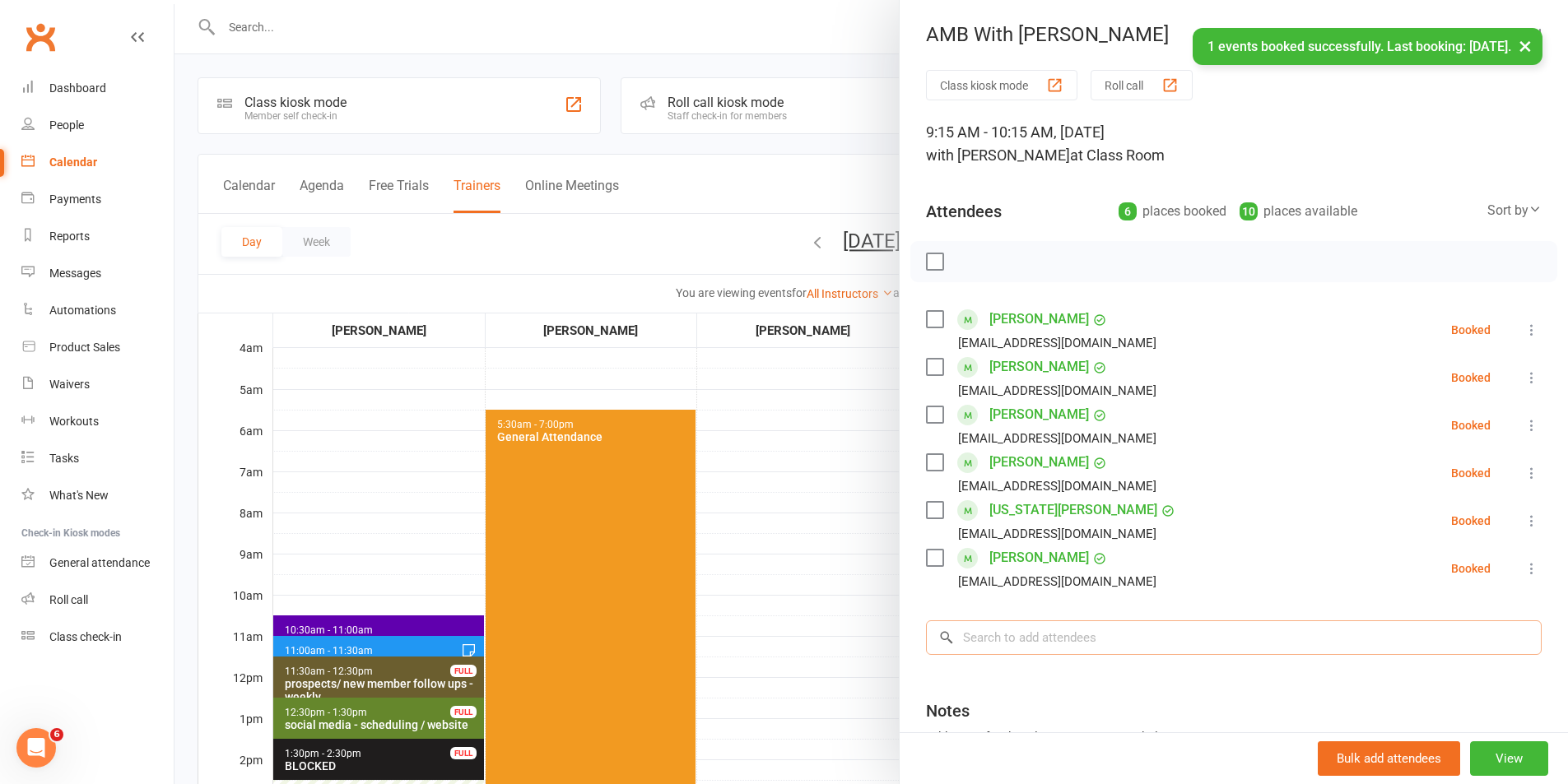
click at [1074, 635] on input "search" at bounding box center [1233, 637] width 615 height 35
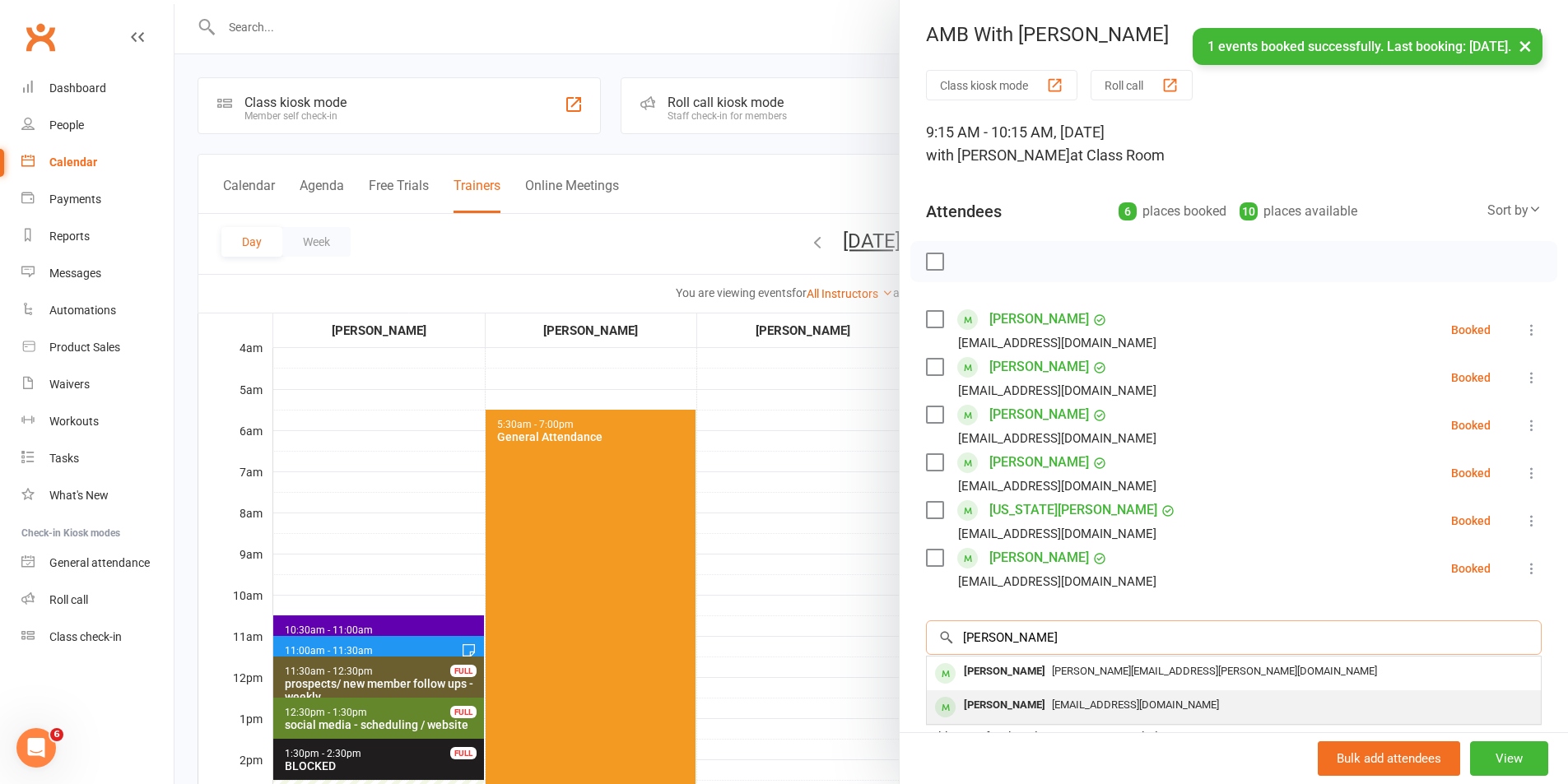
type input "[PERSON_NAME]"
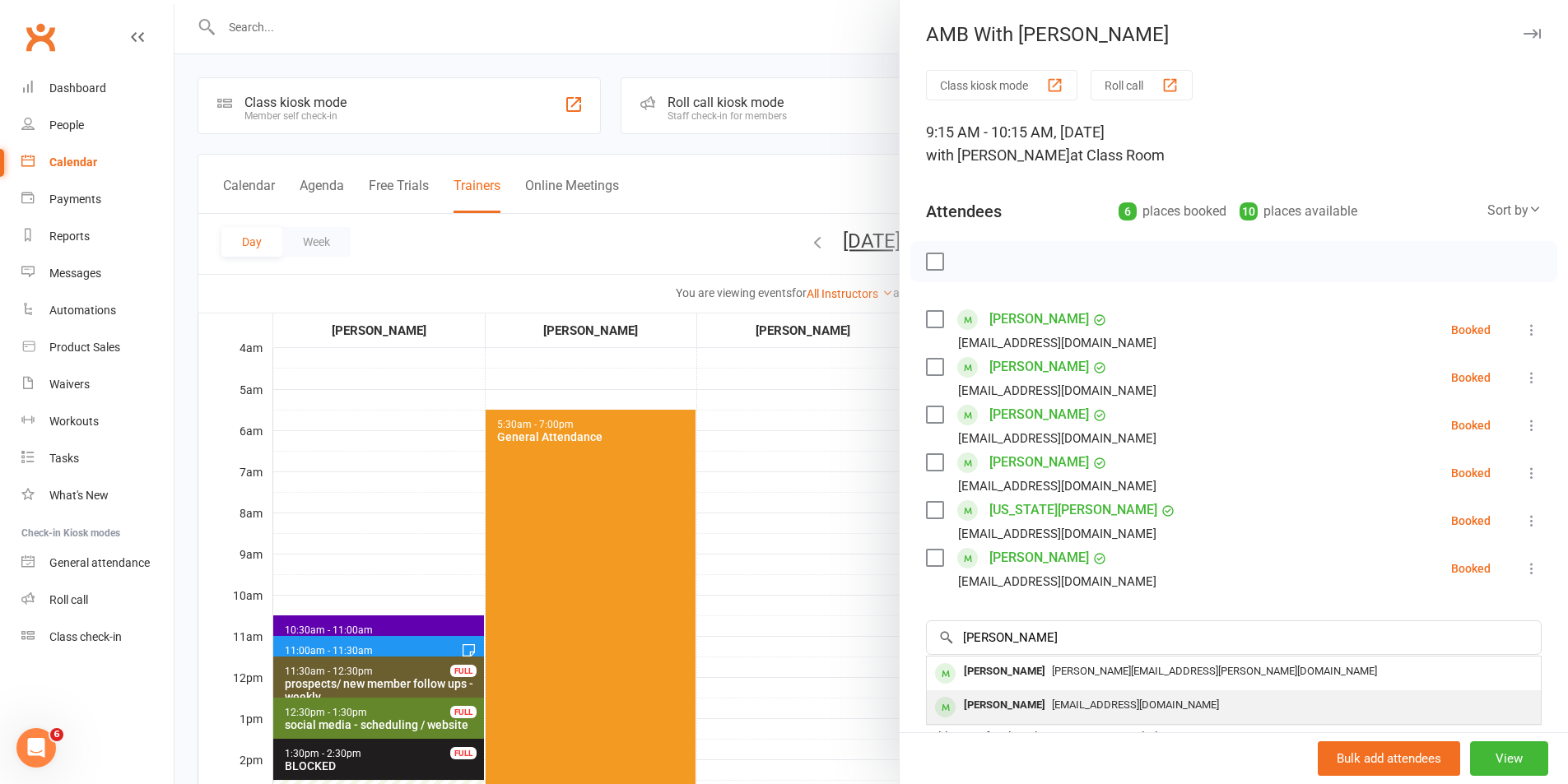
click at [1062, 703] on span "[EMAIL_ADDRESS][DOMAIN_NAME]" at bounding box center [1135, 704] width 167 height 12
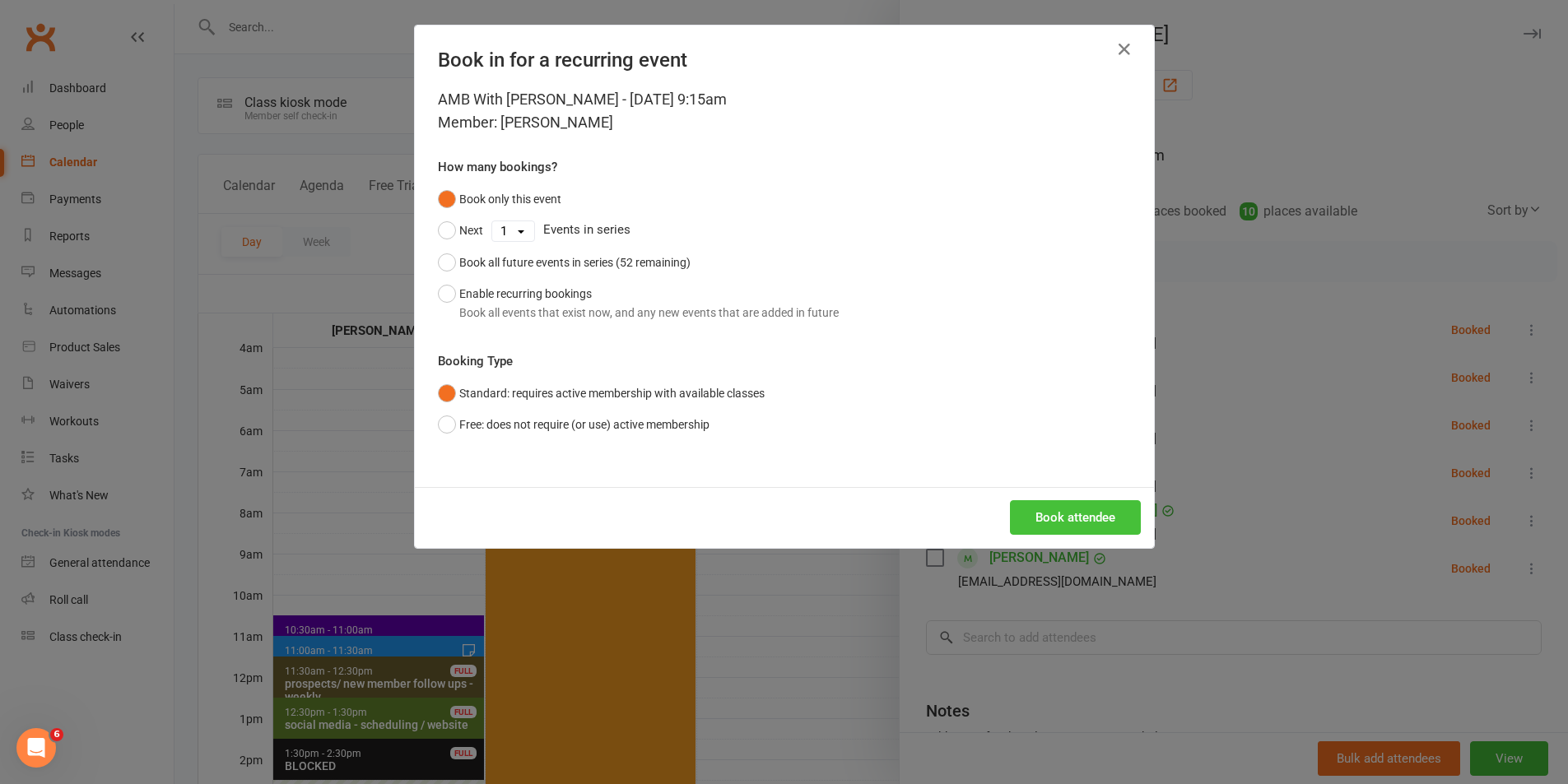
click at [1087, 515] on button "Book attendee" at bounding box center [1075, 517] width 130 height 35
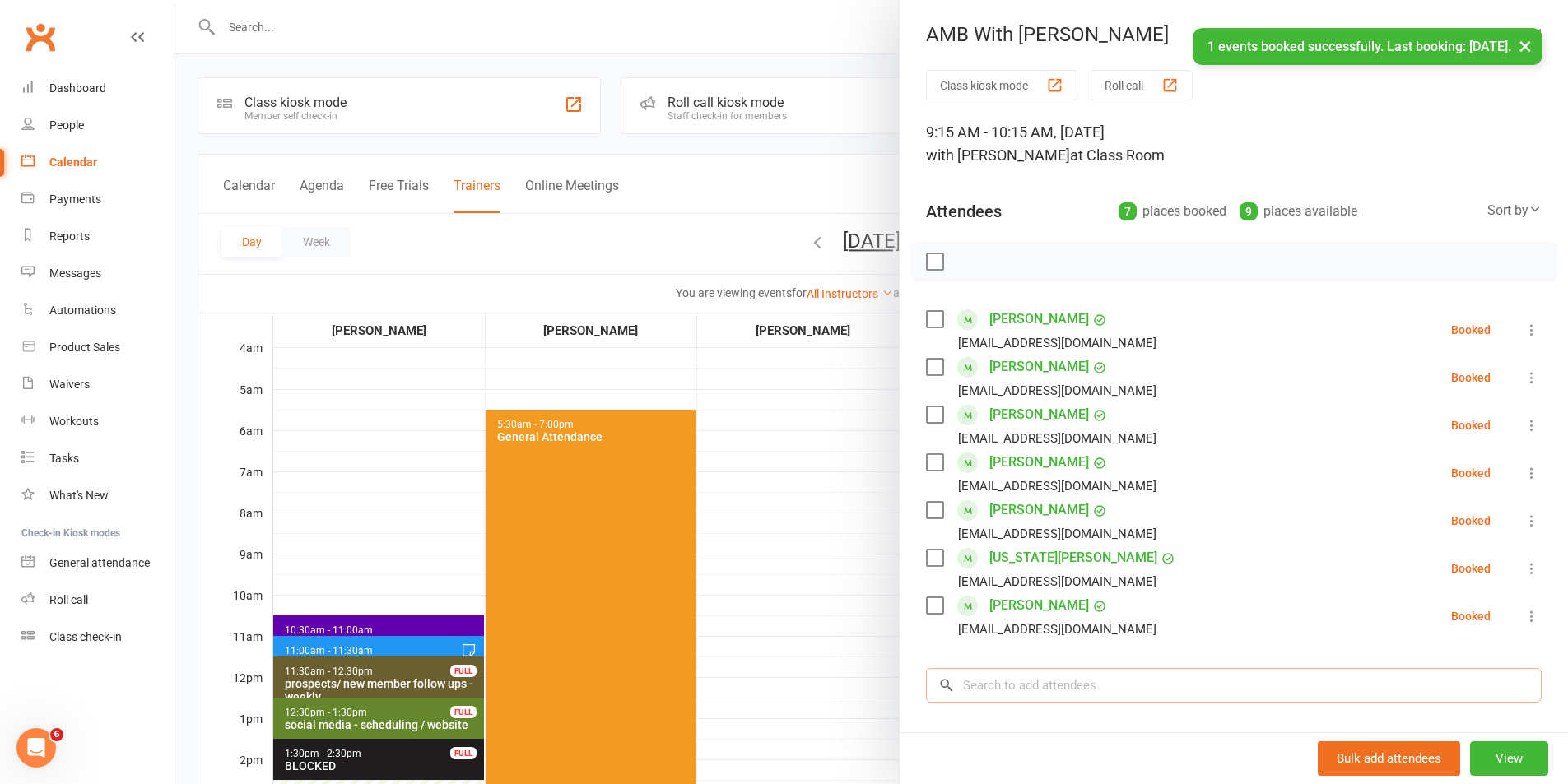
click at [1073, 684] on input "search" at bounding box center [1233, 685] width 615 height 35
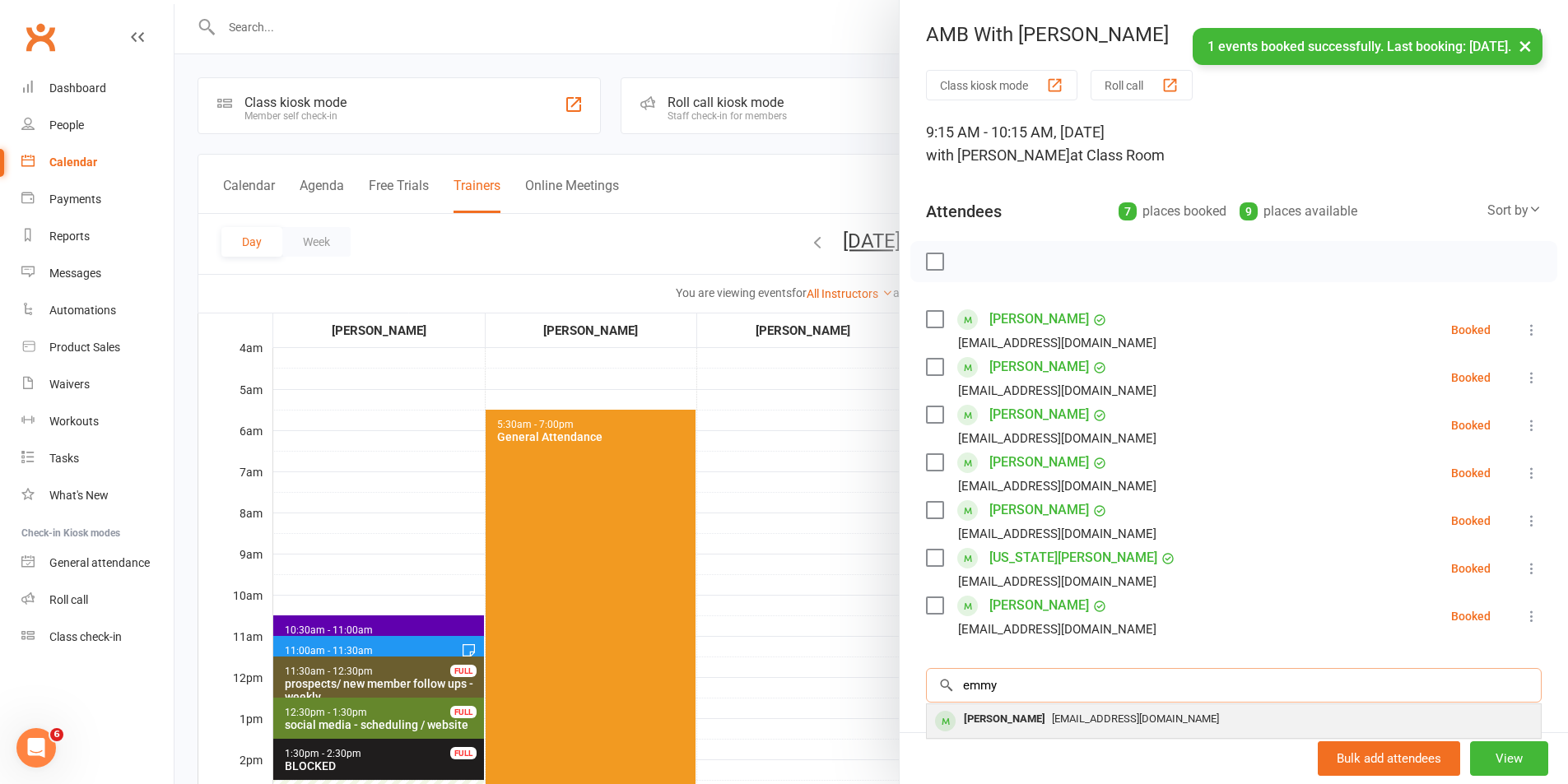
type input "emmy"
click at [1066, 710] on div "[EMAIL_ADDRESS][DOMAIN_NAME]" at bounding box center [1234, 719] width 601 height 24
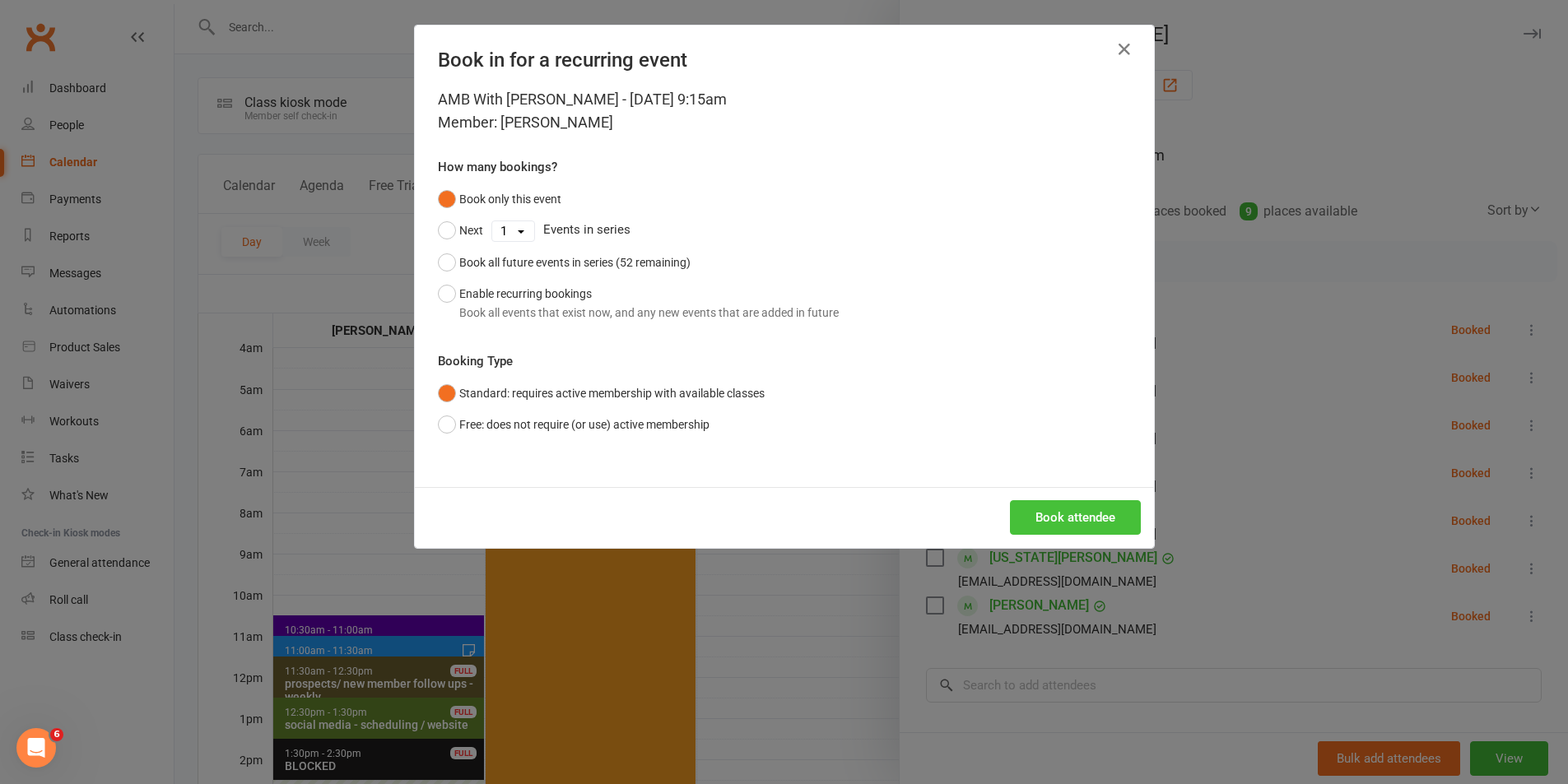
click at [1097, 516] on button "Book attendee" at bounding box center [1075, 517] width 130 height 35
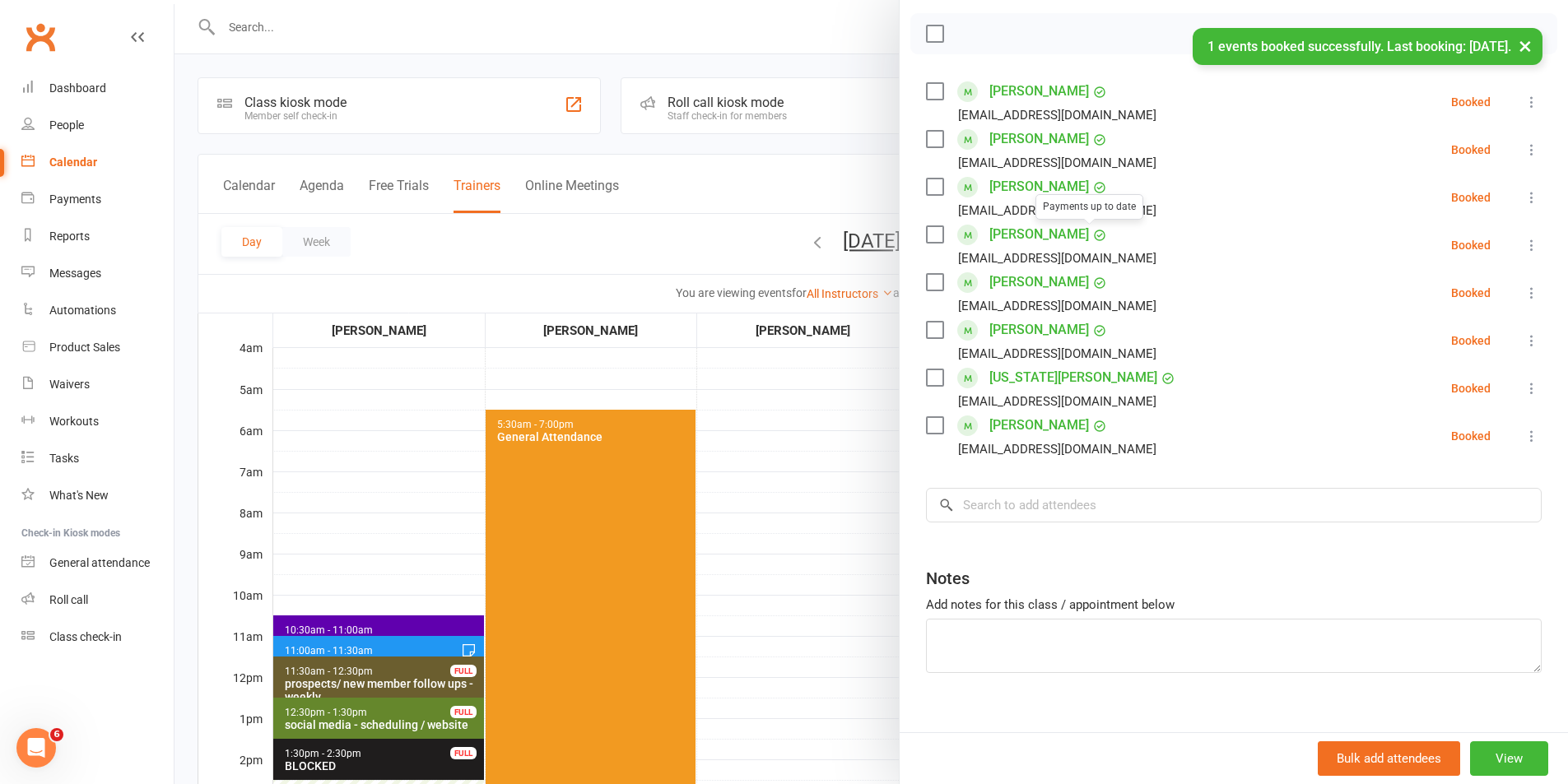
scroll to position [251, 0]
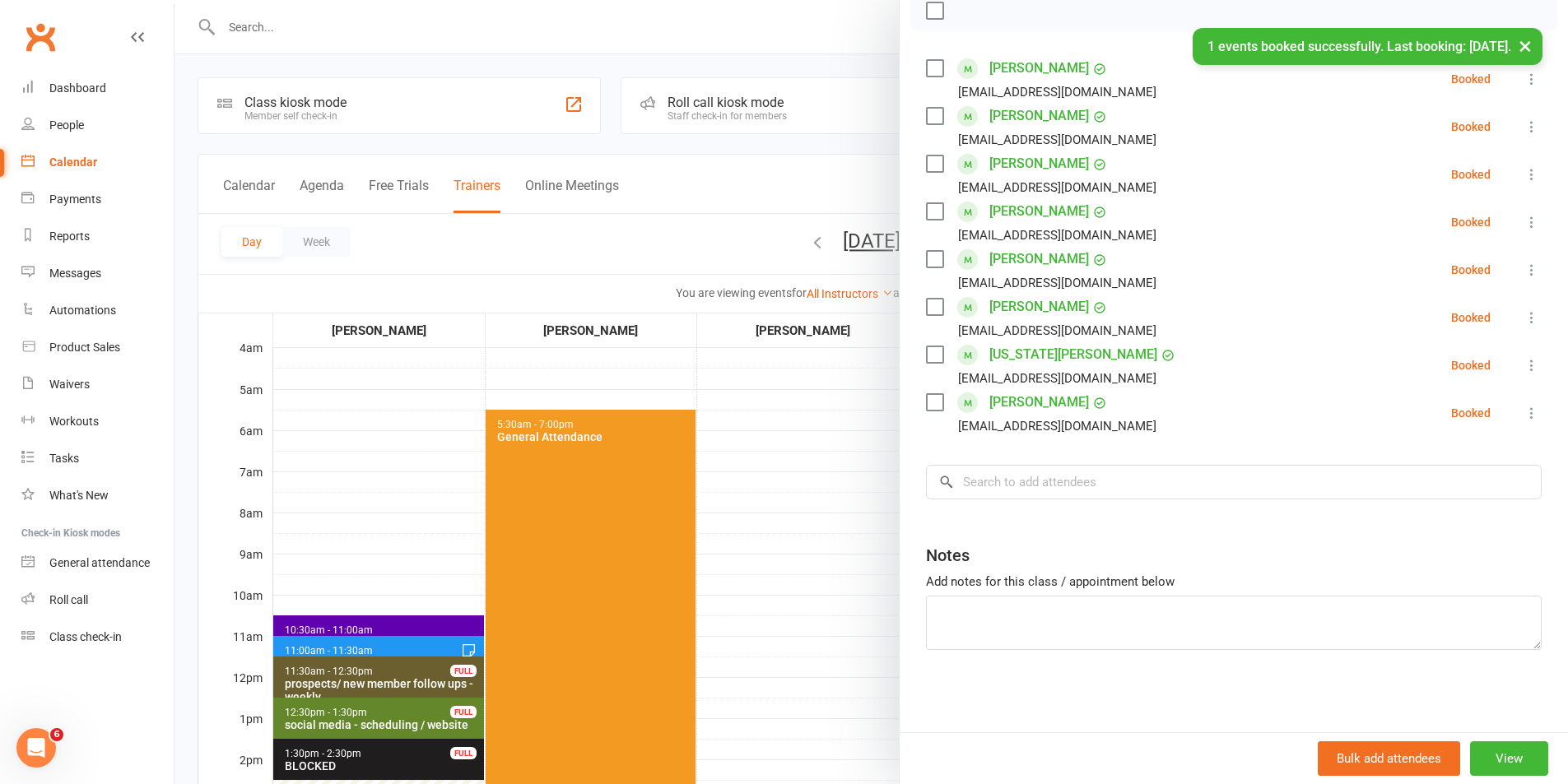
click at [1155, 593] on div "Notes Add notes for this class / appointment below" at bounding box center [1233, 591] width 615 height 119
click at [1153, 601] on textarea at bounding box center [1233, 623] width 615 height 54
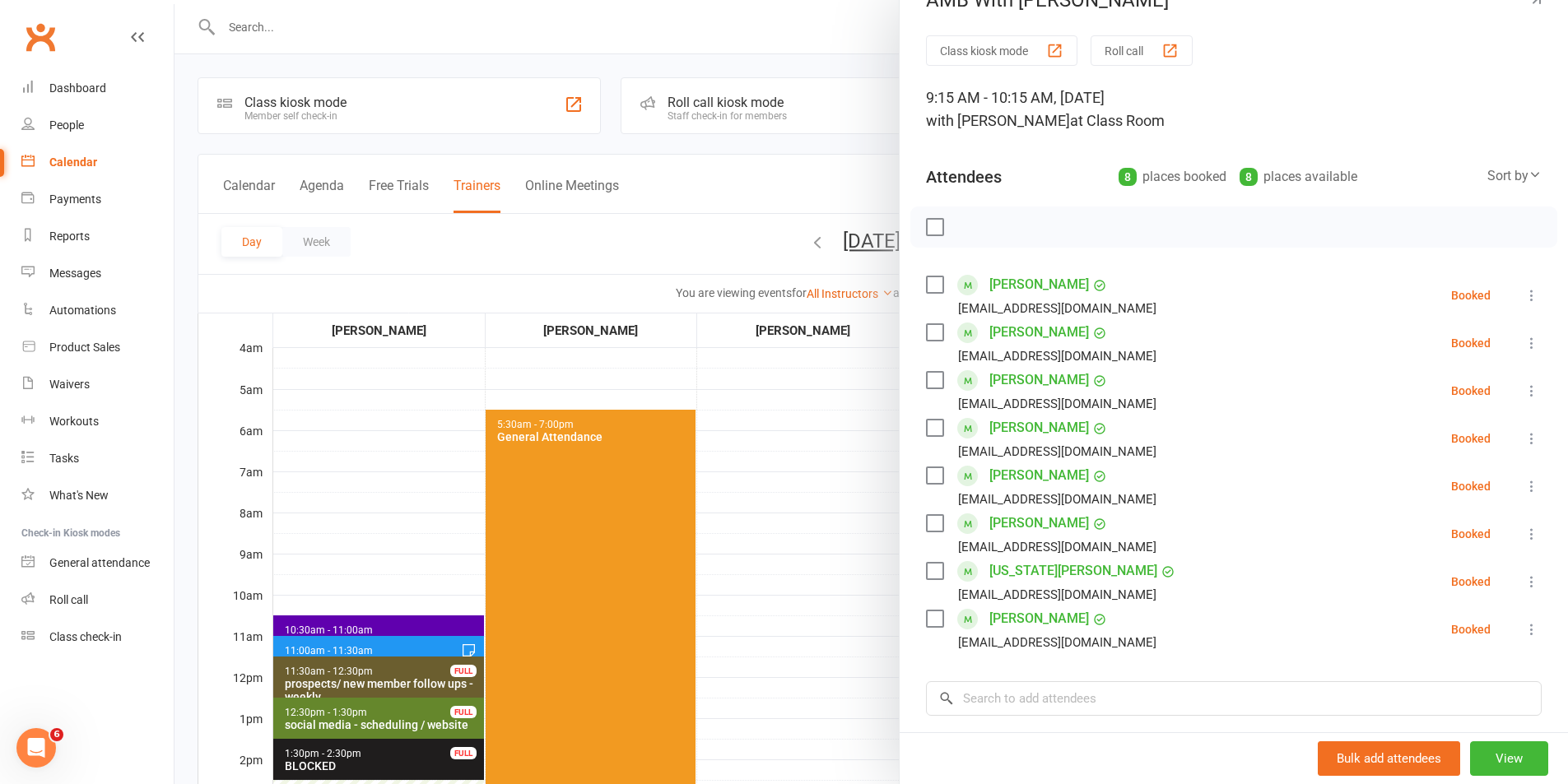
scroll to position [0, 0]
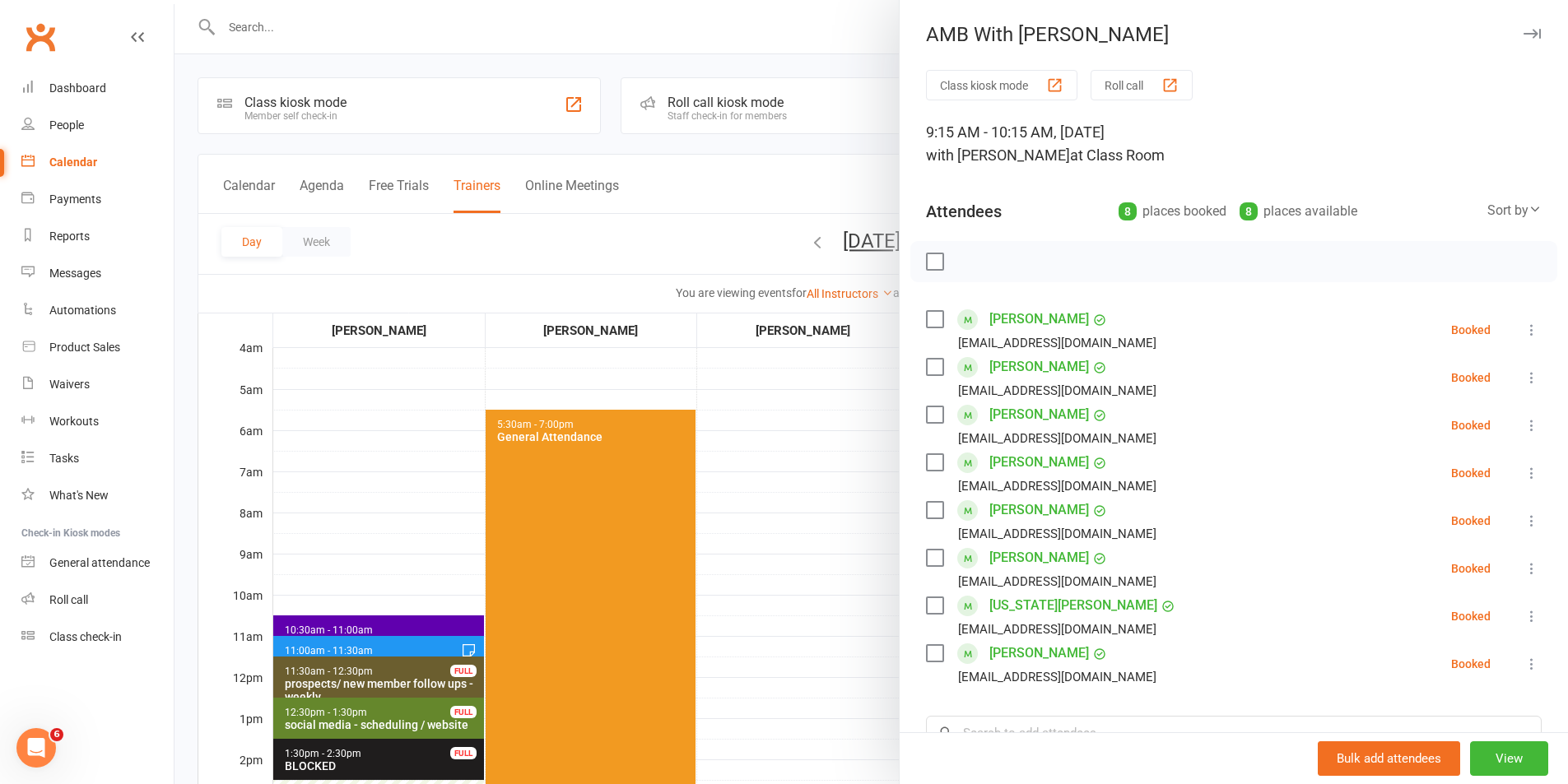
type textarea "+ [PERSON_NAME] support worker"
click at [930, 251] on div at bounding box center [1233, 262] width 647 height 41
click at [929, 257] on label at bounding box center [934, 262] width 17 height 17
click at [966, 255] on icon "button" at bounding box center [971, 262] width 18 height 18
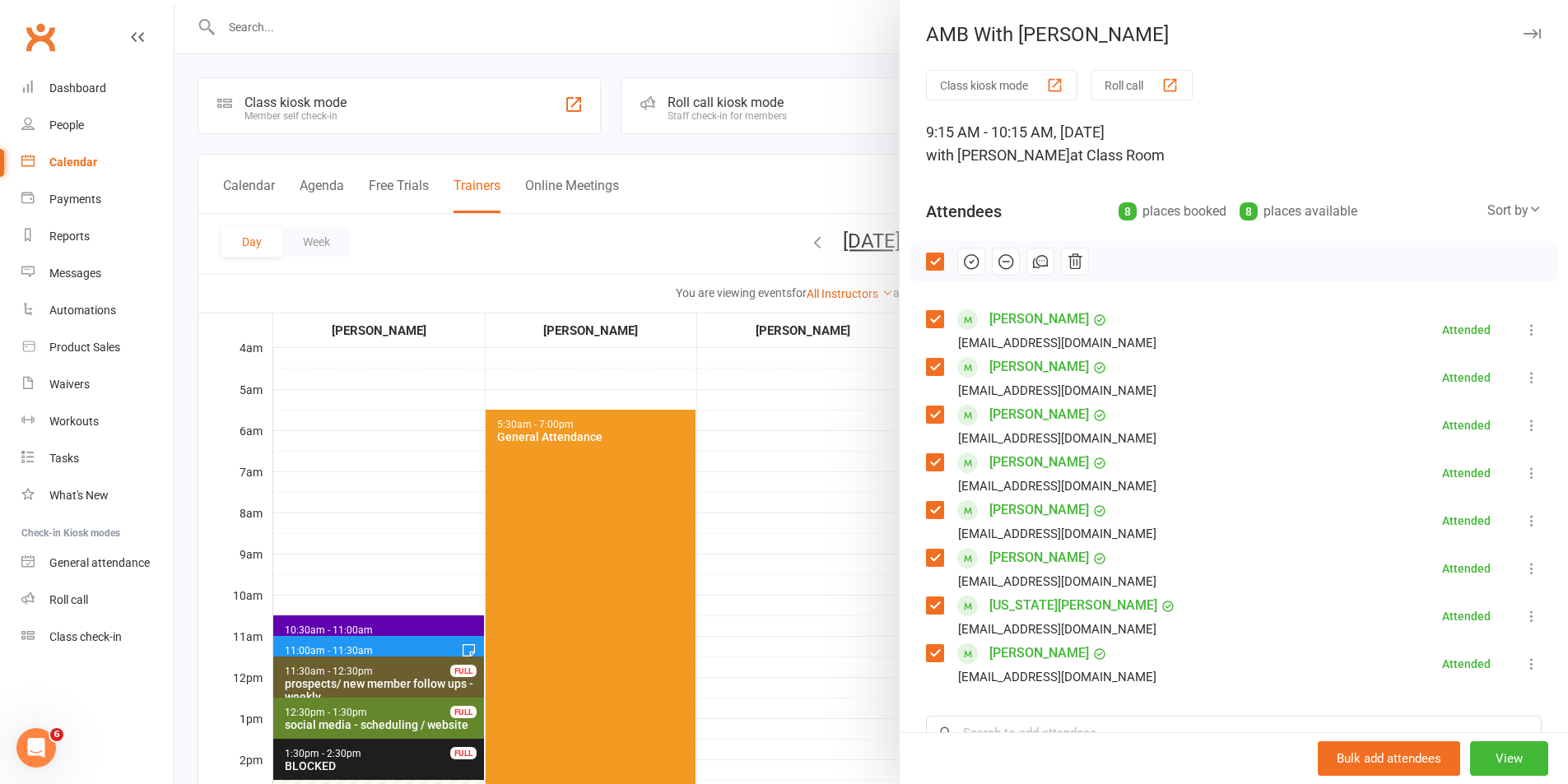
click at [926, 257] on label at bounding box center [934, 262] width 17 height 17
click at [932, 327] on label at bounding box center [934, 319] width 17 height 17
click at [928, 370] on label at bounding box center [934, 367] width 17 height 17
click at [928, 414] on label at bounding box center [934, 414] width 17 height 17
drag, startPoint x: 931, startPoint y: 646, endPoint x: 929, endPoint y: 617, distance: 29.1
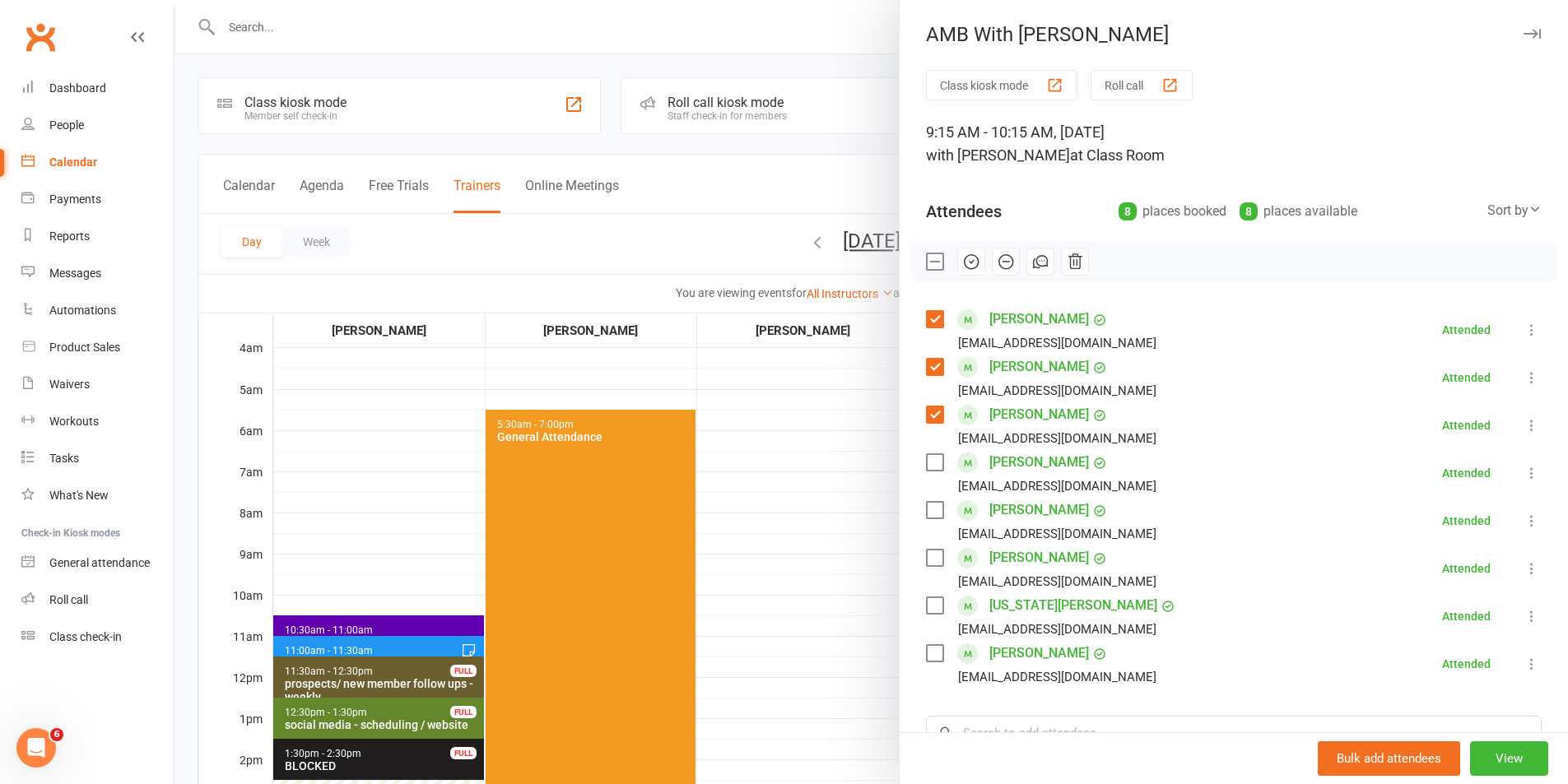
click at [931, 645] on label at bounding box center [934, 653] width 17 height 17
click at [926, 593] on div "[US_STATE][PERSON_NAME] [EMAIL_ADDRESS][DOMAIN_NAME]" at bounding box center [1054, 616] width 258 height 48
click at [928, 503] on label at bounding box center [934, 510] width 17 height 17
click at [930, 555] on label at bounding box center [934, 558] width 17 height 17
click at [935, 604] on label at bounding box center [934, 606] width 17 height 17
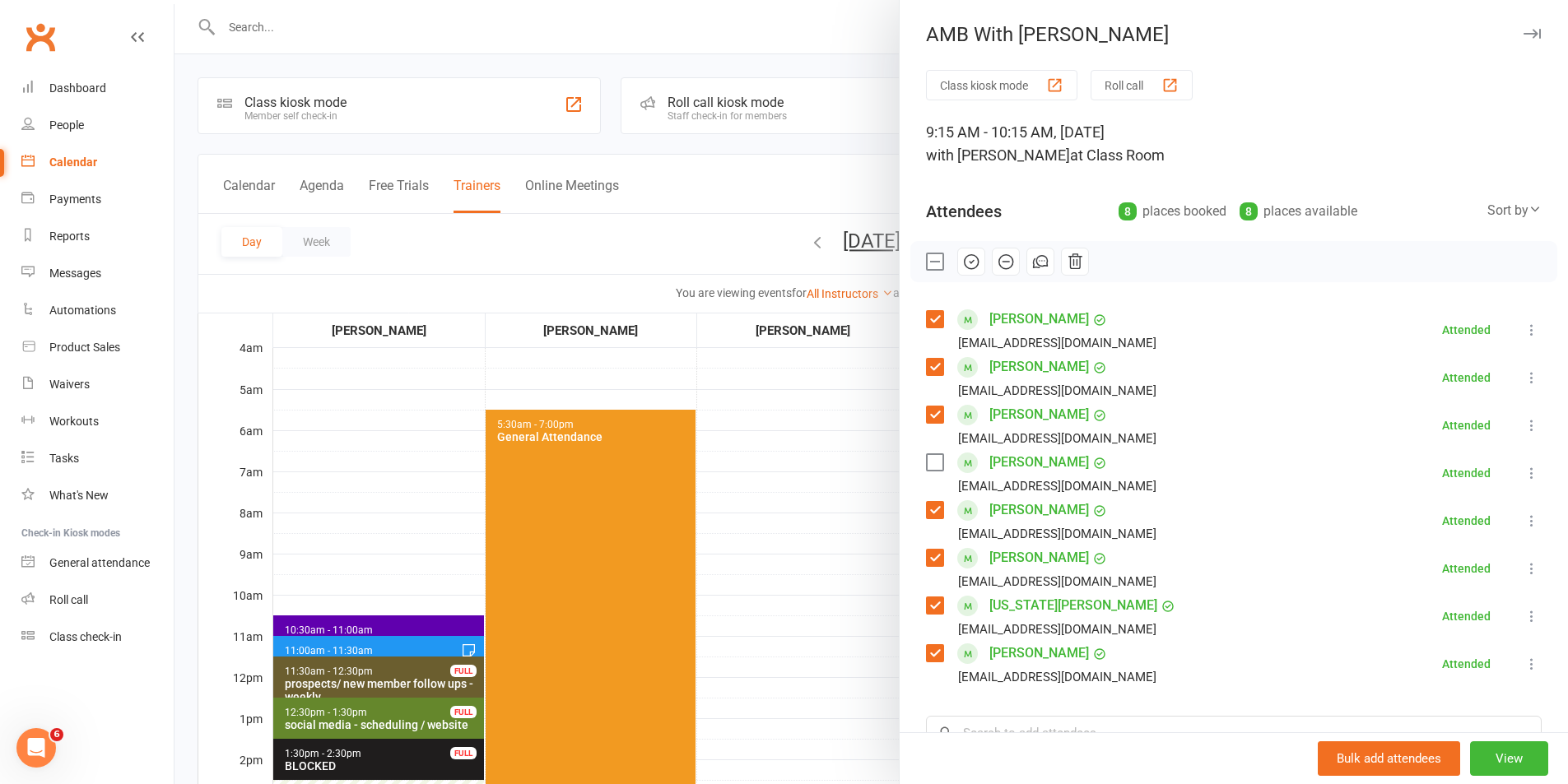
click at [846, 595] on div at bounding box center [870, 392] width 1393 height 784
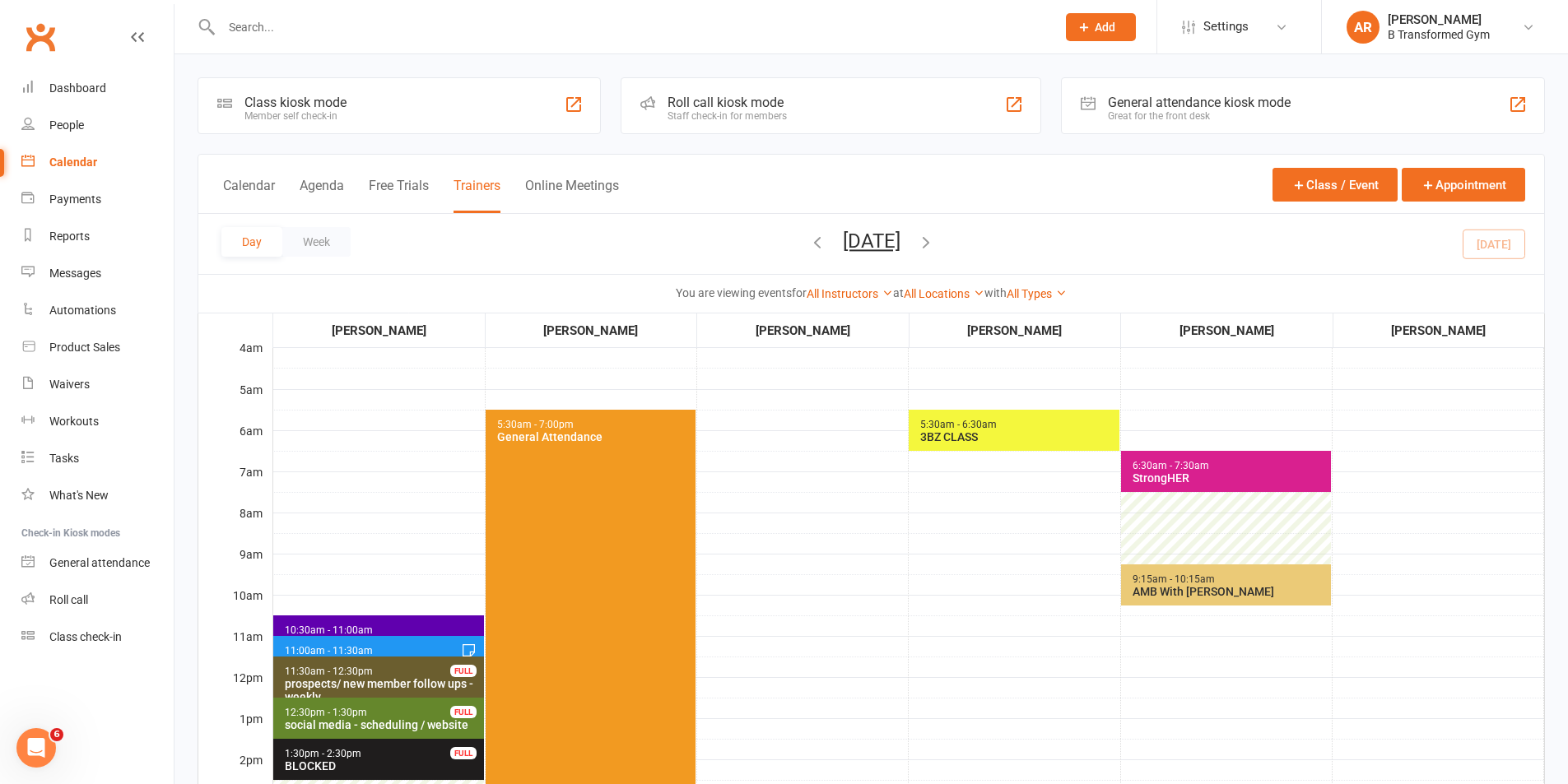
click at [617, 554] on span "5:30am - 7:00pm General Attendance" at bounding box center [590, 687] width 210 height 555
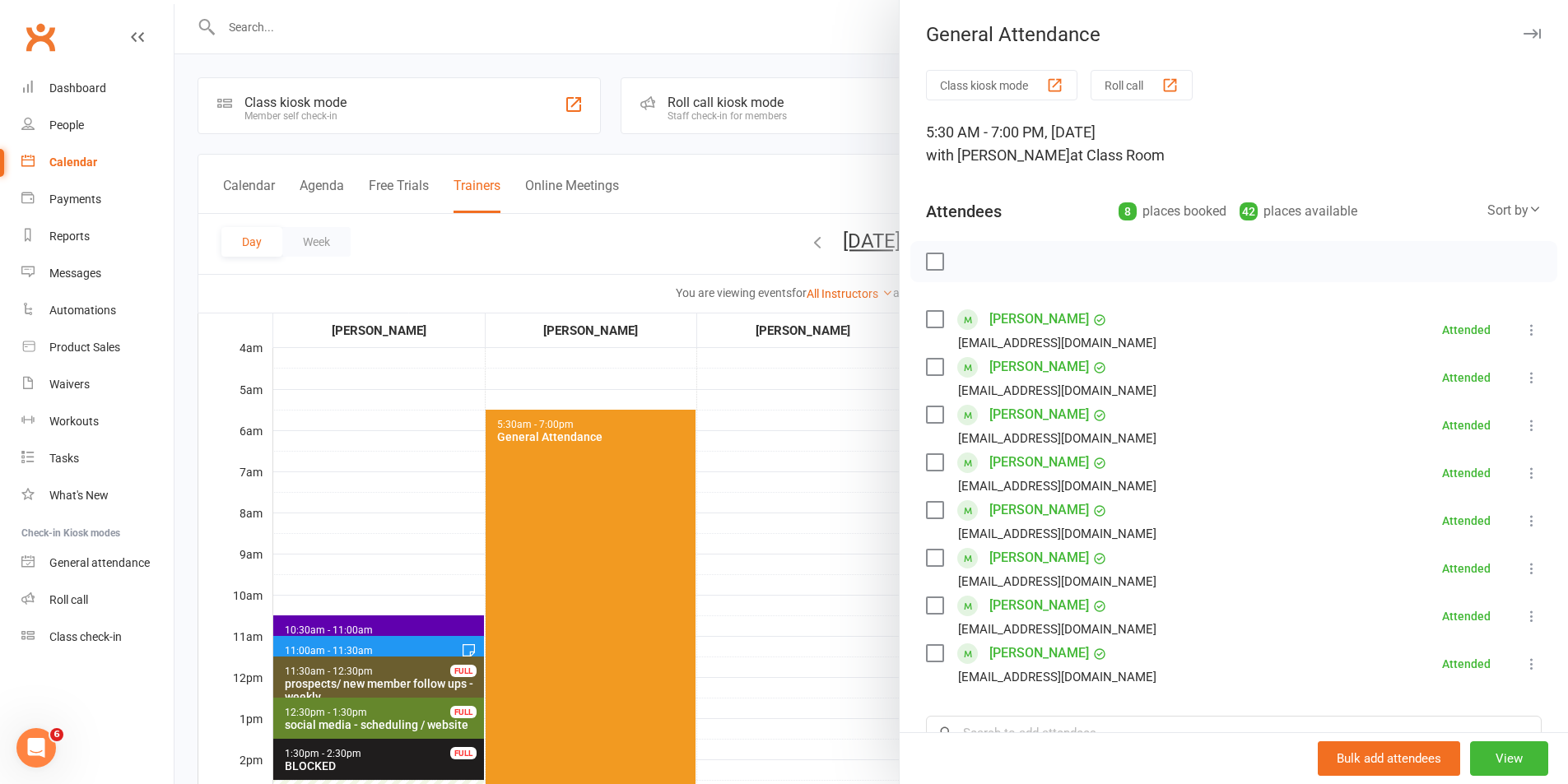
click at [931, 357] on div "[PERSON_NAME] [EMAIL_ADDRESS][DOMAIN_NAME]" at bounding box center [1044, 378] width 237 height 48
click at [931, 463] on label at bounding box center [934, 462] width 17 height 17
drag, startPoint x: 934, startPoint y: 324, endPoint x: 938, endPoint y: 372, distance: 48.2
click at [934, 324] on label at bounding box center [934, 319] width 17 height 17
click at [934, 369] on label at bounding box center [934, 367] width 17 height 17
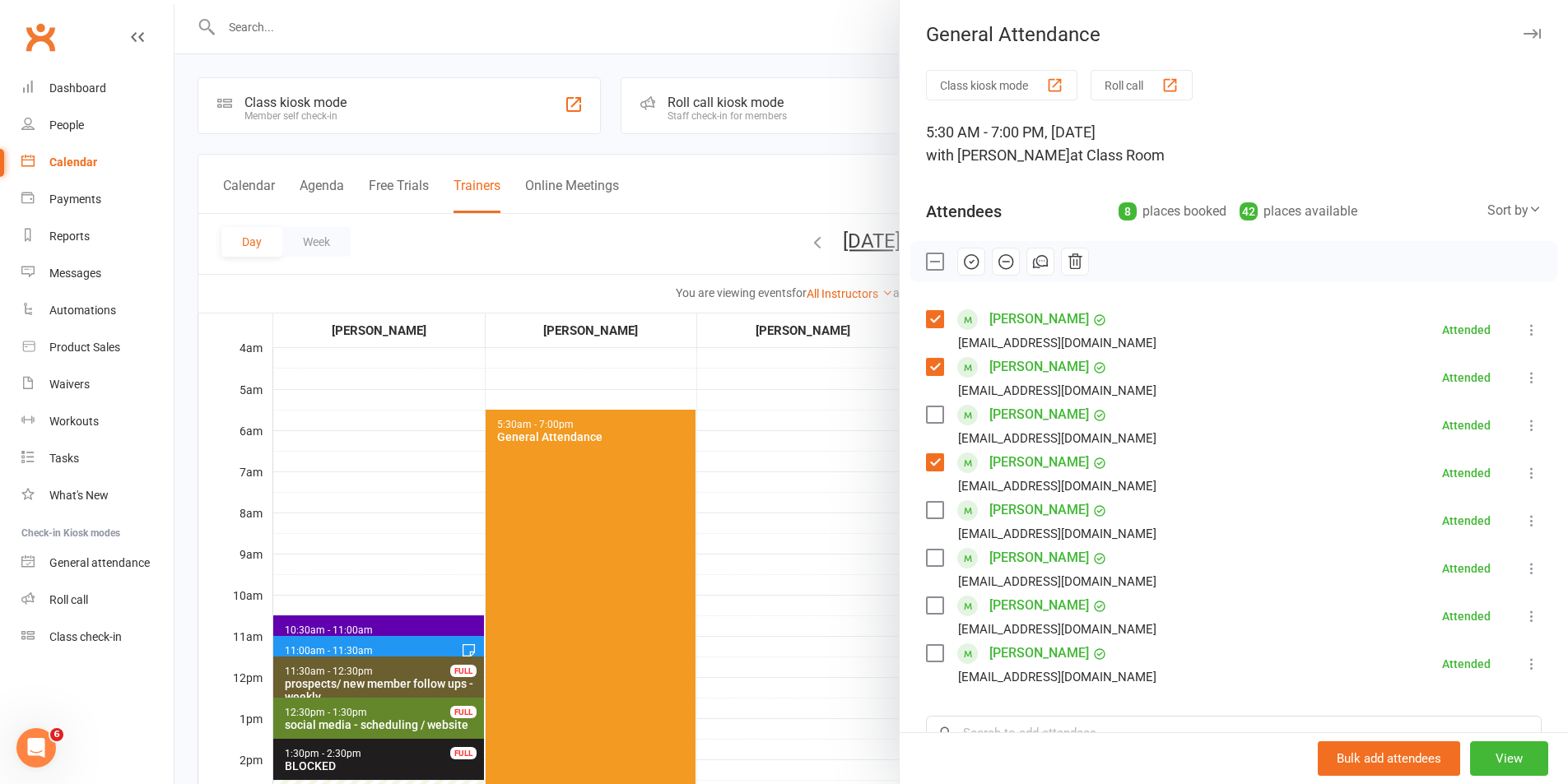
click at [829, 394] on div at bounding box center [870, 392] width 1393 height 784
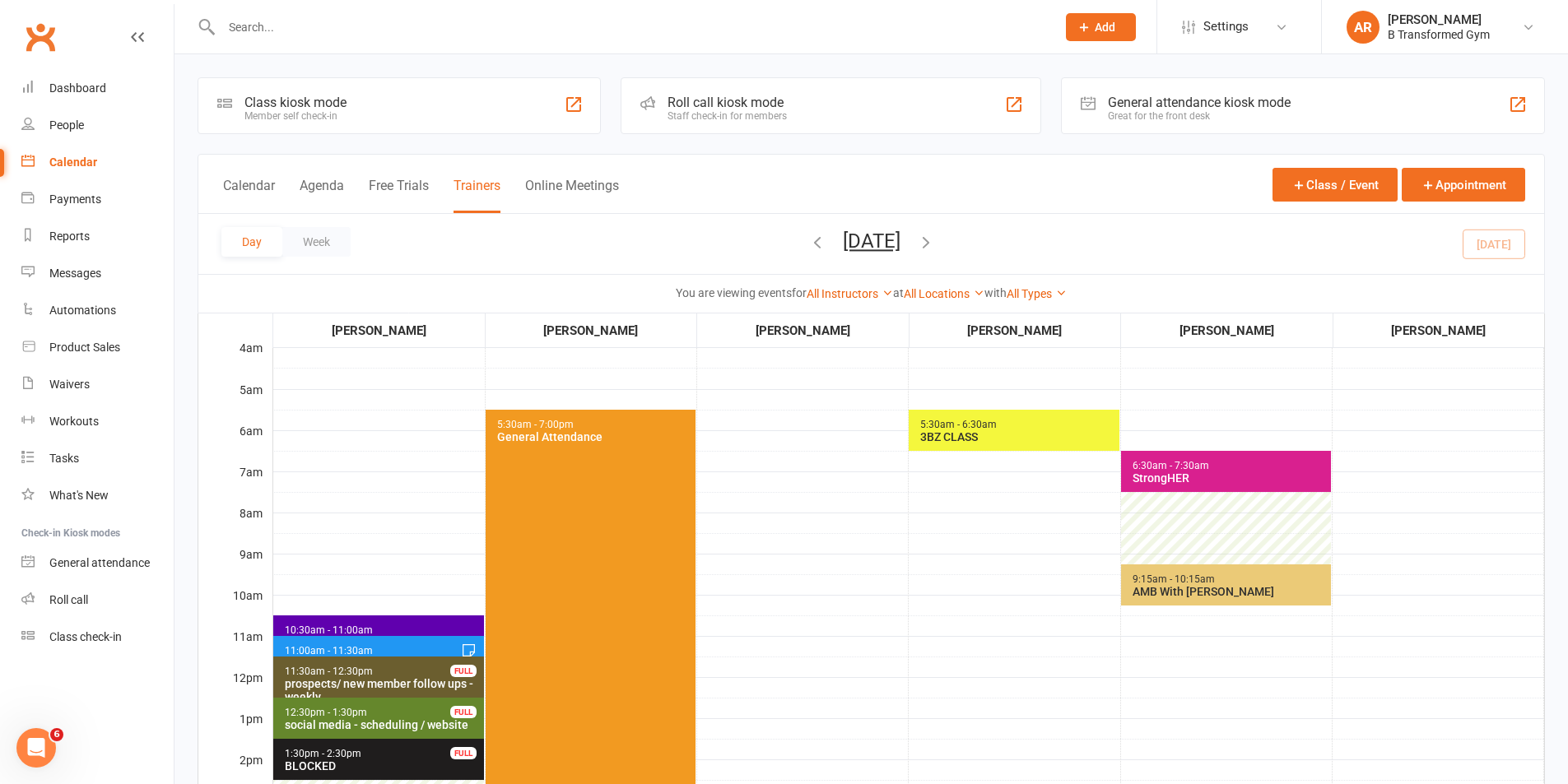
click at [900, 237] on button "[DATE]" at bounding box center [872, 241] width 58 height 23
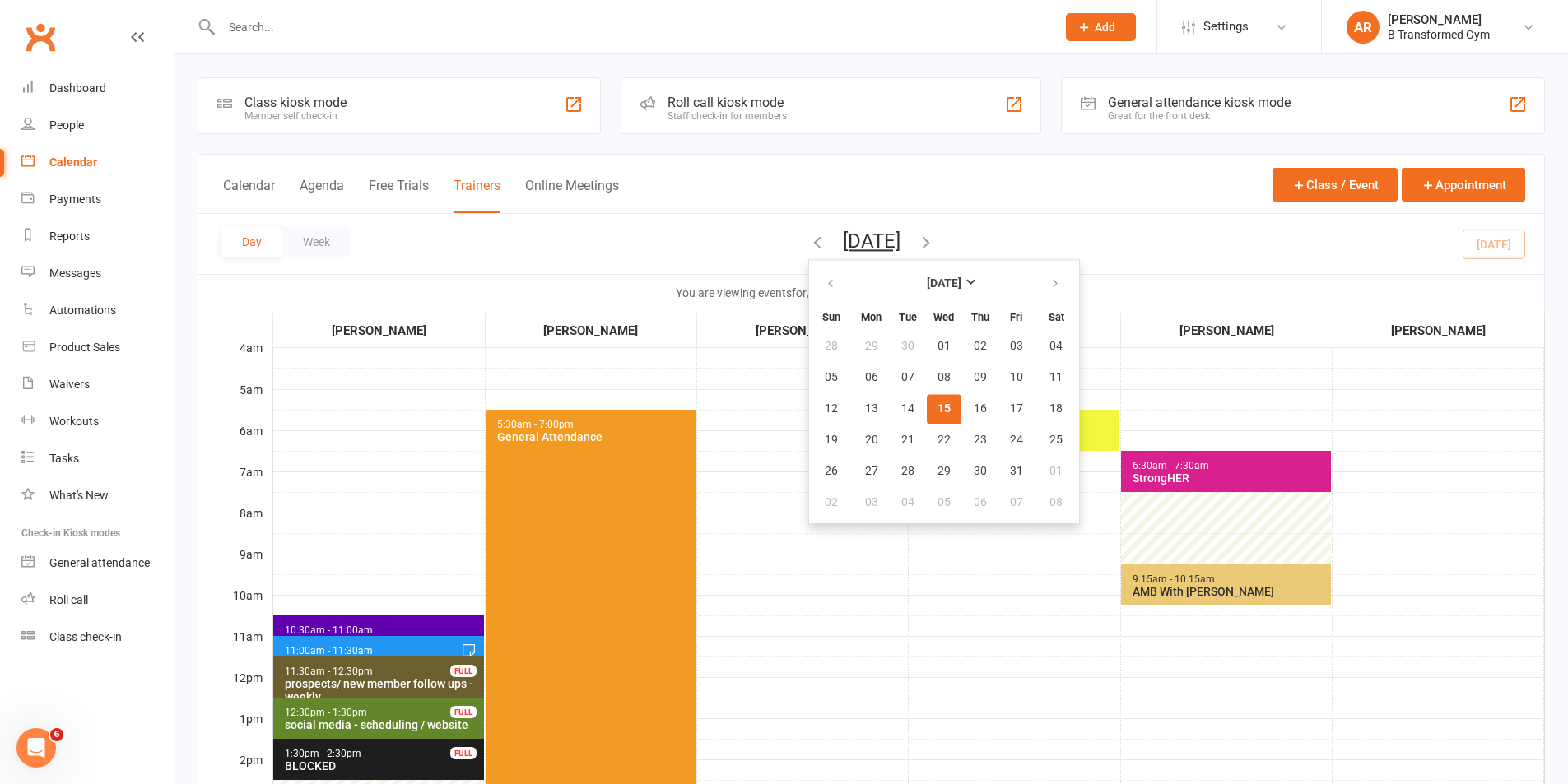
click at [969, 613] on td "5:30am - 6:30am 3BZ CLASS" at bounding box center [1014, 758] width 211 height 823
click at [1066, 680] on td "5:30am - 6:30am 3BZ CLASS" at bounding box center [1014, 758] width 211 height 823
click at [1009, 628] on td "5:30am - 6:30am 3BZ CLASS" at bounding box center [1014, 758] width 211 height 823
click at [963, 371] on button "09" at bounding box center [980, 378] width 35 height 30
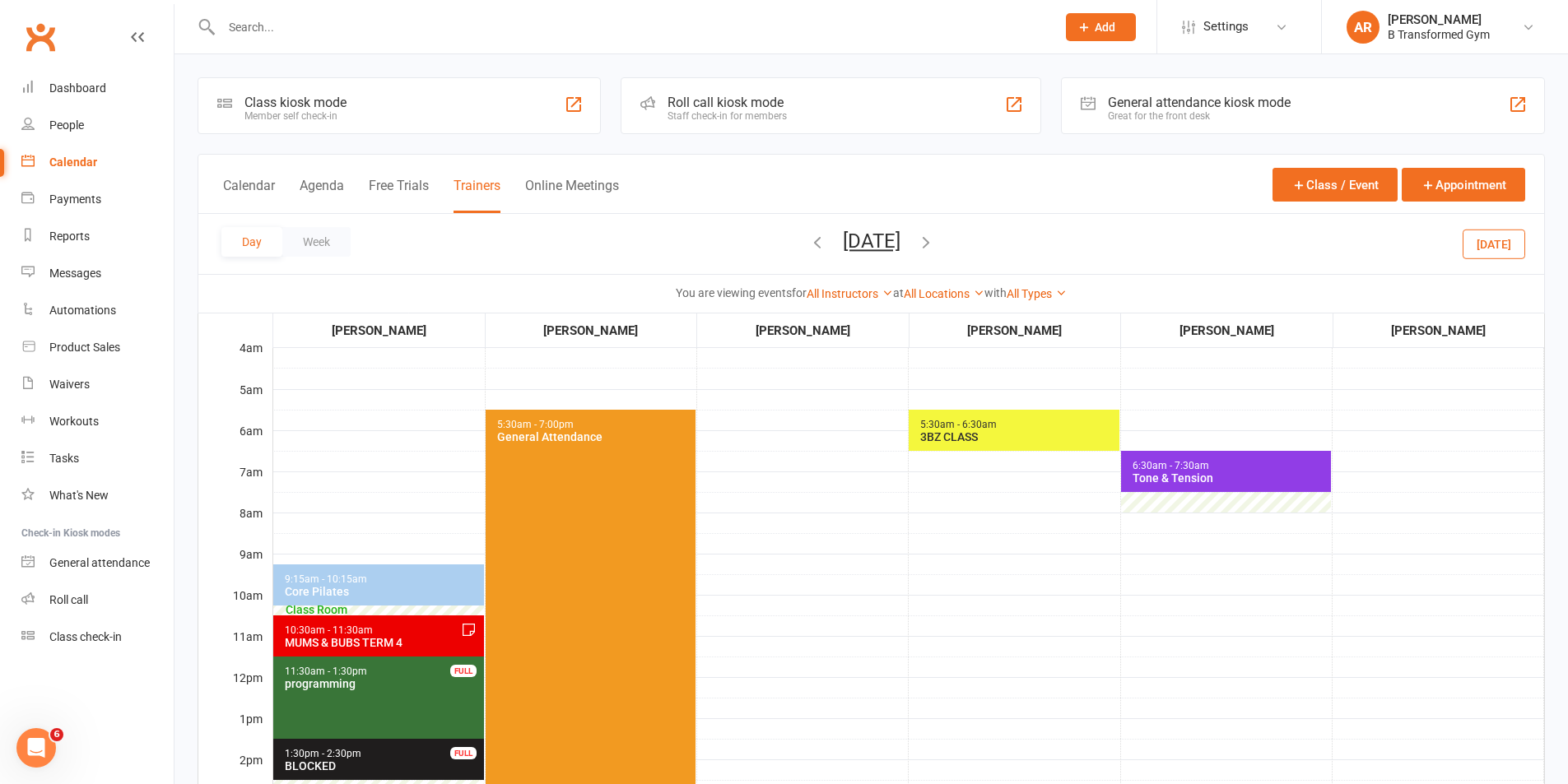
click at [617, 490] on span "5:30am - 7:00pm General Attendance" at bounding box center [590, 687] width 210 height 555
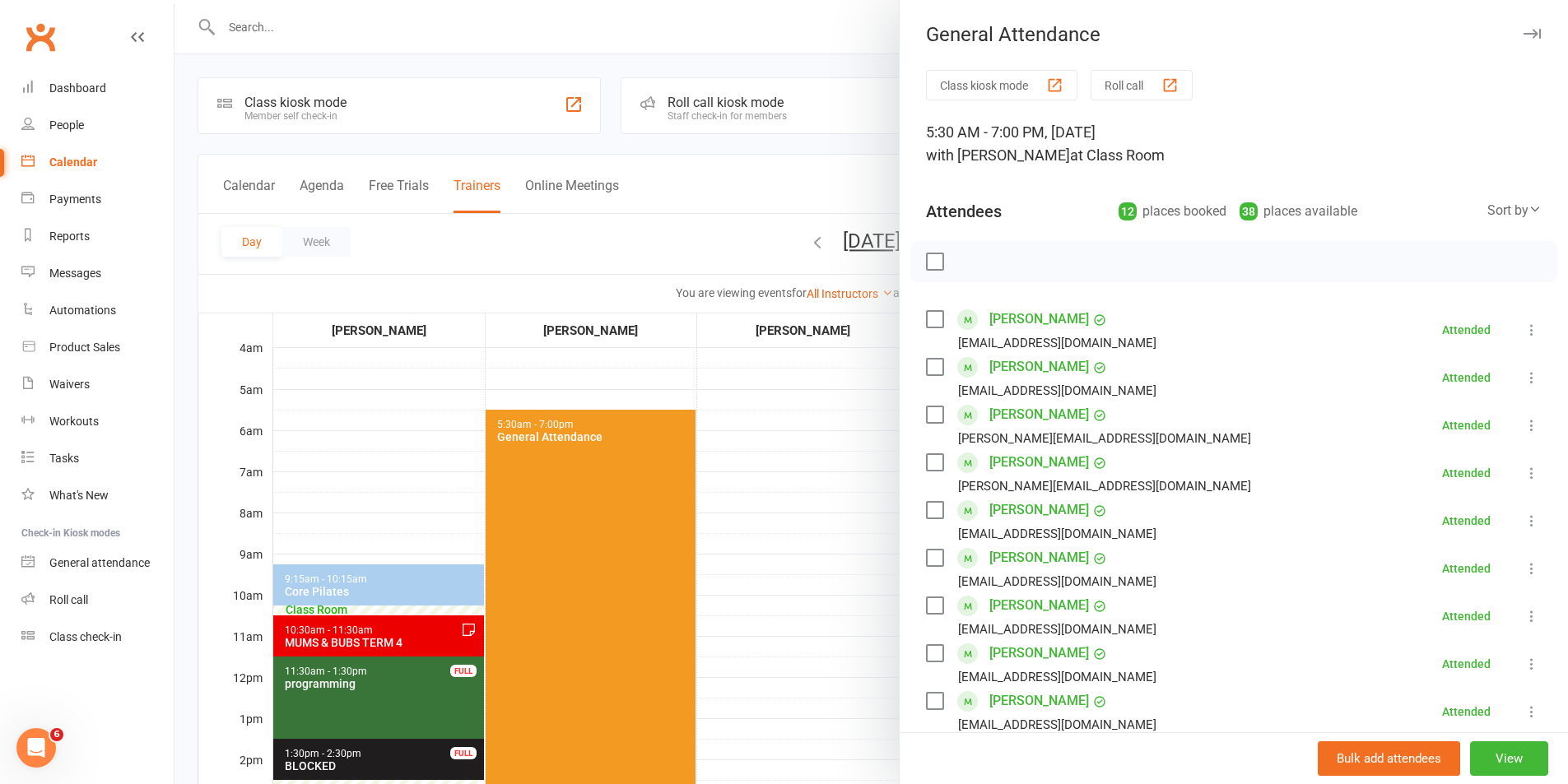
click at [730, 459] on div at bounding box center [870, 392] width 1393 height 784
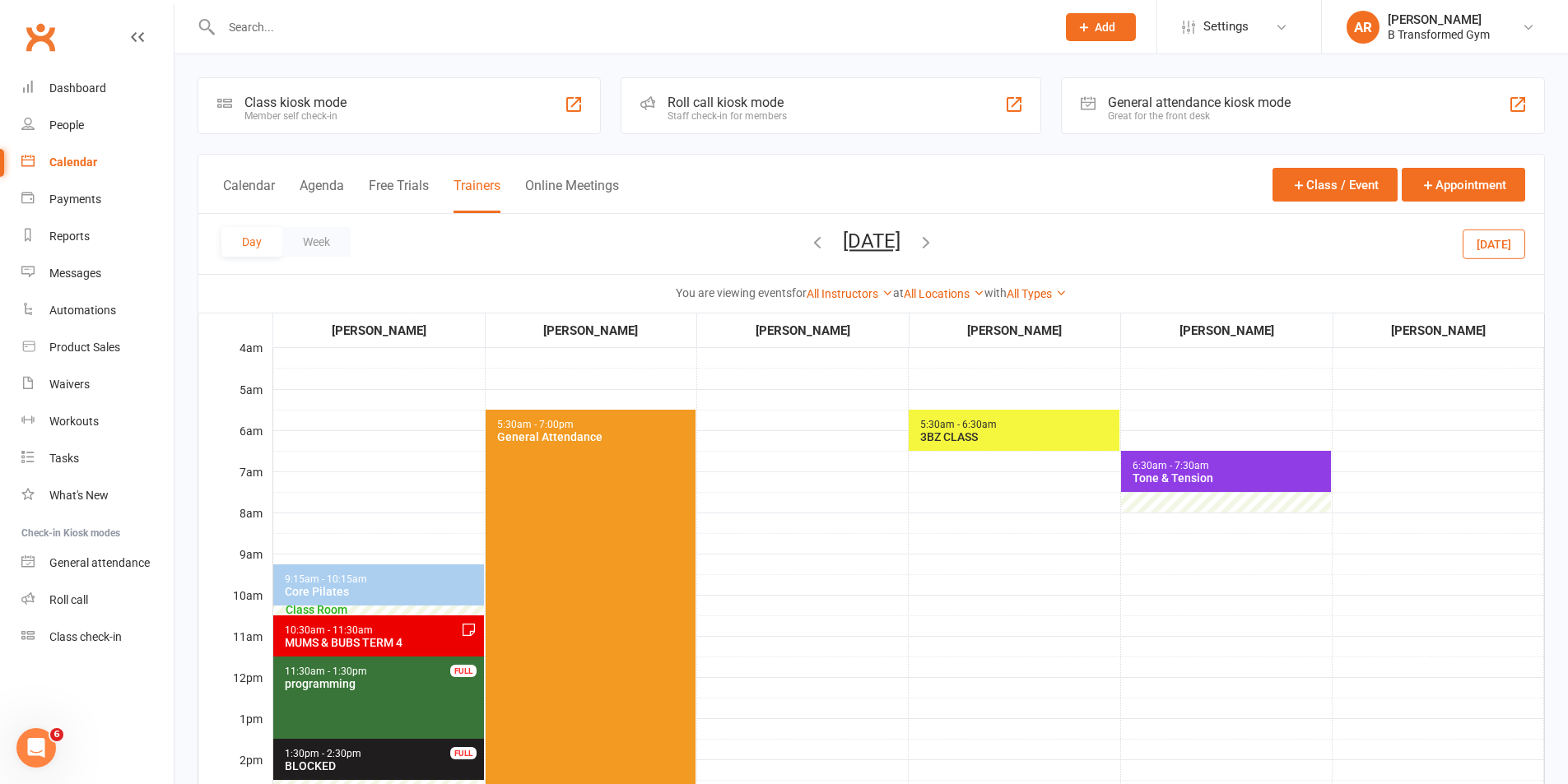
click at [900, 244] on button "[DATE]" at bounding box center [872, 241] width 58 height 23
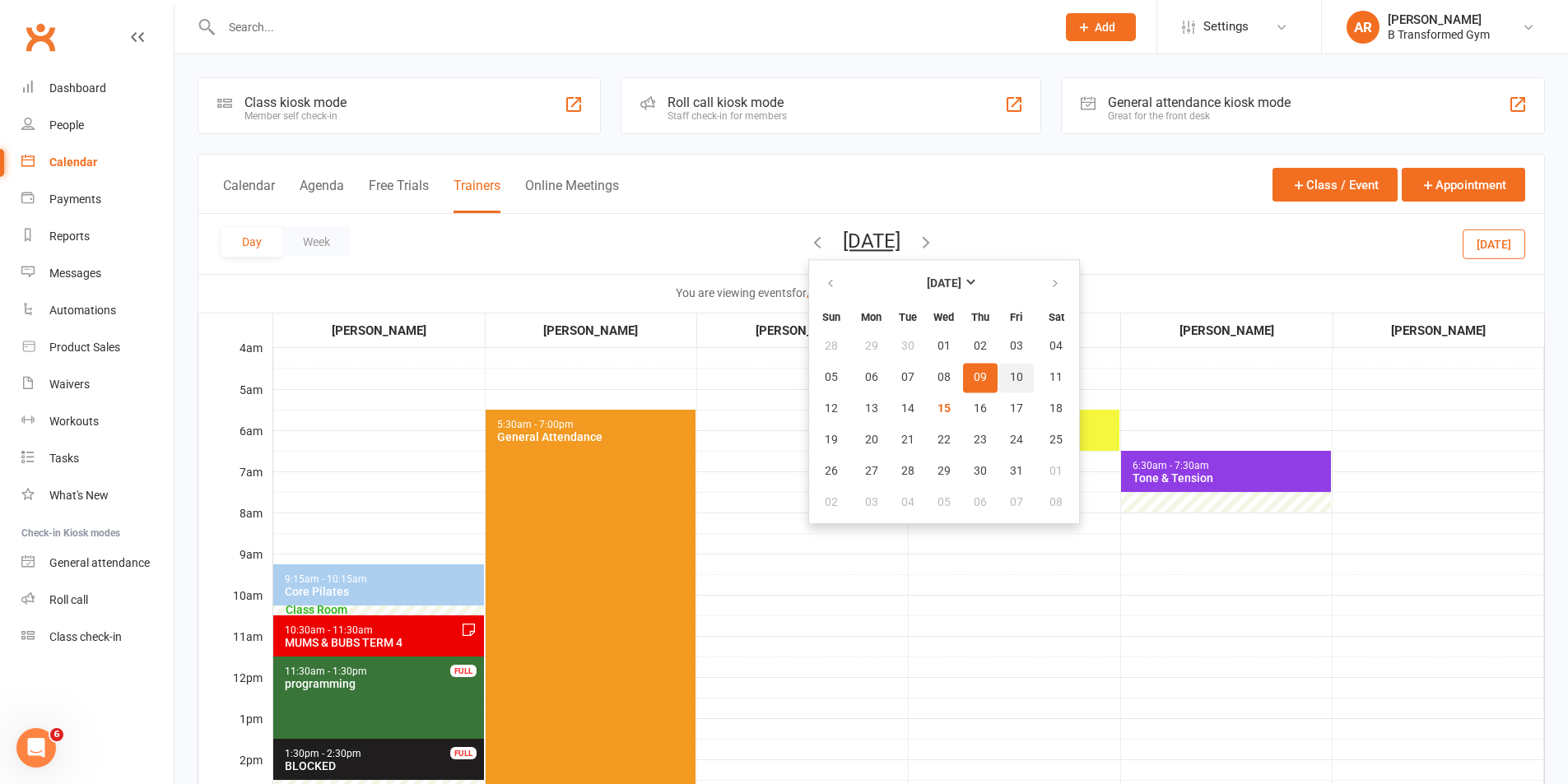
click at [999, 380] on button "10" at bounding box center [1016, 378] width 35 height 30
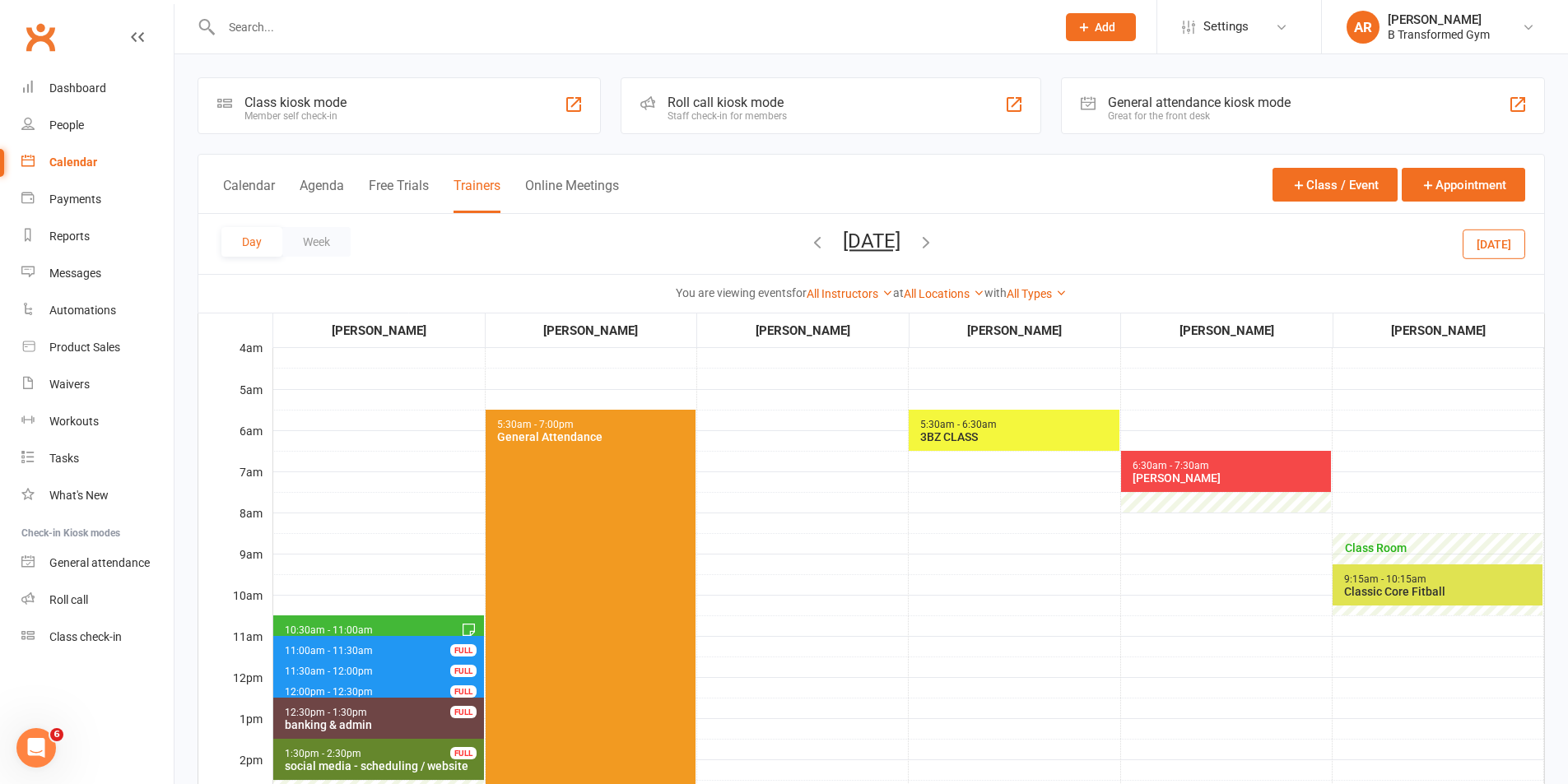
click at [647, 534] on span "5:30am - 7:00pm General Attendance" at bounding box center [590, 687] width 210 height 555
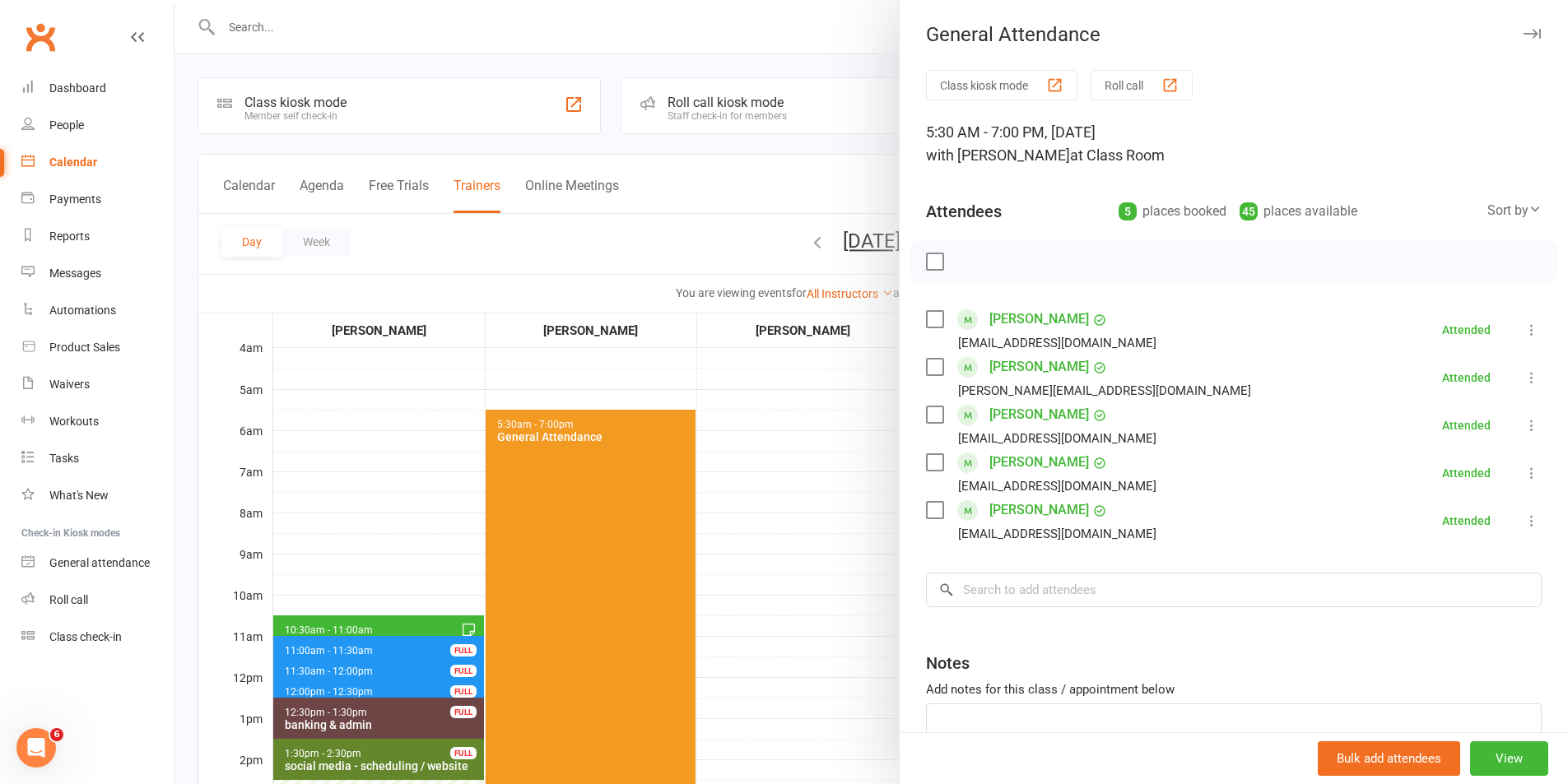
click at [881, 233] on div at bounding box center [870, 392] width 1393 height 784
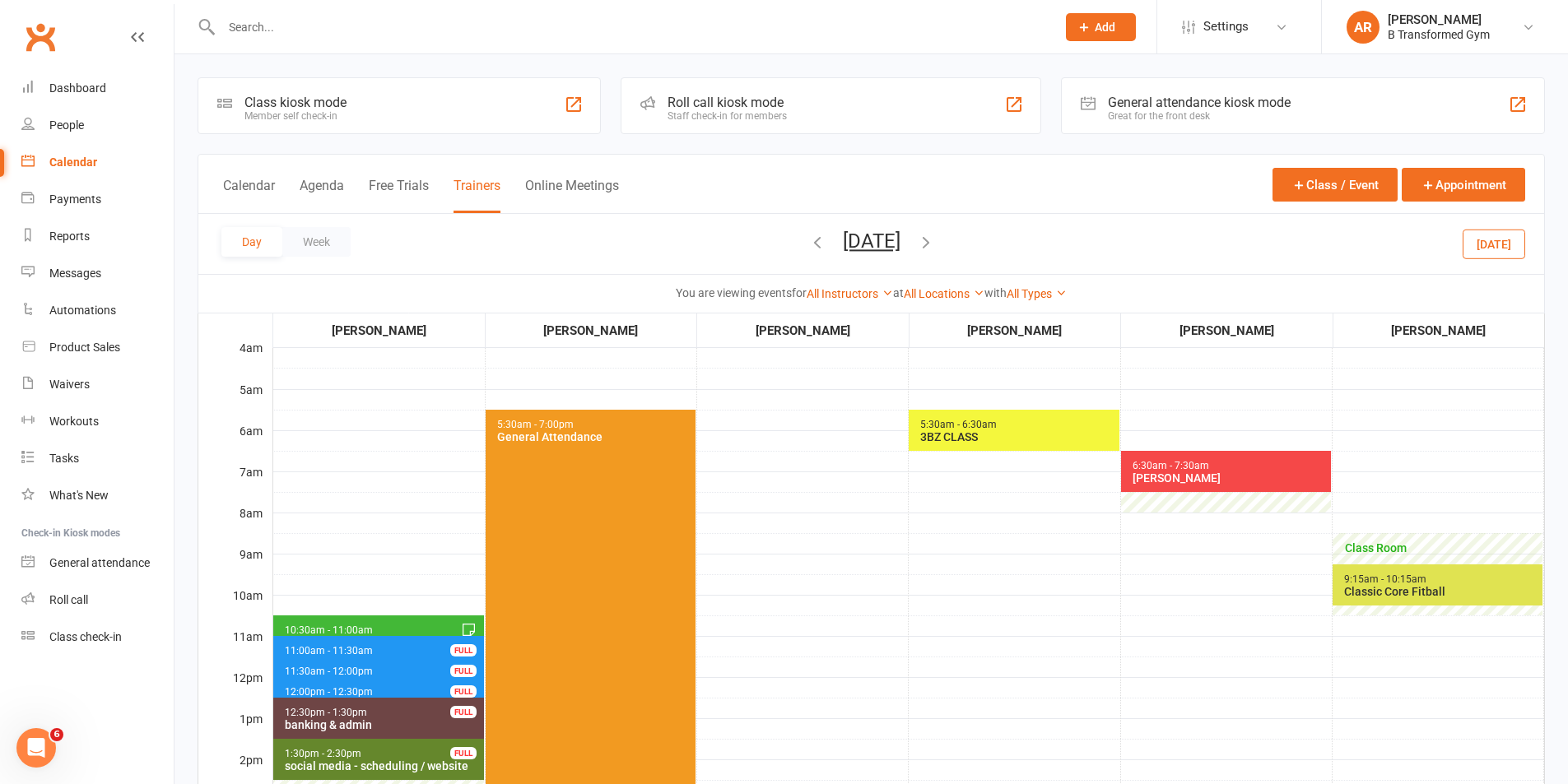
click at [881, 233] on button "[DATE]" at bounding box center [872, 241] width 58 height 23
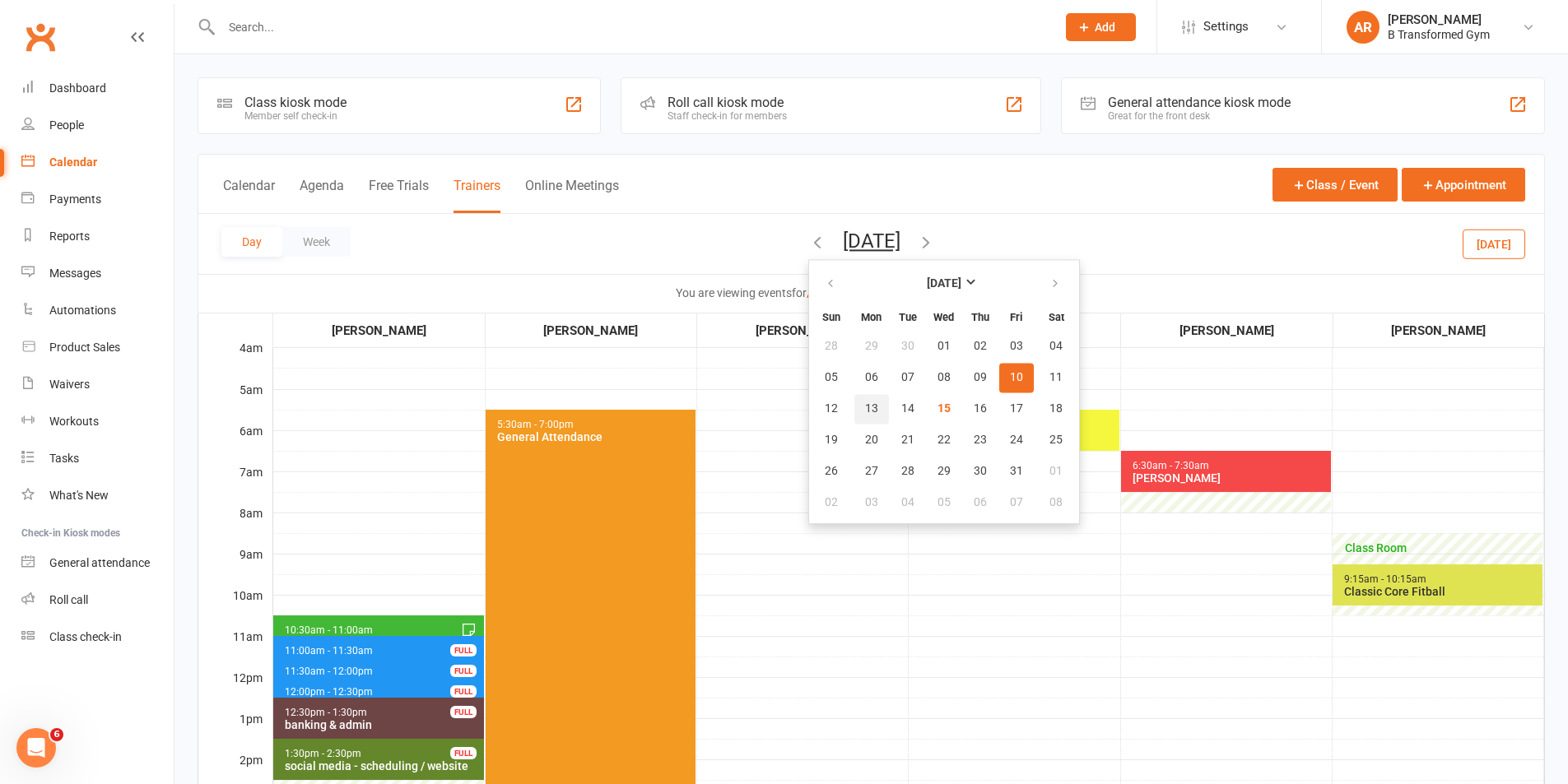
click at [865, 402] on span "13" at bounding box center [871, 409] width 13 height 13
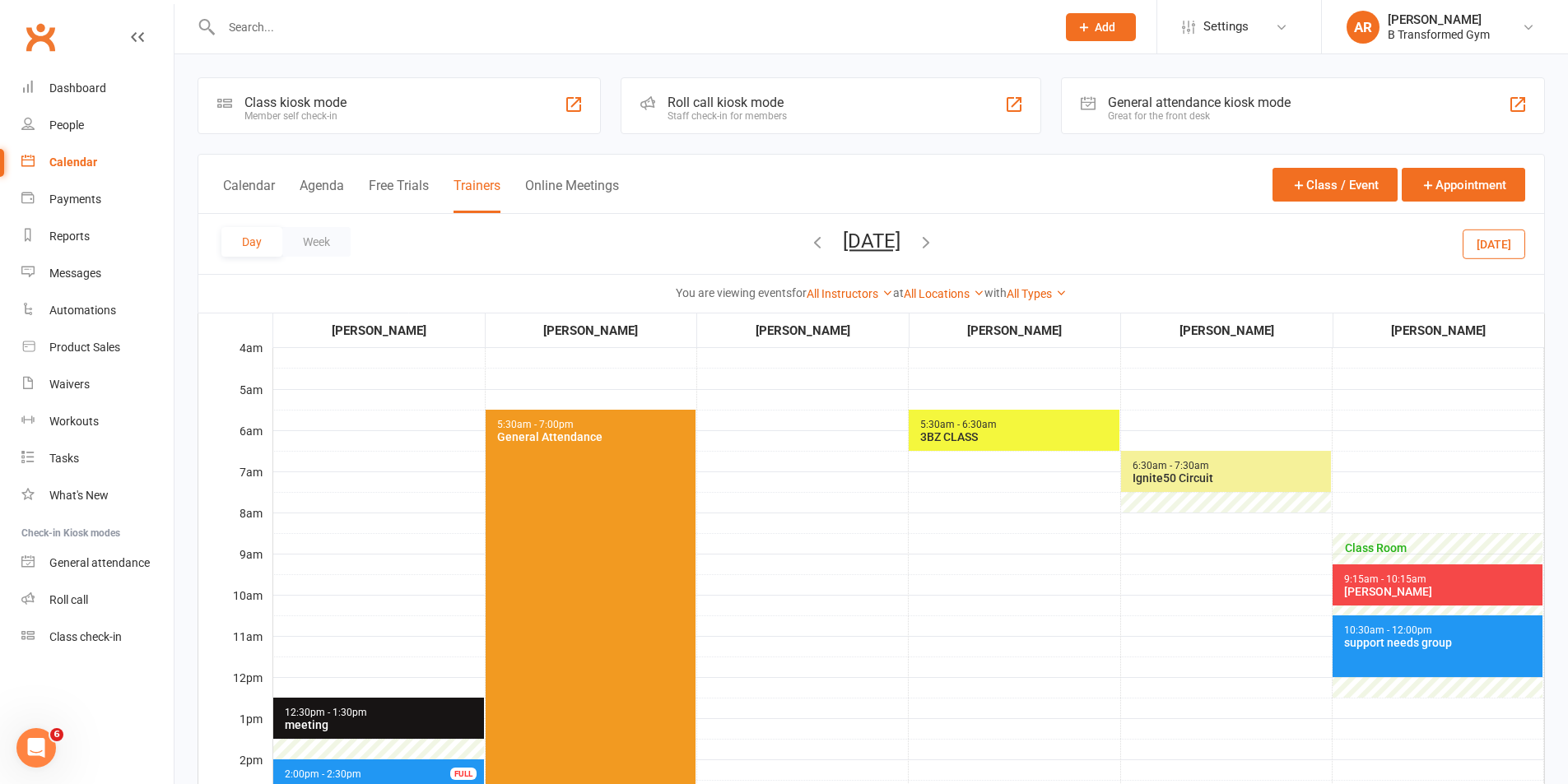
click at [675, 465] on span "5:30am - 7:00pm General Attendance" at bounding box center [590, 687] width 210 height 555
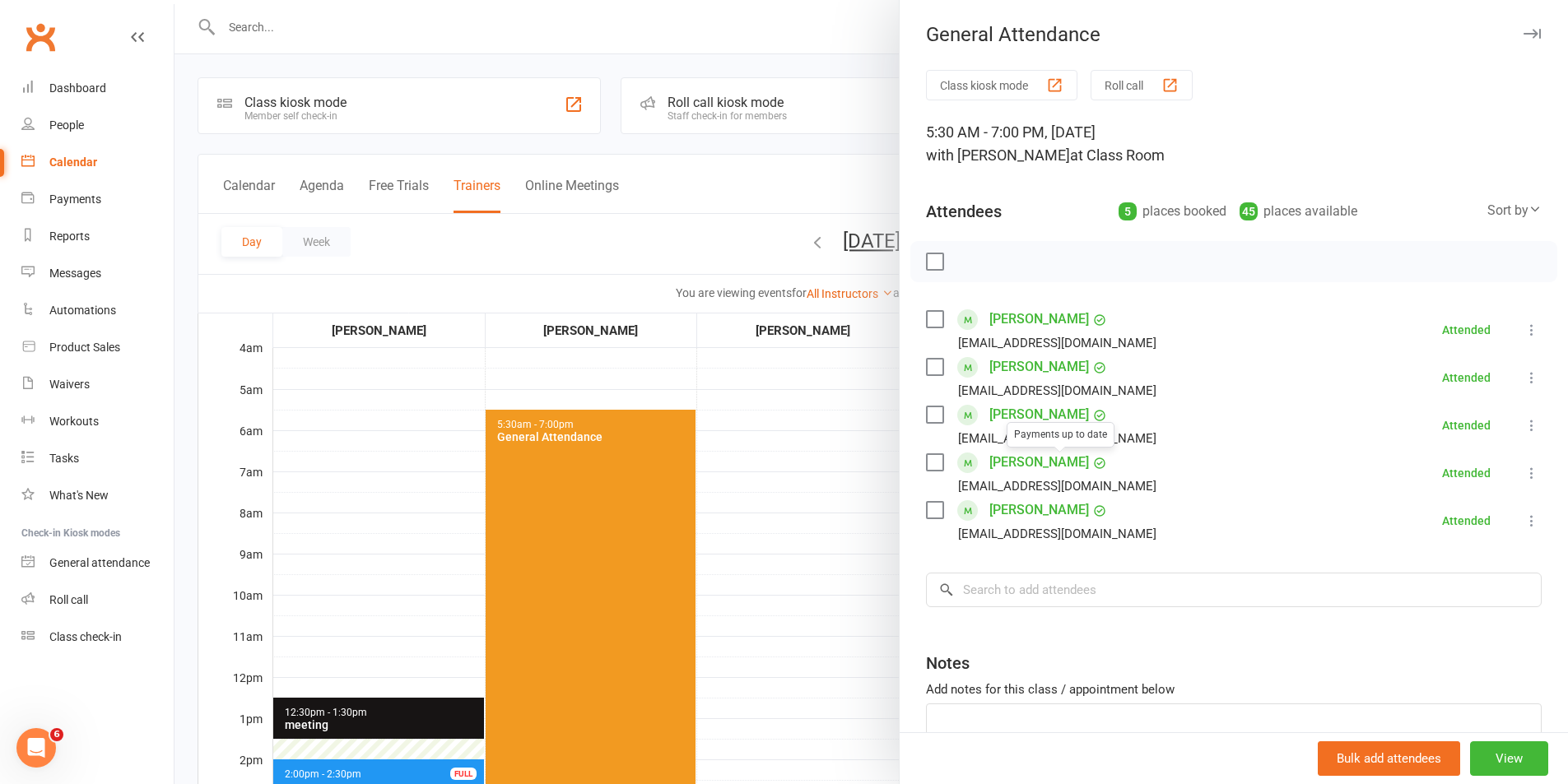
click at [848, 254] on div at bounding box center [870, 392] width 1393 height 784
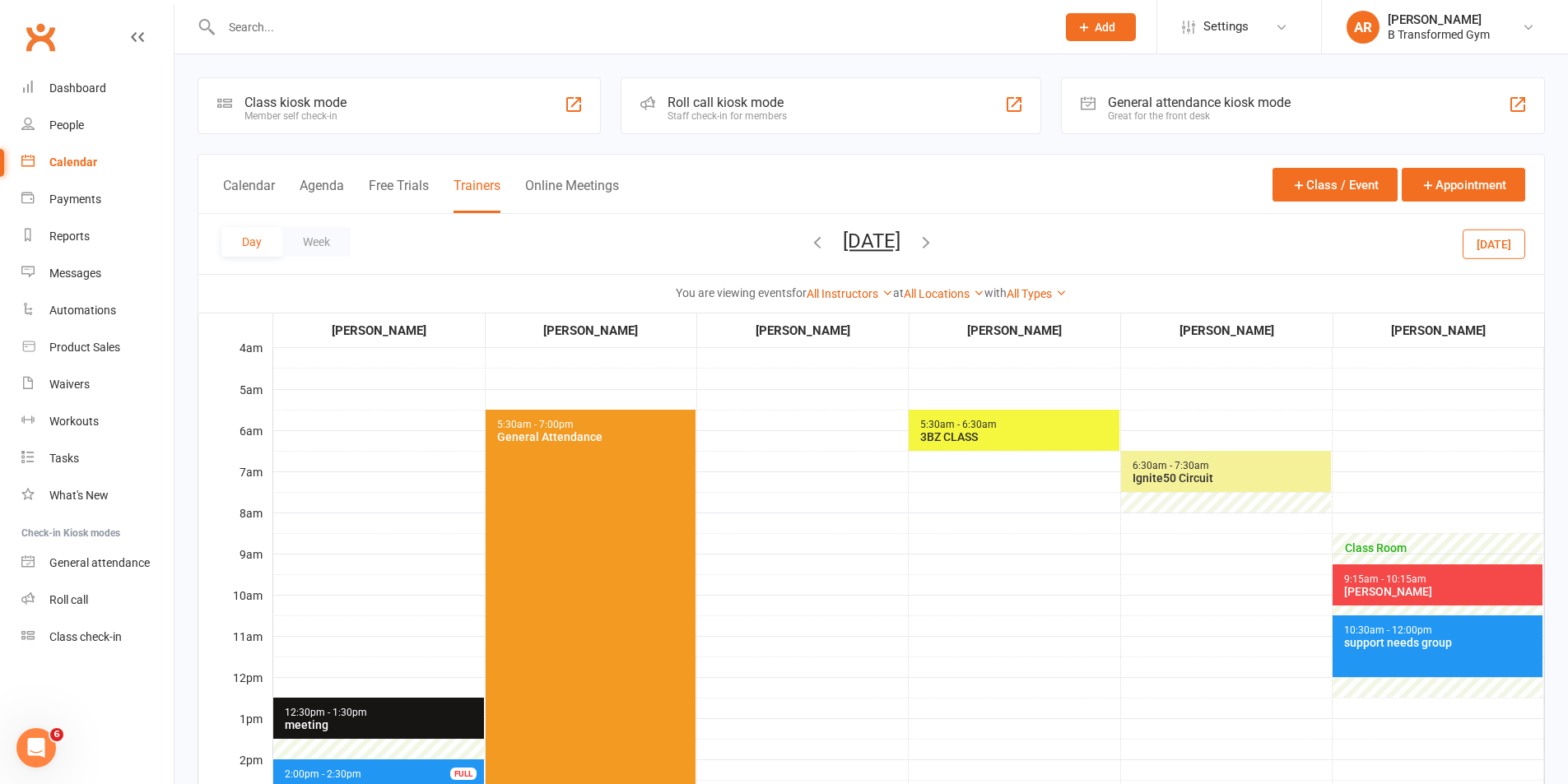
click at [861, 246] on button "[DATE]" at bounding box center [872, 241] width 58 height 23
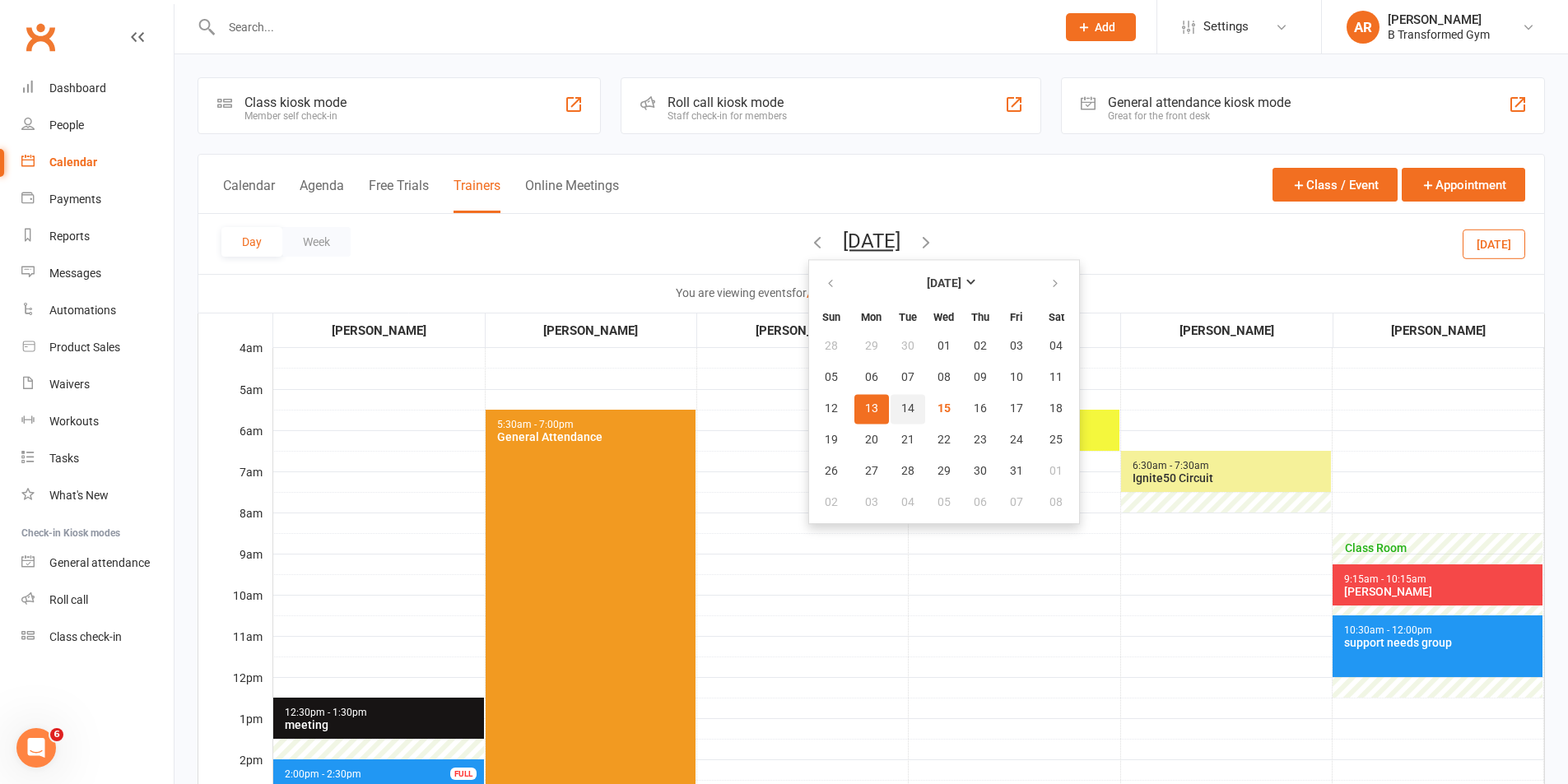
click at [901, 413] on span "14" at bounding box center [907, 409] width 13 height 13
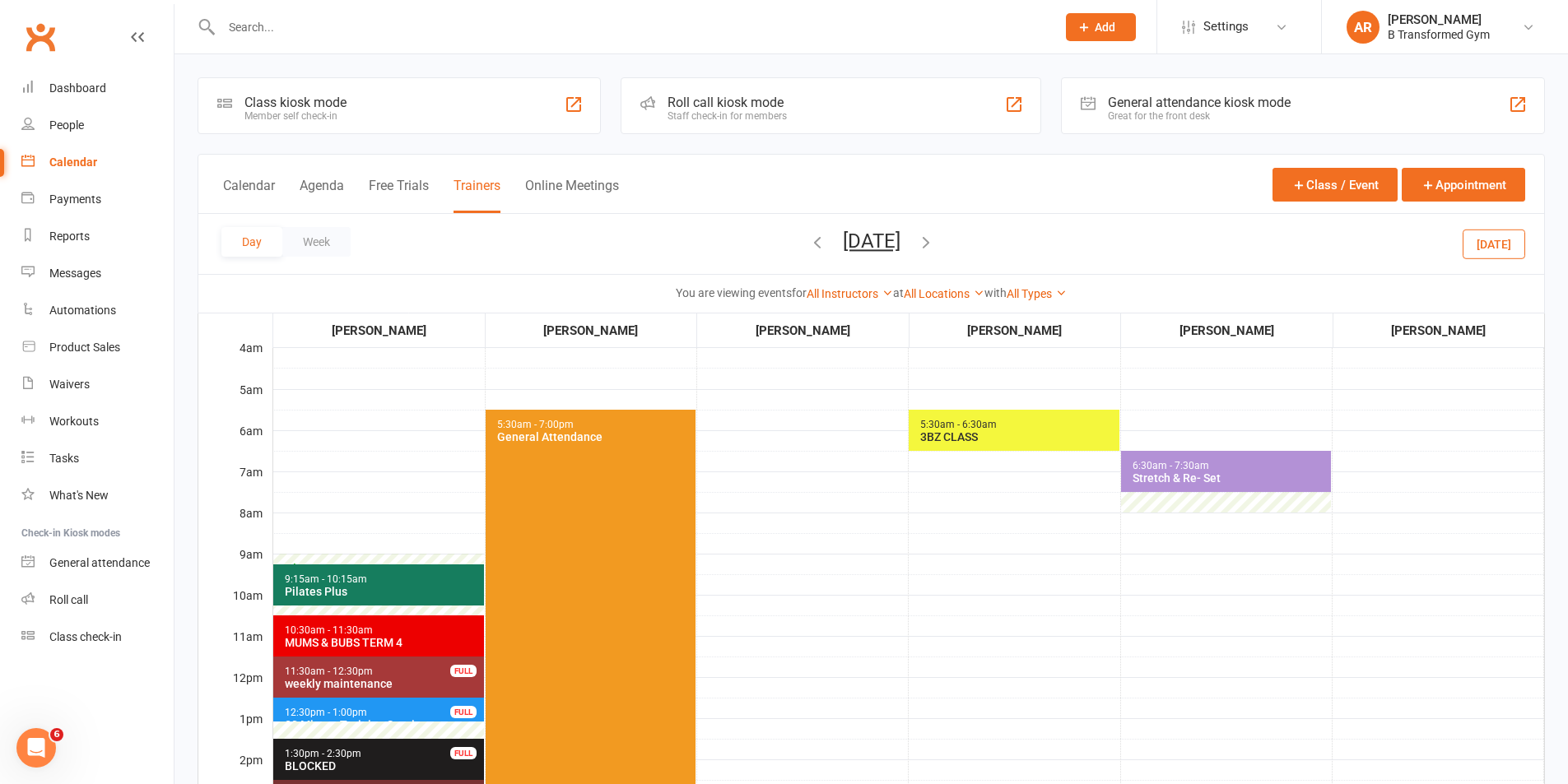
click at [618, 590] on span "5:30am - 7:00pm General Attendance" at bounding box center [590, 687] width 210 height 555
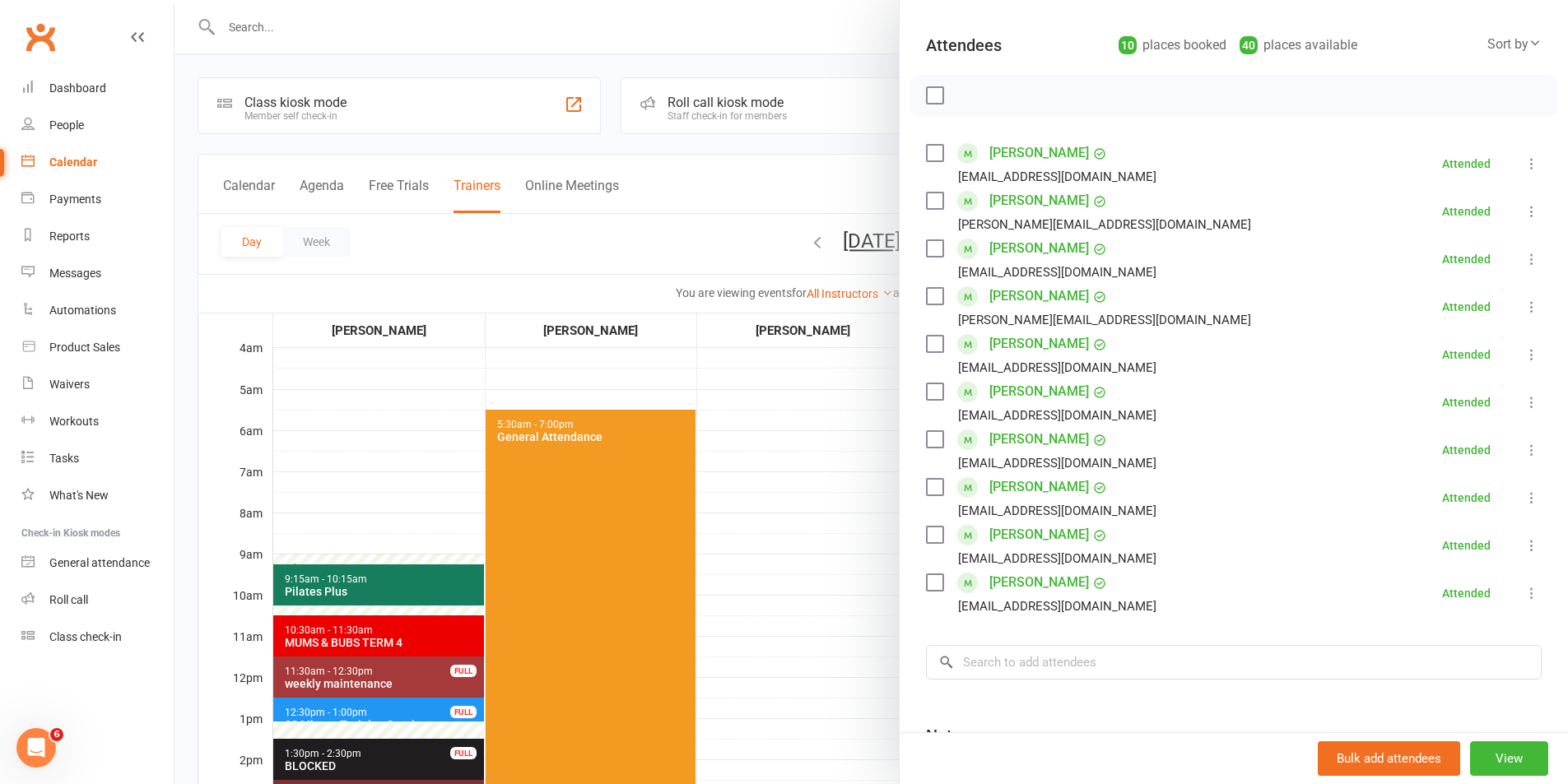
scroll to position [168, 0]
click at [932, 195] on label at bounding box center [934, 198] width 17 height 17
click at [926, 337] on label at bounding box center [934, 342] width 17 height 17
click at [928, 431] on label at bounding box center [934, 437] width 17 height 17
click at [926, 480] on label at bounding box center [934, 484] width 17 height 17
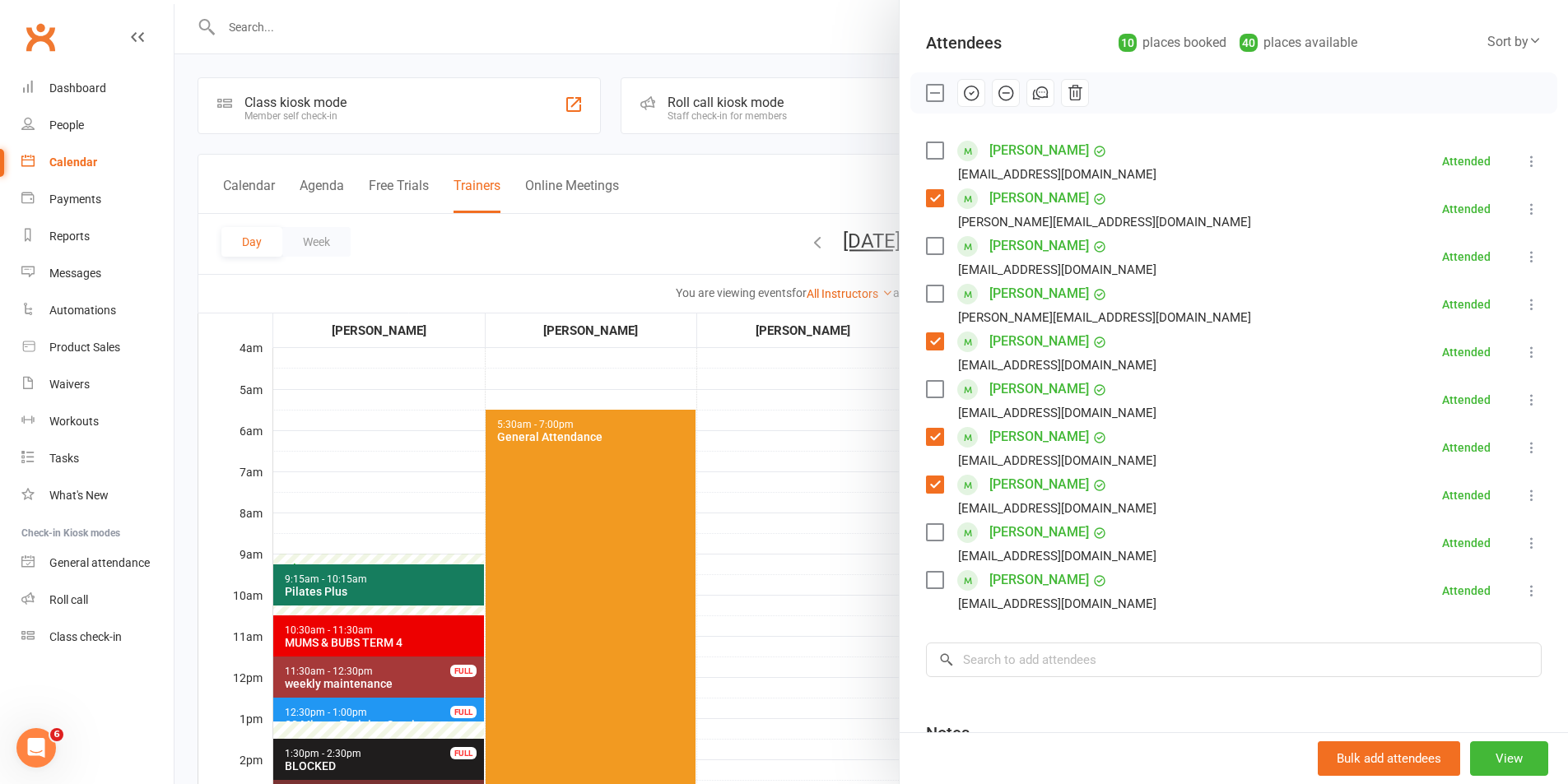
click at [926, 520] on div "[PERSON_NAME] [EMAIL_ADDRESS][DOMAIN_NAME]" at bounding box center [1044, 543] width 237 height 48
click at [926, 527] on label at bounding box center [934, 532] width 17 height 17
click at [928, 234] on div "[PERSON_NAME] [EMAIL_ADDRESS][DOMAIN_NAME]" at bounding box center [1044, 257] width 237 height 48
click at [930, 147] on label at bounding box center [934, 150] width 17 height 17
click at [929, 385] on label at bounding box center [934, 389] width 17 height 17
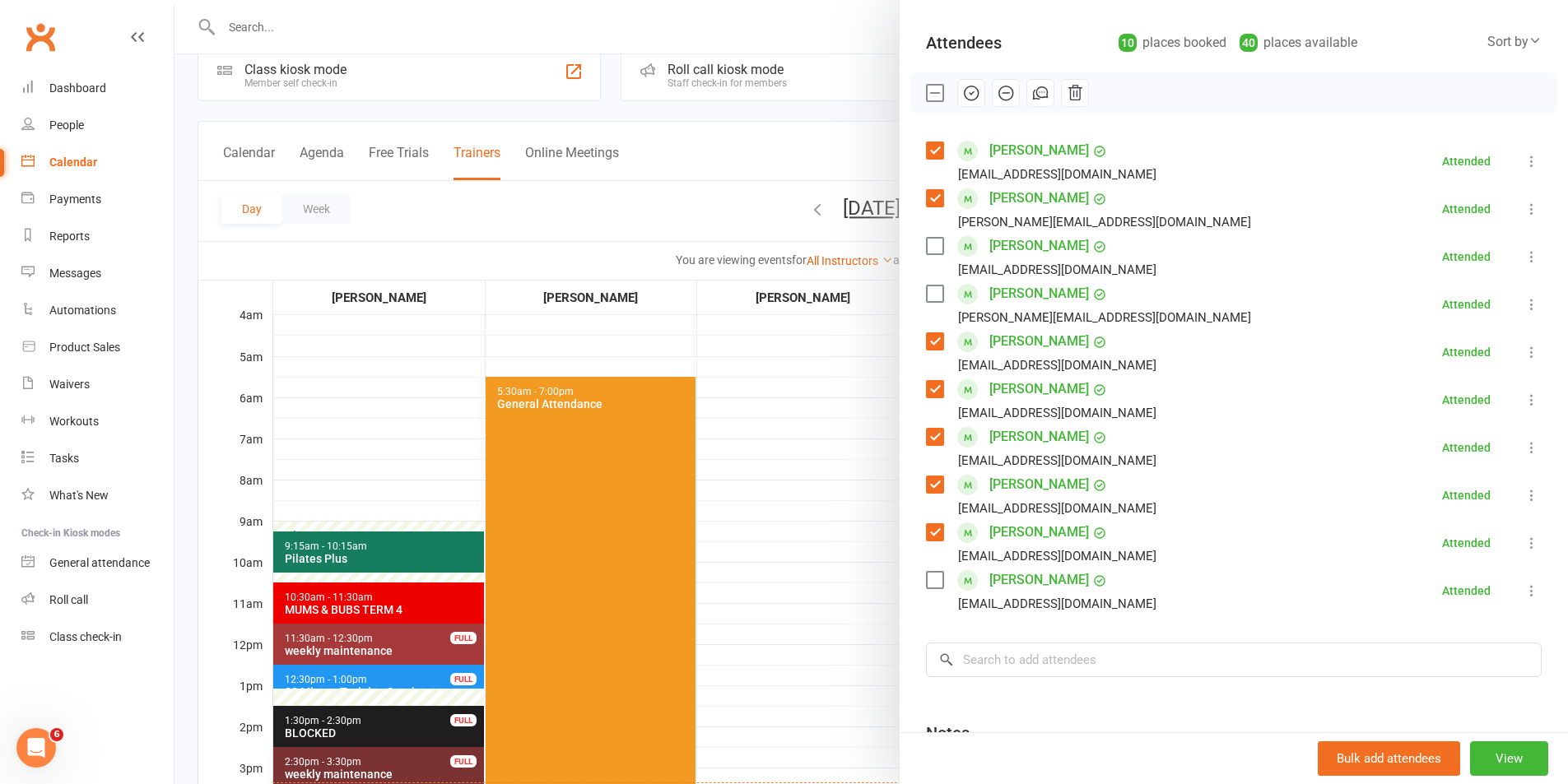
scroll to position [66, 0]
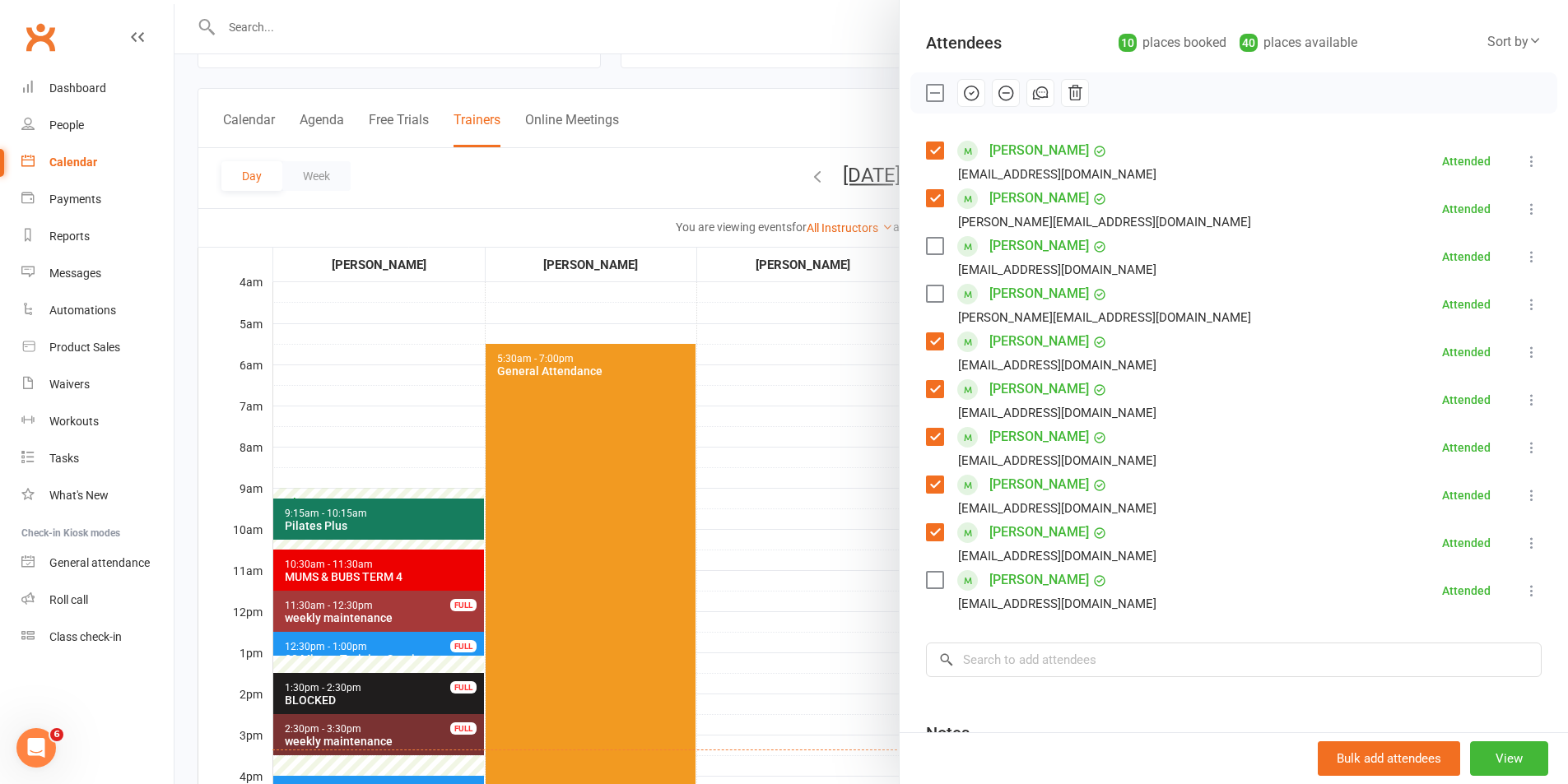
click at [931, 290] on label at bounding box center [934, 294] width 17 height 17
click at [929, 575] on label at bounding box center [934, 580] width 17 height 17
click at [876, 508] on div at bounding box center [870, 392] width 1393 height 784
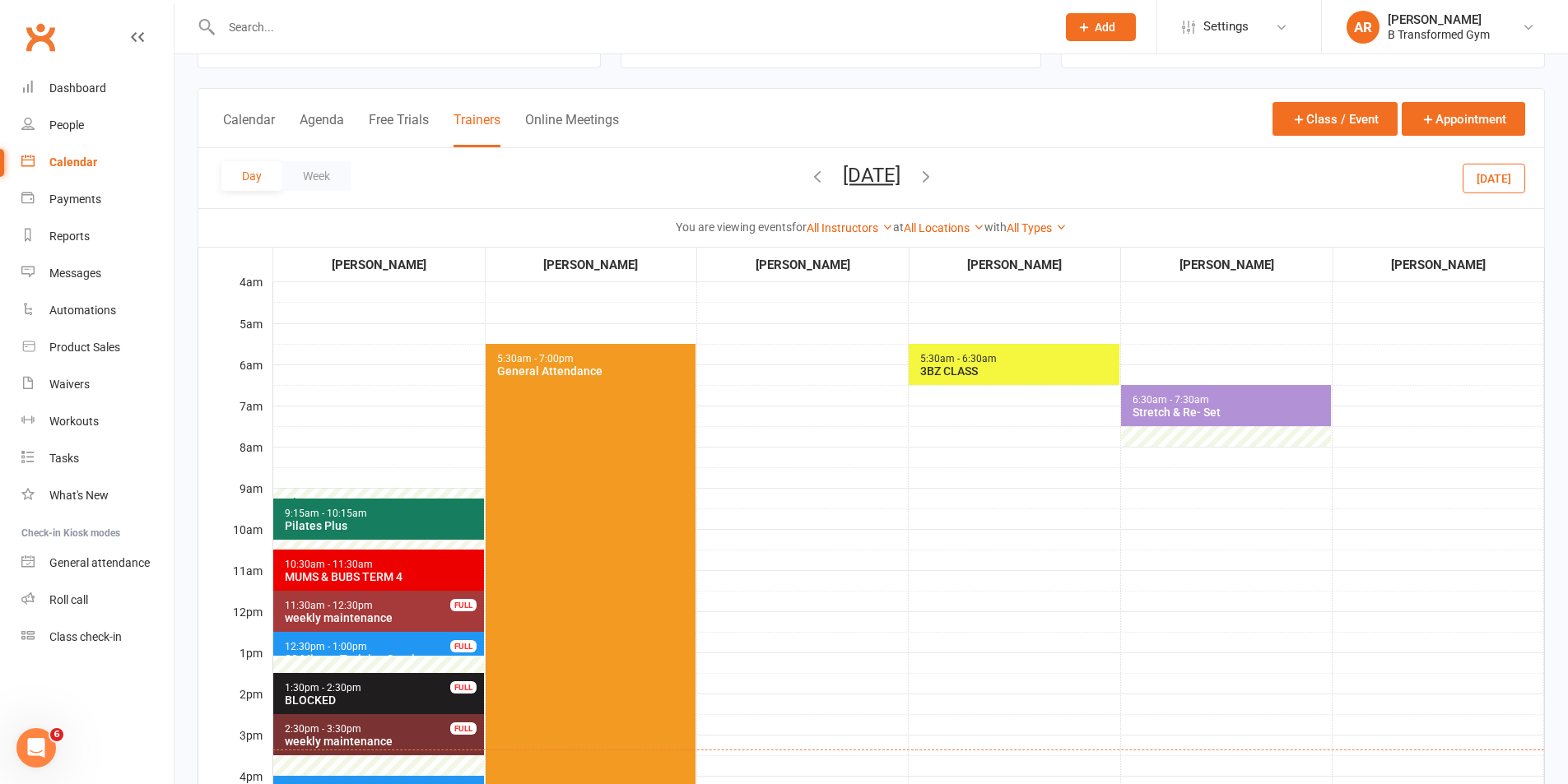
click at [935, 170] on icon "button" at bounding box center [926, 176] width 18 height 18
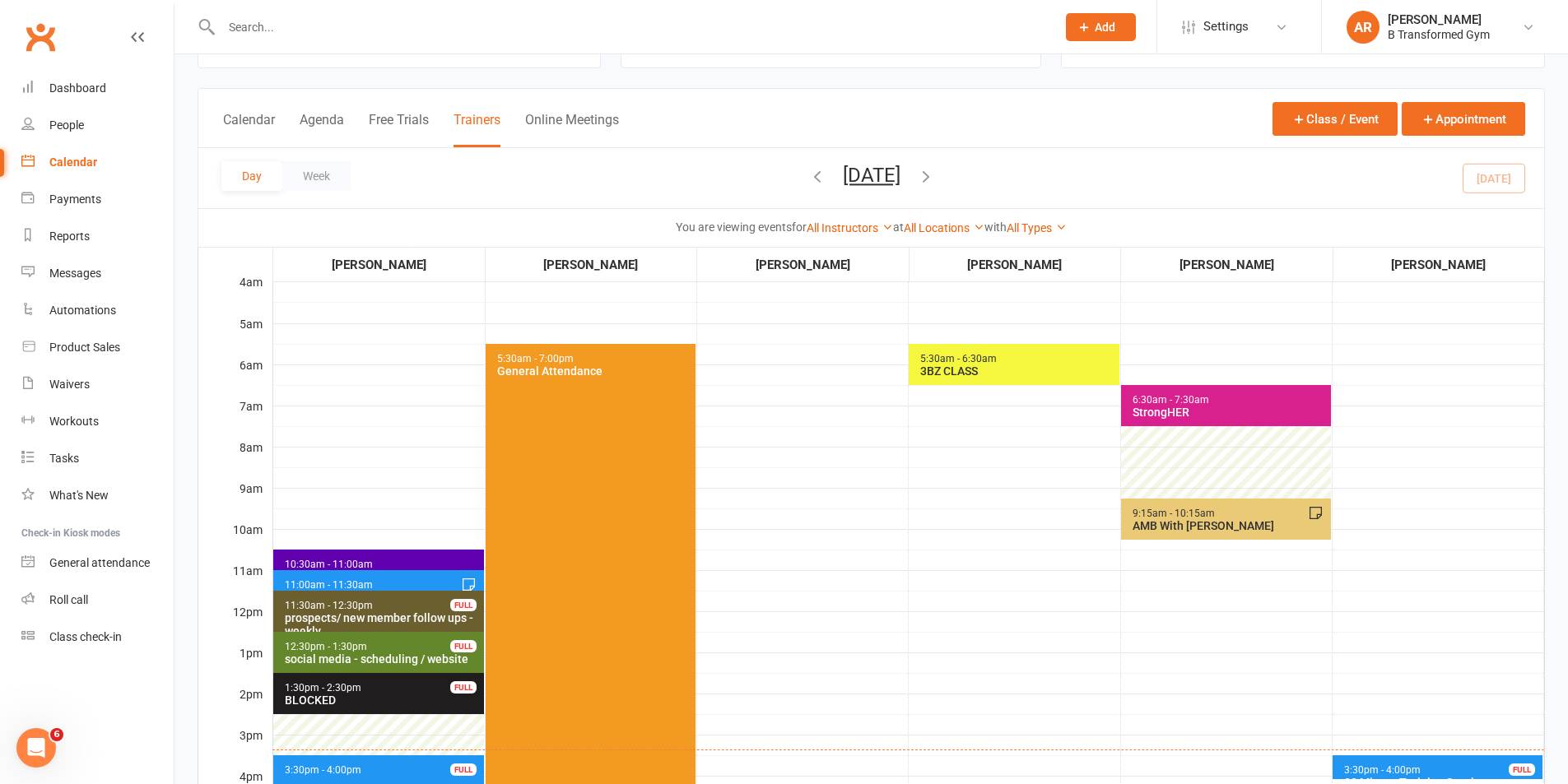
click at [542, 475] on span "5:30am - 7:00pm General Attendance" at bounding box center [590, 621] width 210 height 555
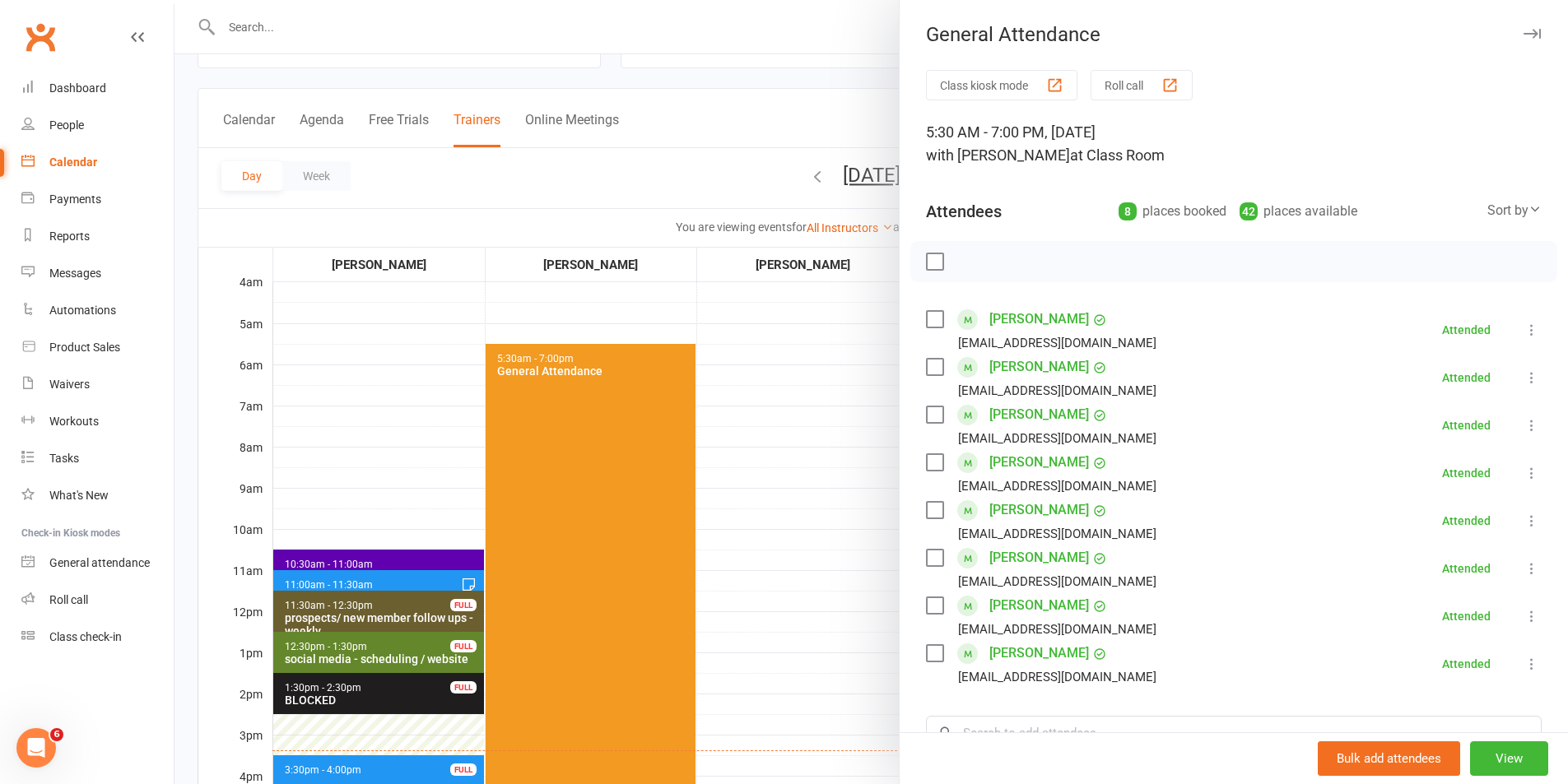
click at [932, 308] on div "[PERSON_NAME] [EMAIL_ADDRESS][DOMAIN_NAME]" at bounding box center [1044, 330] width 237 height 48
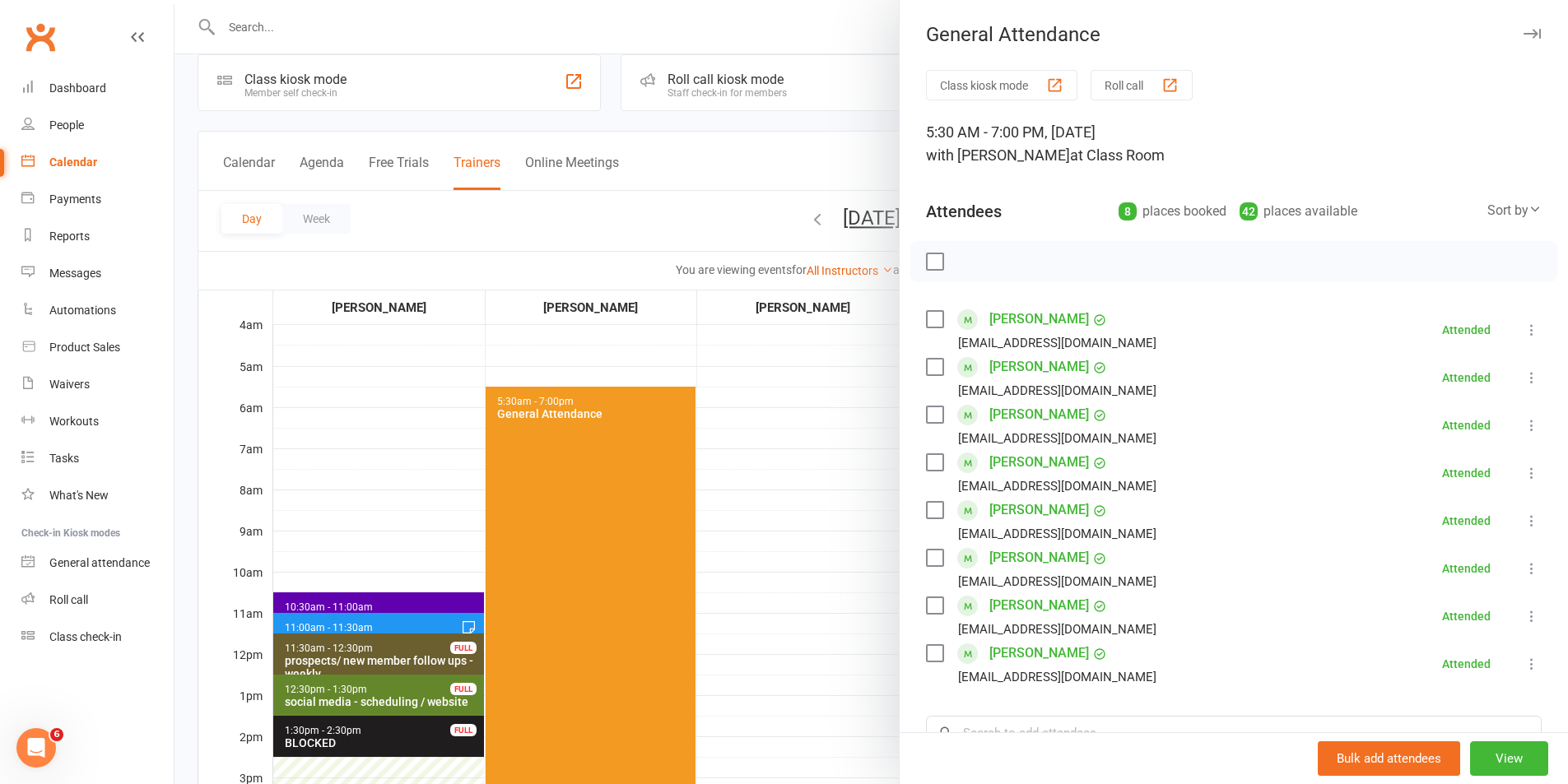
scroll to position [0, 0]
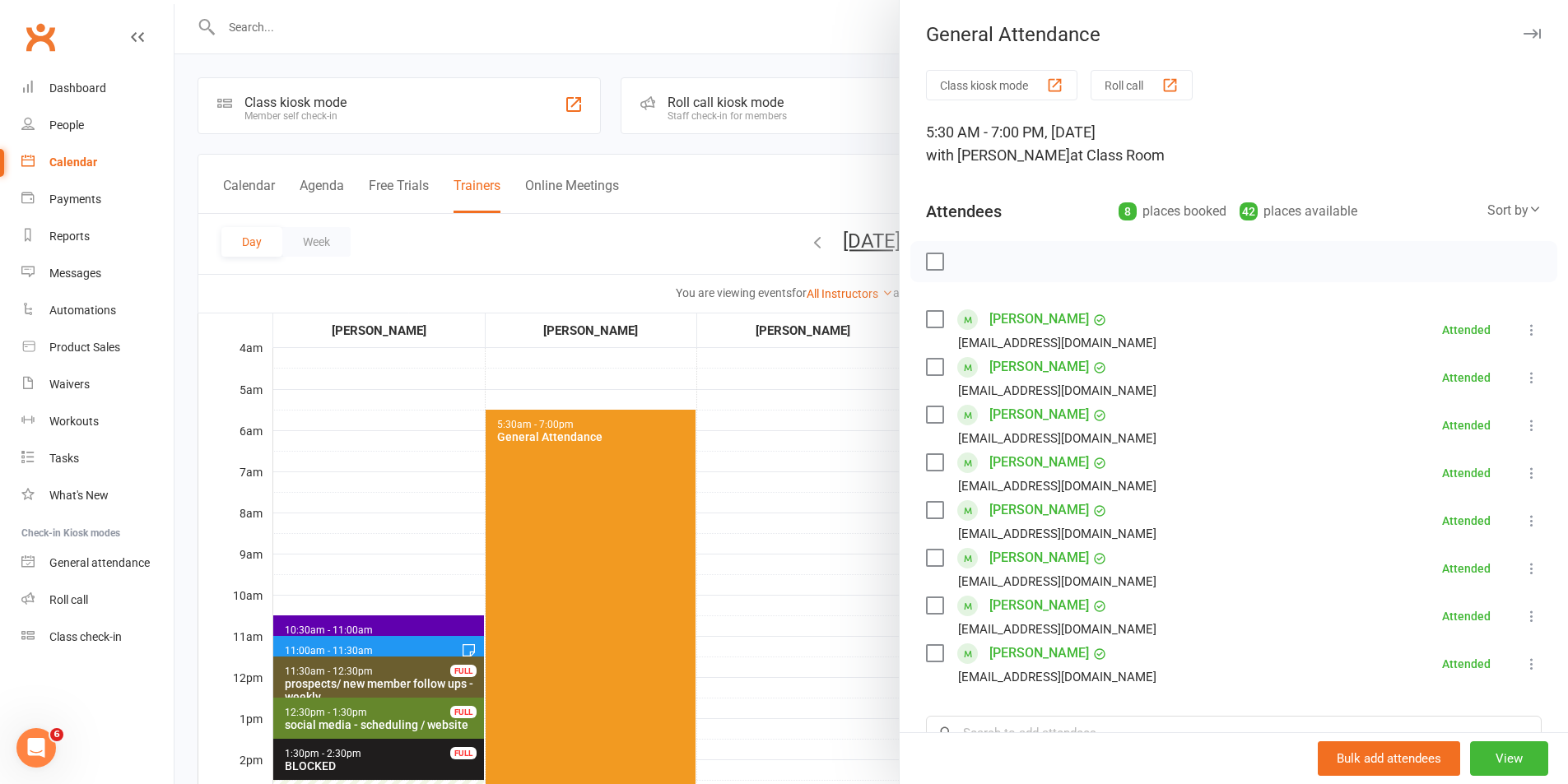
click at [625, 17] on div at bounding box center [870, 392] width 1393 height 784
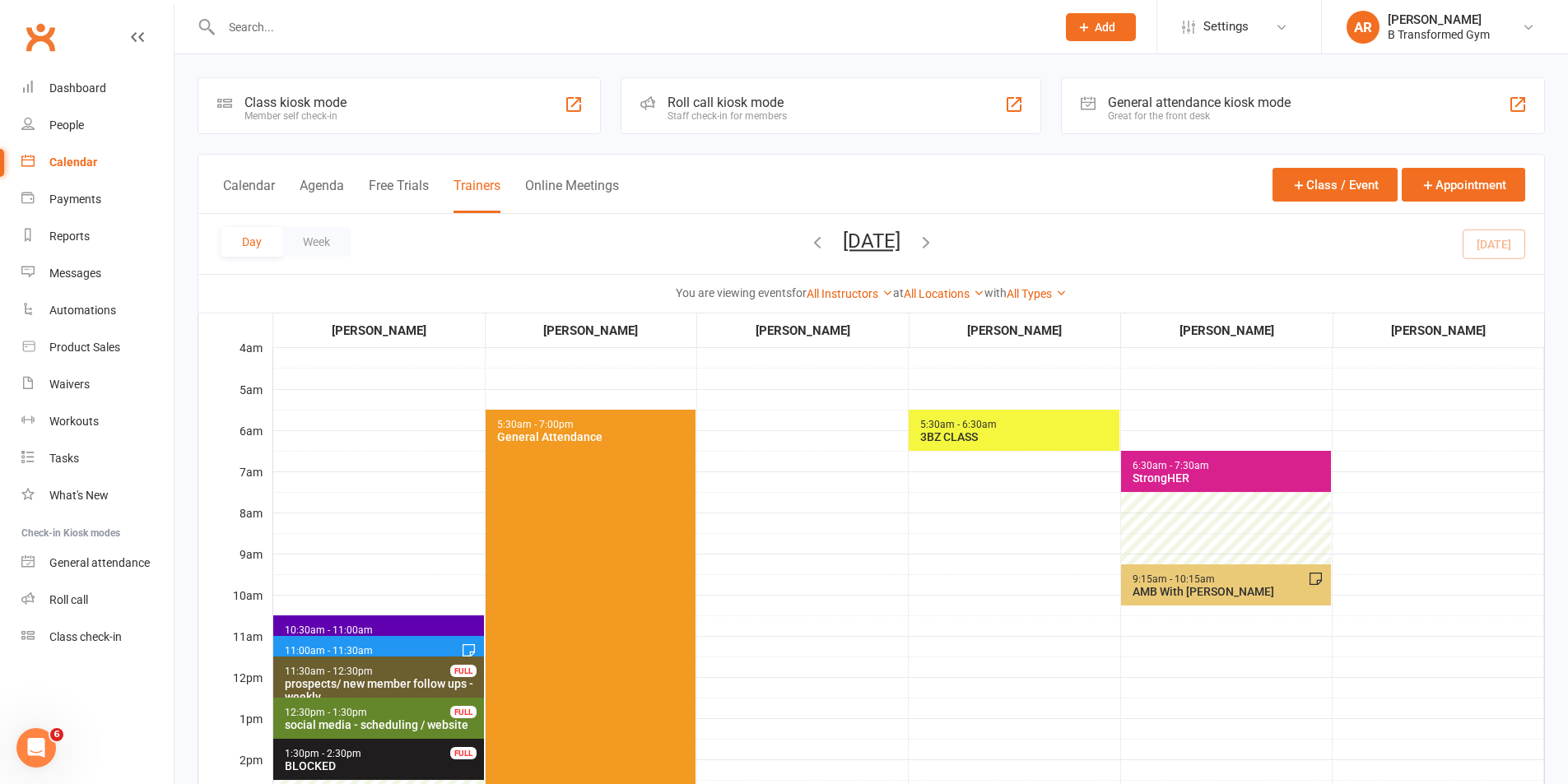
click at [1093, 26] on button "Add" at bounding box center [1101, 27] width 70 height 28
click at [1086, 69] on link "Prospect" at bounding box center [1082, 73] width 146 height 38
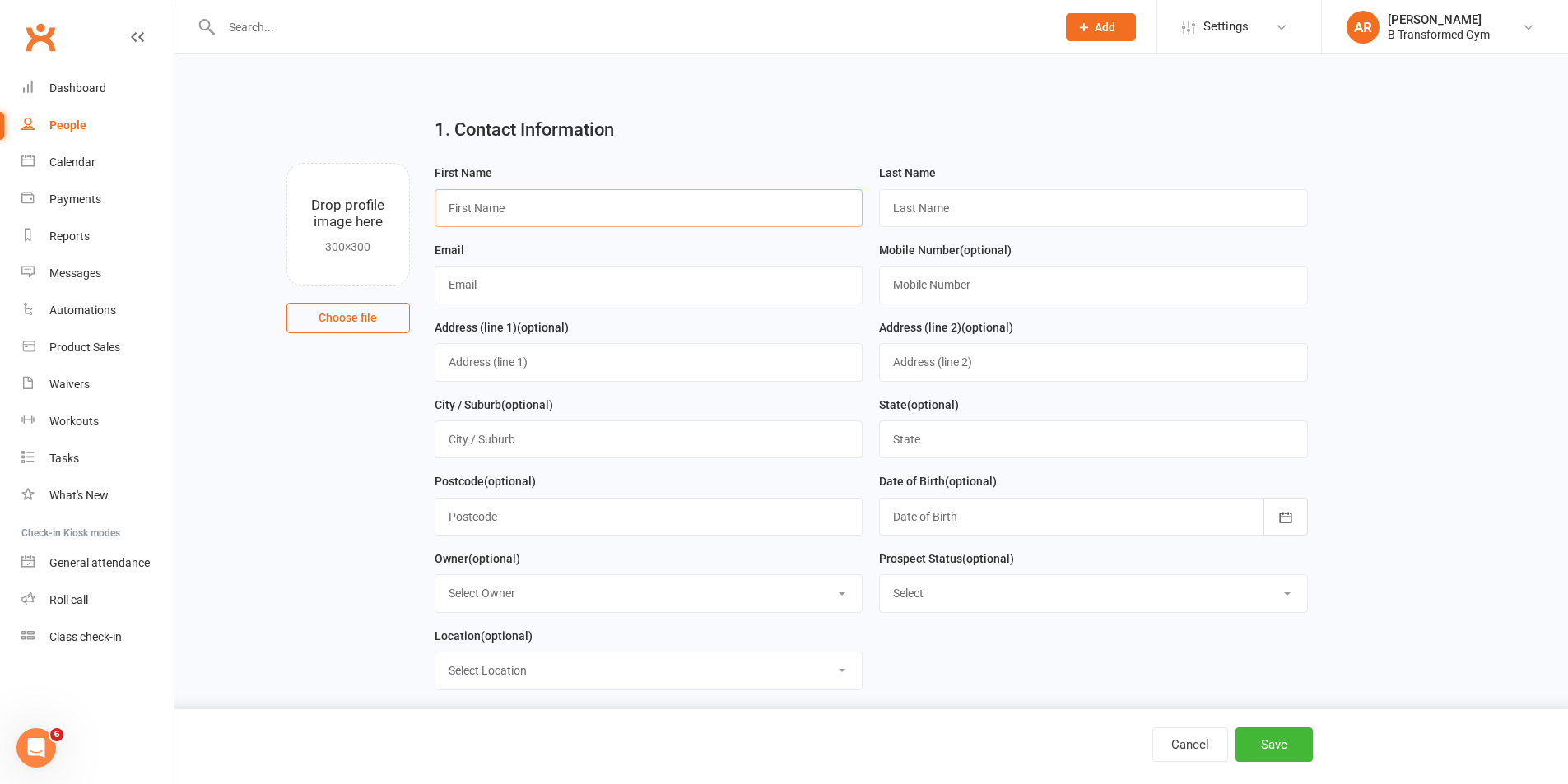
click at [569, 208] on input "text" at bounding box center [648, 208] width 429 height 38
type input "[PERSON_NAME]"
click at [1128, 213] on input "text" at bounding box center [1092, 208] width 429 height 38
type input "[PERSON_NAME]"
click at [988, 281] on input "text" at bounding box center [1092, 285] width 429 height 38
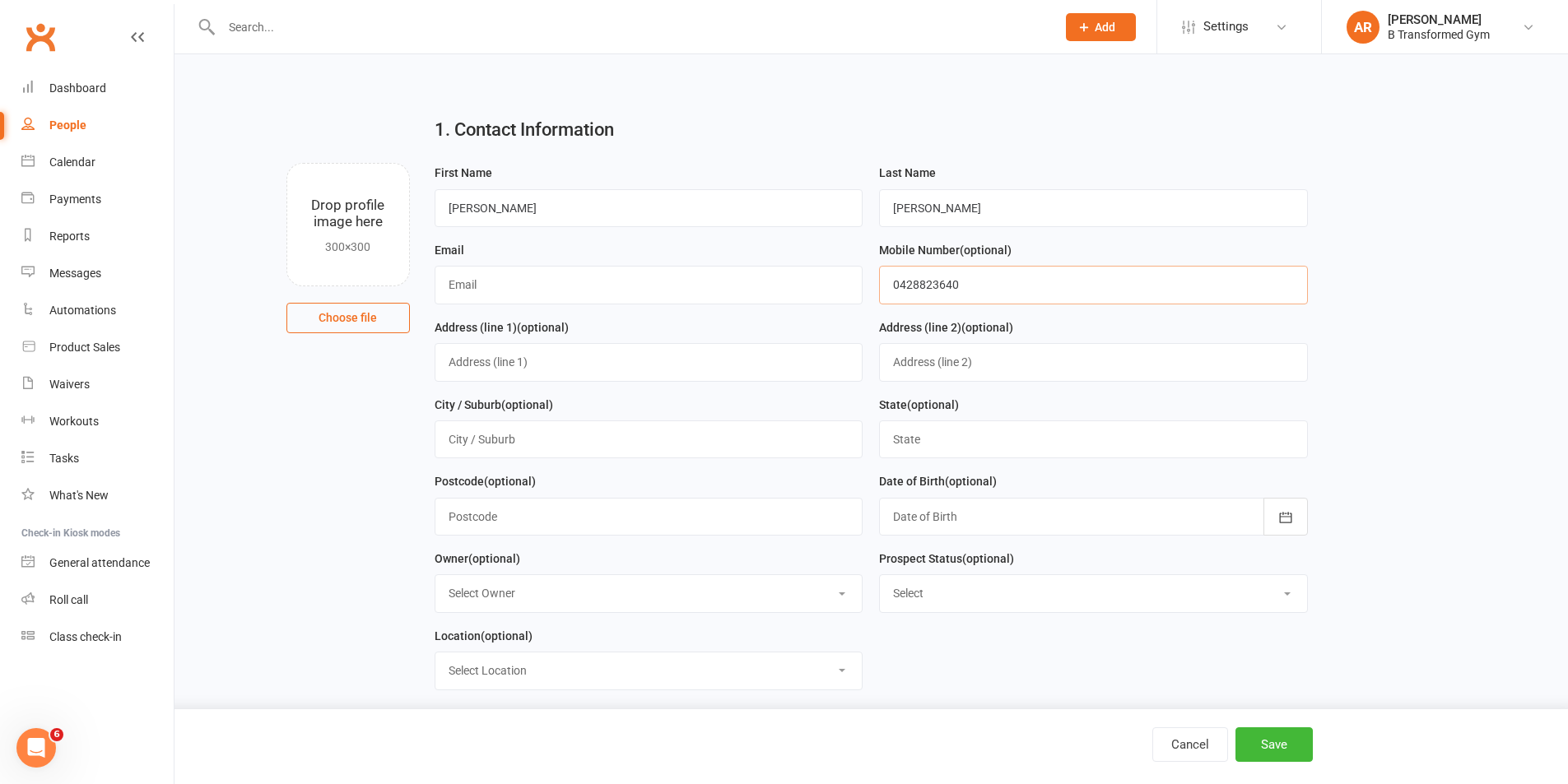
type input "0428823640"
click at [556, 312] on div "Email" at bounding box center [648, 279] width 445 height 78
click at [554, 285] on input "text" at bounding box center [648, 285] width 429 height 38
type input "[EMAIL_ADDRESS][DOMAIN_NAME]"
click at [1012, 517] on div at bounding box center [1092, 517] width 429 height 38
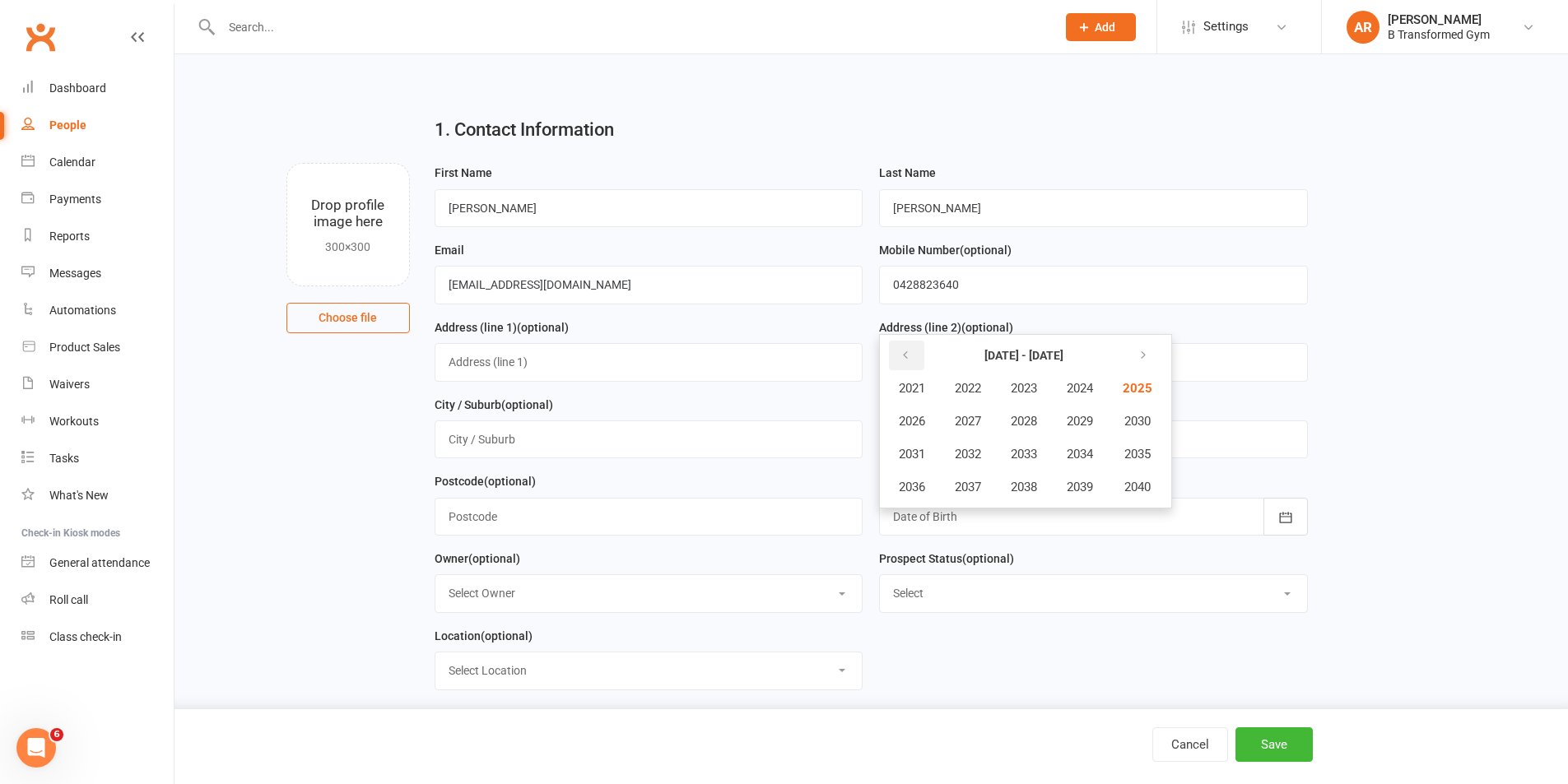
click at [914, 362] on button "button" at bounding box center [906, 356] width 36 height 30
click at [1082, 461] on span "2014" at bounding box center [1080, 454] width 26 height 15
click at [1068, 492] on span "December" at bounding box center [1088, 487] width 56 height 15
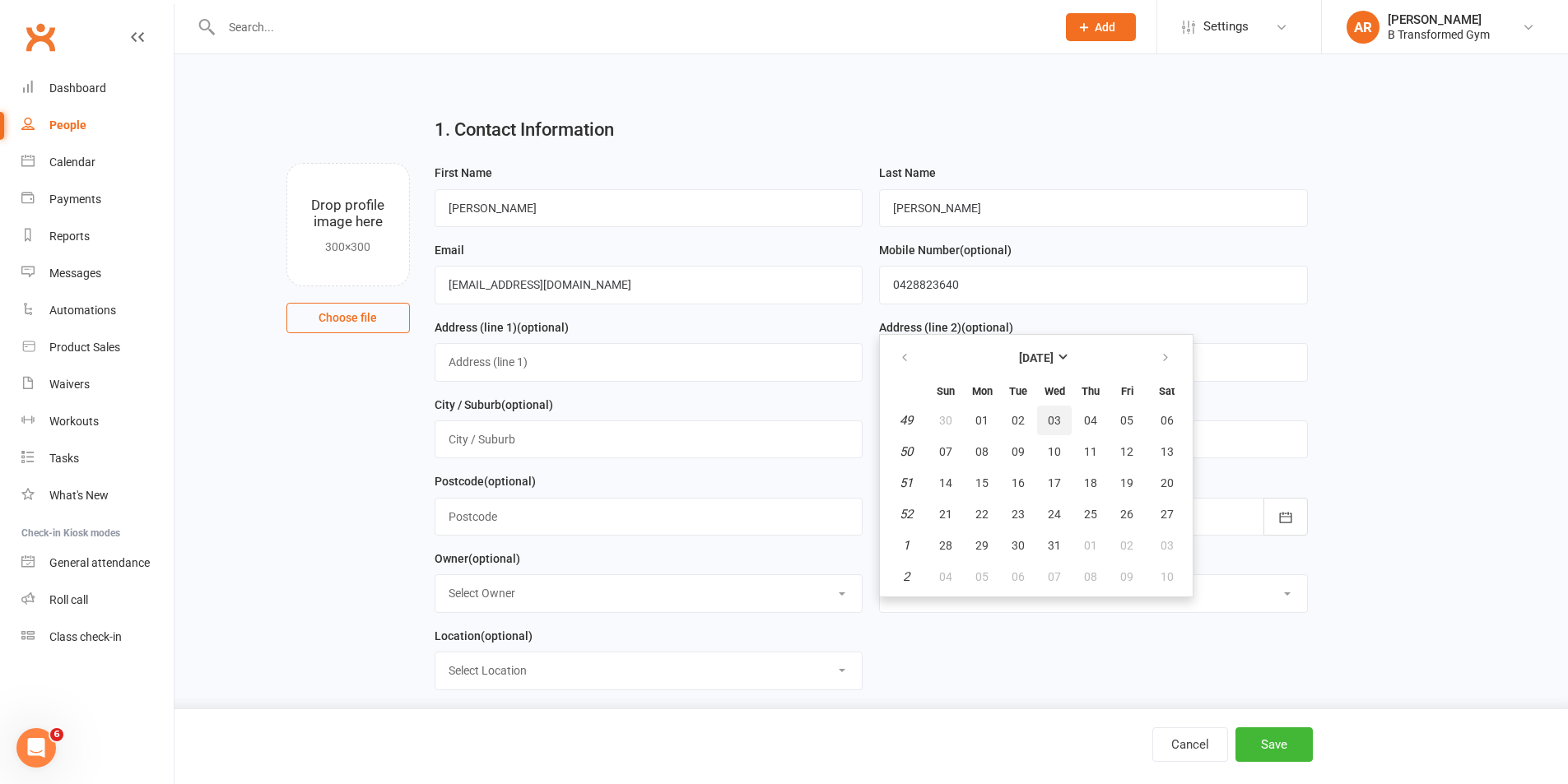
click at [1055, 427] on span "03" at bounding box center [1054, 420] width 13 height 13
type input "[DATE]"
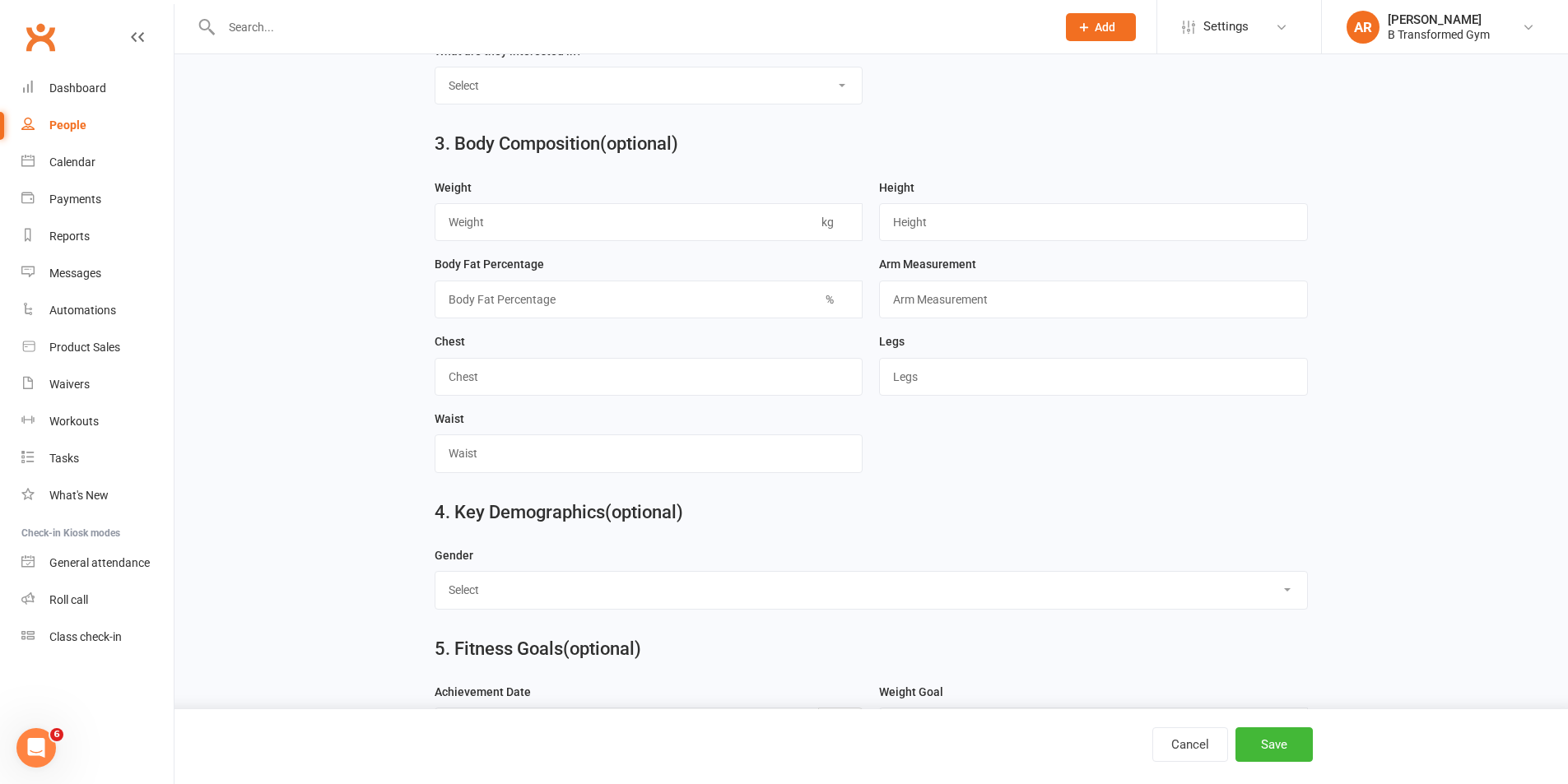
scroll to position [1386, 0]
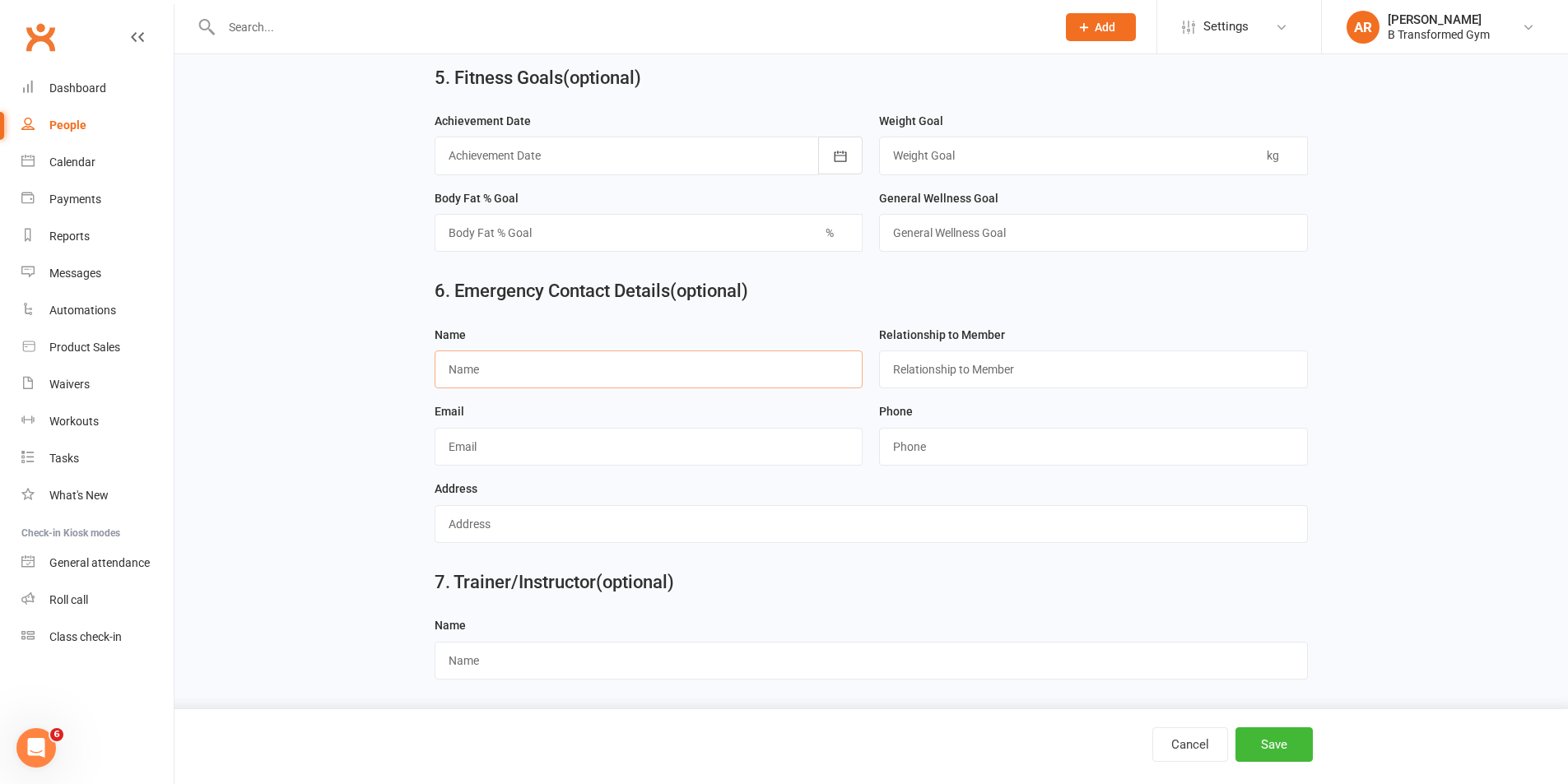
drag, startPoint x: 667, startPoint y: 356, endPoint x: 658, endPoint y: 369, distance: 15.8
click at [667, 356] on input "text" at bounding box center [648, 370] width 429 height 38
type input "m"
type input "[PERSON_NAME]"
click at [921, 357] on input "text" at bounding box center [1092, 370] width 429 height 38
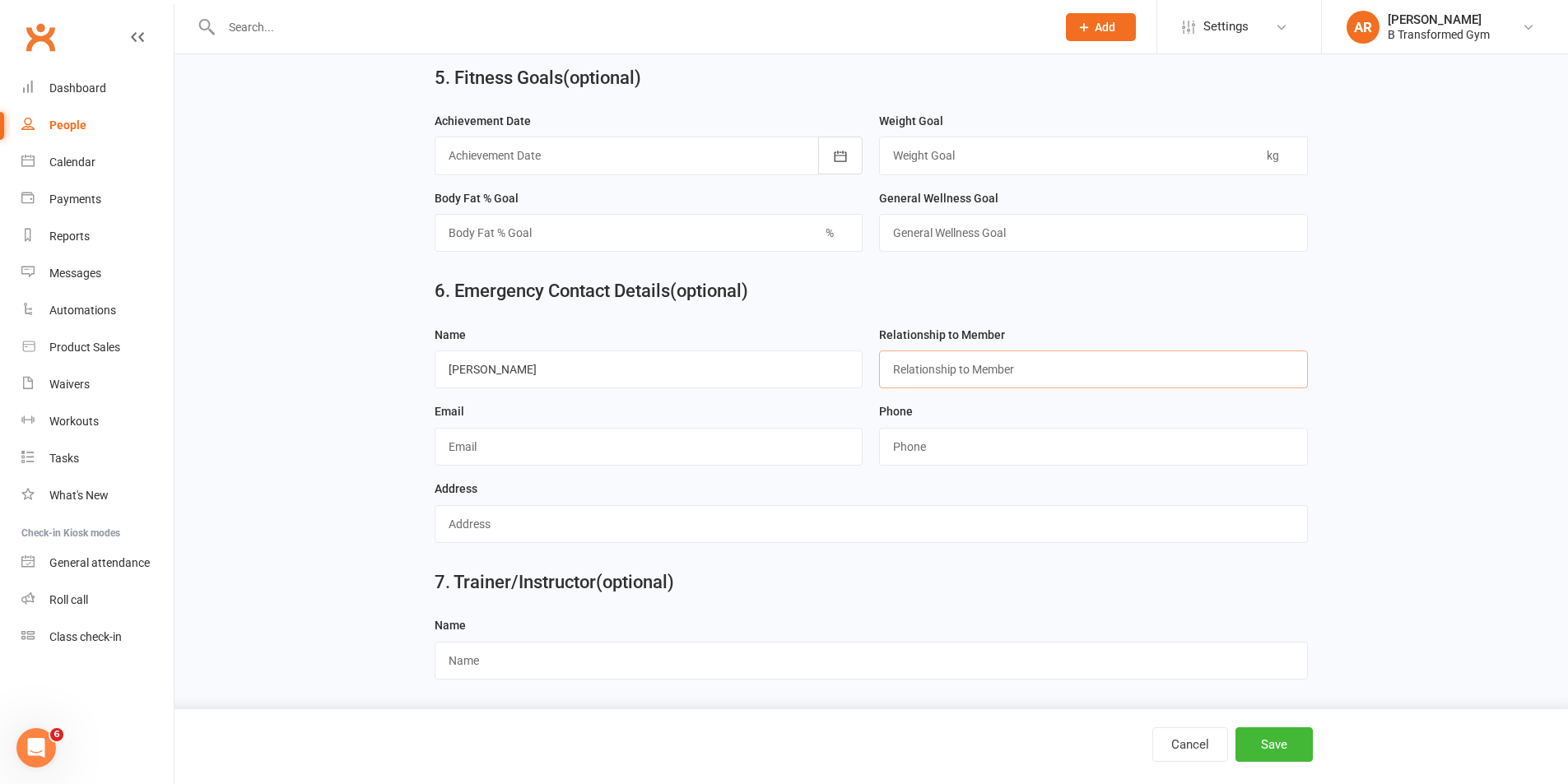
click at [935, 361] on input "text" at bounding box center [1092, 370] width 429 height 38
type input "F"
type input "Dad"
click at [600, 455] on input "text" at bounding box center [648, 446] width 429 height 38
type input "[EMAIL_ADDRESS][DOMAIN_NAME]"
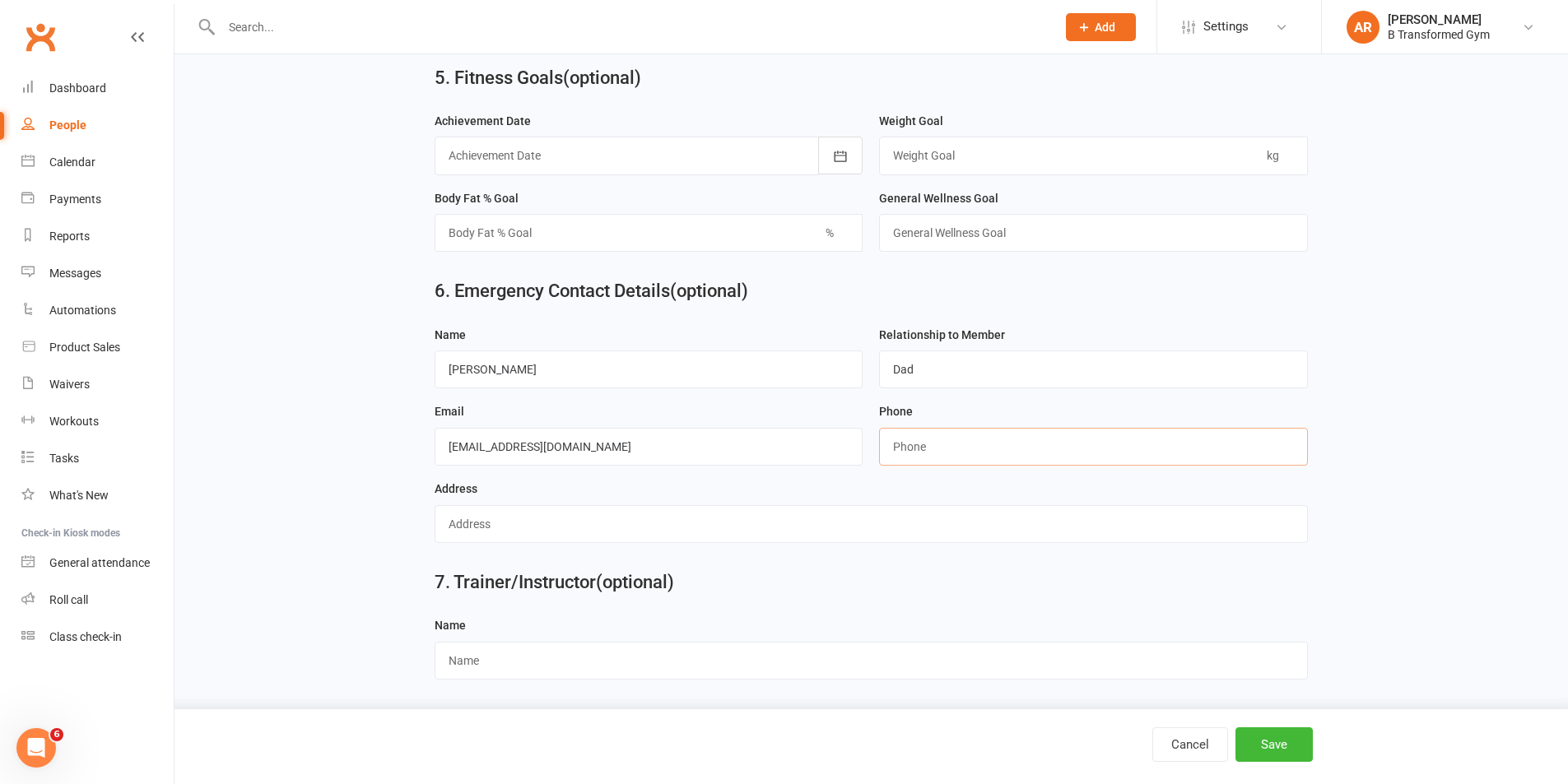
click at [952, 438] on input "string" at bounding box center [1092, 446] width 429 height 38
type input "0428823640"
click at [1286, 752] on button "Save" at bounding box center [1274, 744] width 78 height 35
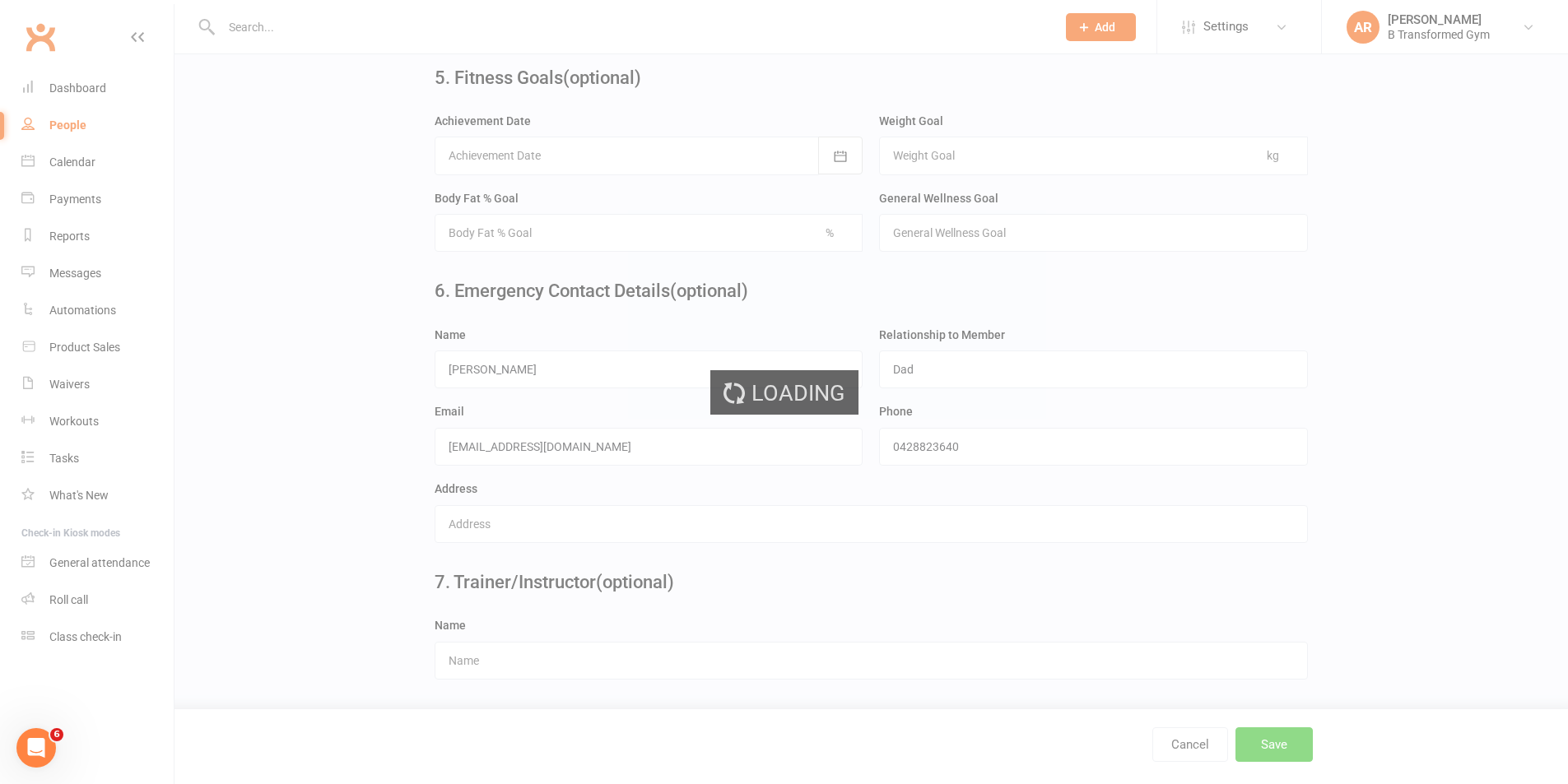
scroll to position [0, 0]
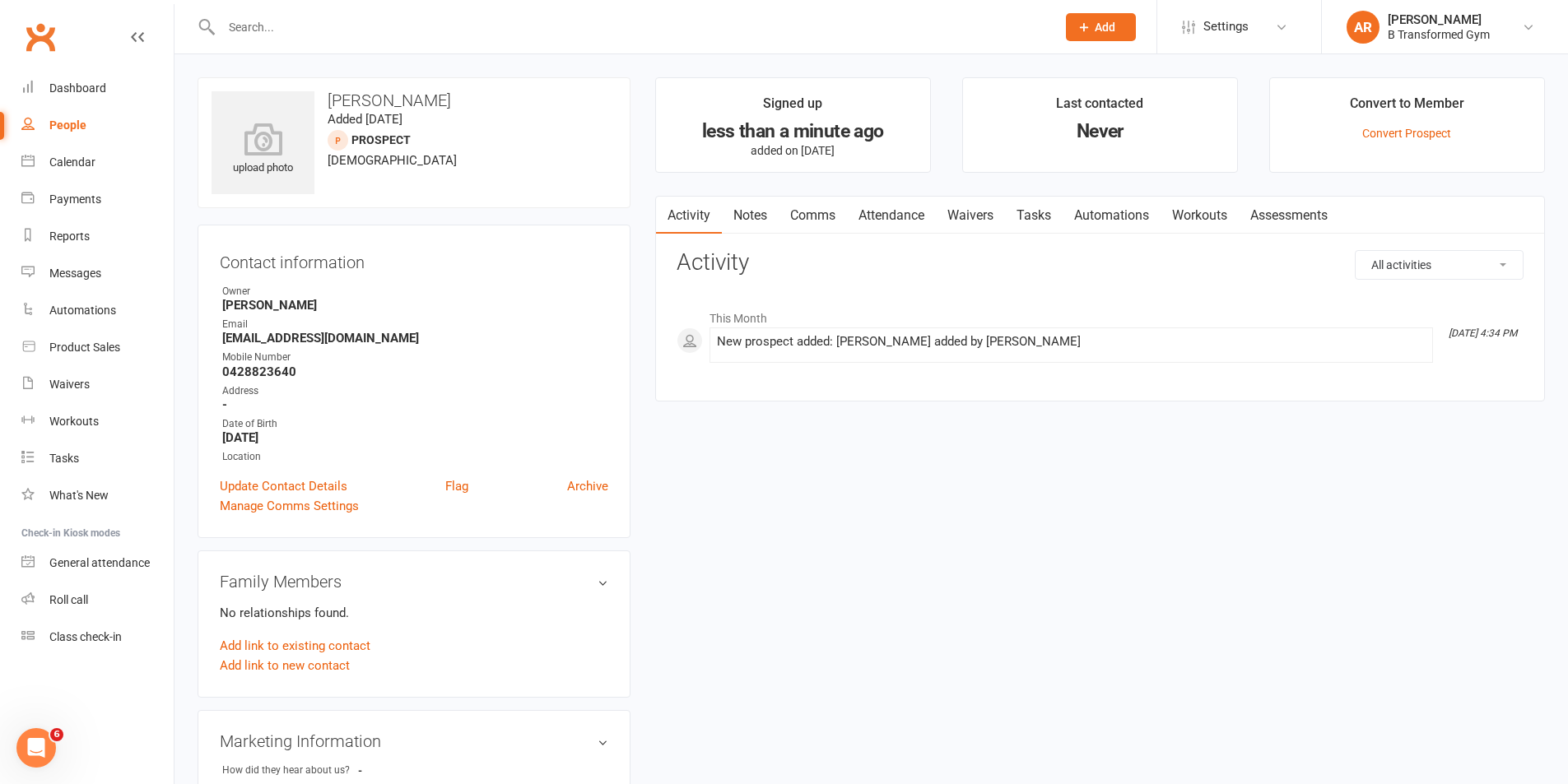
click at [244, 25] on input "text" at bounding box center [630, 27] width 828 height 23
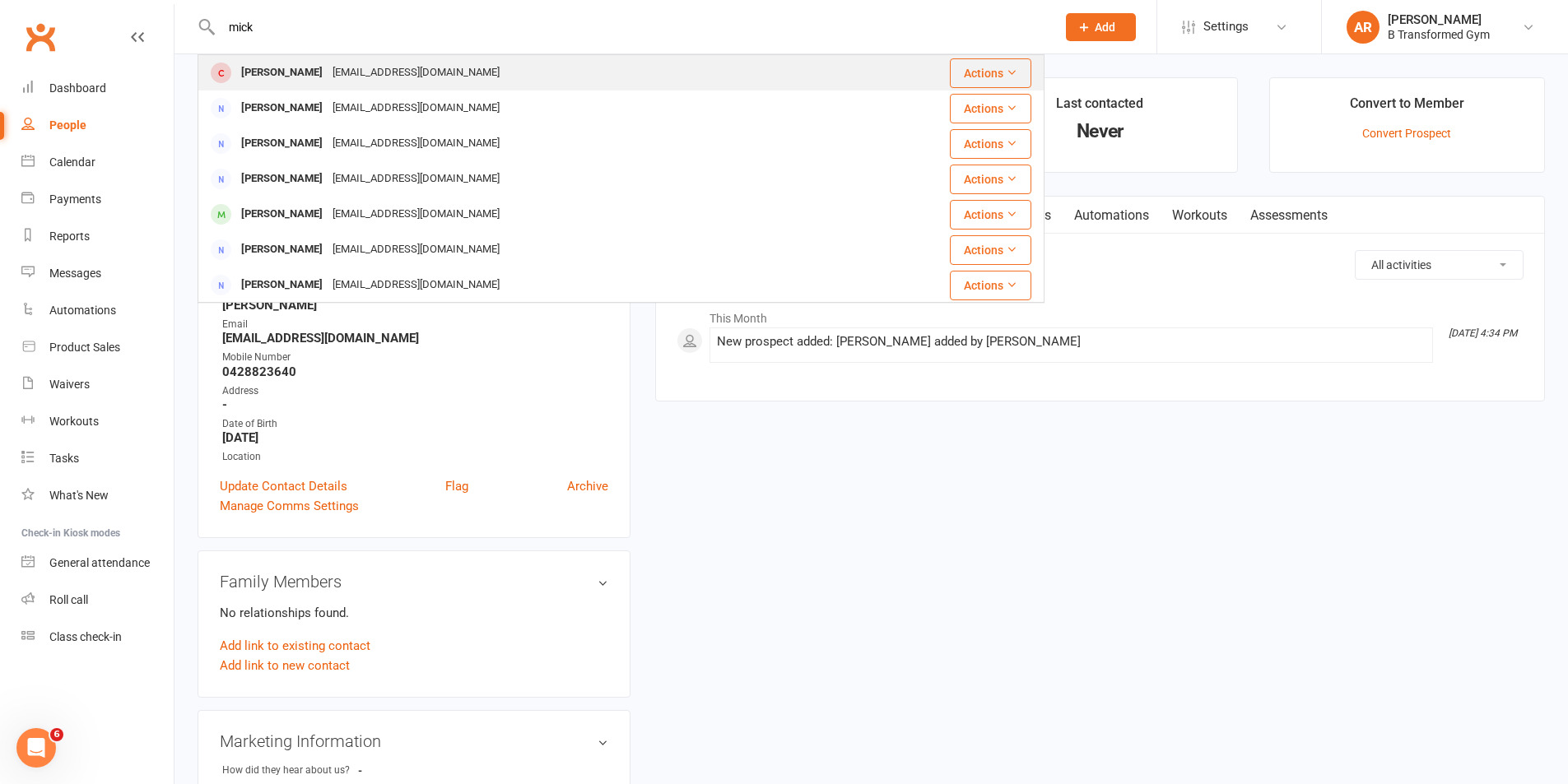
type input "mick"
click at [288, 69] on div "[PERSON_NAME]" at bounding box center [282, 73] width 92 height 24
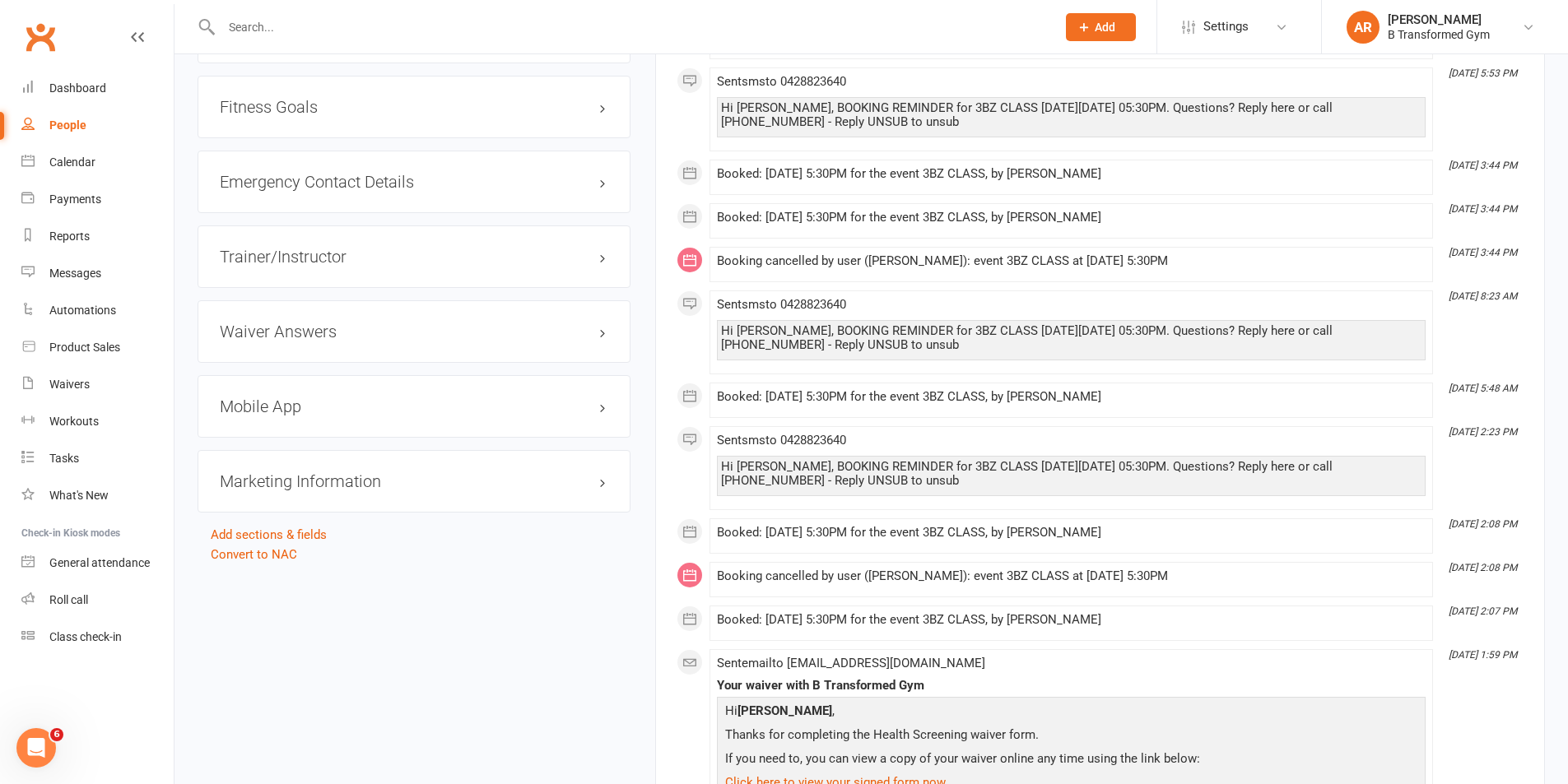
scroll to position [605, 0]
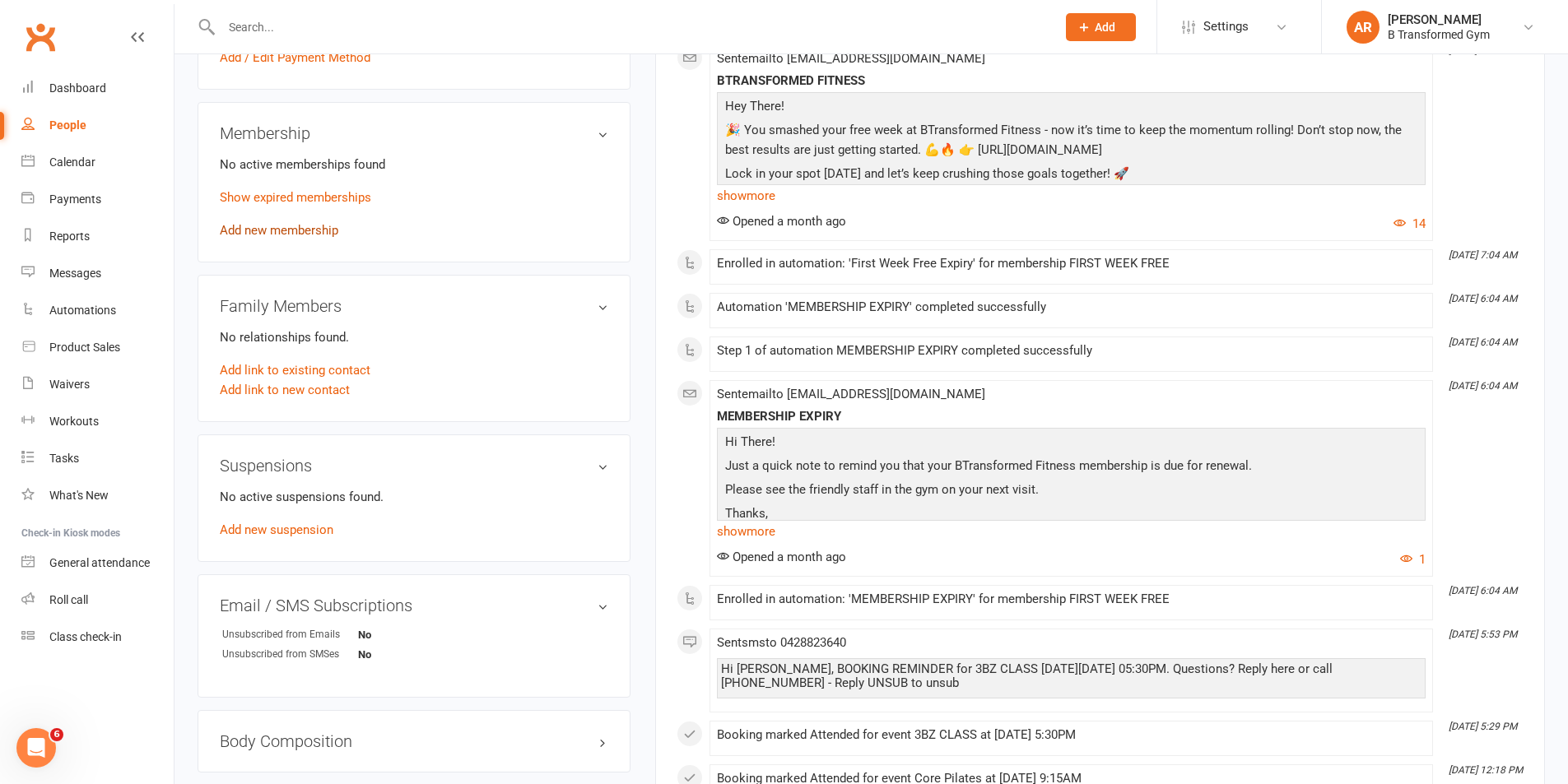
click at [307, 234] on link "Add new membership" at bounding box center [279, 230] width 119 height 15
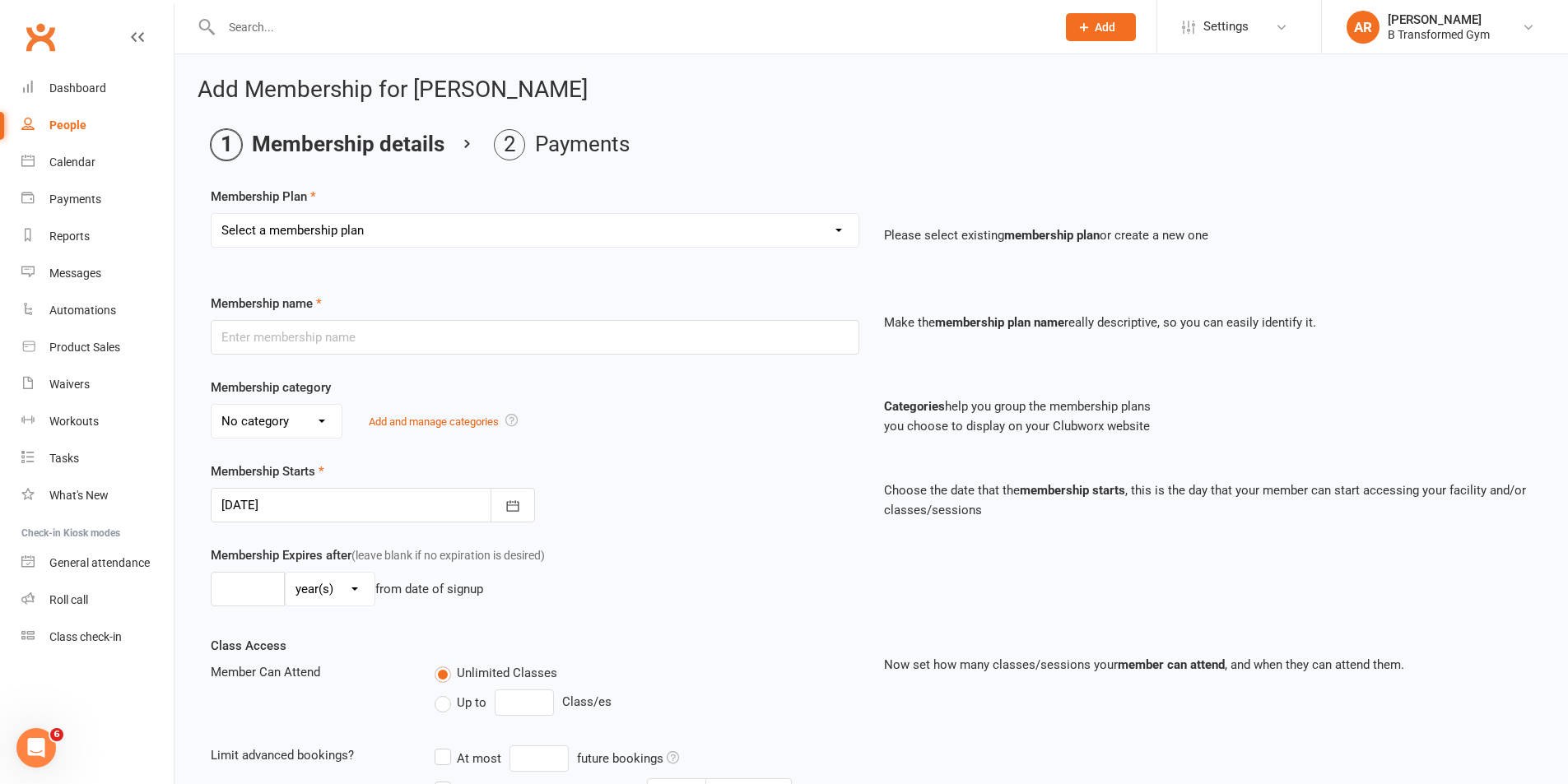
click at [324, 227] on select "Select a membership plan Create new Membership Plan 10 Class Pass- Gold Classes…" at bounding box center [534, 230] width 647 height 33
select select "8"
click at [211, 214] on select "Select a membership plan Create new Membership Plan 10 Class Pass- Gold Classes…" at bounding box center [534, 230] width 647 height 33
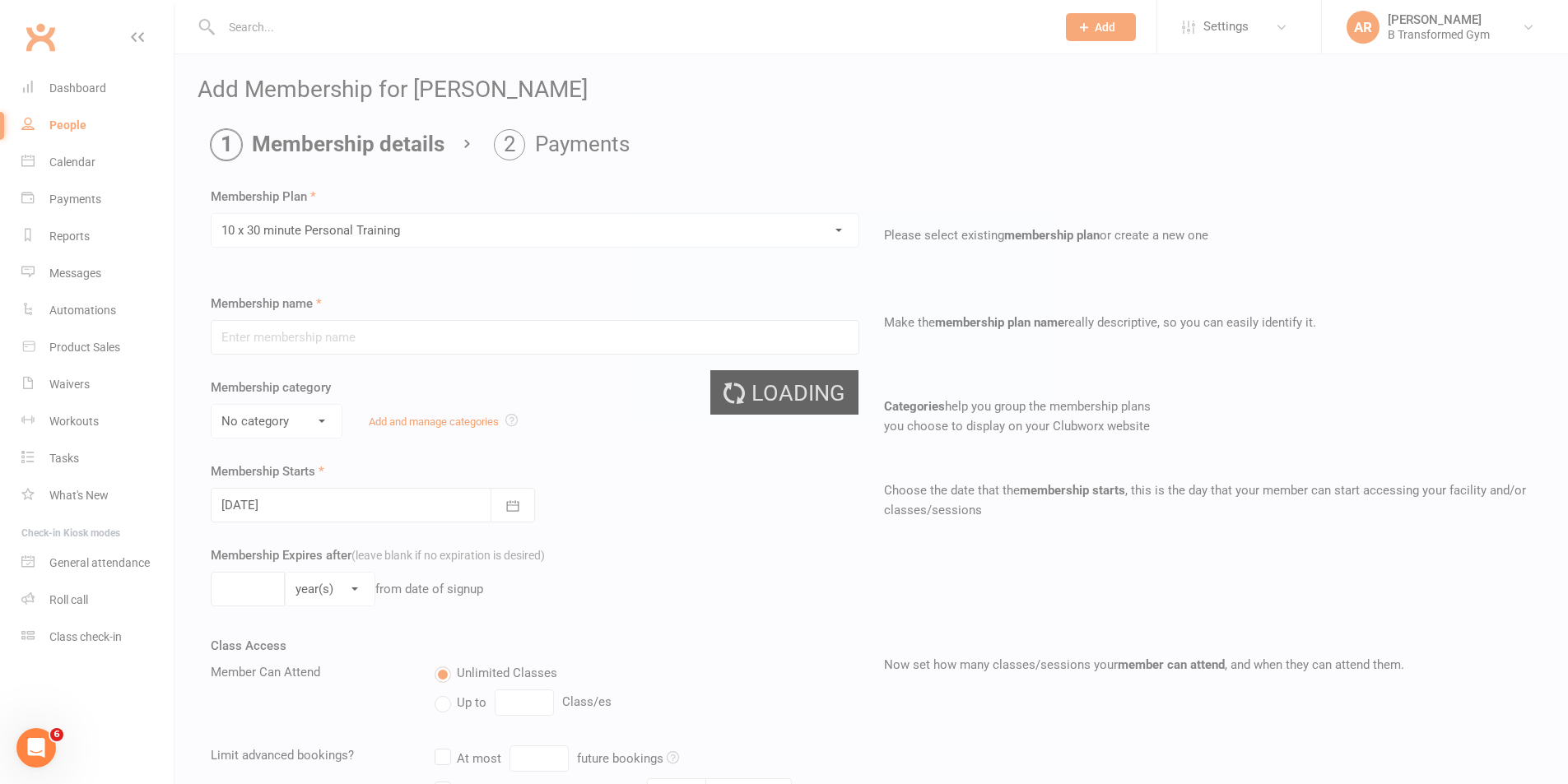
type input "10 x 30 minute Personal Training"
select select "3"
type input "4"
select select "2"
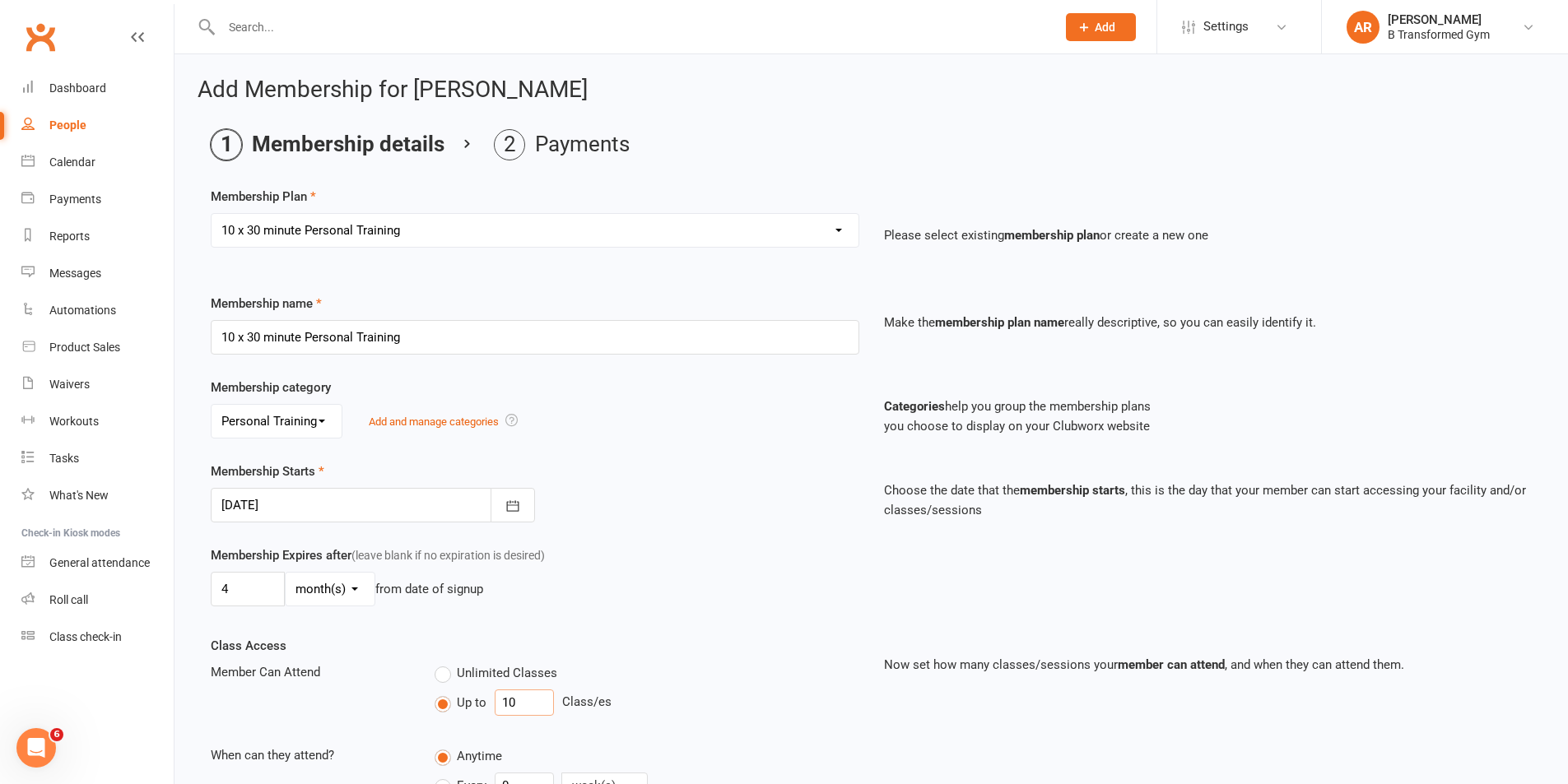
click at [528, 701] on input "10" at bounding box center [524, 702] width 59 height 26
type input "1"
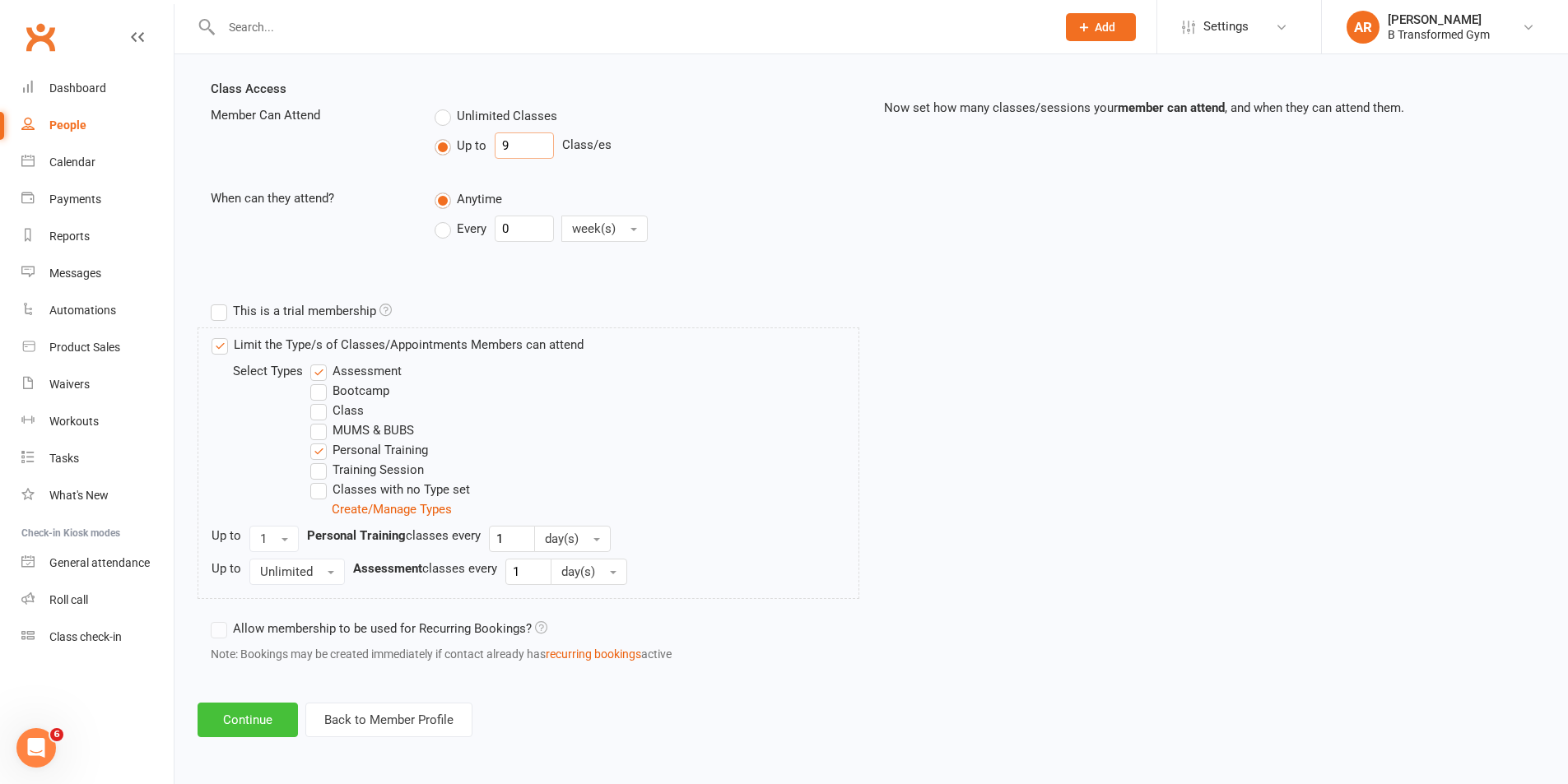
type input "9"
click at [233, 703] on button "Continue" at bounding box center [248, 720] width 101 height 35
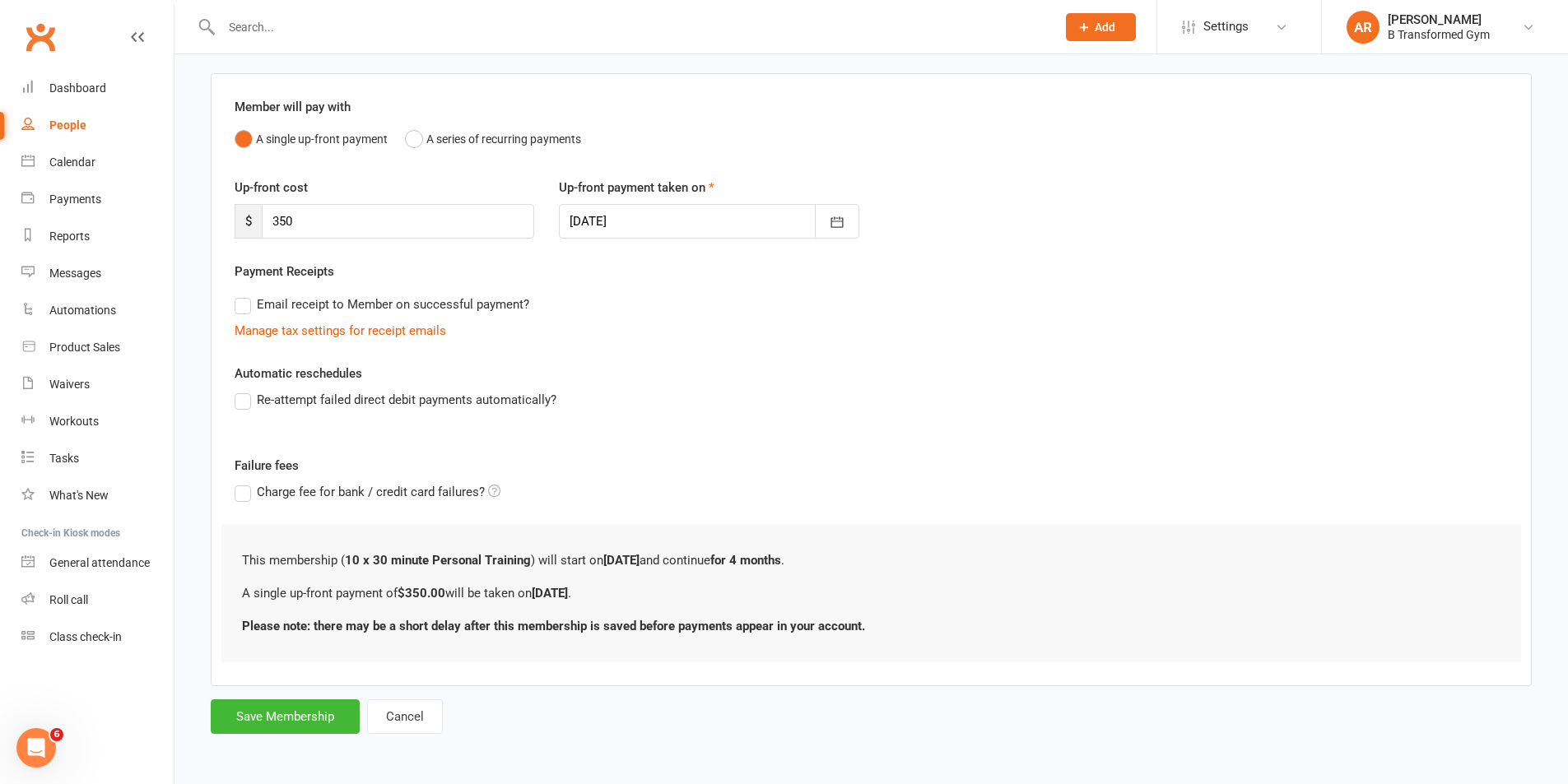
scroll to position [0, 0]
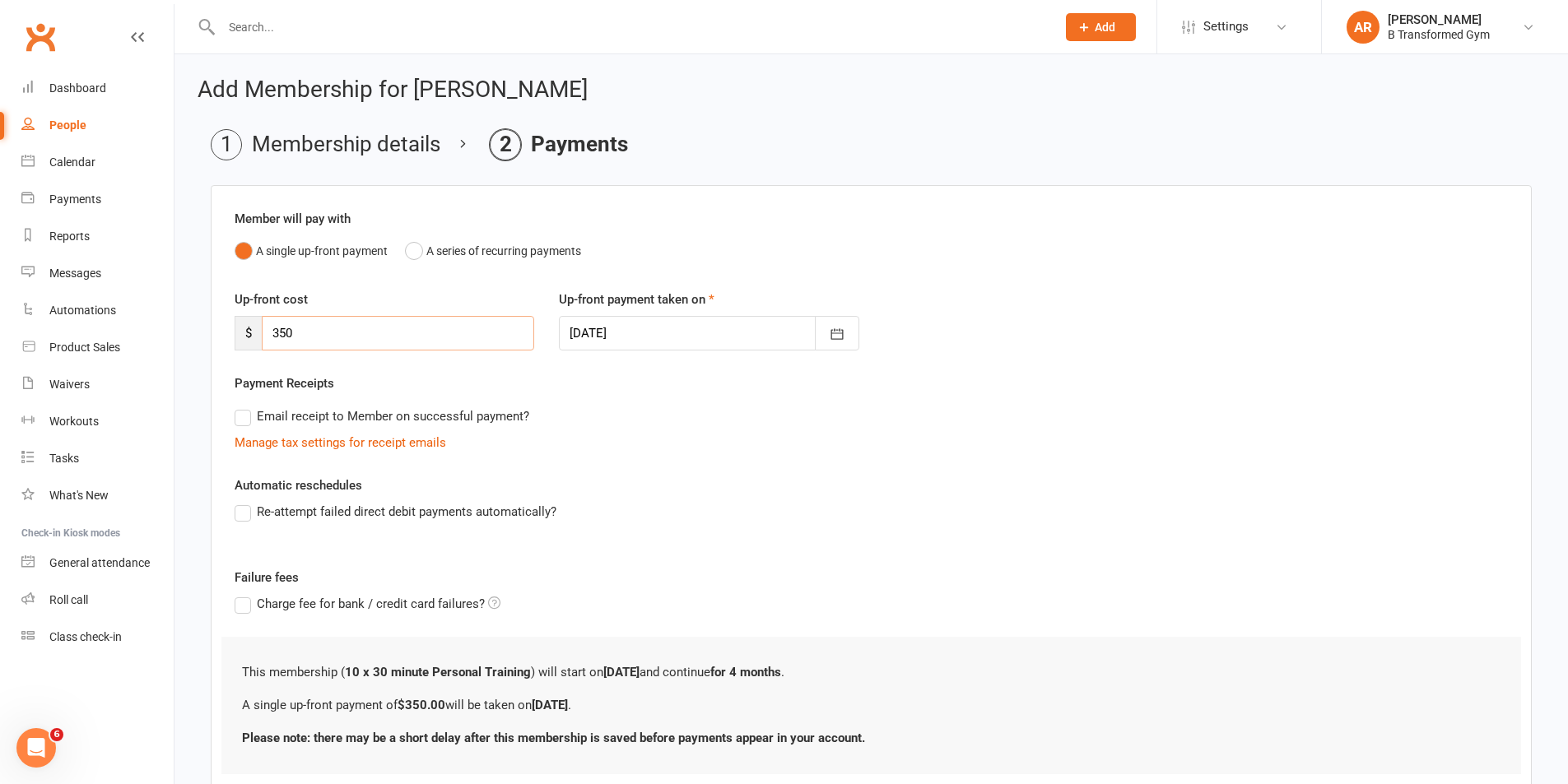
click at [362, 338] on input "350" at bounding box center [398, 333] width 272 height 35
drag, startPoint x: 358, startPoint y: 338, endPoint x: 192, endPoint y: 331, distance: 166.1
click at [195, 331] on div "Add Membership for [PERSON_NAME] Membership details Payments Member will pay wi…" at bounding box center [870, 463] width 1393 height 818
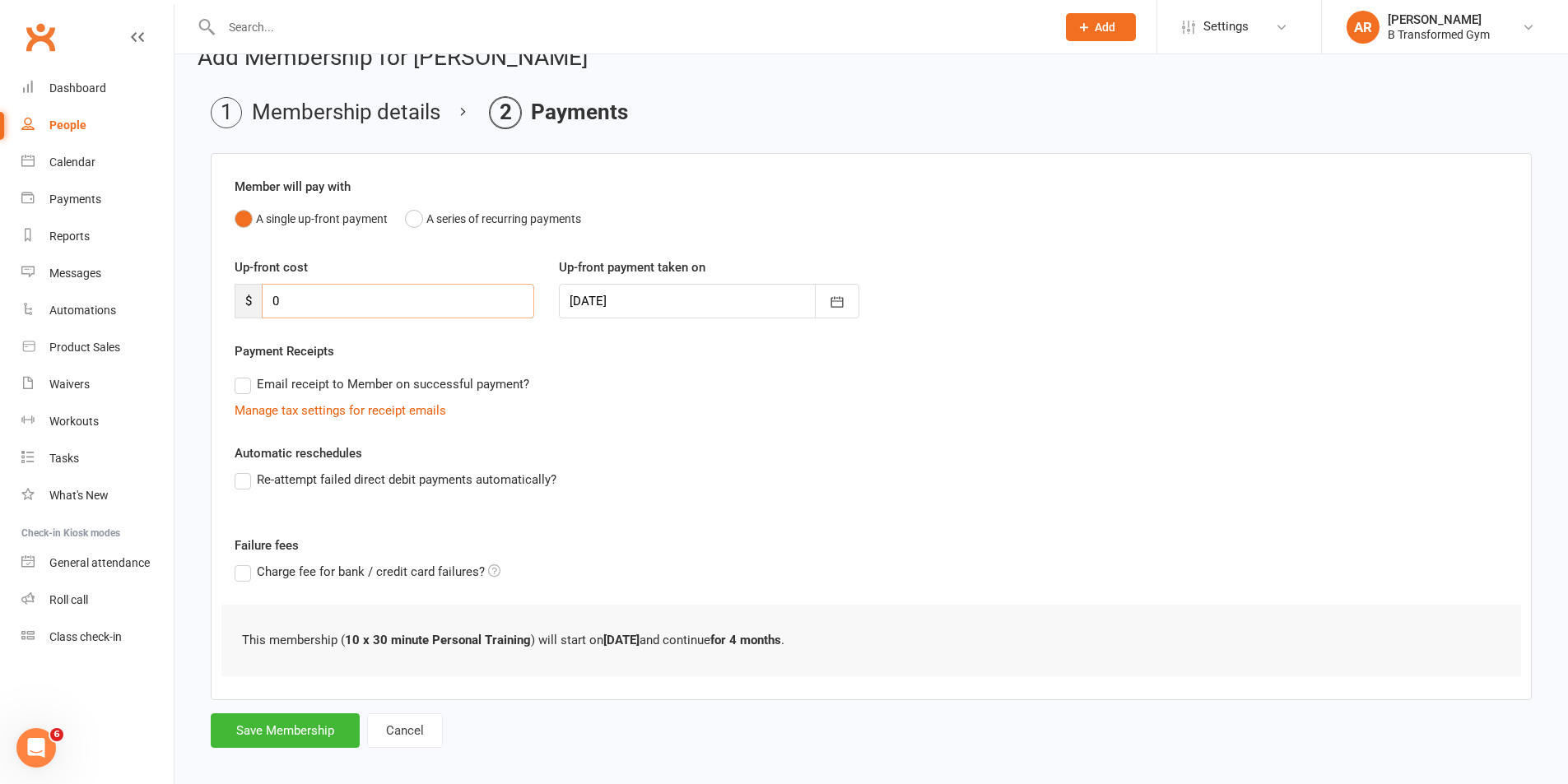
scroll to position [46, 0]
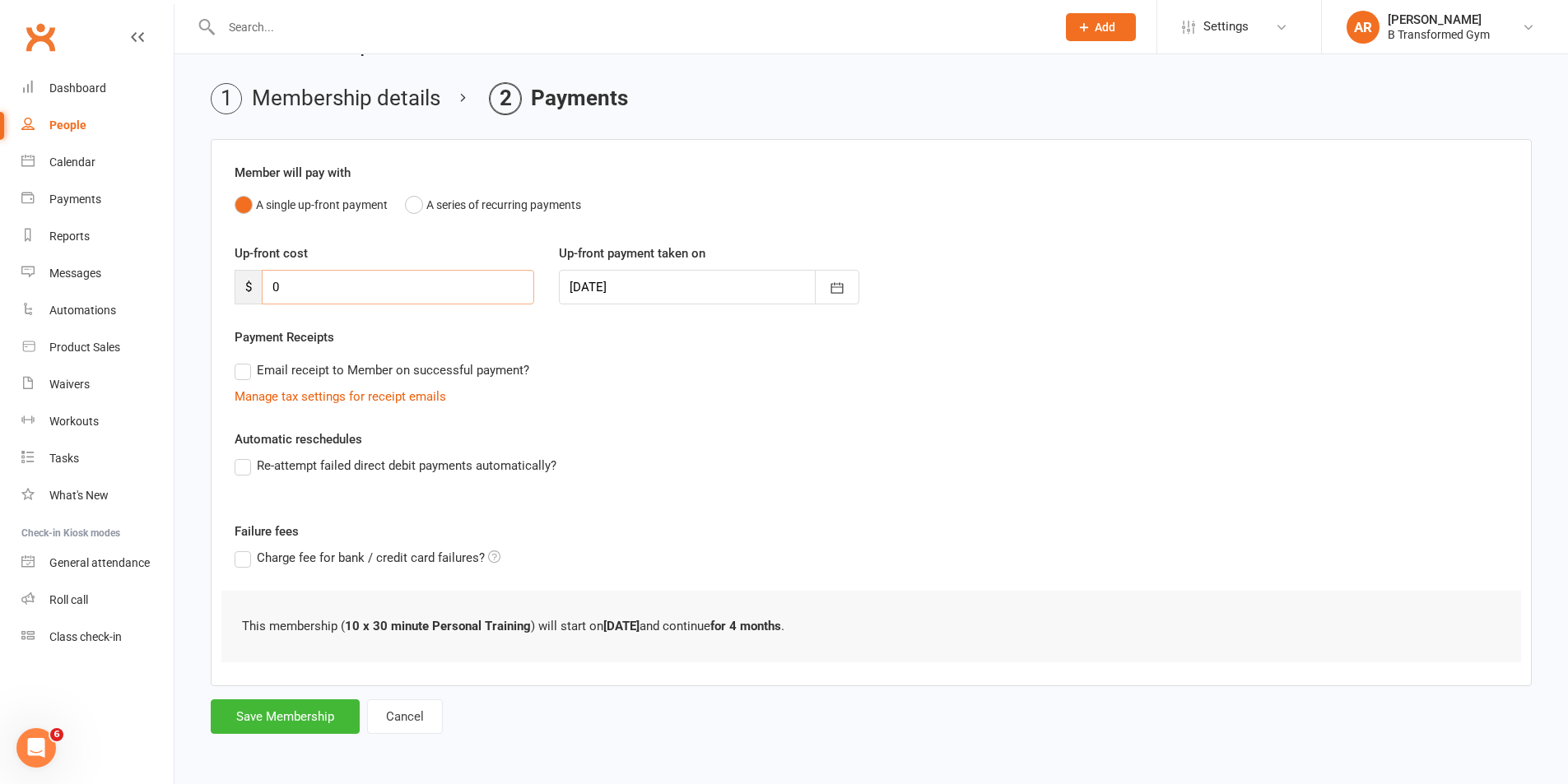
type input "0"
click at [251, 722] on button "Save Membership" at bounding box center [285, 716] width 149 height 35
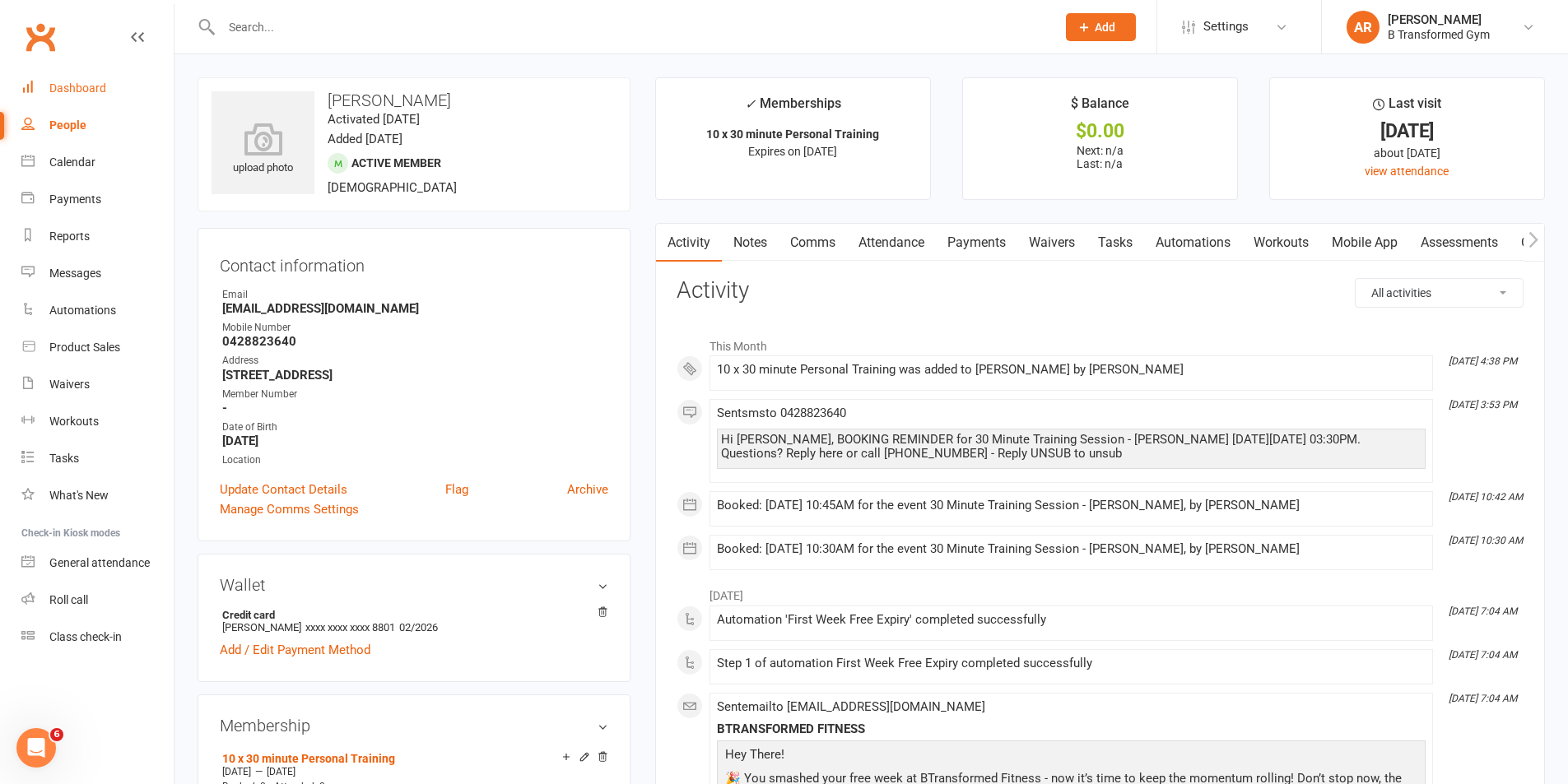
click at [98, 86] on div "Dashboard" at bounding box center [78, 88] width 57 height 13
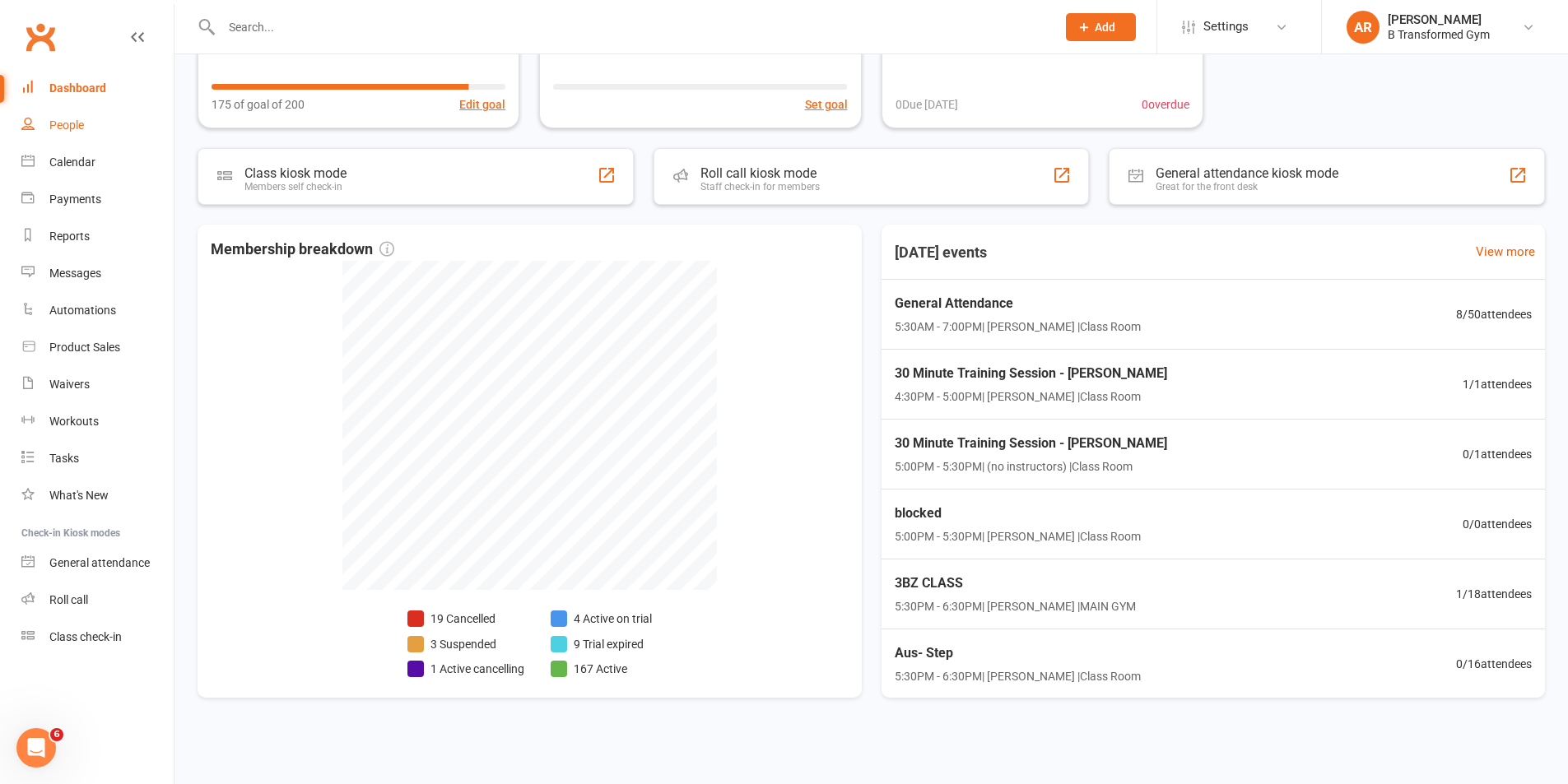
click at [77, 127] on div "People" at bounding box center [67, 125] width 35 height 13
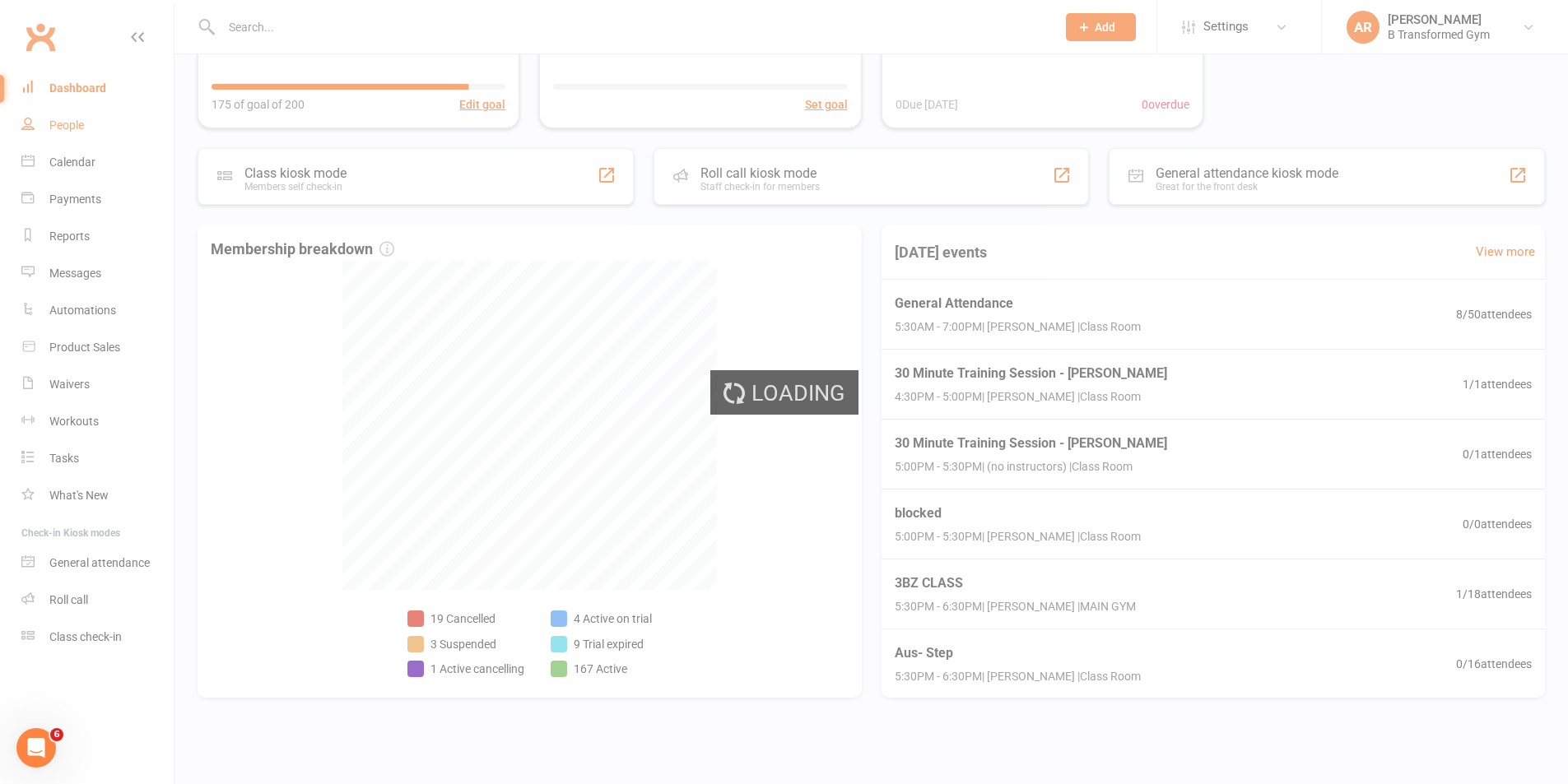
select select "100"
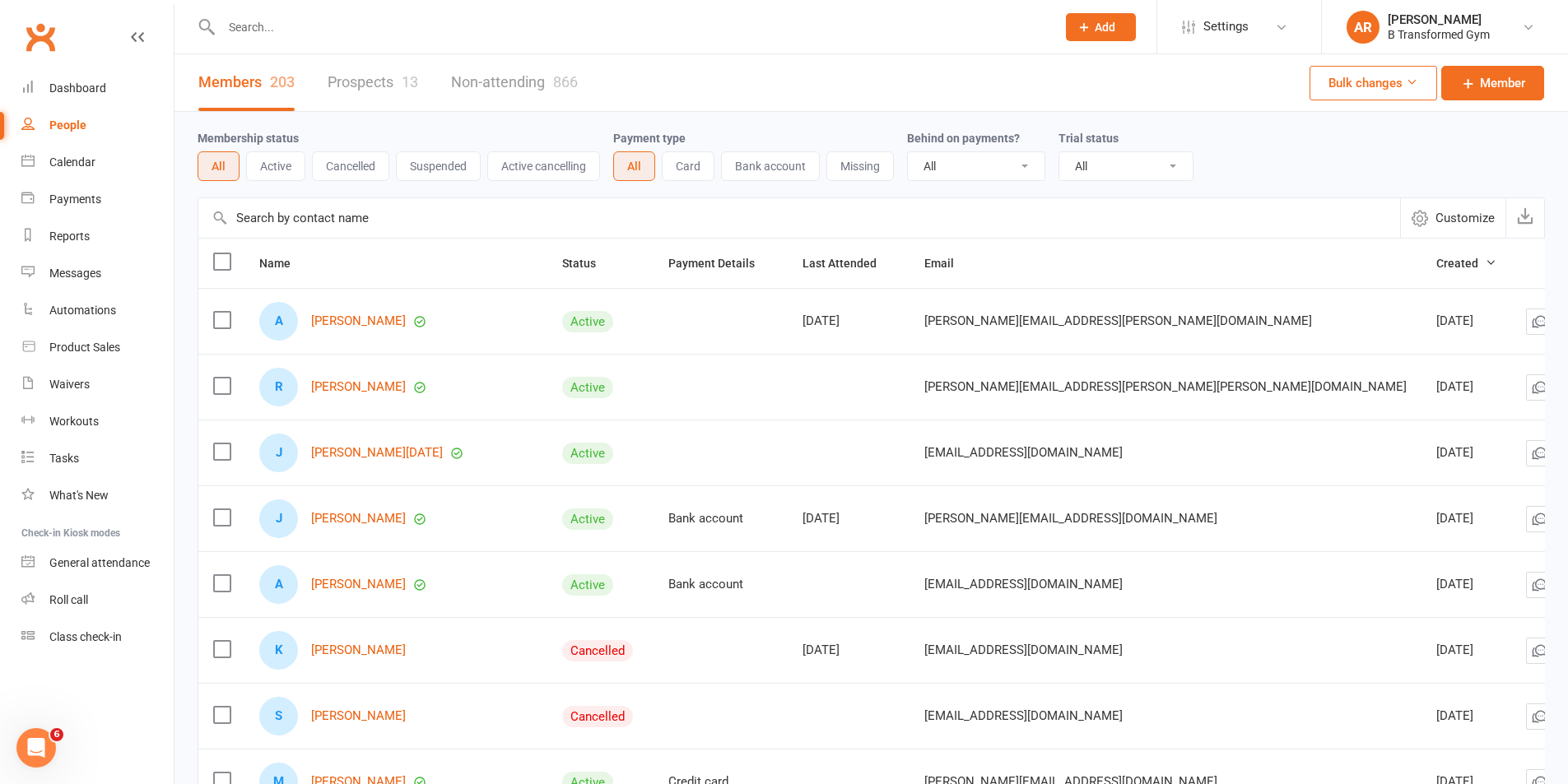
click at [320, 26] on input "text" at bounding box center [630, 27] width 828 height 23
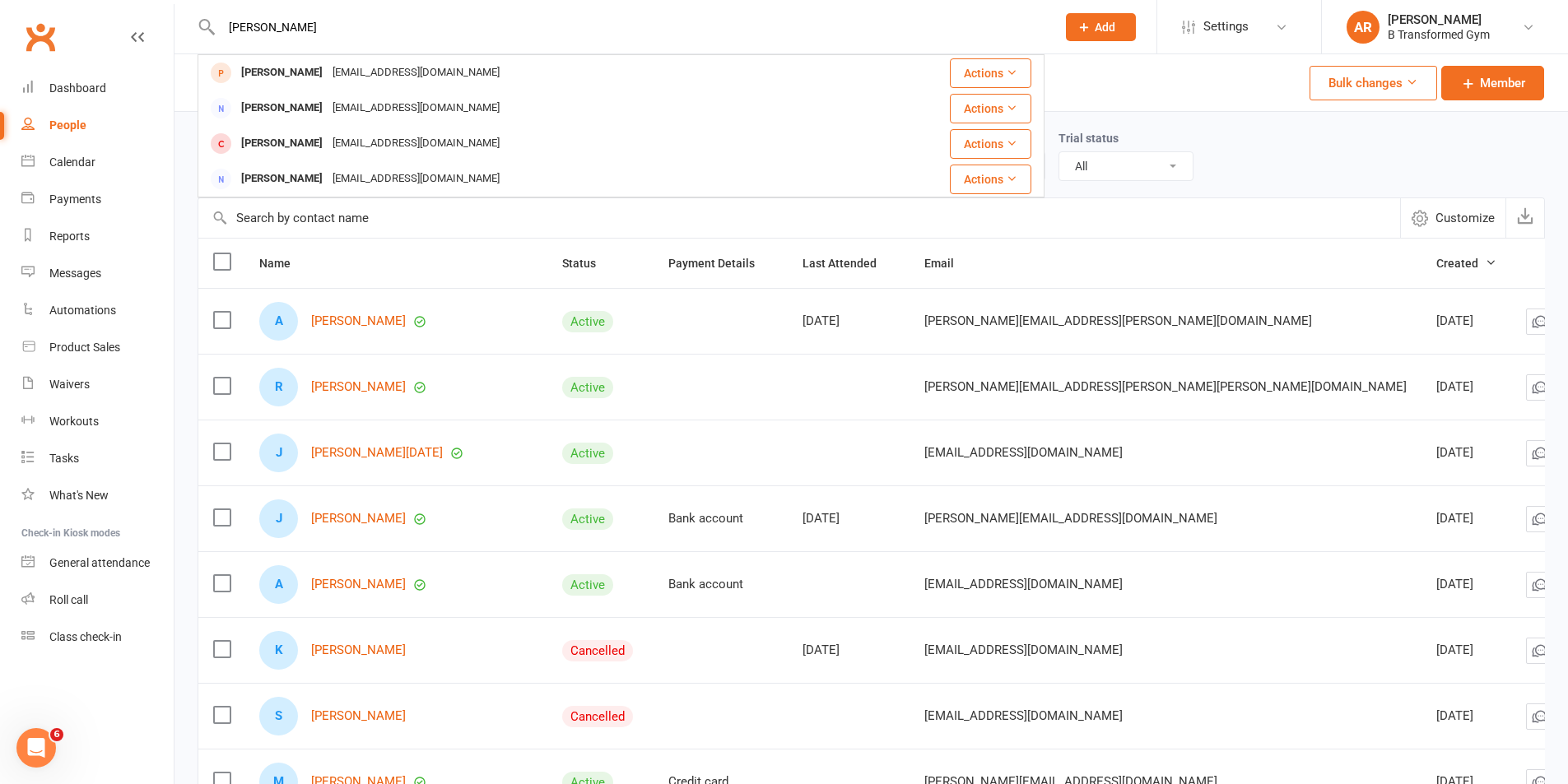
type input "[PERSON_NAME]"
click at [368, 79] on div "[EMAIL_ADDRESS][DOMAIN_NAME]" at bounding box center [416, 73] width 177 height 24
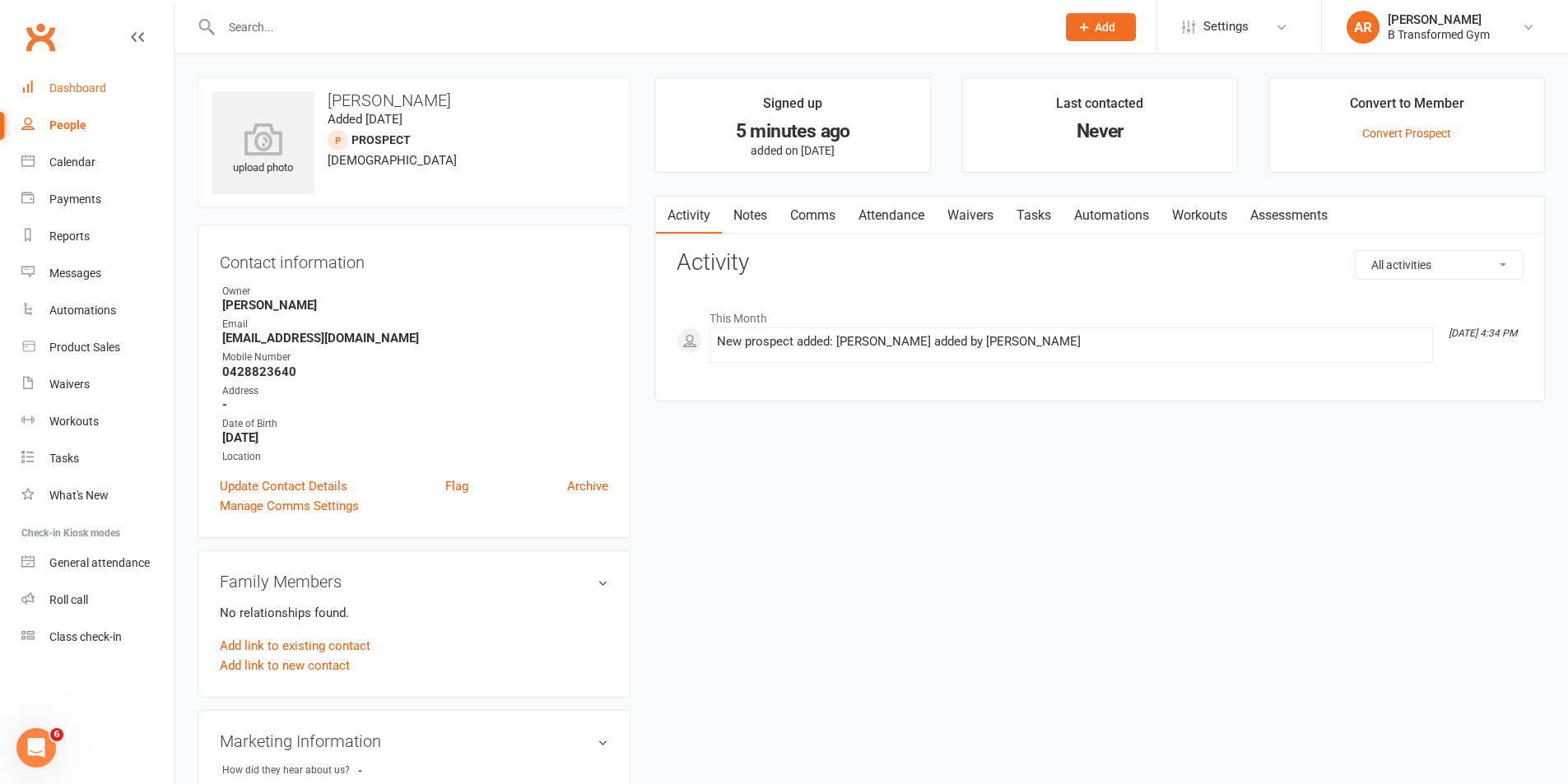
click at [85, 91] on div "Dashboard" at bounding box center [78, 88] width 57 height 13
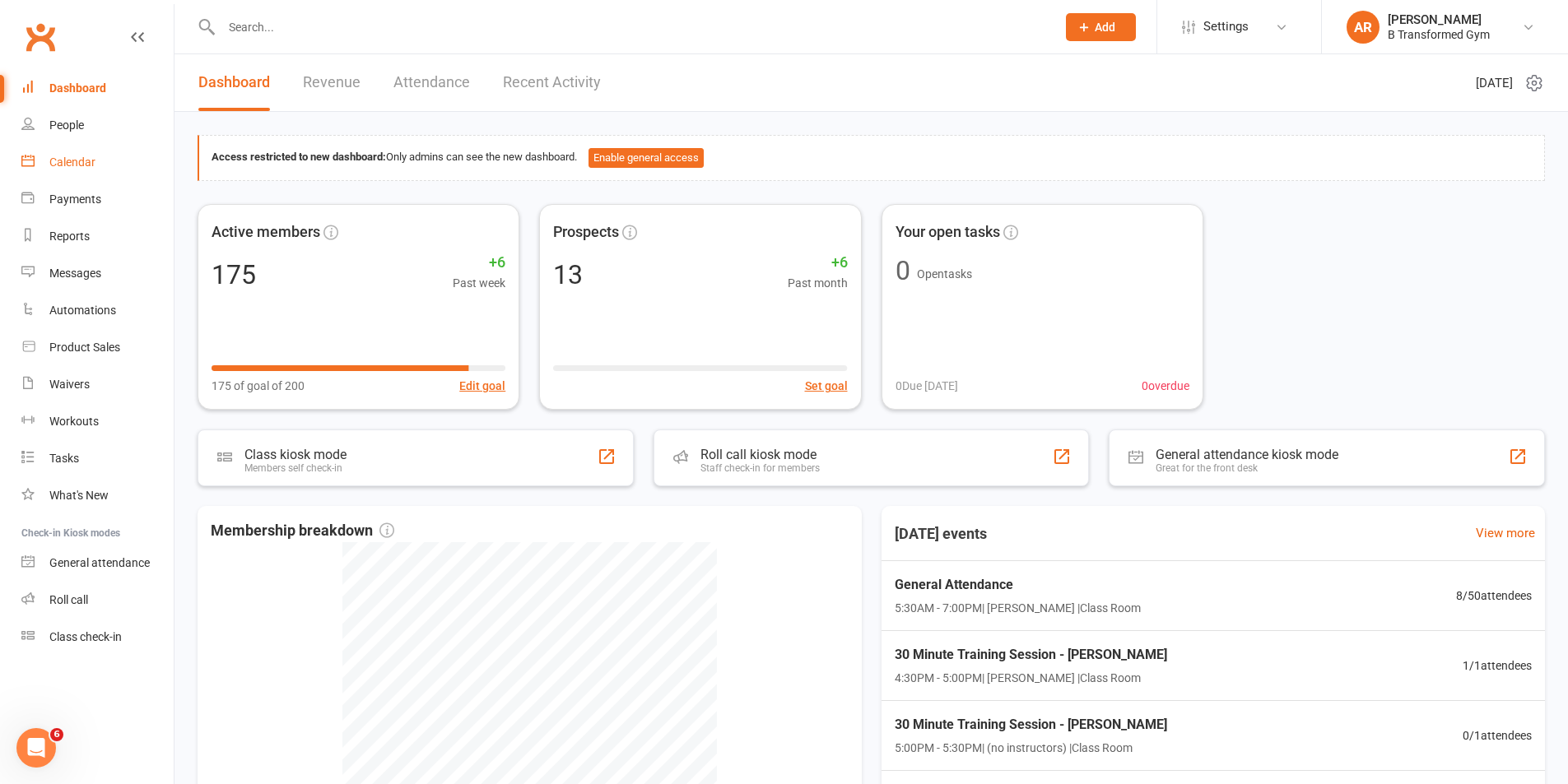
click at [69, 157] on div "Calendar" at bounding box center [73, 162] width 46 height 13
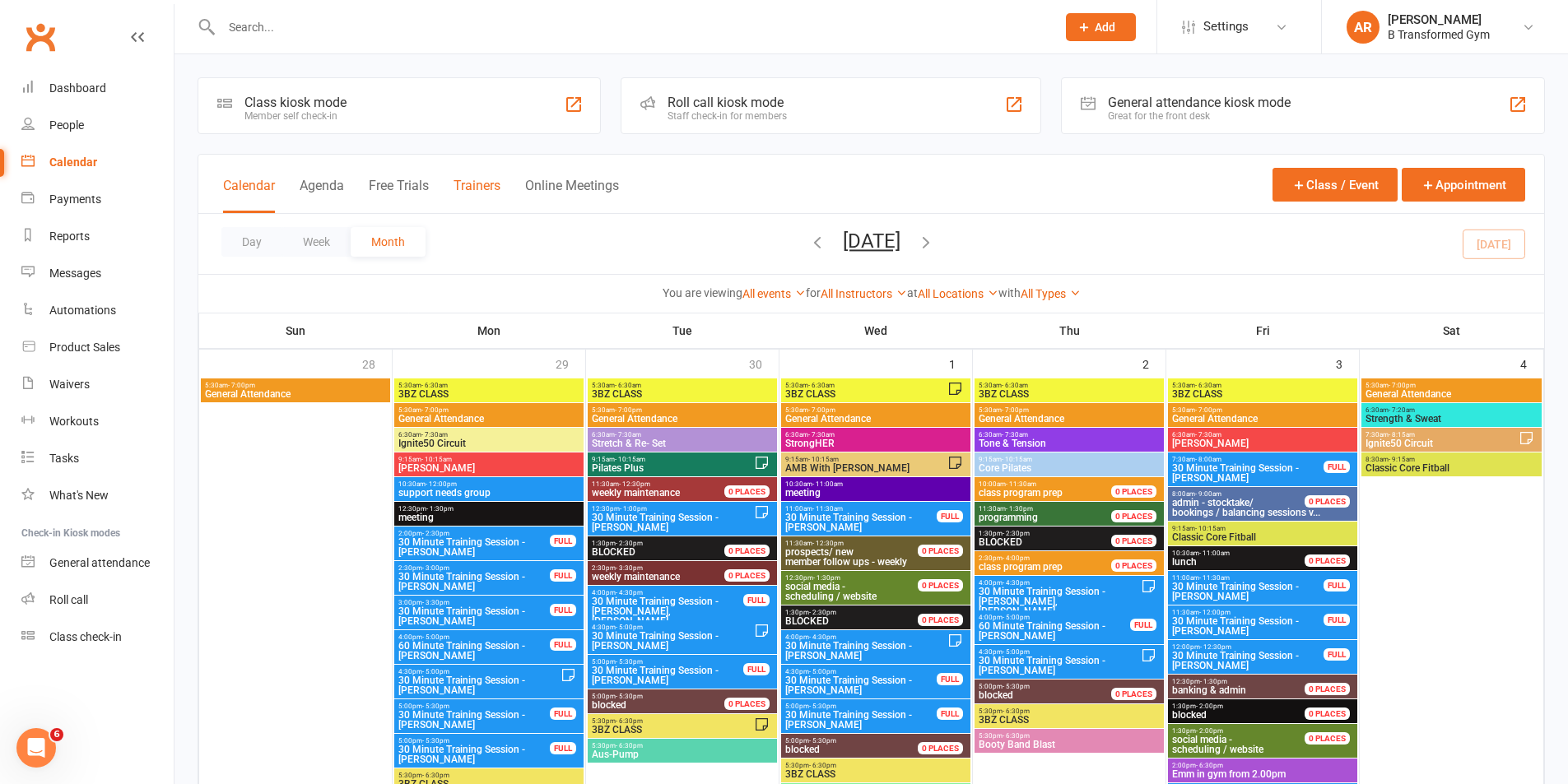
click at [490, 187] on button "Trainers" at bounding box center [476, 195] width 47 height 35
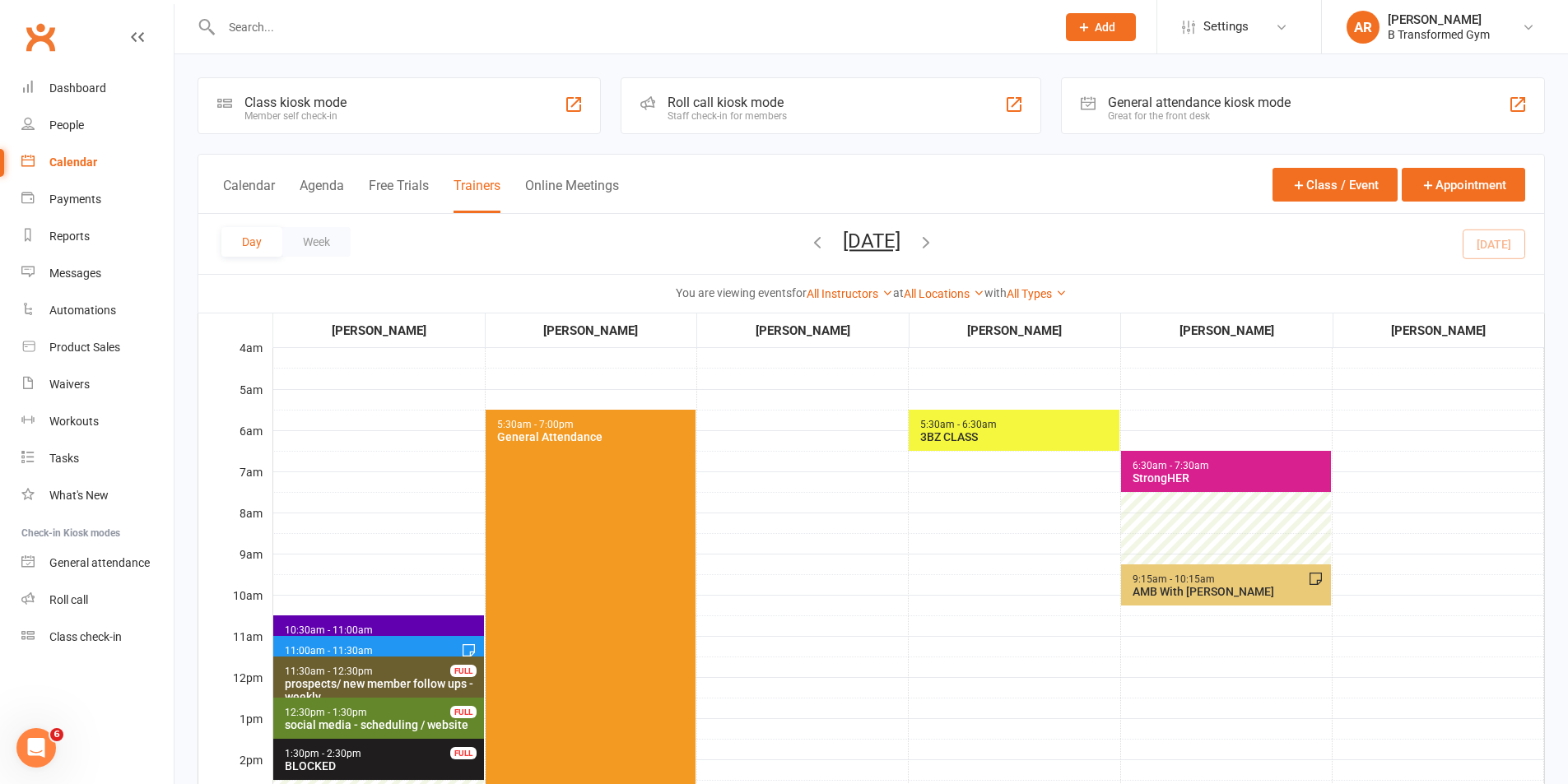
scroll to position [411, 0]
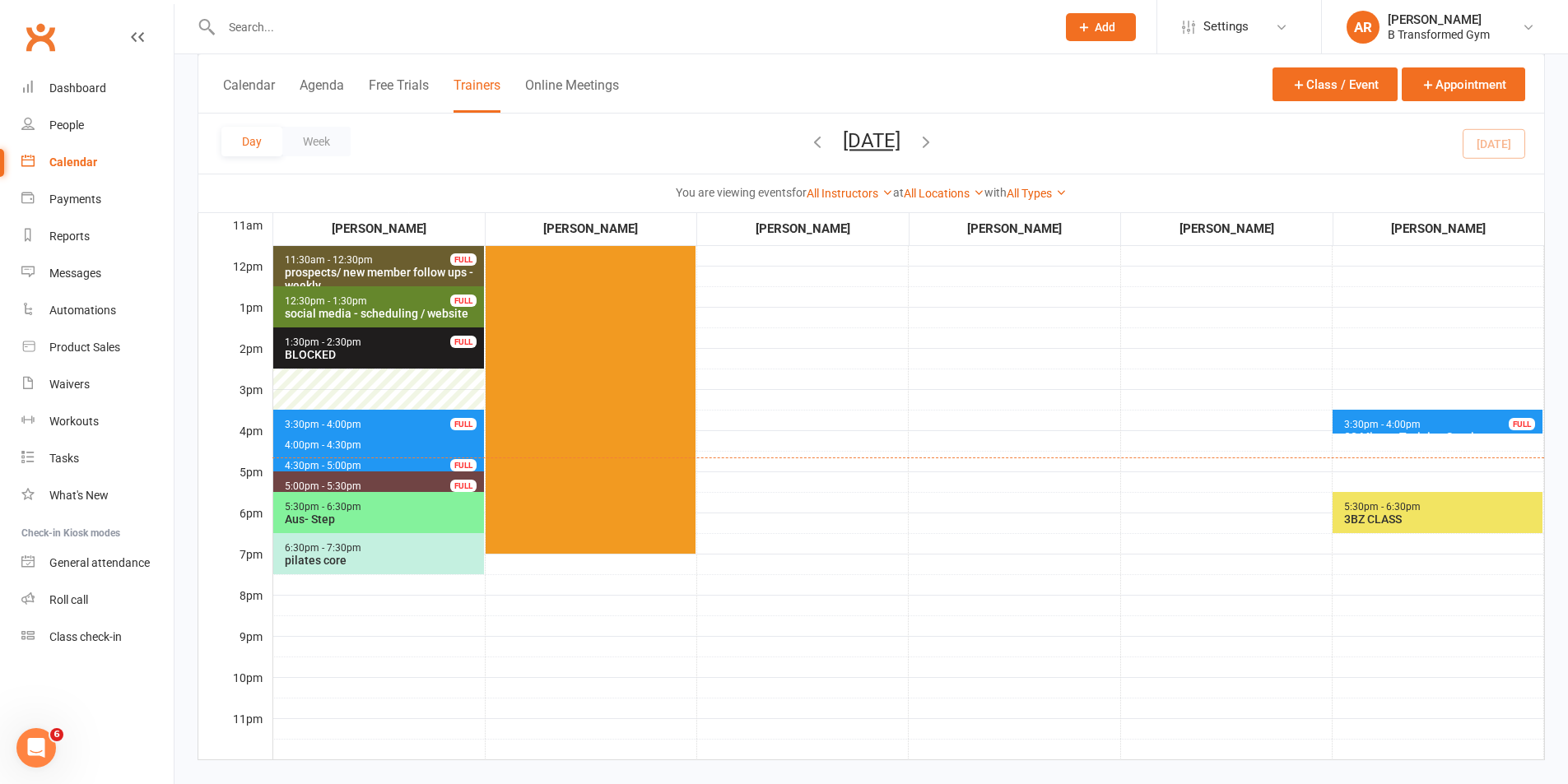
click at [1455, 421] on span "3:30pm - 4:00pm 30 Minute Training Session - [PERSON_NAME] FULL" at bounding box center [1438, 421] width 210 height 24
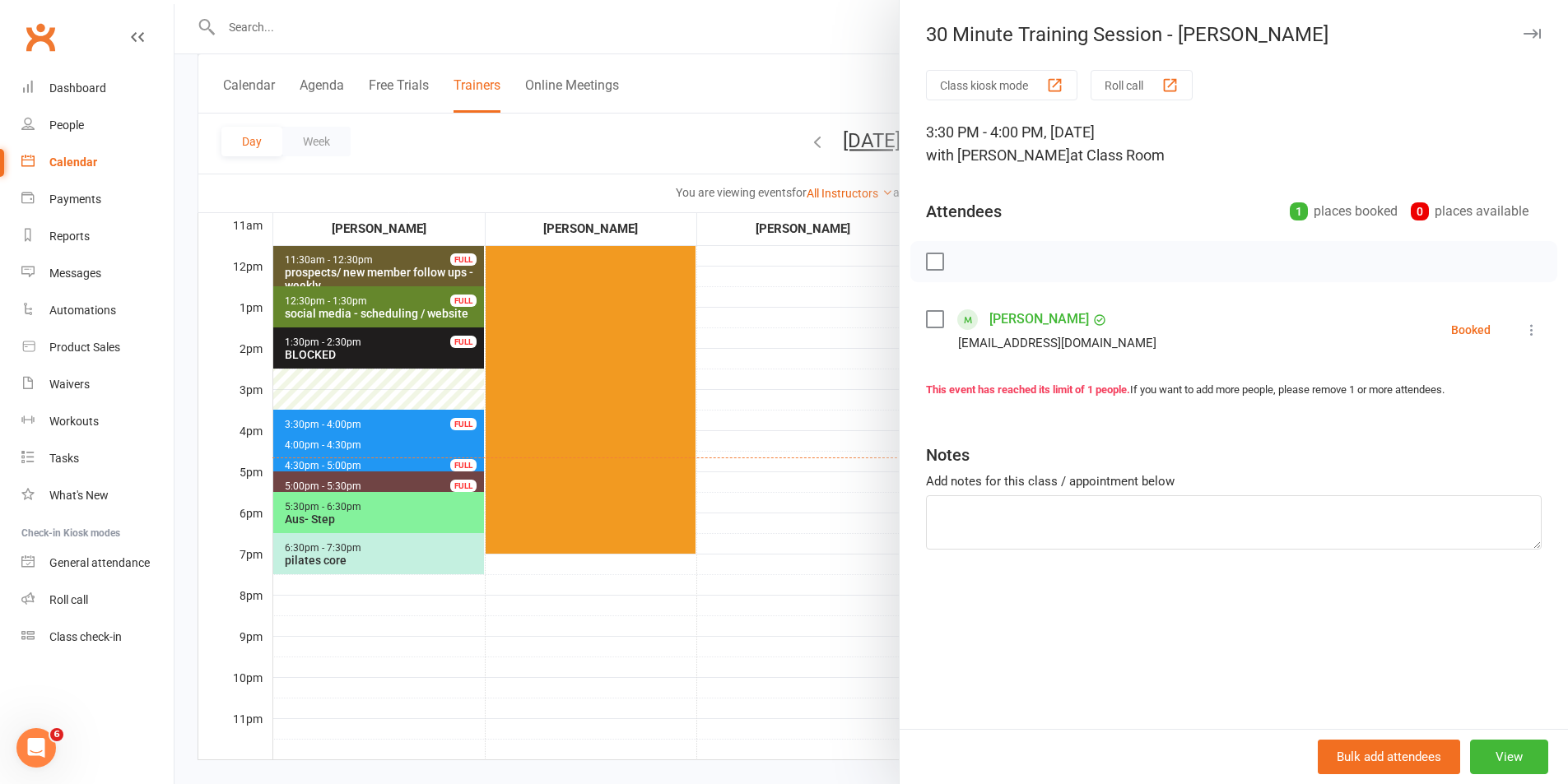
click at [918, 319] on div "Class kiosk mode Roll call 3:30 PM - 4:00 PM, [DATE] with [PERSON_NAME] at Clas…" at bounding box center [1233, 399] width 668 height 659
click at [931, 318] on label at bounding box center [934, 319] width 17 height 17
click at [1042, 512] on textarea at bounding box center [1233, 522] width 615 height 54
type textarea "Attended - [PERSON_NAME]"
click at [760, 381] on div at bounding box center [870, 392] width 1393 height 784
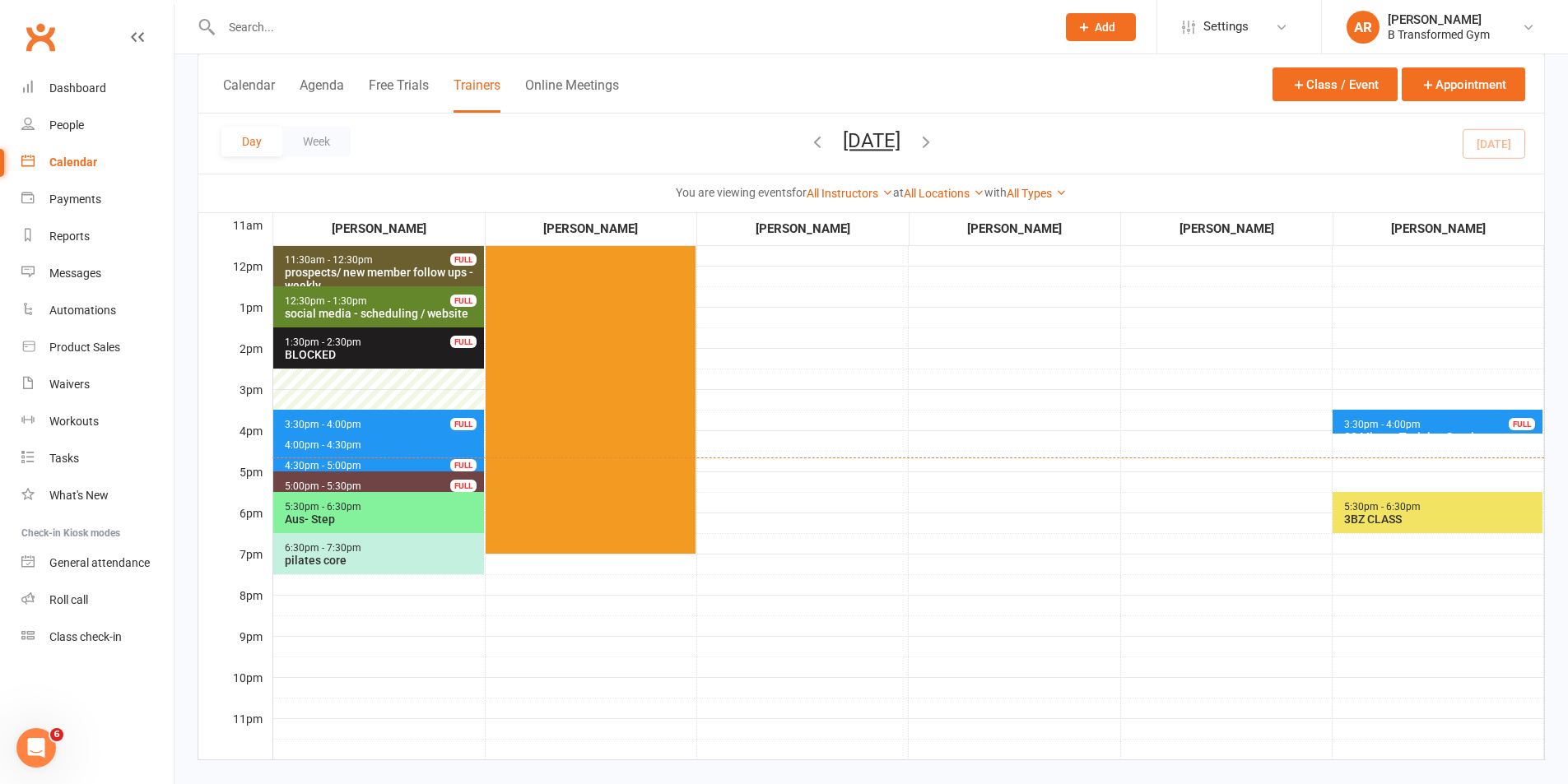
click at [1448, 512] on div "3BZ CLASS" at bounding box center [1441, 519] width 196 height 13
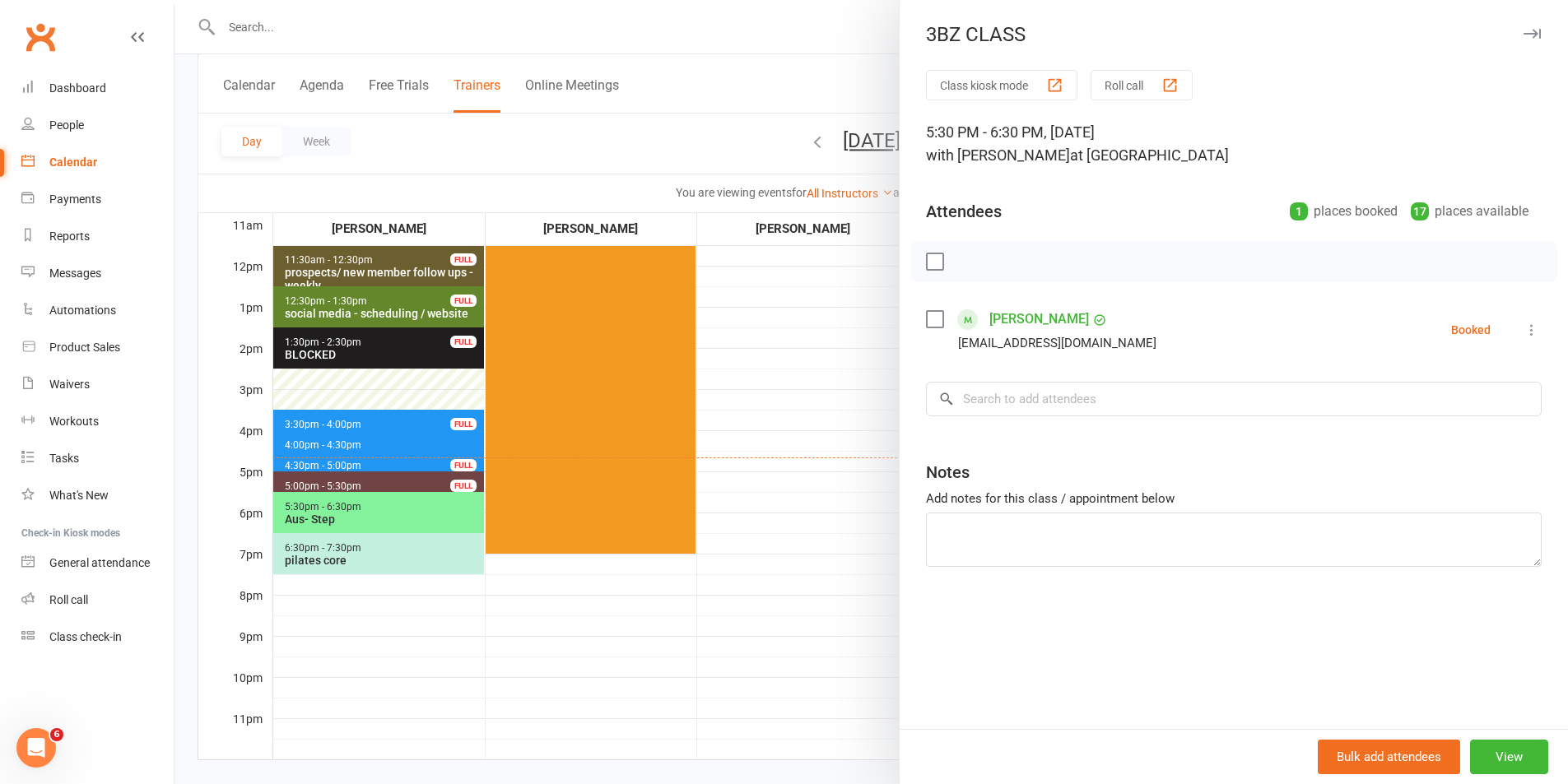
click at [797, 469] on div at bounding box center [870, 392] width 1393 height 784
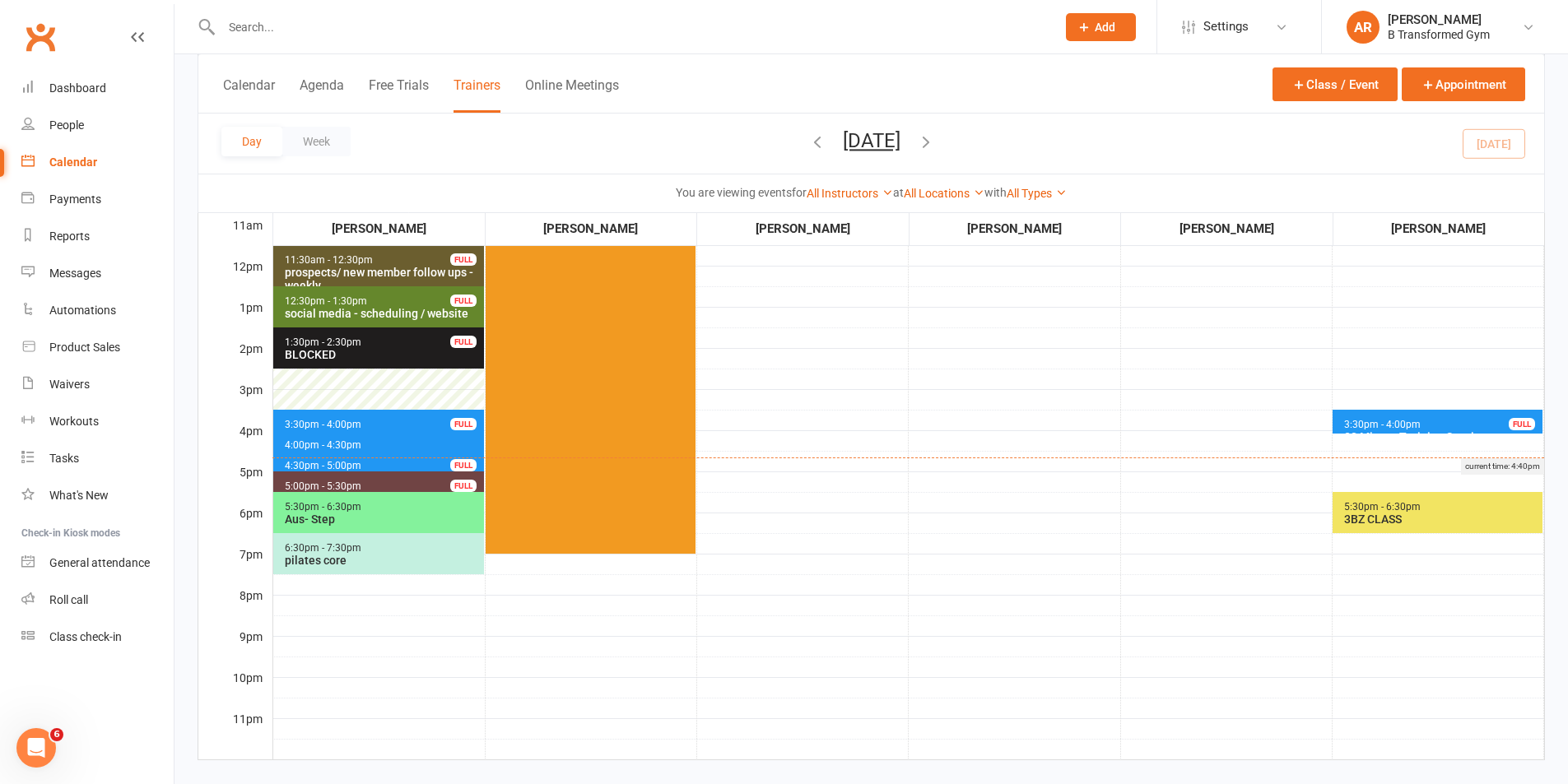
click at [398, 463] on div "current time: 4:40pm" at bounding box center [908, 465] width 1272 height 17
click at [395, 457] on div "current time: 4:40pm" at bounding box center [908, 465] width 1272 height 17
click at [367, 460] on div "current time: 4:40pm" at bounding box center [908, 465] width 1272 height 17
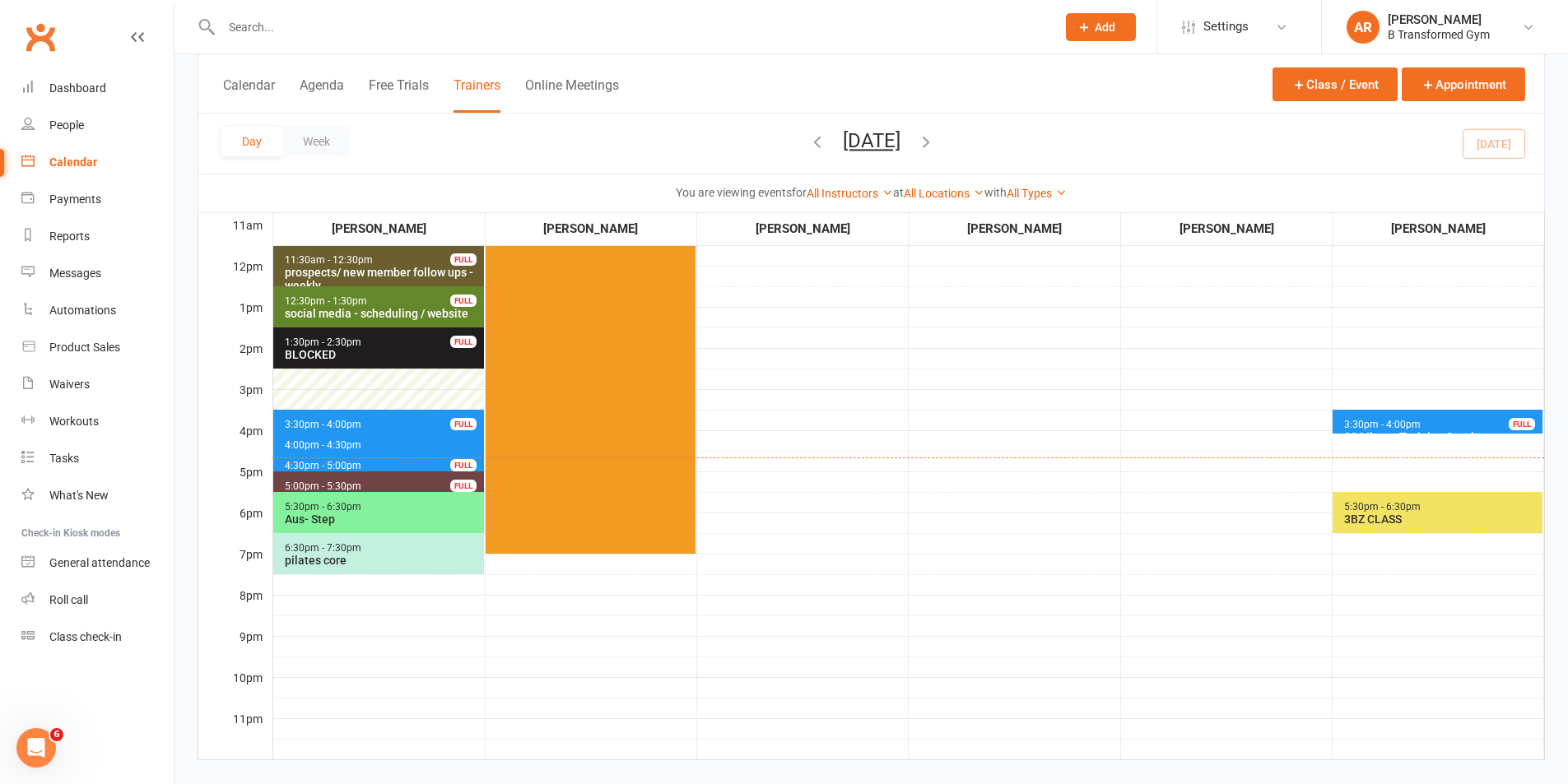
click at [410, 456] on span "4:30pm - 5:00pm 30 Minute Training Session - [PERSON_NAME] FULL" at bounding box center [378, 462] width 211 height 24
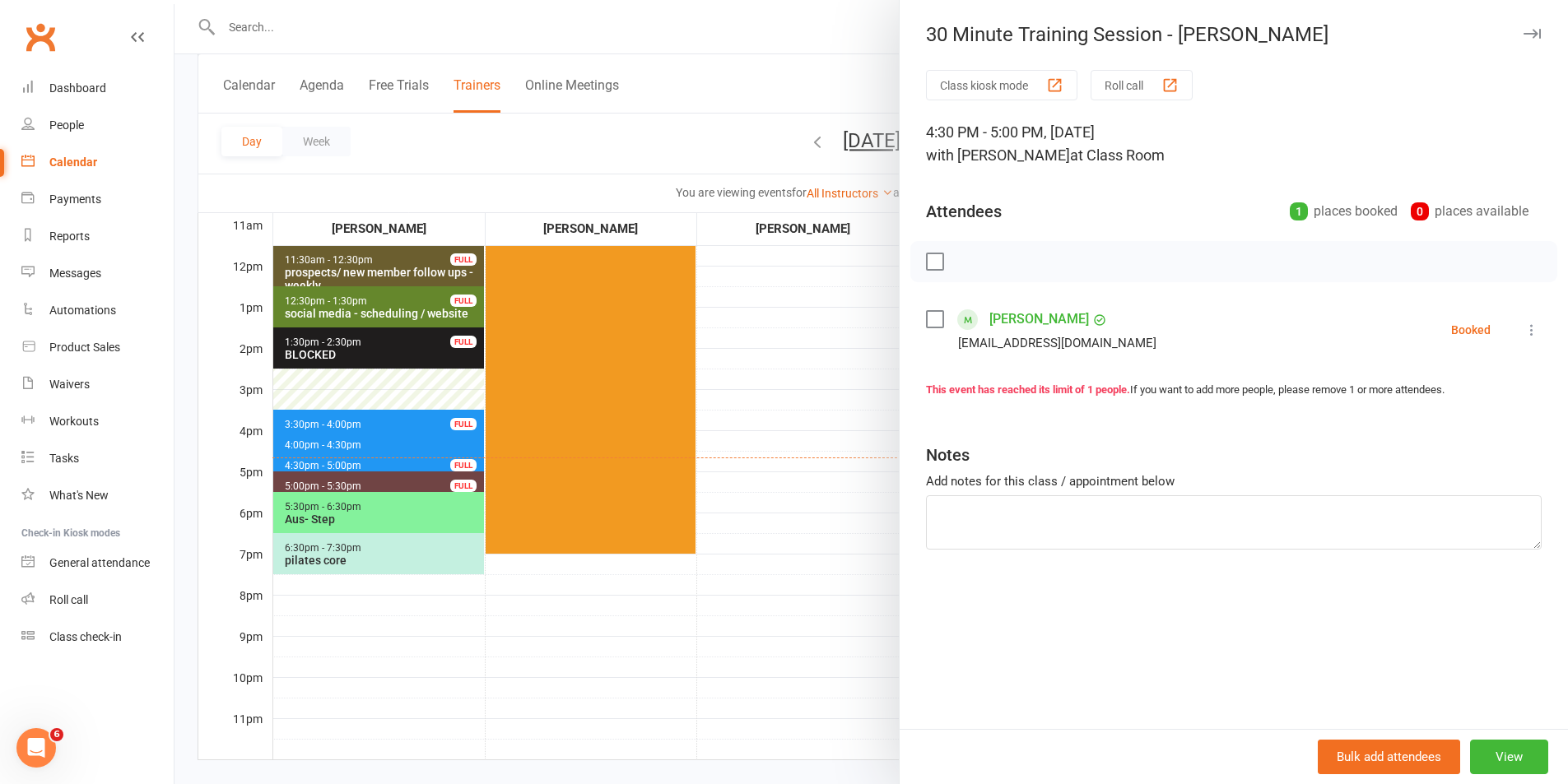
click at [397, 480] on div at bounding box center [870, 392] width 1393 height 784
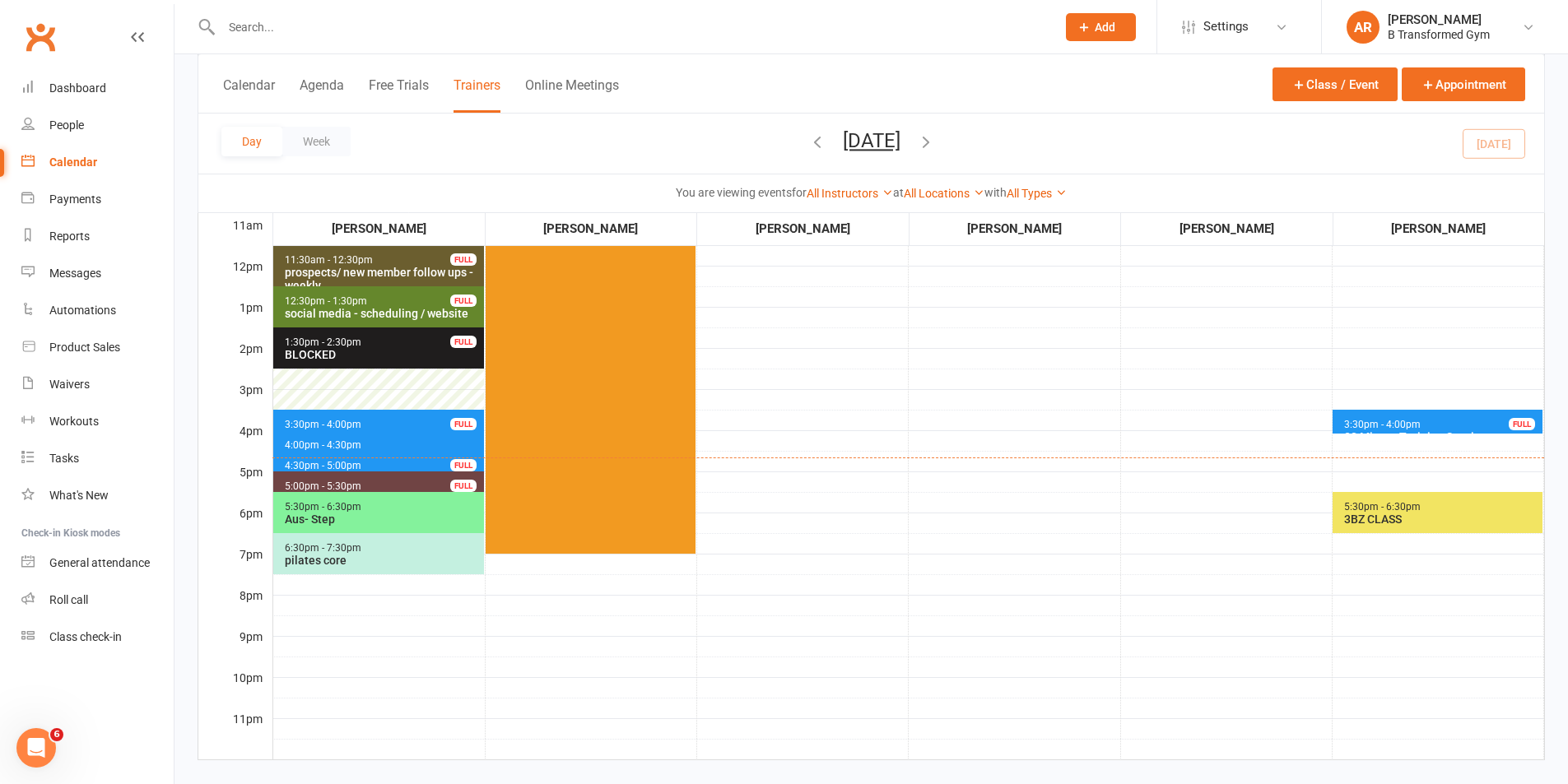
click at [358, 475] on span "5:00pm - 5:30pm blocked FULL" at bounding box center [378, 483] width 211 height 24
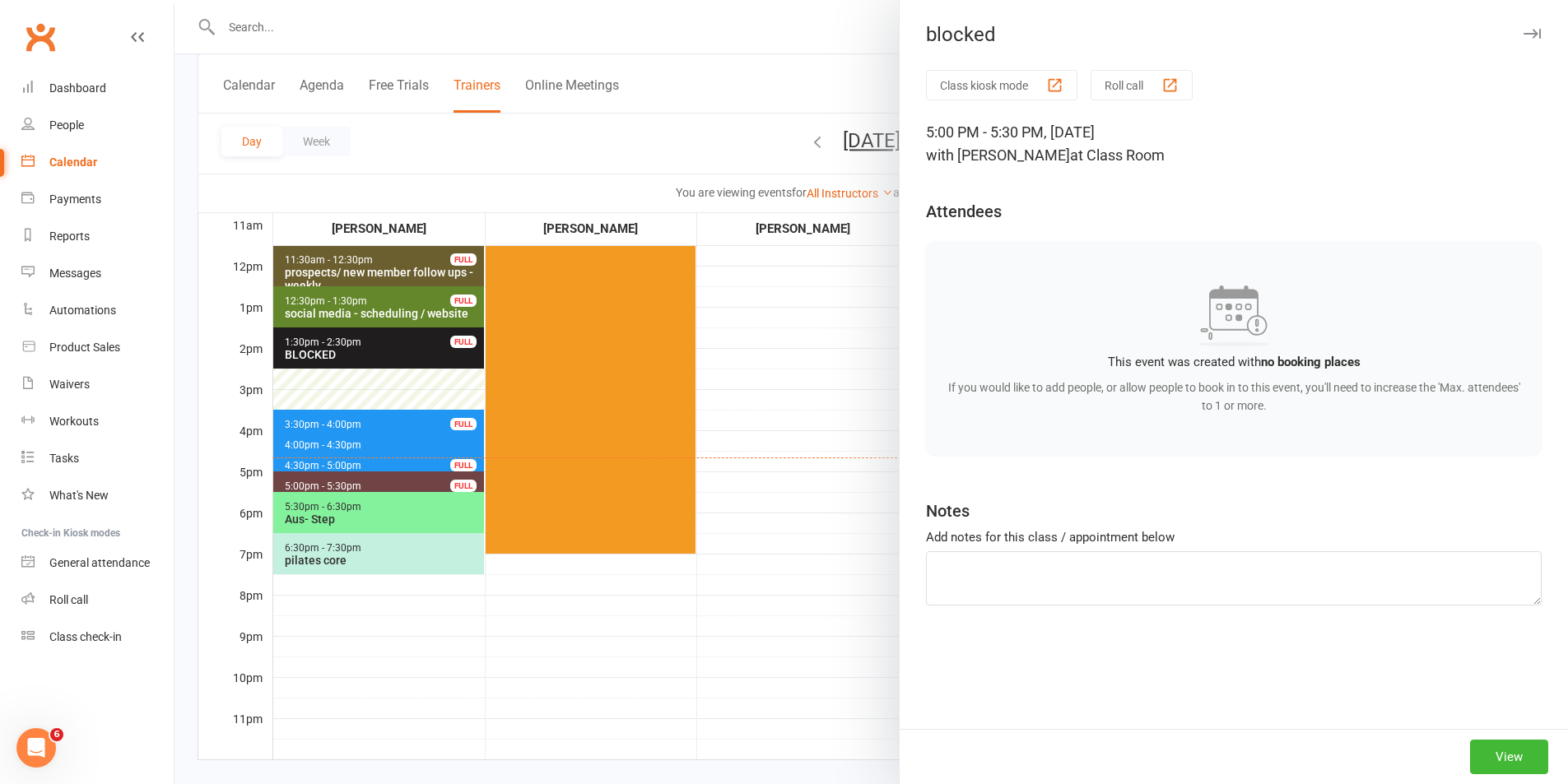
click at [394, 446] on div at bounding box center [870, 392] width 1393 height 784
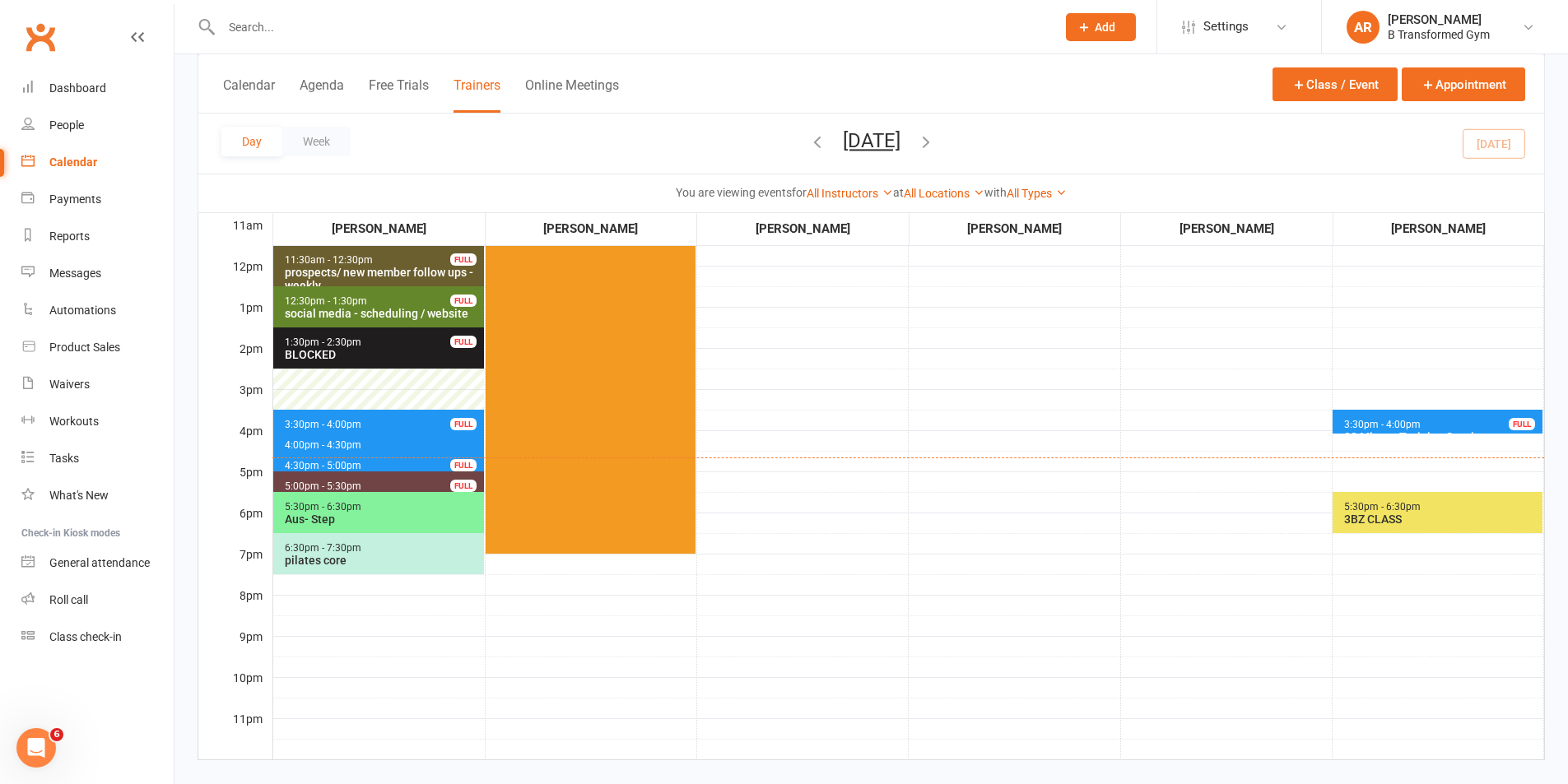
click at [406, 448] on span "4:00pm - 4:30pm 30 Minute Training Session - [PERSON_NAME]" at bounding box center [378, 442] width 211 height 24
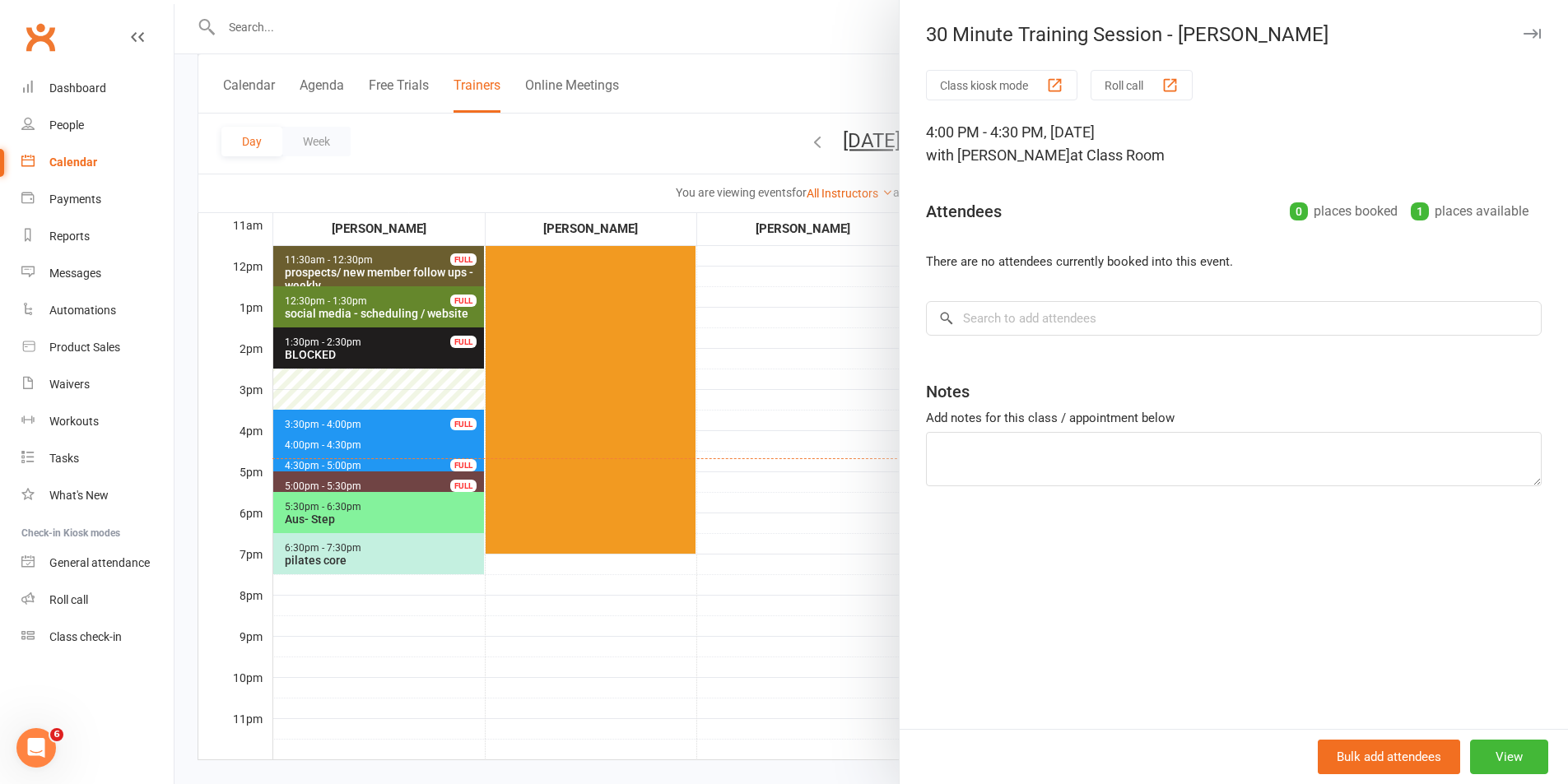
click at [379, 418] on div at bounding box center [870, 392] width 1393 height 784
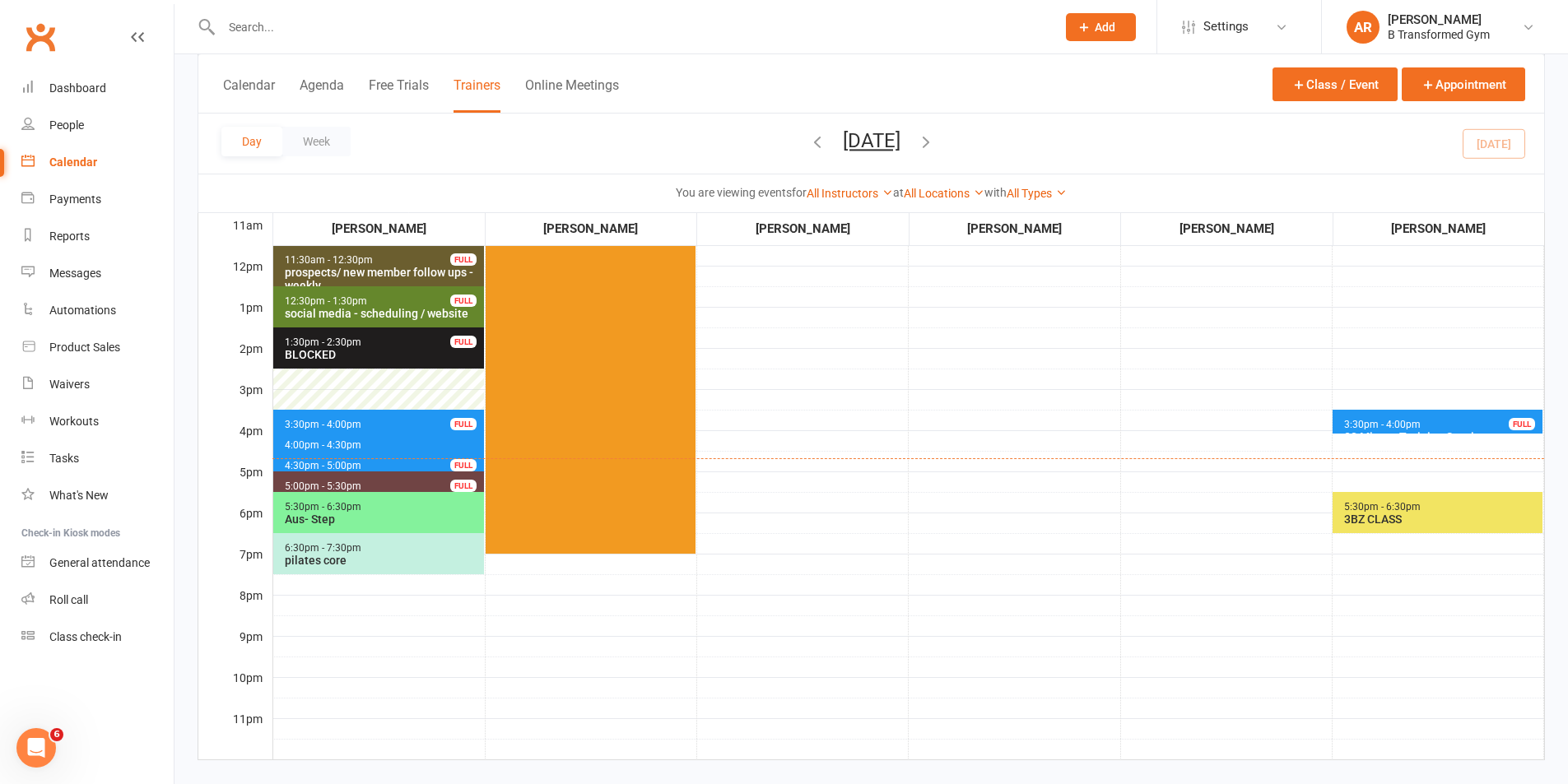
click at [379, 418] on span "3:30pm - 4:00pm 30 Minute Training Session - [PERSON_NAME] FULL" at bounding box center [378, 421] width 211 height 24
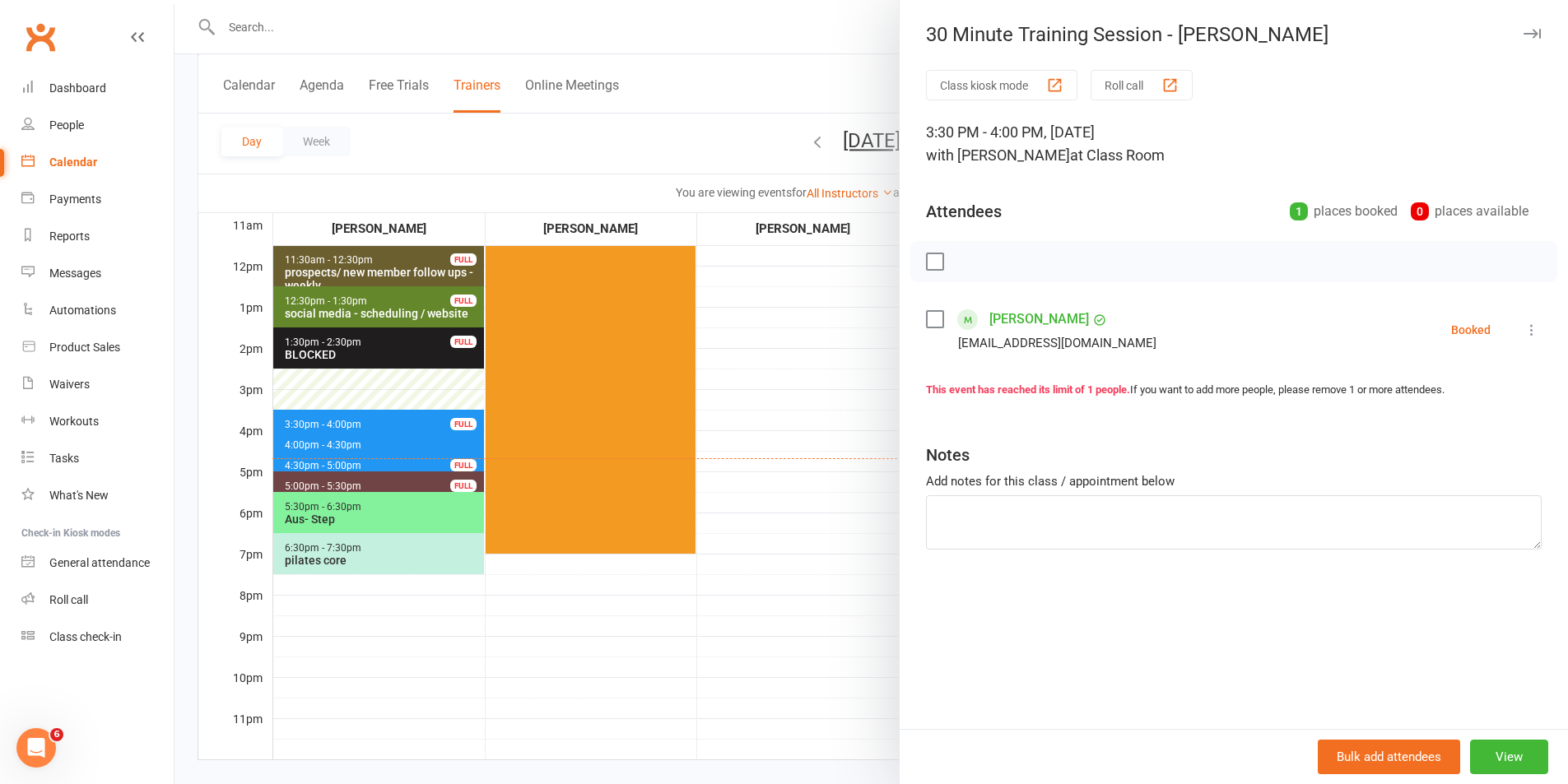
click at [385, 474] on div at bounding box center [870, 392] width 1393 height 784
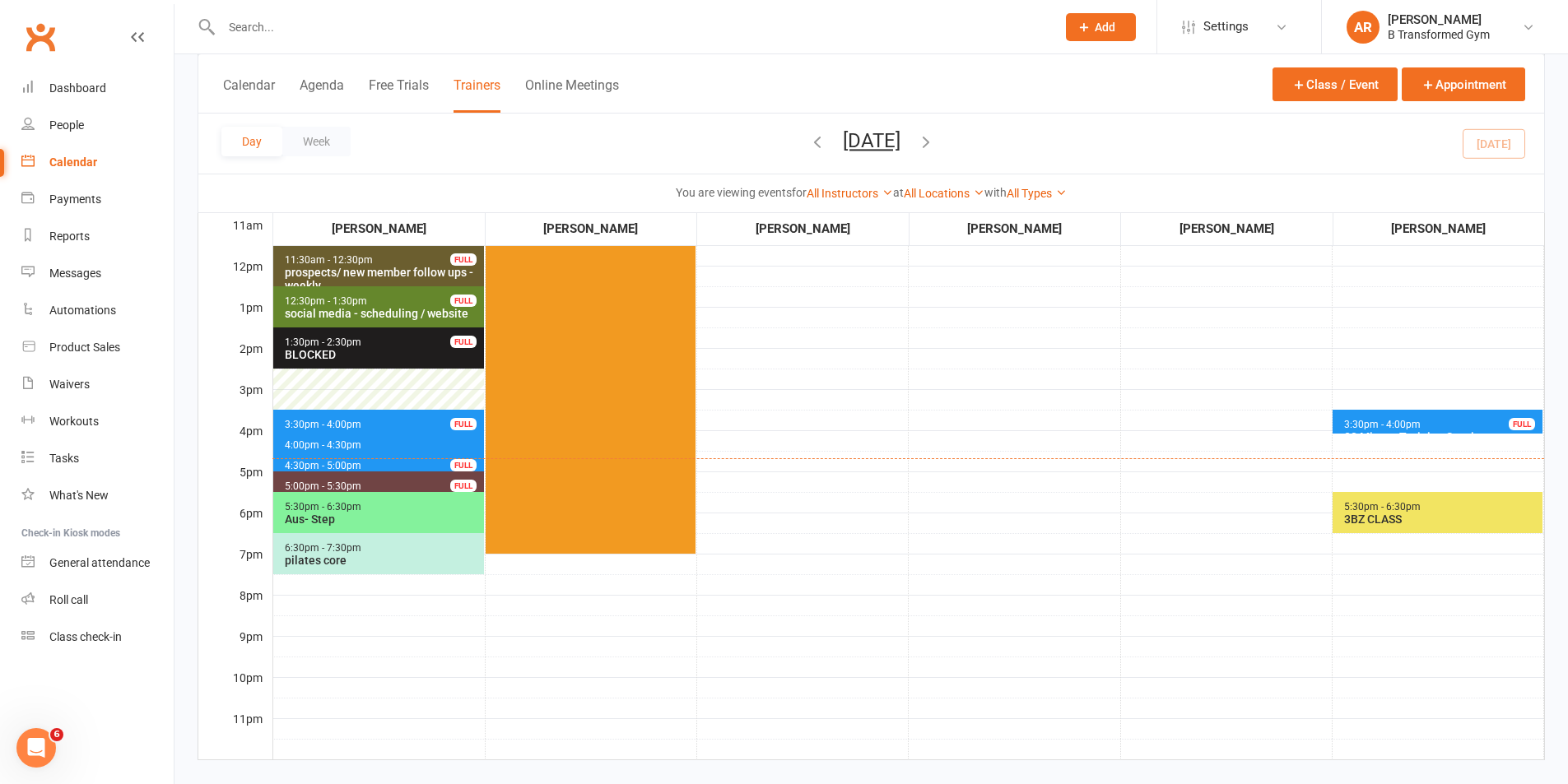
scroll to position [0, 0]
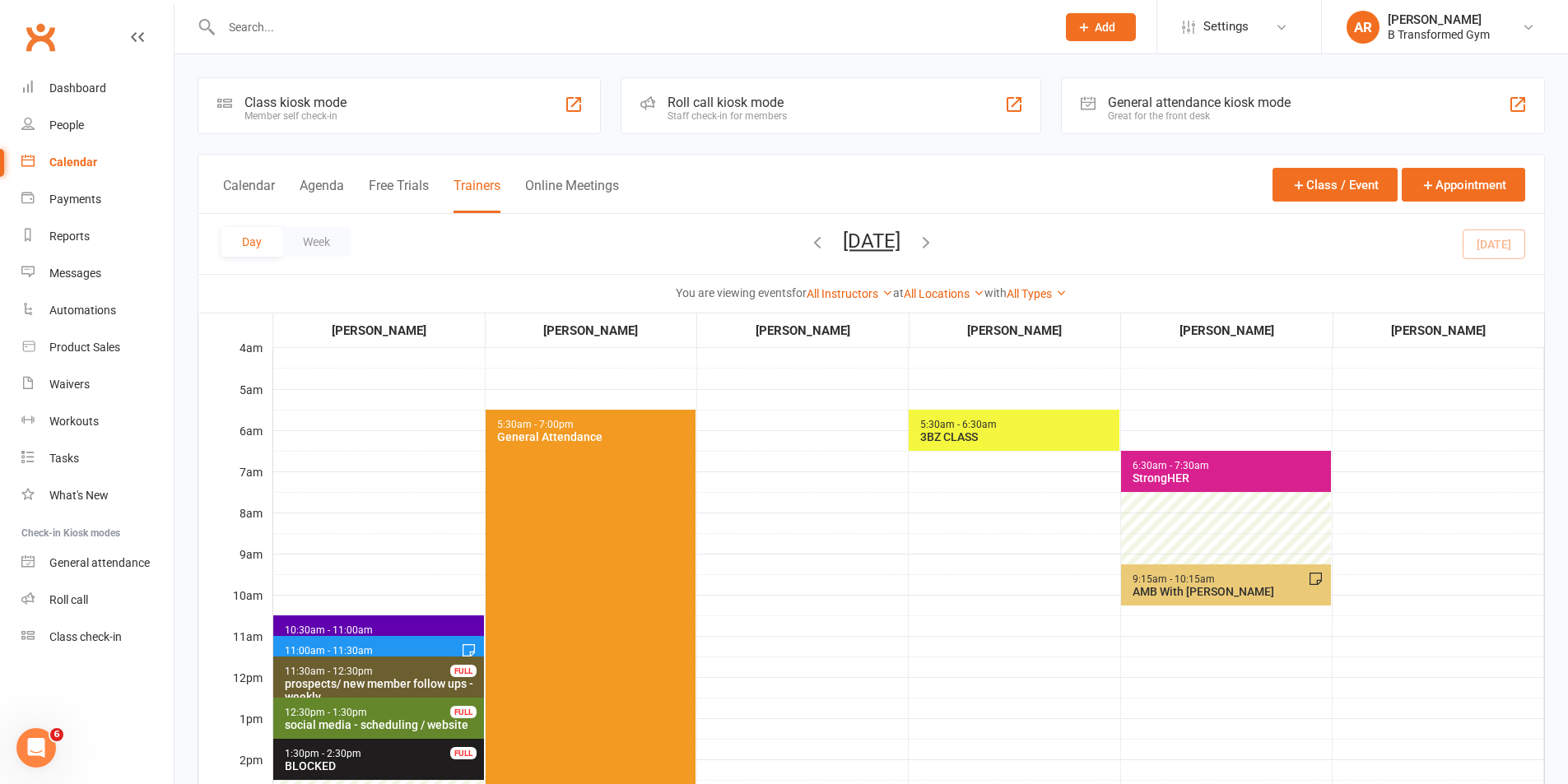
click at [426, 636] on span "11:00am - 11:30am 30 Minute Training Session - [PERSON_NAME] FULL" at bounding box center [378, 647] width 211 height 24
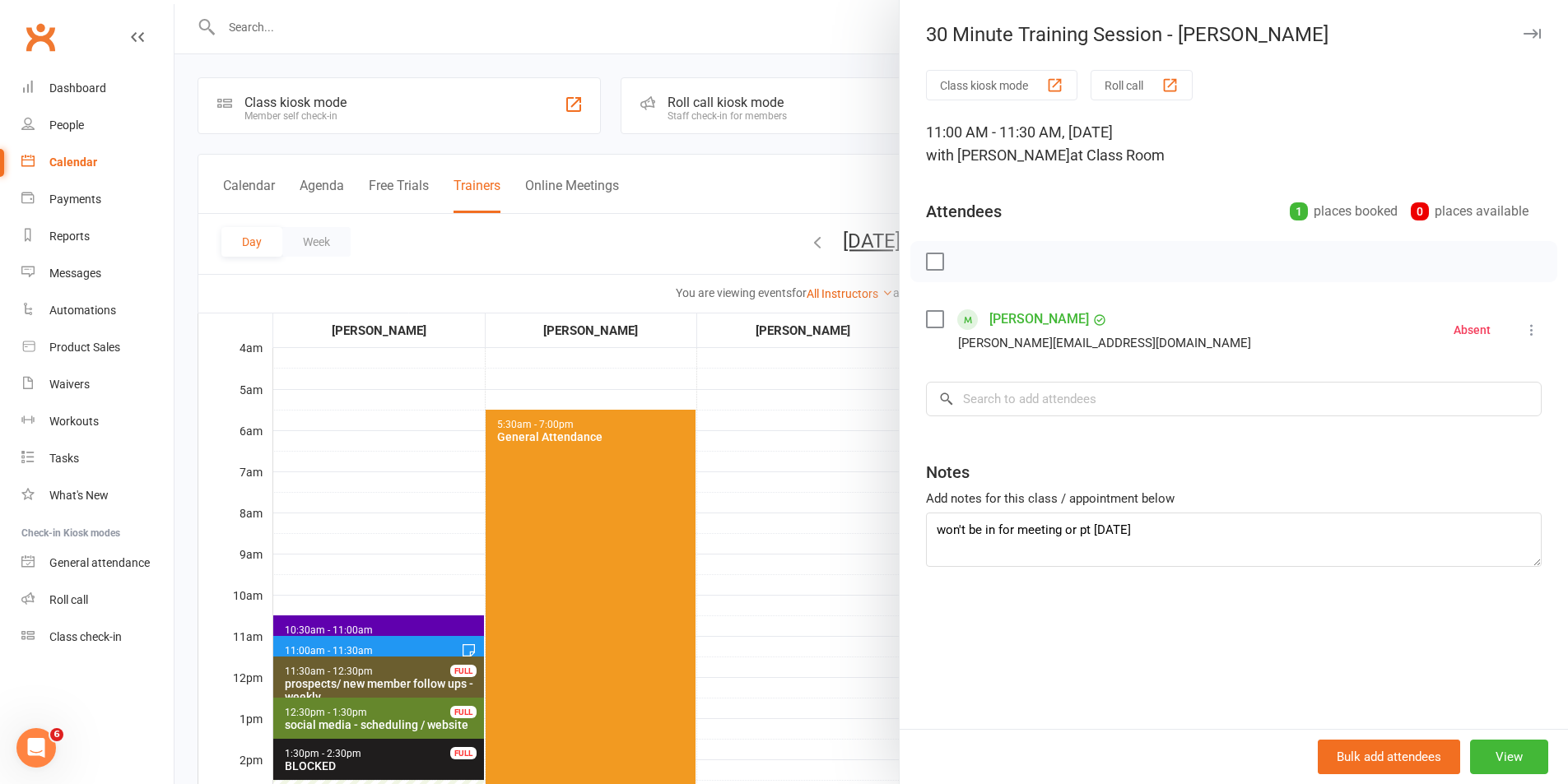
scroll to position [411, 0]
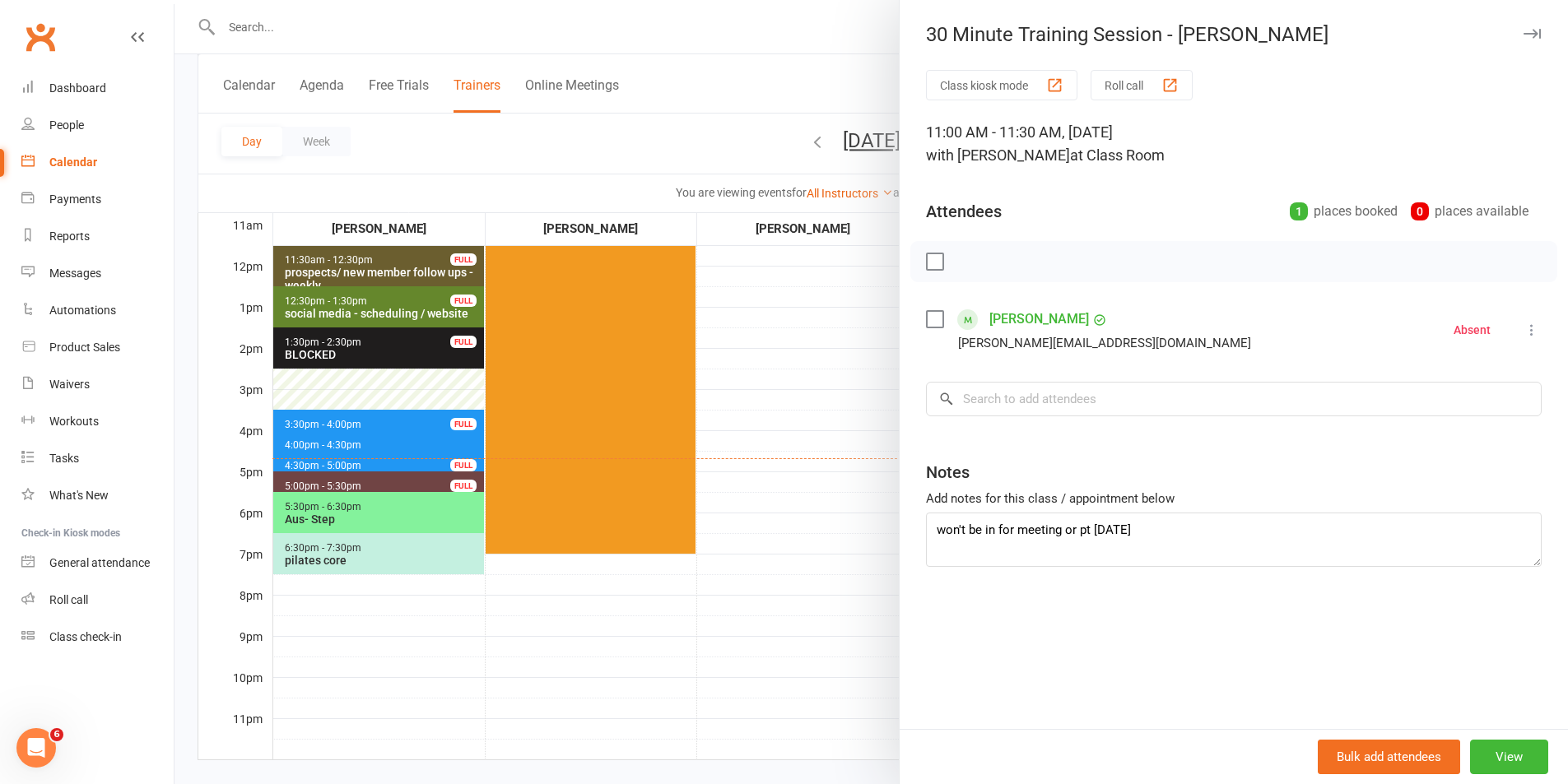
click at [803, 485] on div at bounding box center [870, 392] width 1393 height 784
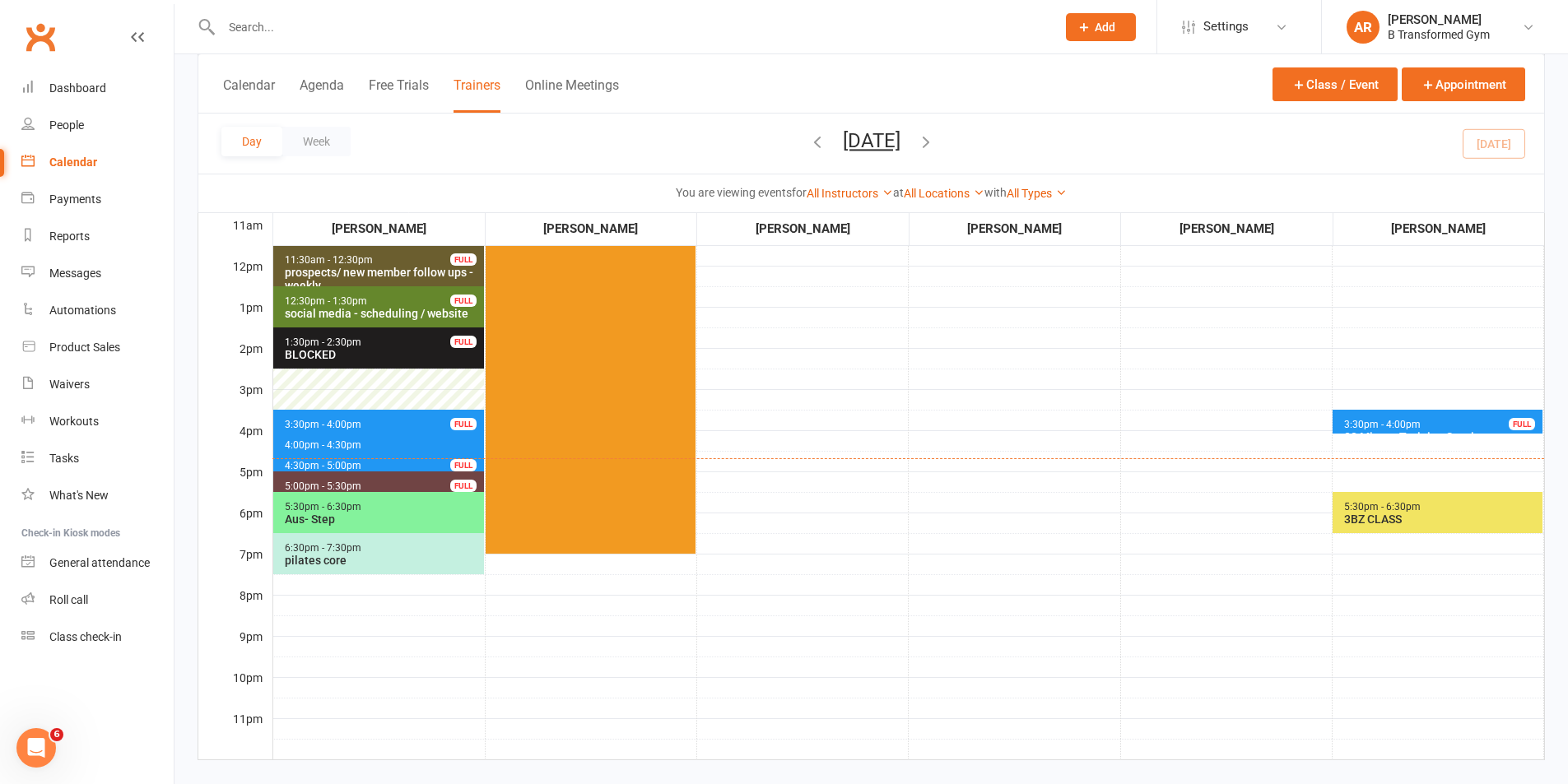
click at [397, 512] on div "Aus- Step" at bounding box center [382, 519] width 197 height 13
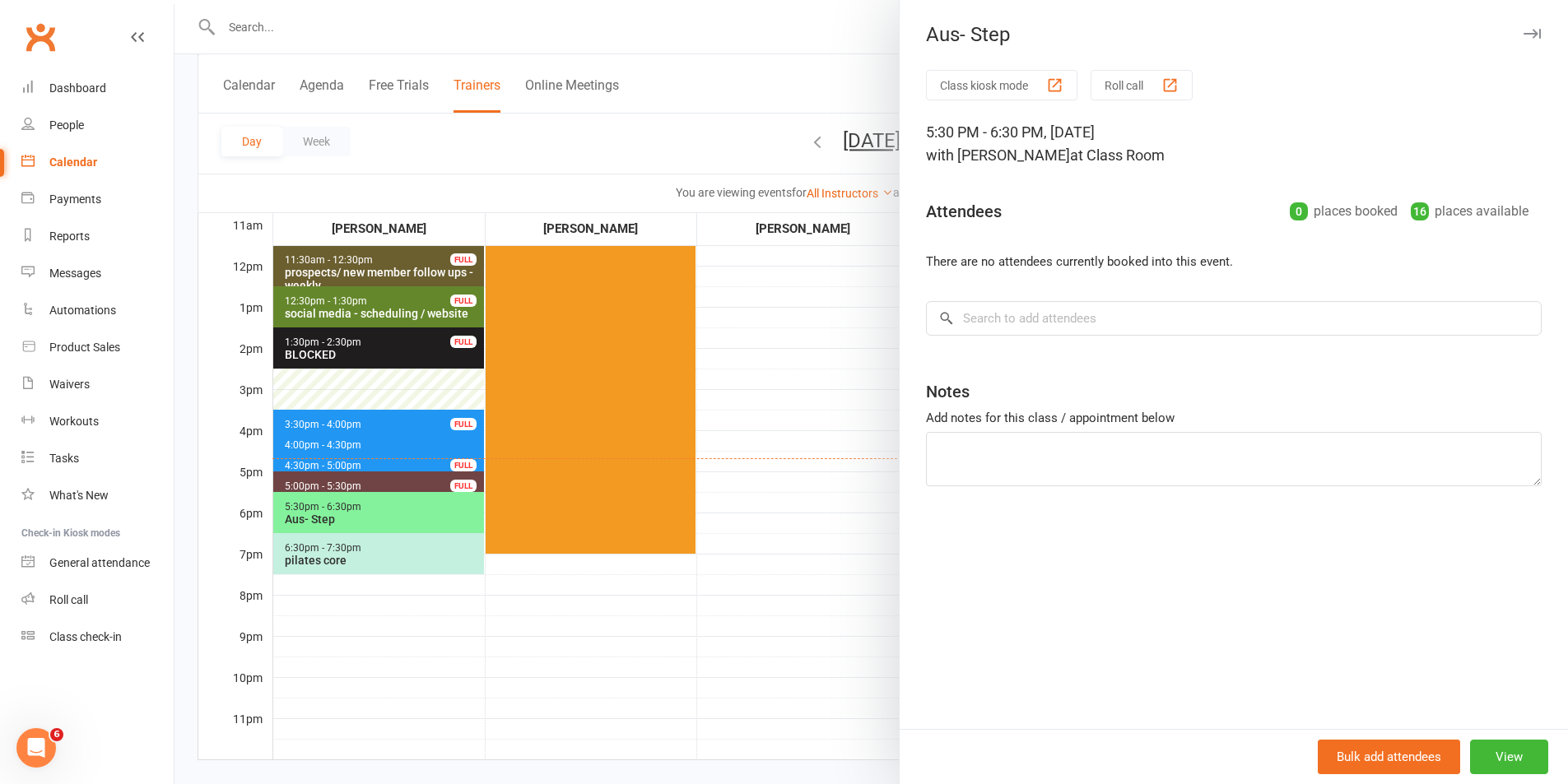
click at [822, 433] on div at bounding box center [870, 392] width 1393 height 784
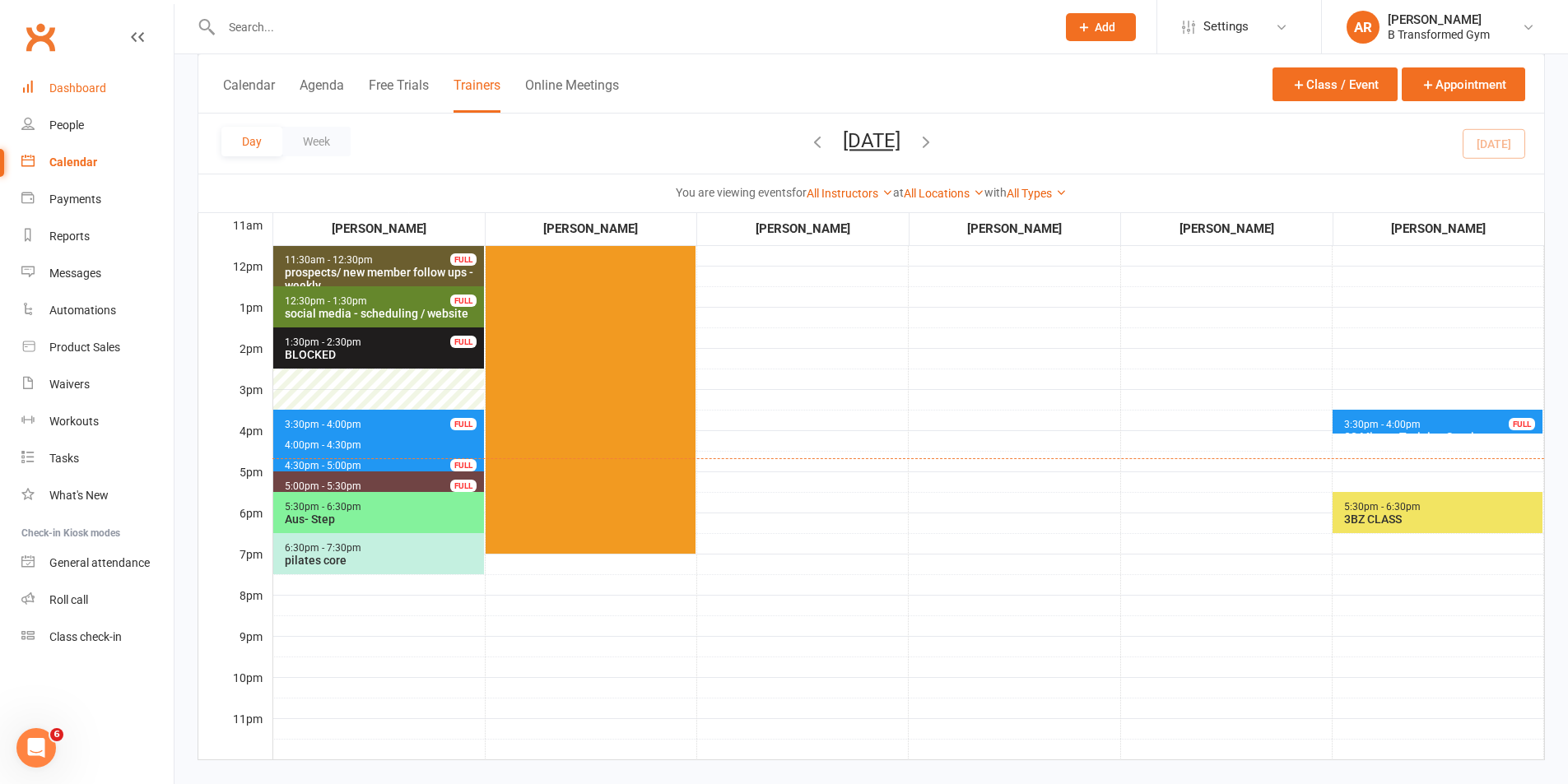
click at [106, 76] on link "Dashboard" at bounding box center [97, 88] width 152 height 37
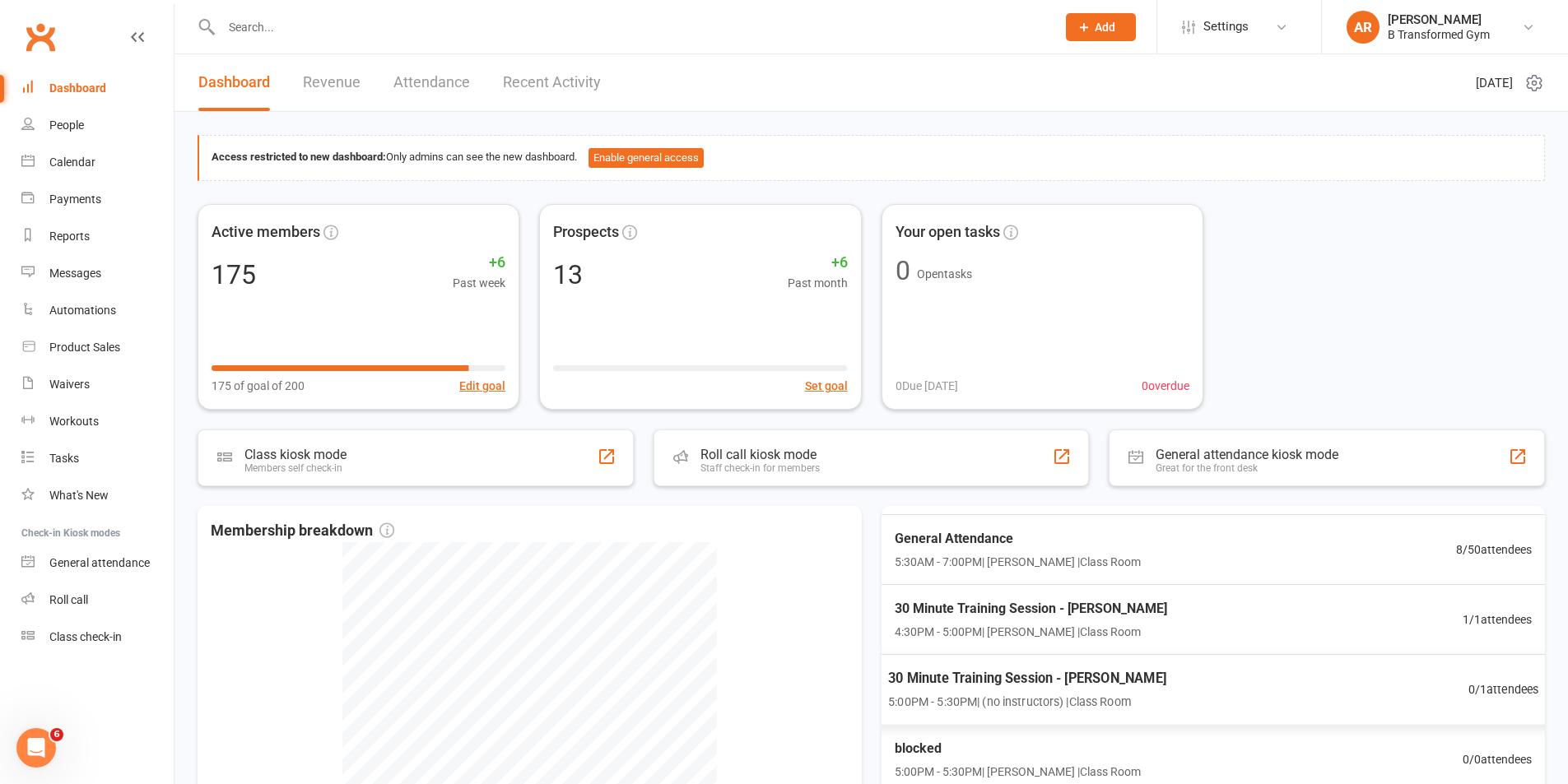
scroll to position [71, 0]
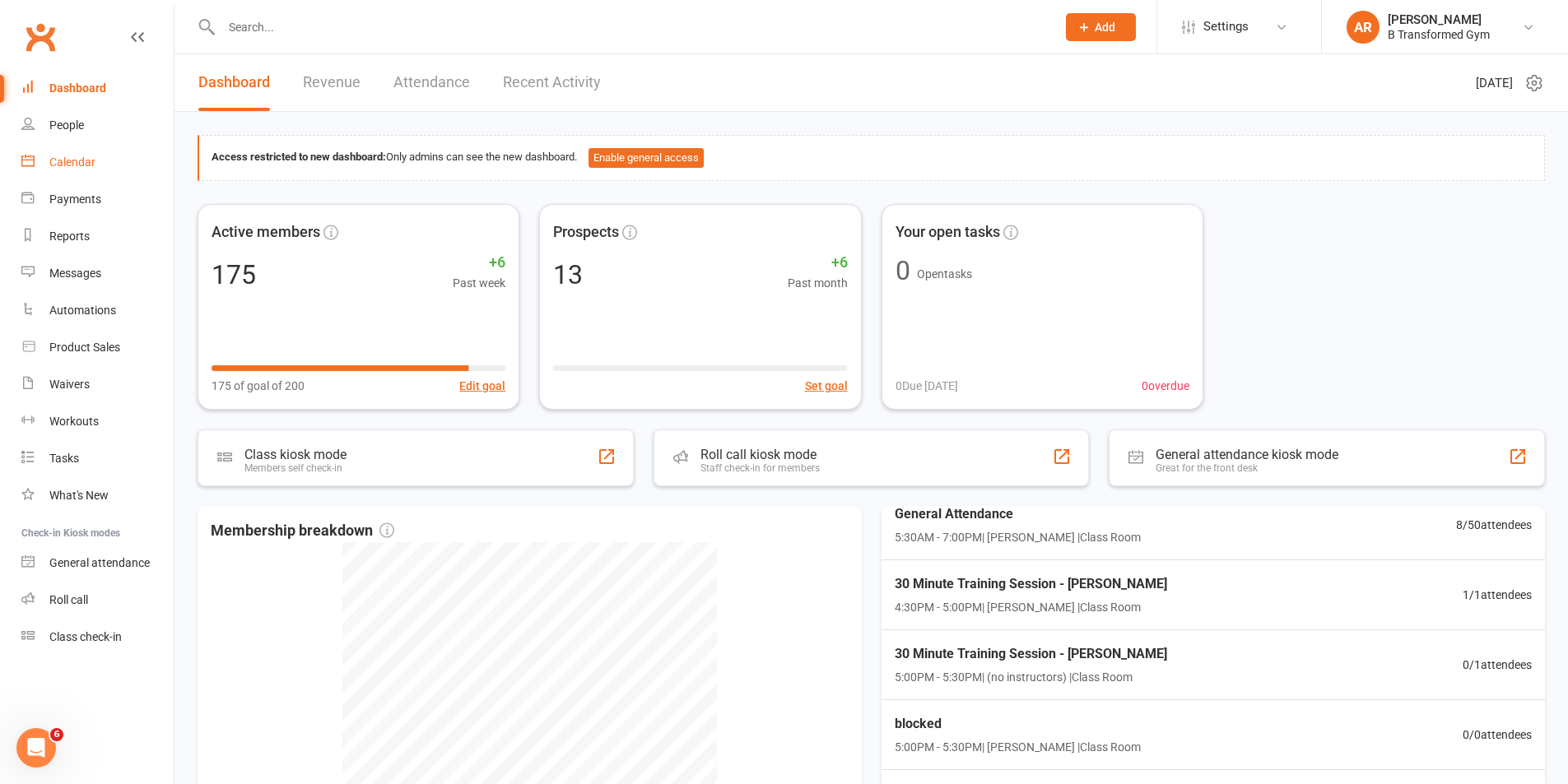
click at [76, 168] on div "Calendar" at bounding box center [73, 162] width 46 height 13
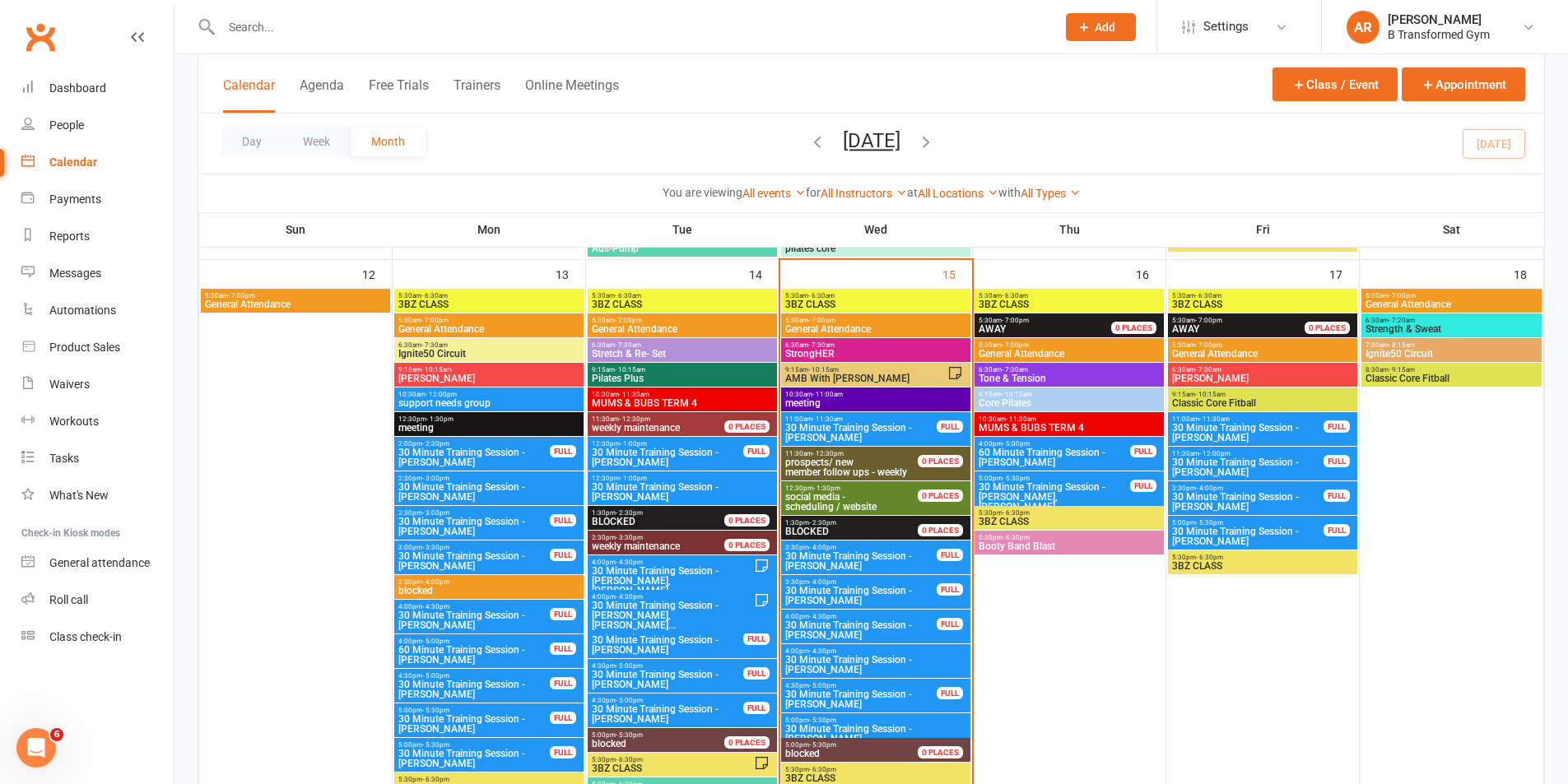
scroll to position [1095, 0]
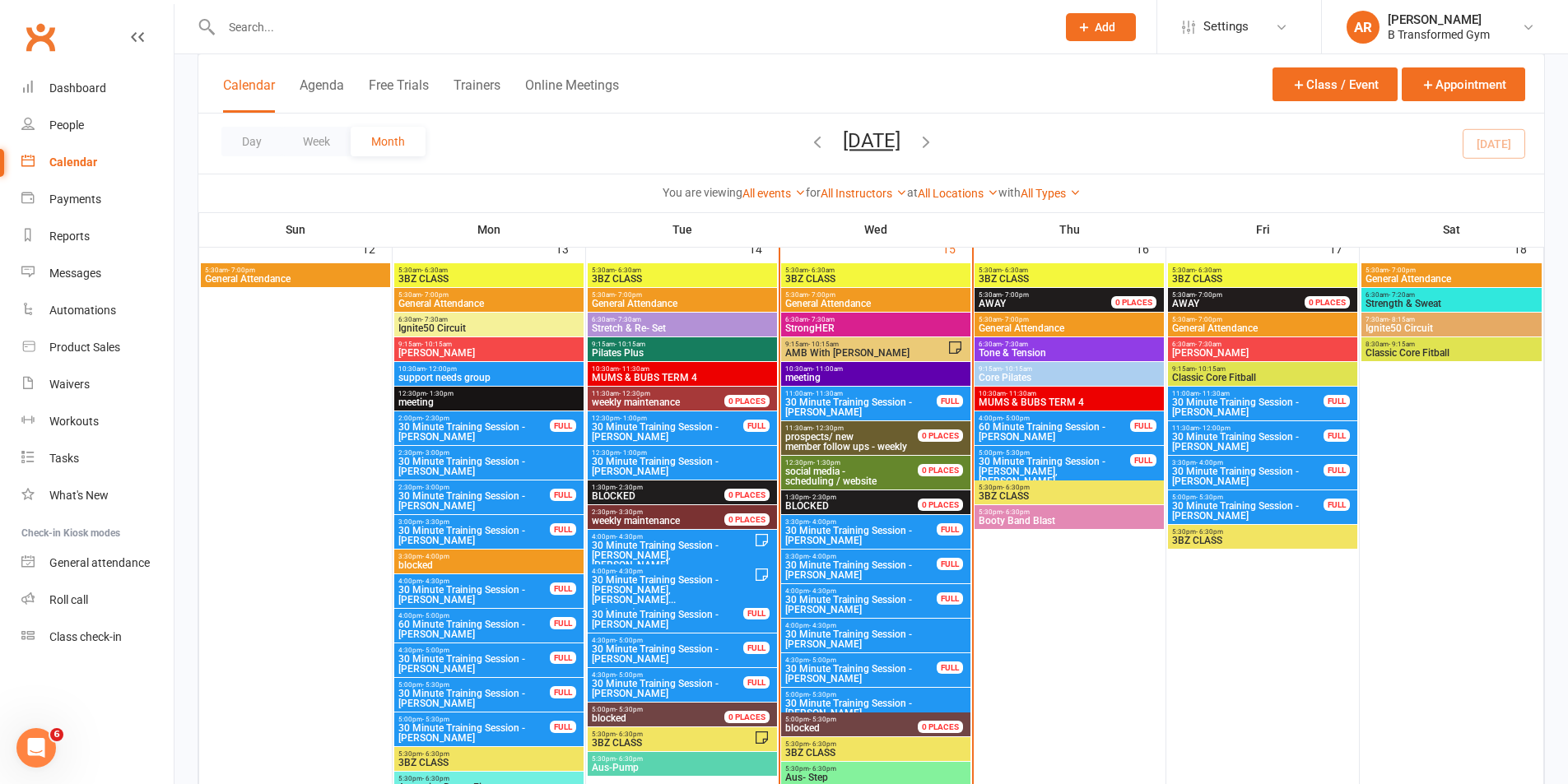
click at [937, 698] on span "30 Minute Training Session - [PERSON_NAME]" at bounding box center [875, 708] width 182 height 20
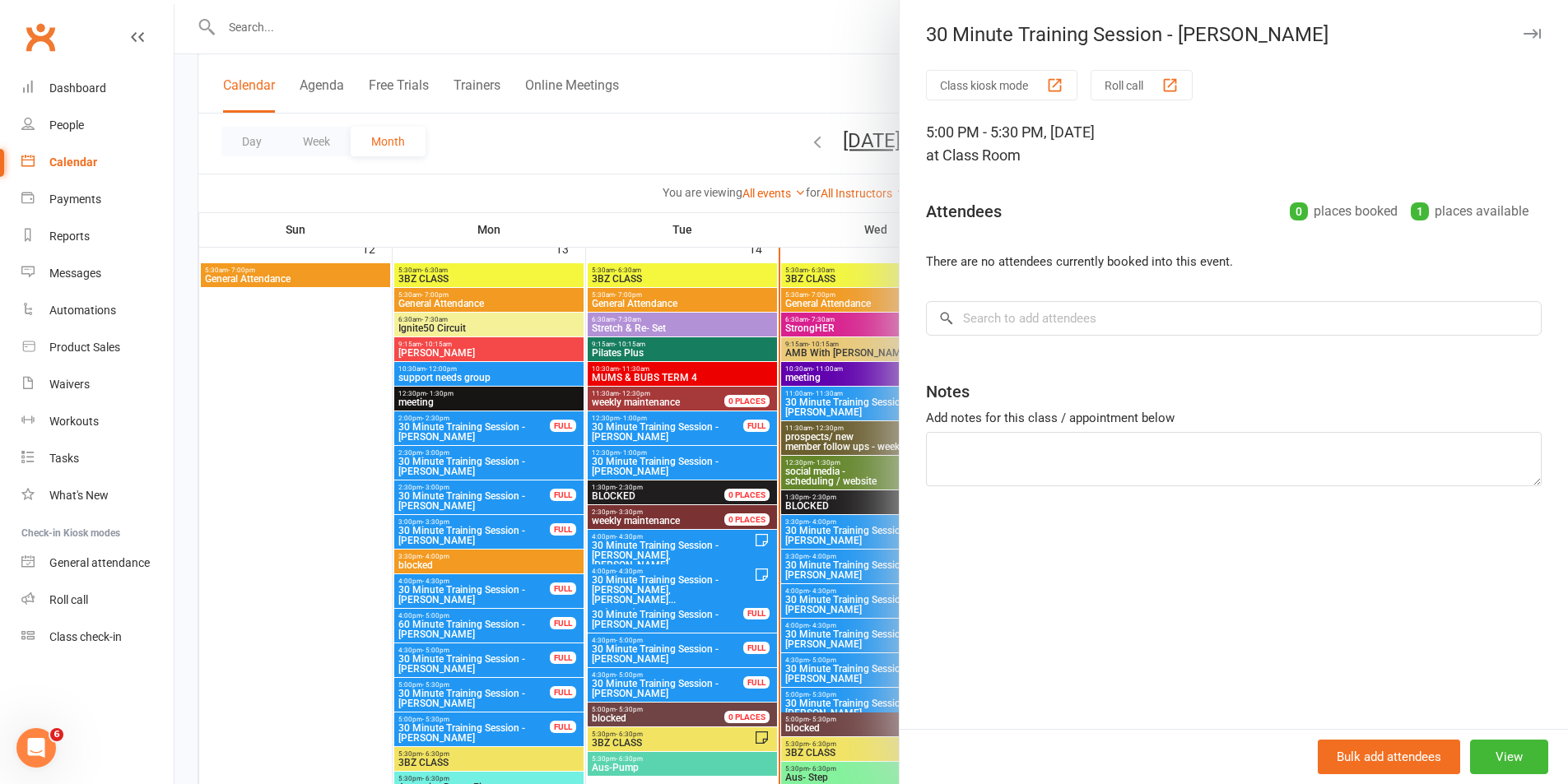
click at [812, 67] on div at bounding box center [870, 392] width 1393 height 784
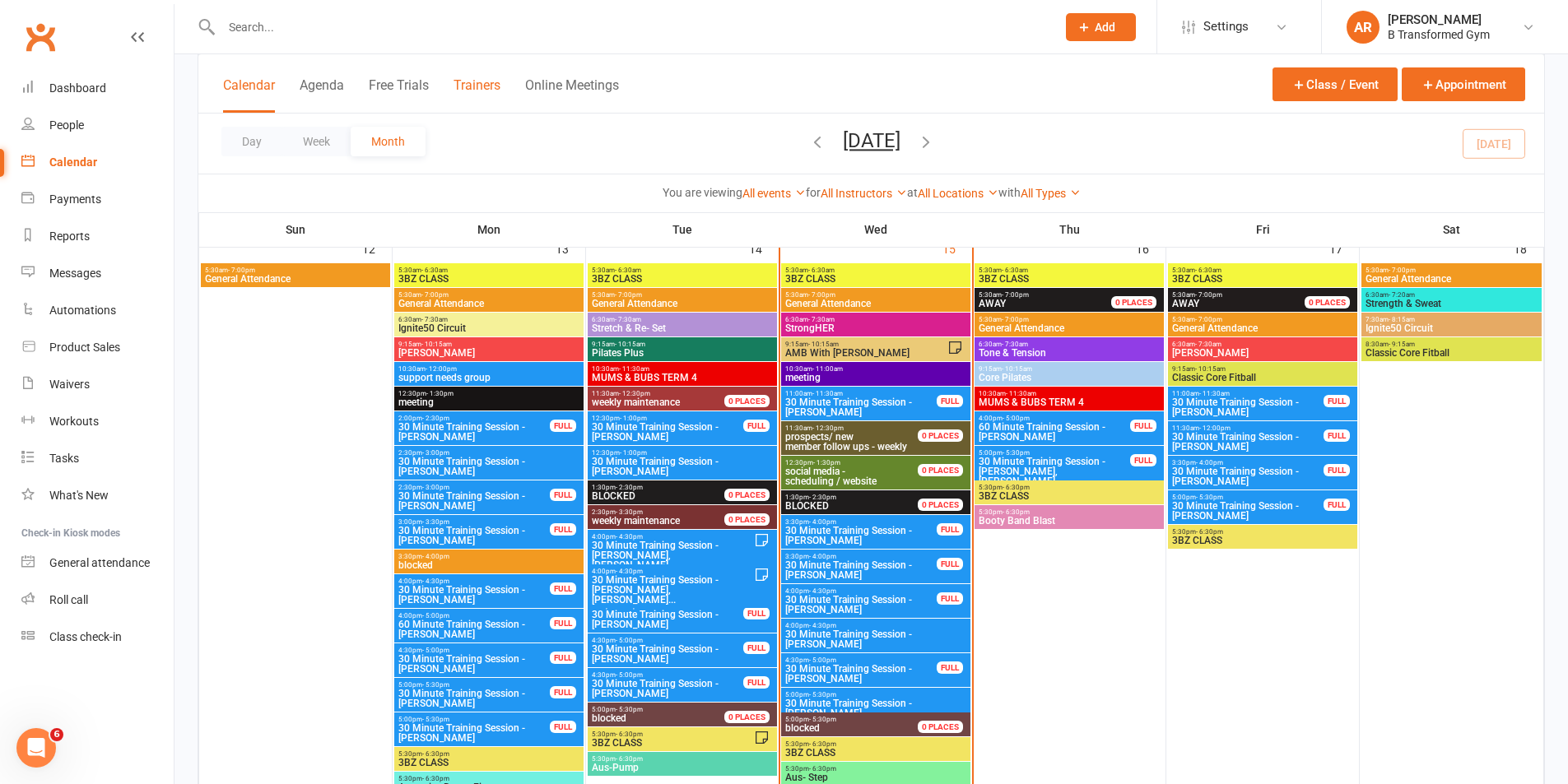
click at [500, 92] on button "Trainers" at bounding box center [476, 95] width 47 height 35
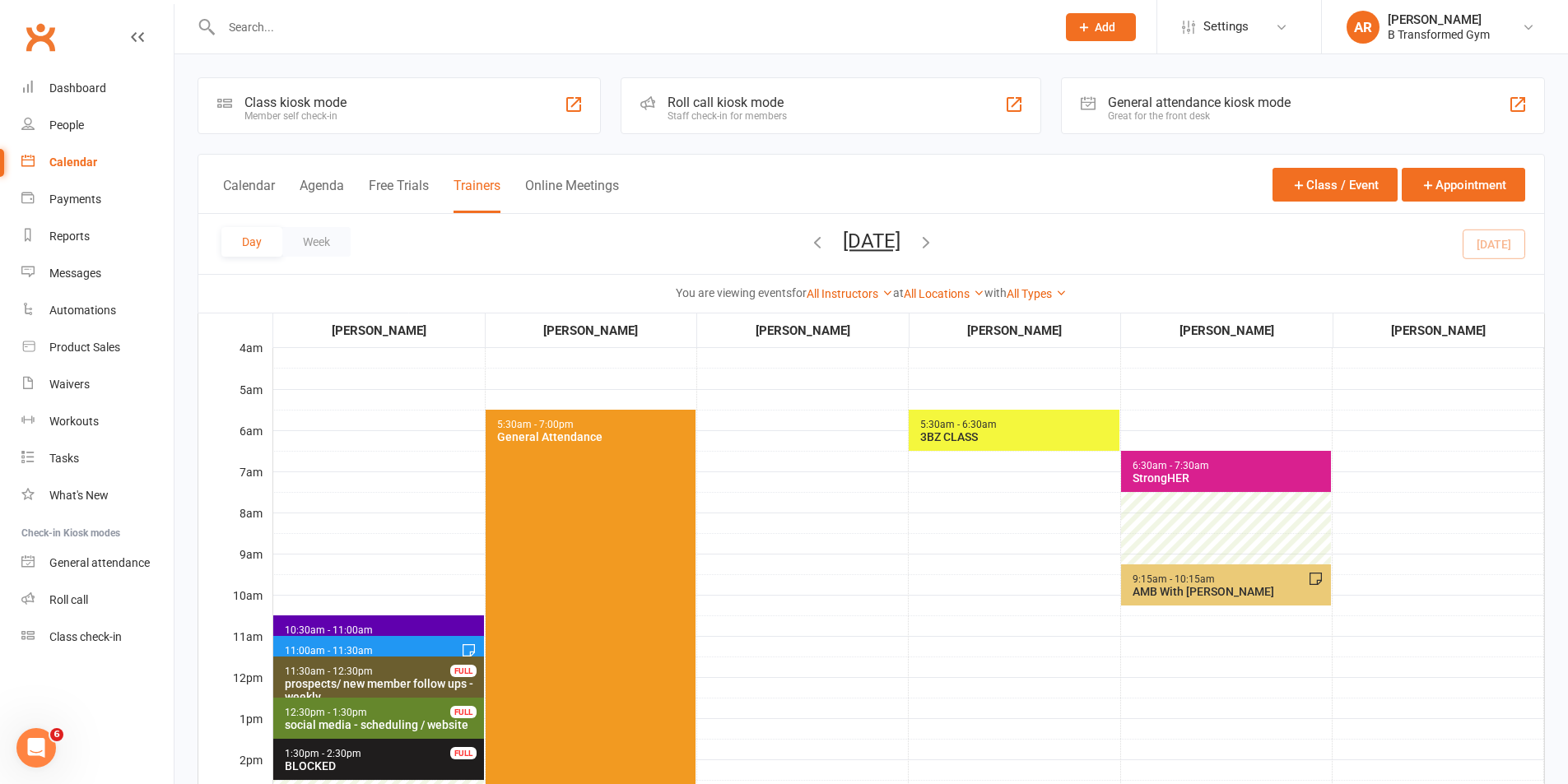
scroll to position [411, 0]
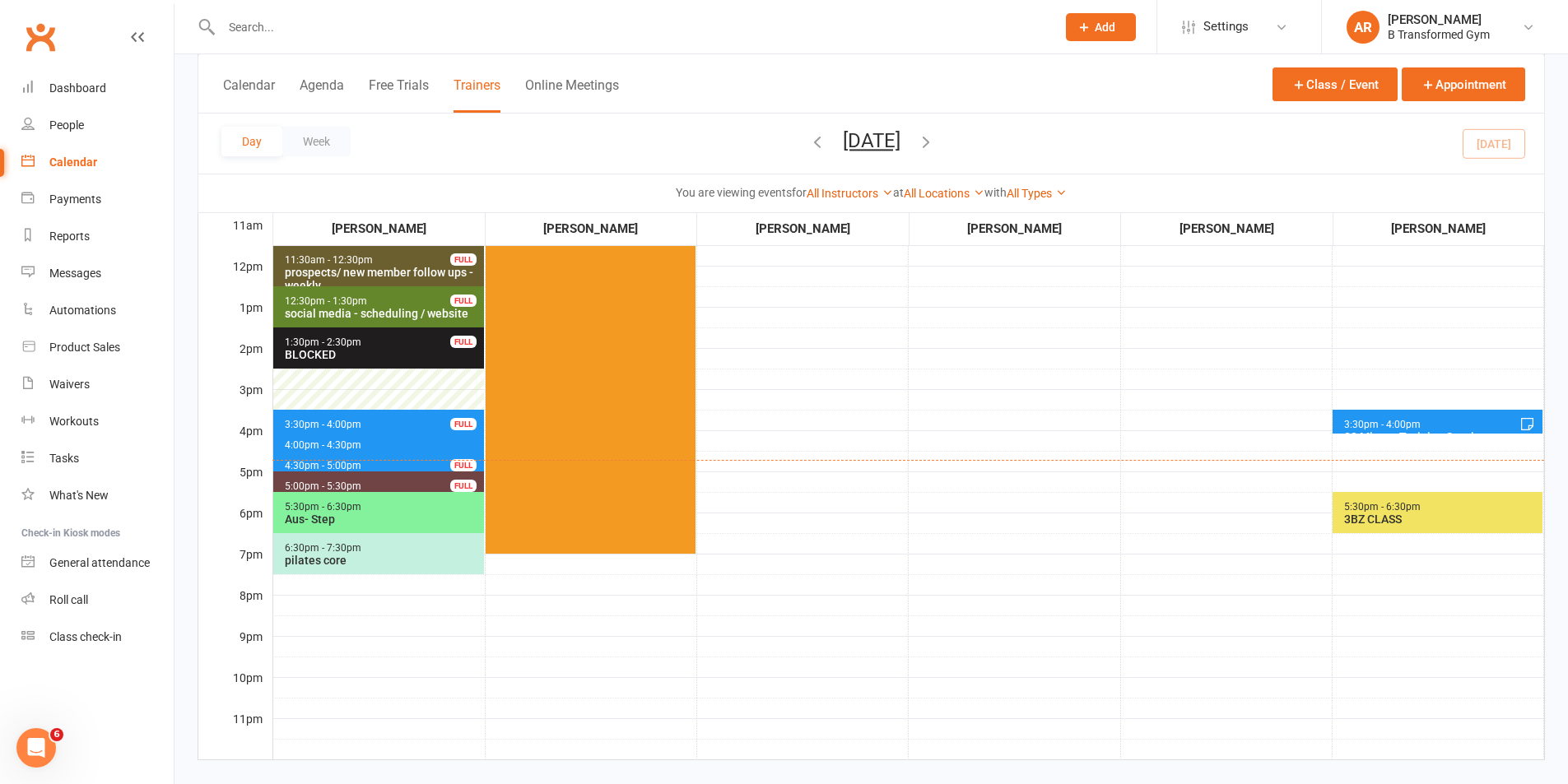
click at [254, 490] on div "5pm" at bounding box center [235, 484] width 74 height 41
drag, startPoint x: 254, startPoint y: 490, endPoint x: 255, endPoint y: 465, distance: 25.0
click at [255, 465] on div "5pm" at bounding box center [235, 484] width 74 height 41
click at [245, 458] on div "4pm" at bounding box center [235, 442] width 74 height 41
click at [865, 188] on link "All Instructors" at bounding box center [850, 193] width 87 height 13
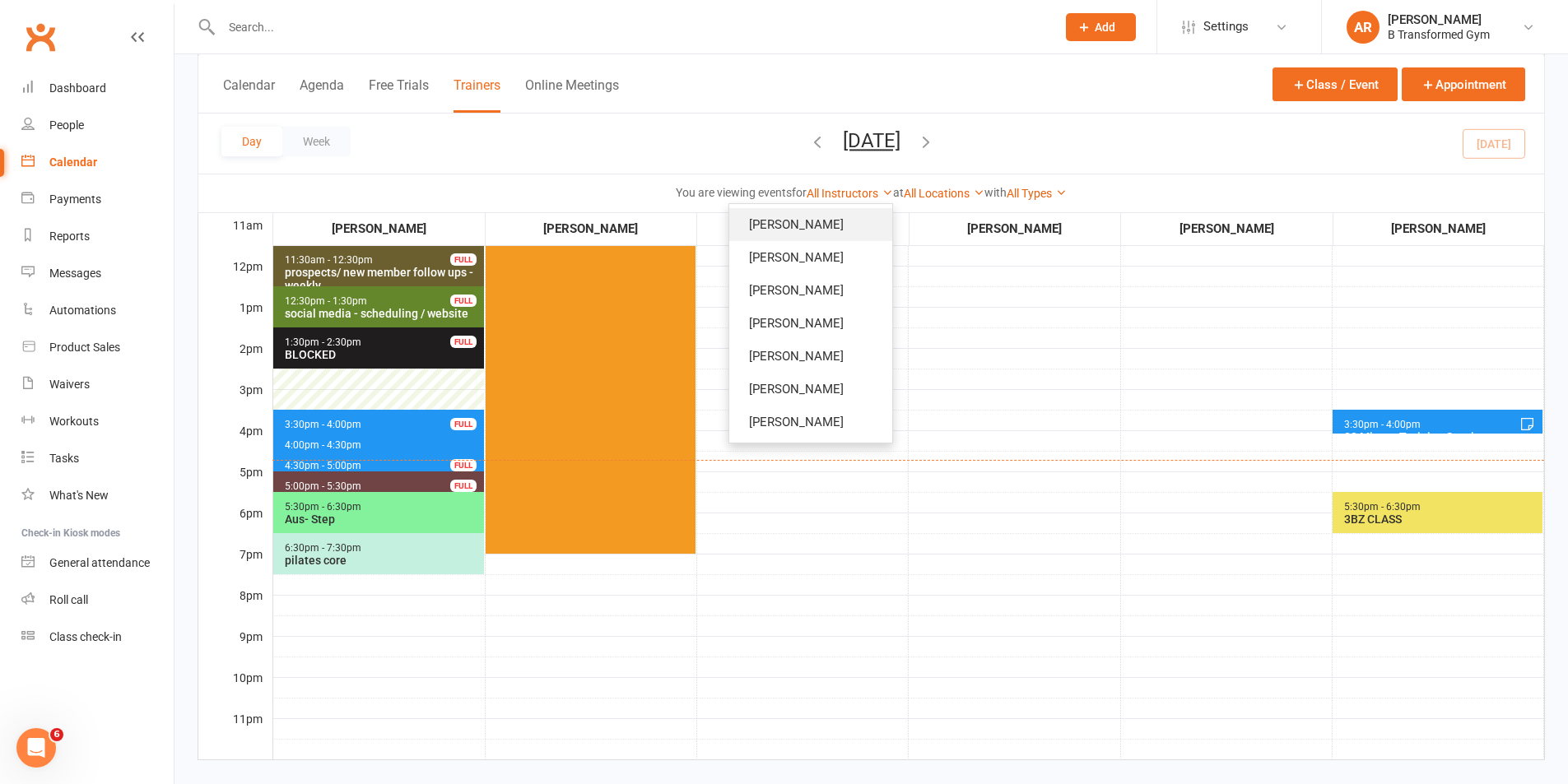
click at [838, 223] on link "[PERSON_NAME]" at bounding box center [810, 224] width 163 height 33
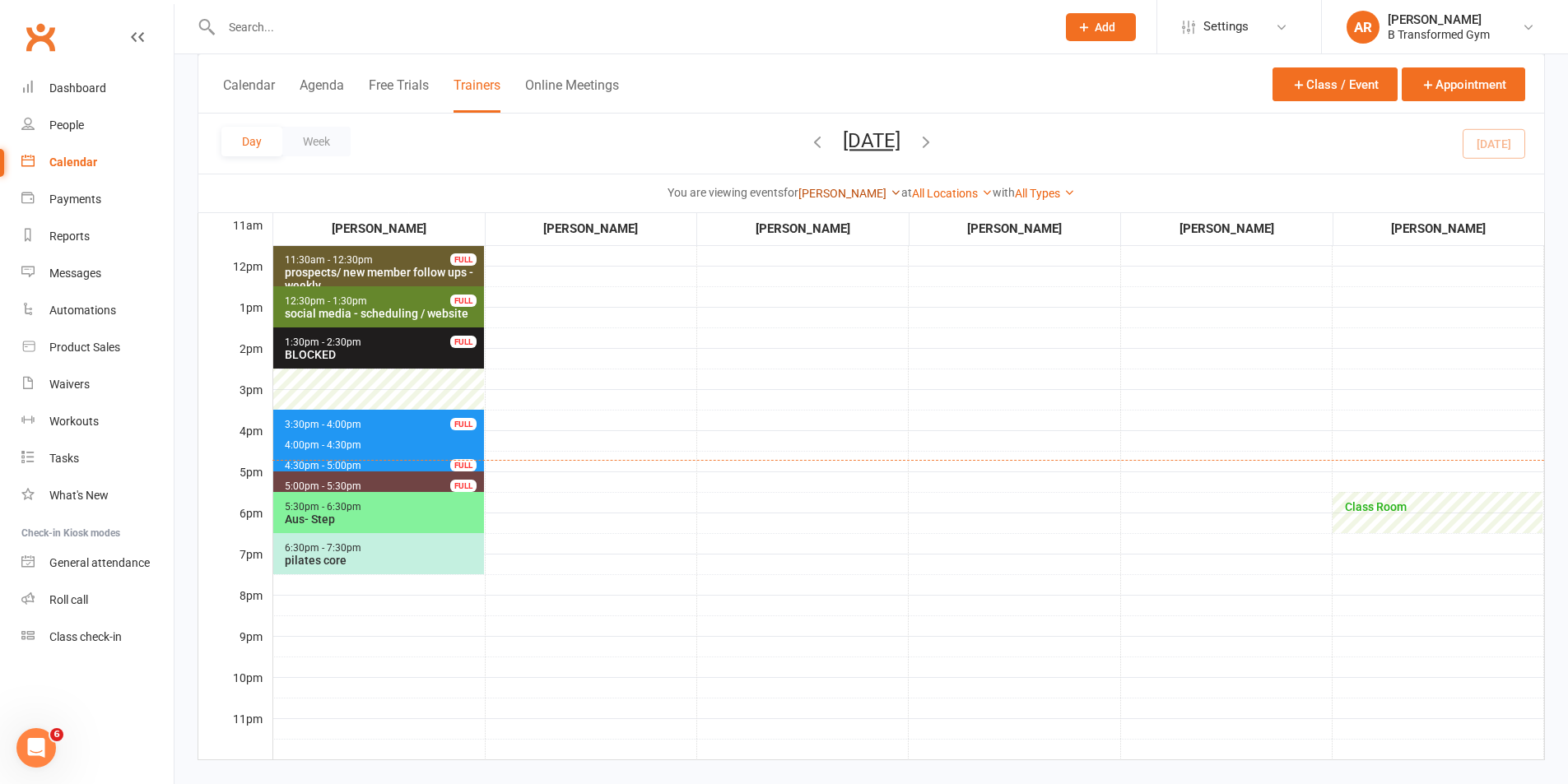
click at [858, 195] on link "[PERSON_NAME]" at bounding box center [850, 193] width 103 height 13
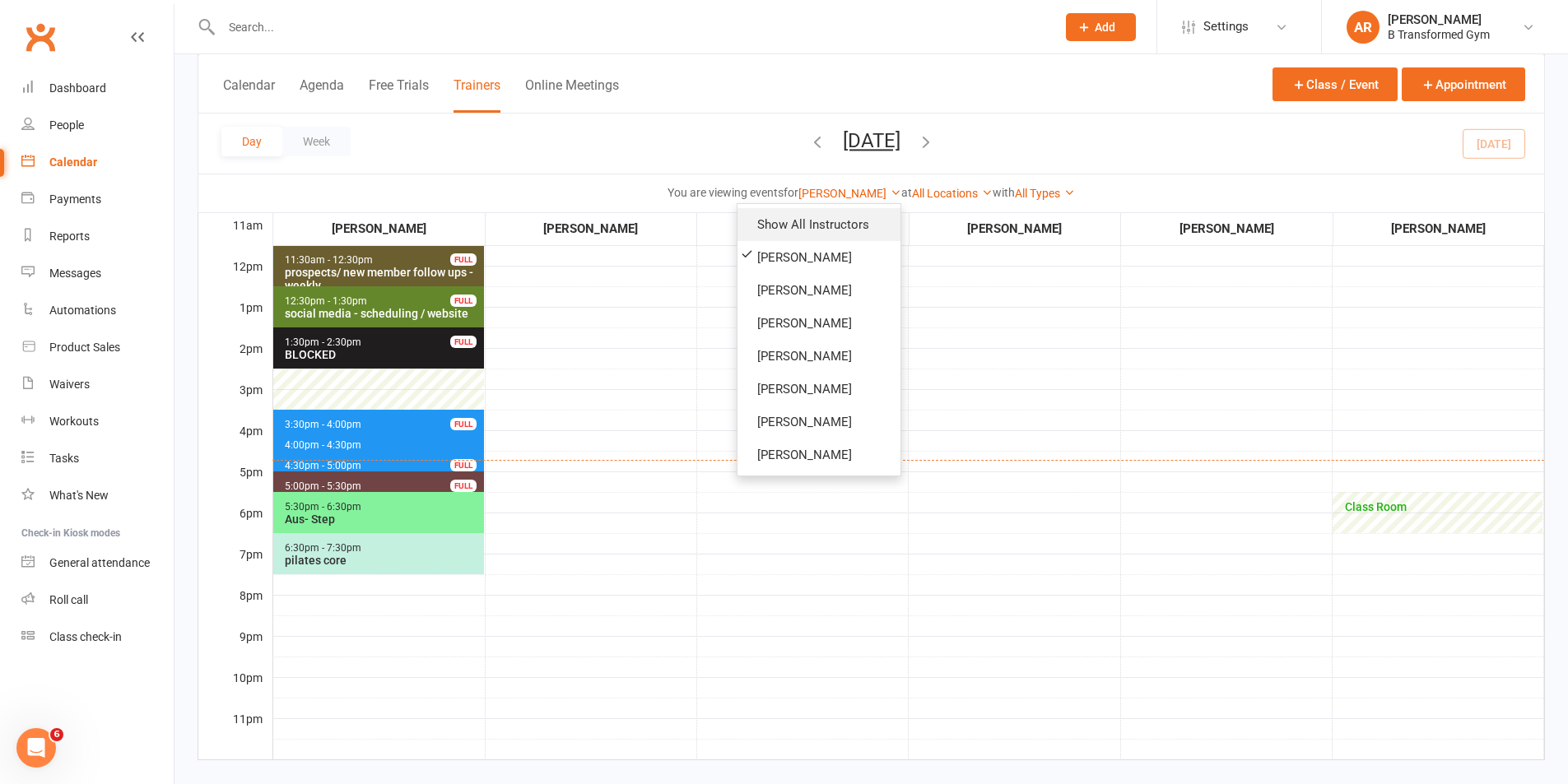
click at [855, 220] on link "Show All Instructors" at bounding box center [818, 224] width 163 height 33
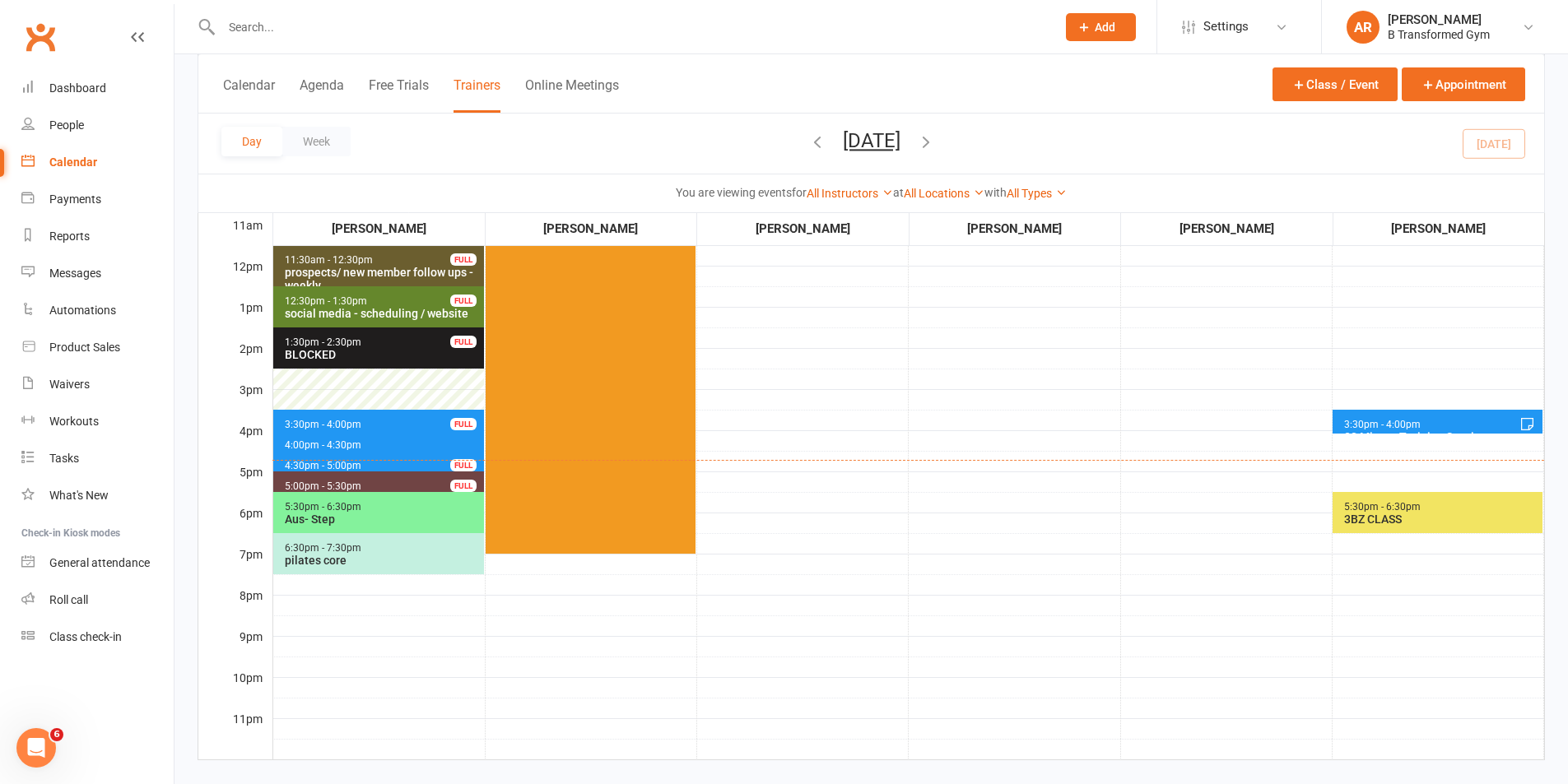
click at [1508, 519] on div "3BZ CLASS" at bounding box center [1441, 519] width 196 height 13
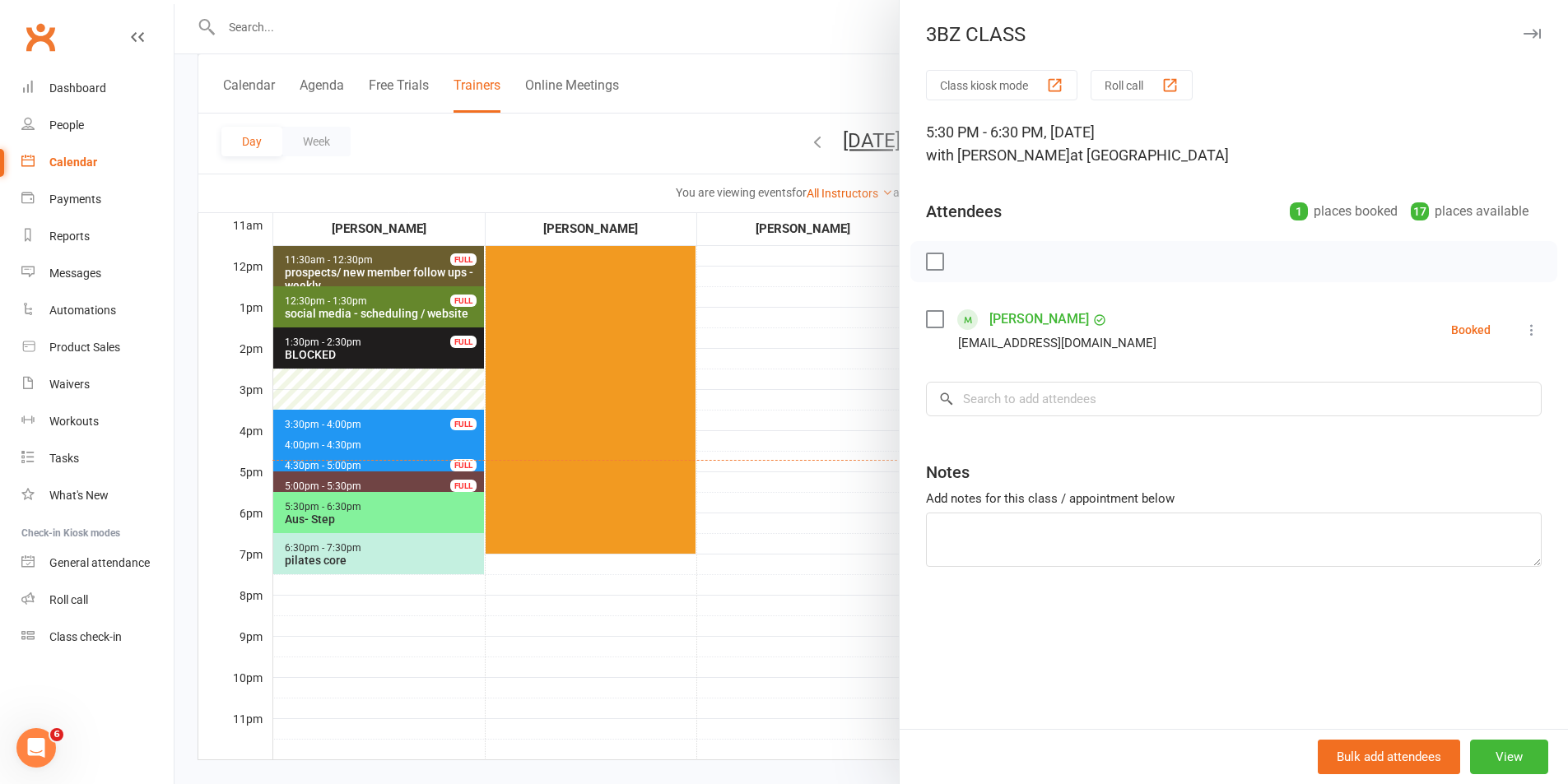
click at [746, 37] on div at bounding box center [870, 392] width 1393 height 784
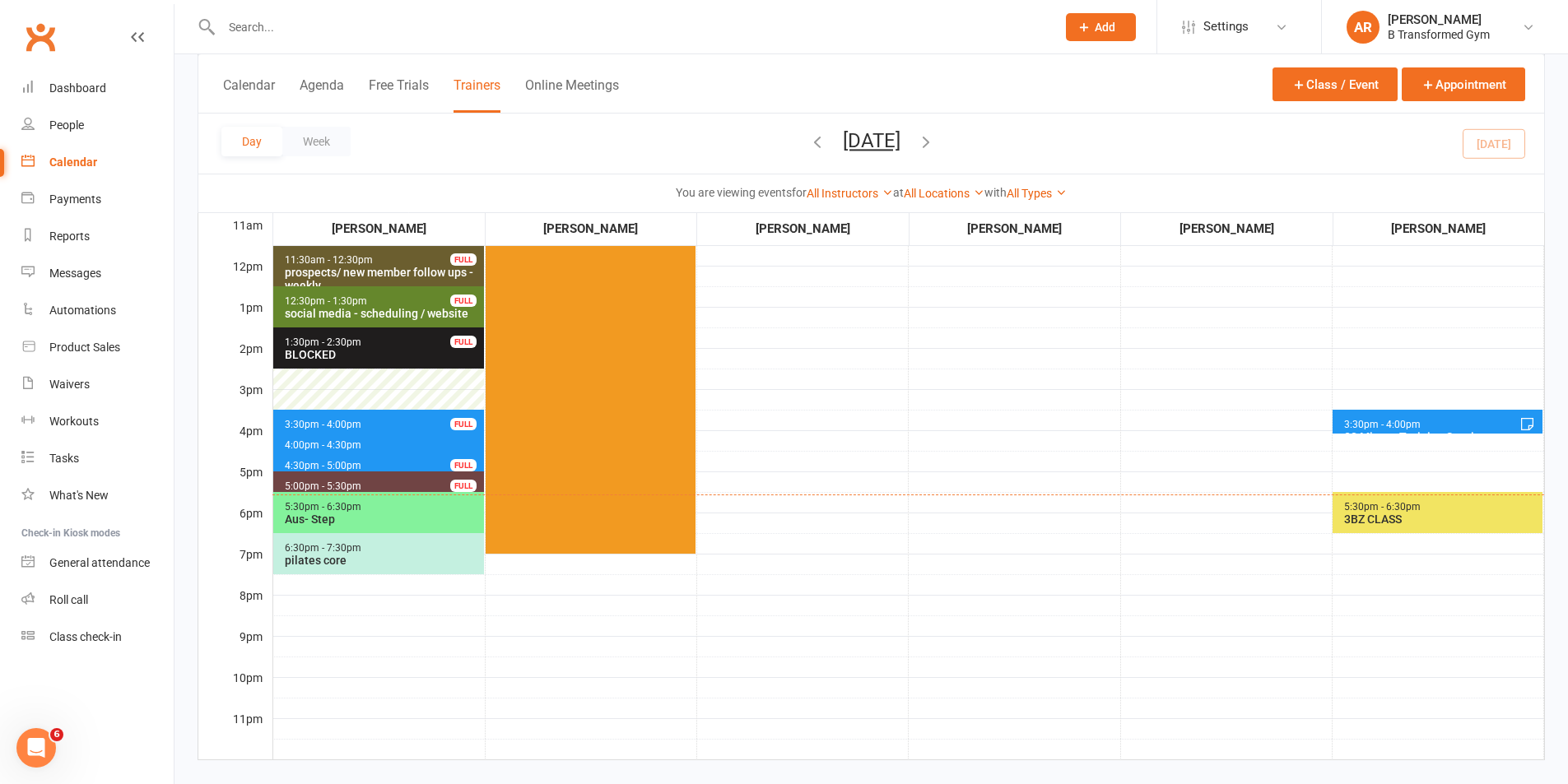
click at [1460, 512] on span "5:30pm - 6:30pm 3BZ CLASS" at bounding box center [1438, 512] width 210 height 41
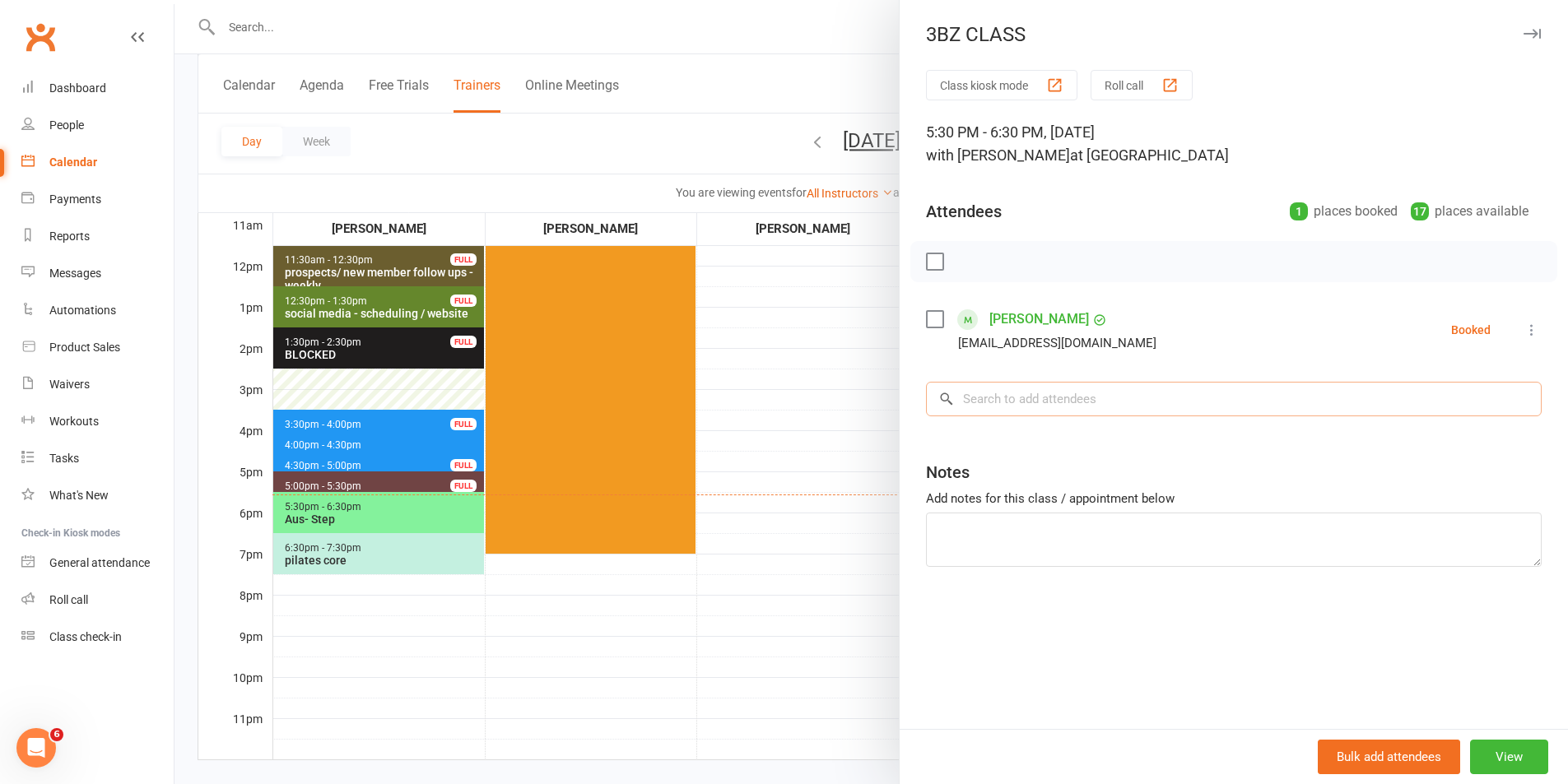
click at [1067, 396] on input "search" at bounding box center [1233, 399] width 615 height 35
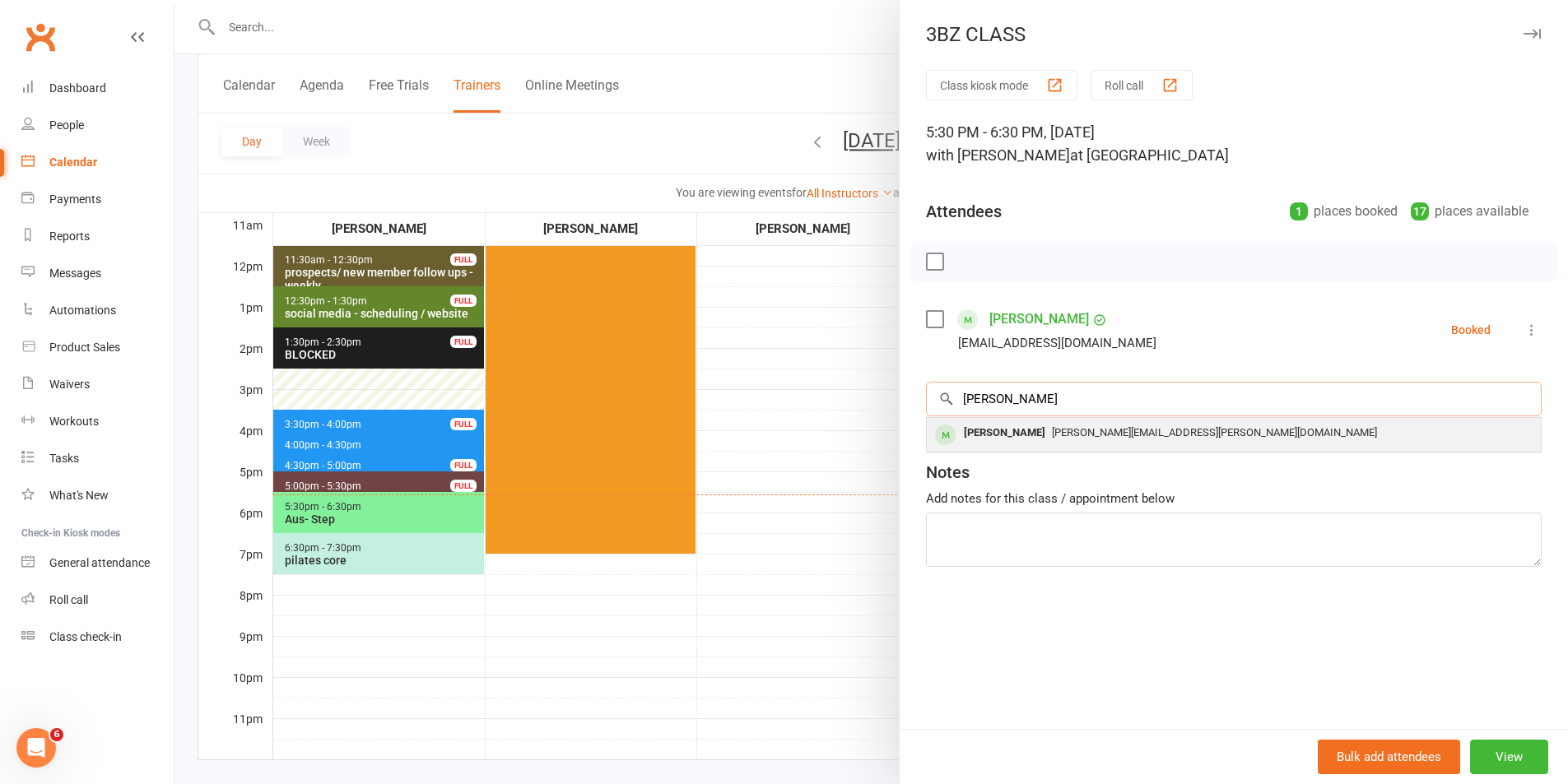
type input "[PERSON_NAME]"
click at [1172, 426] on div "[PERSON_NAME][EMAIL_ADDRESS][PERSON_NAME][DOMAIN_NAME]" at bounding box center [1234, 432] width 601 height 24
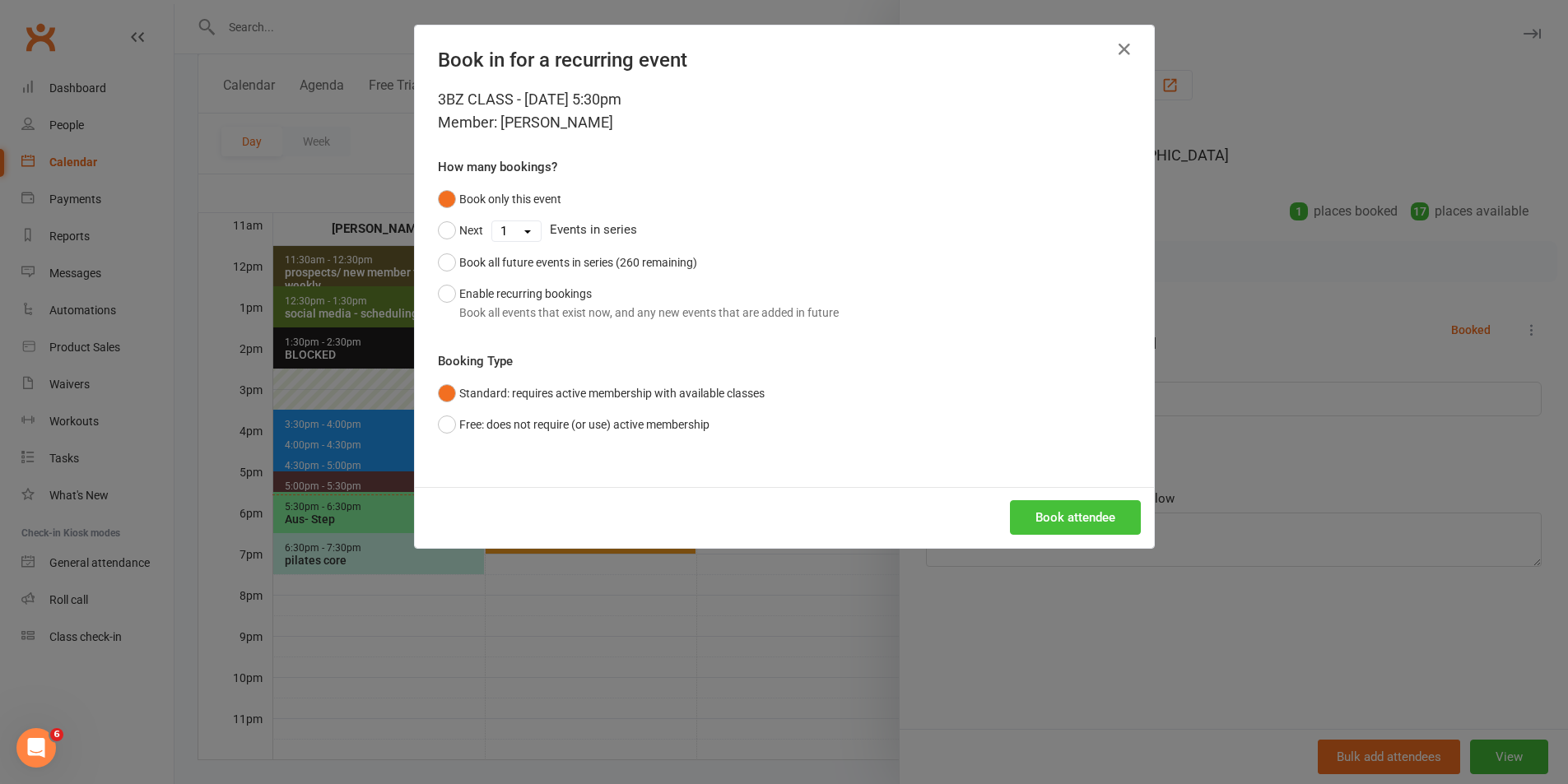
click at [1043, 512] on button "Book attendee" at bounding box center [1075, 517] width 130 height 35
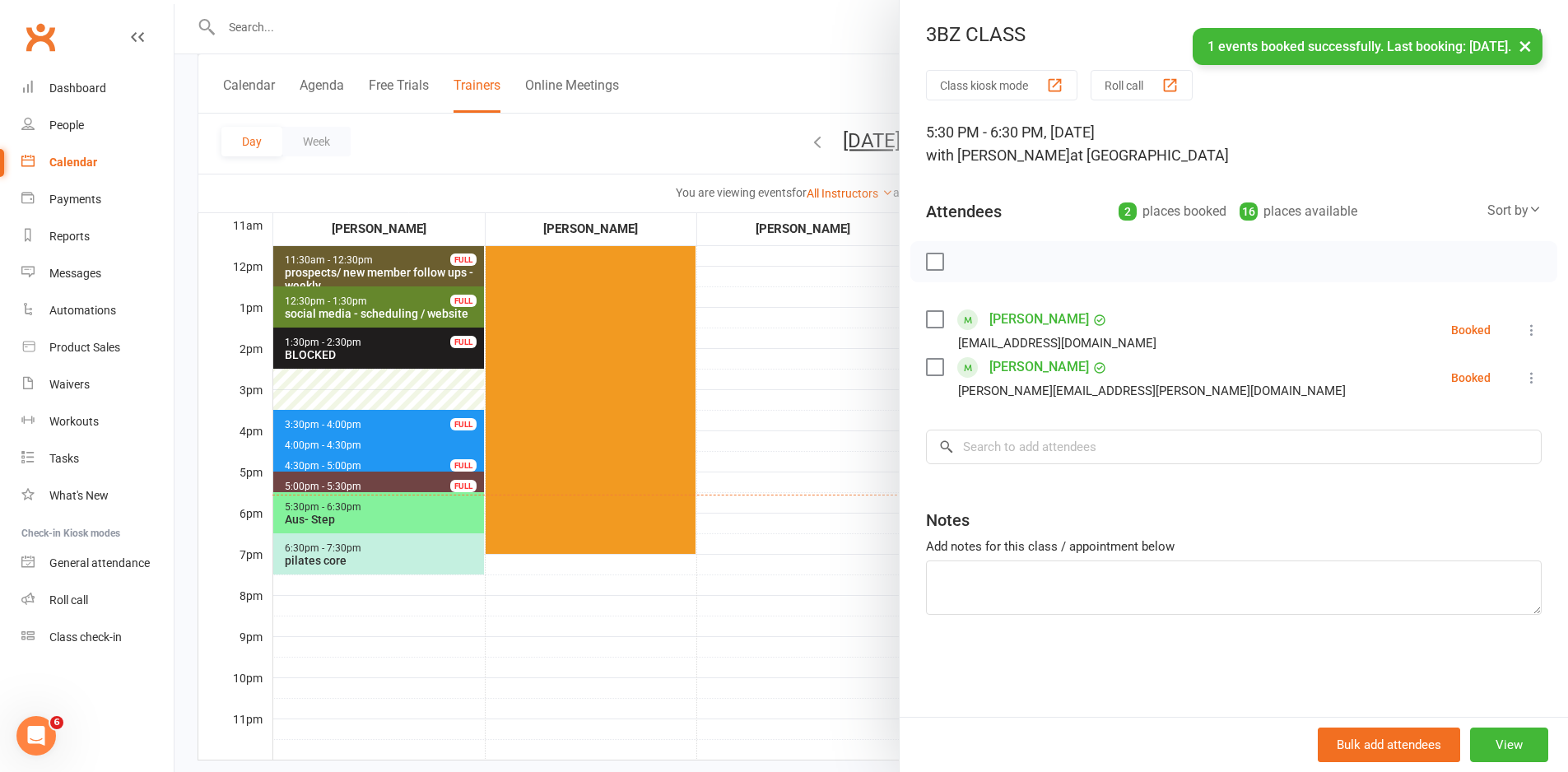
click at [930, 256] on label at bounding box center [934, 262] width 17 height 17
click at [969, 256] on icon "button" at bounding box center [971, 262] width 14 height 14
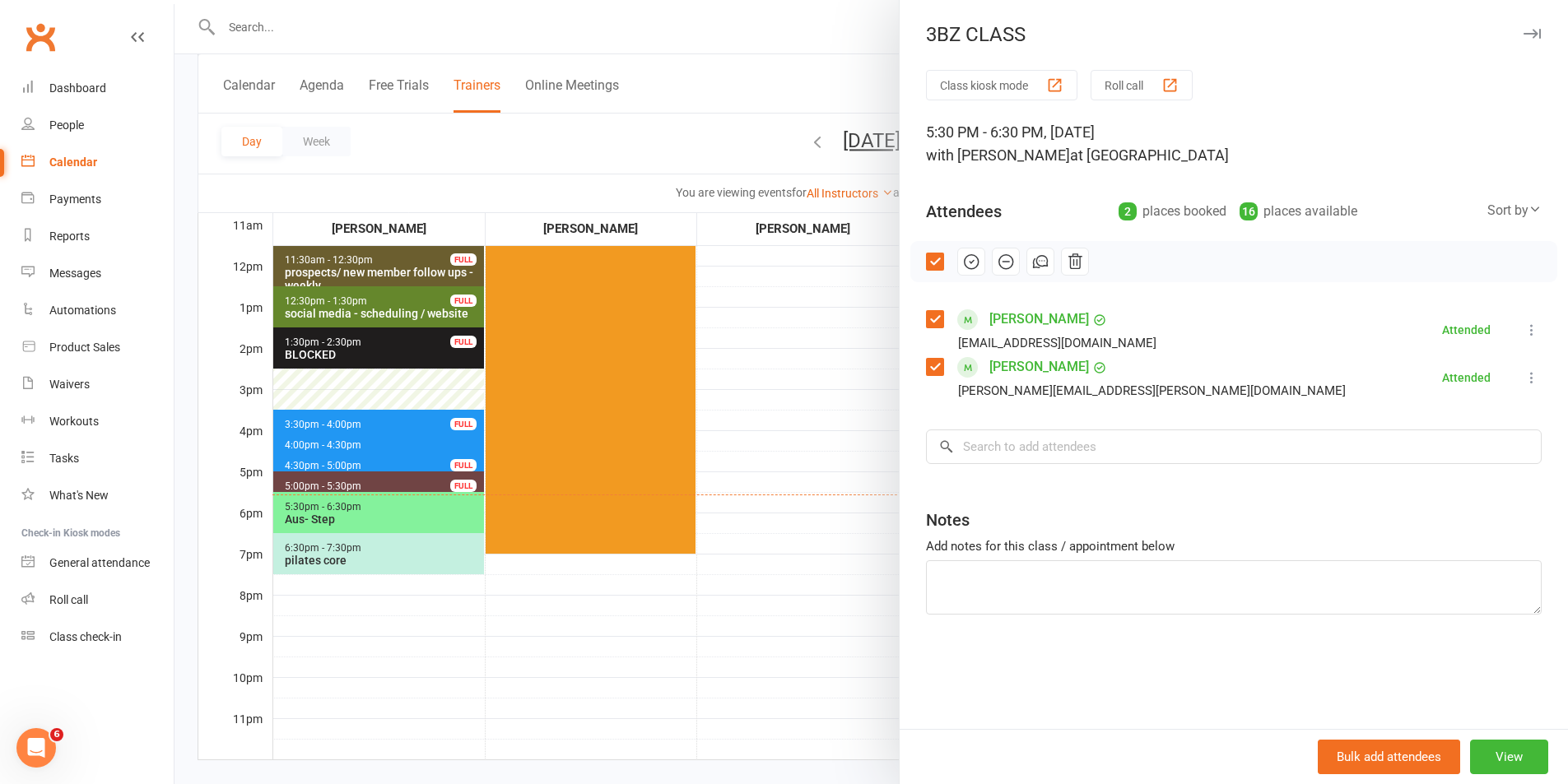
click at [830, 317] on div at bounding box center [870, 392] width 1393 height 784
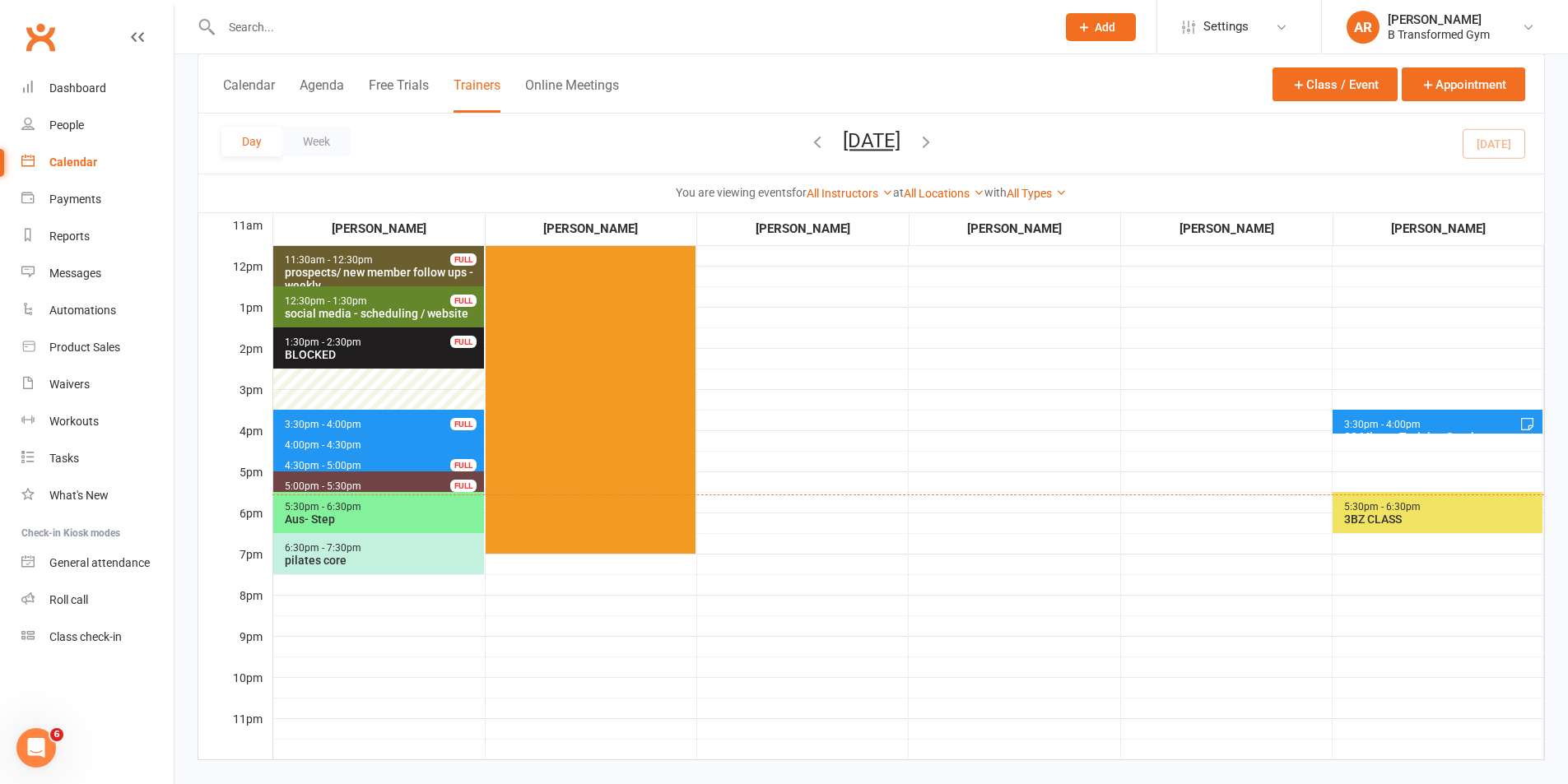
click at [1428, 420] on span "3:30pm - 4:00pm 30 Minute Training Session - [PERSON_NAME] FULL" at bounding box center [1438, 421] width 210 height 24
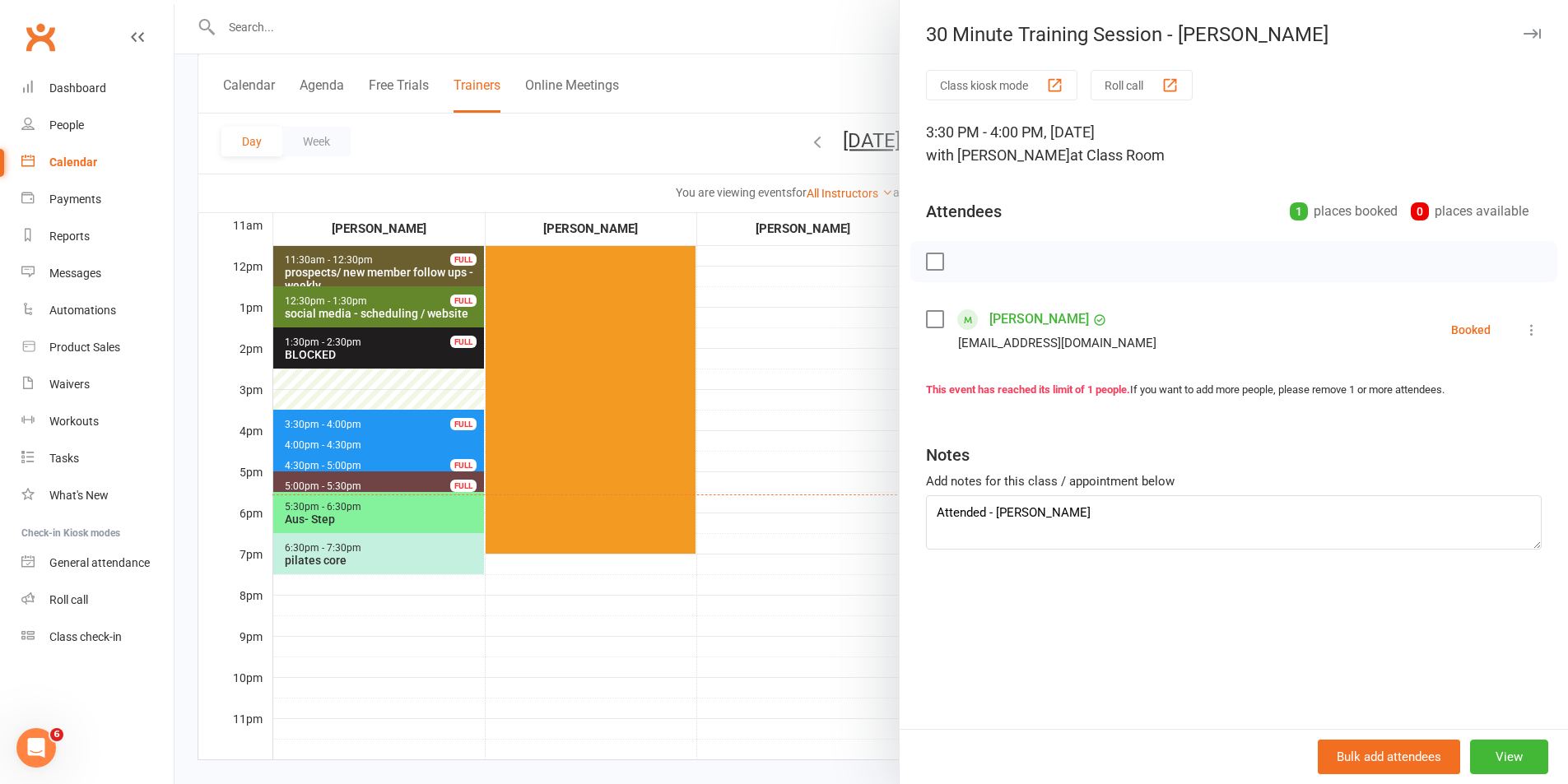
click at [926, 322] on label at bounding box center [934, 319] width 17 height 17
drag, startPoint x: 963, startPoint y: 252, endPoint x: 860, endPoint y: 79, distance: 201.3
click at [963, 251] on button "button" at bounding box center [971, 262] width 28 height 28
click at [864, 68] on div at bounding box center [870, 392] width 1393 height 784
